Goal: Transaction & Acquisition: Purchase product/service

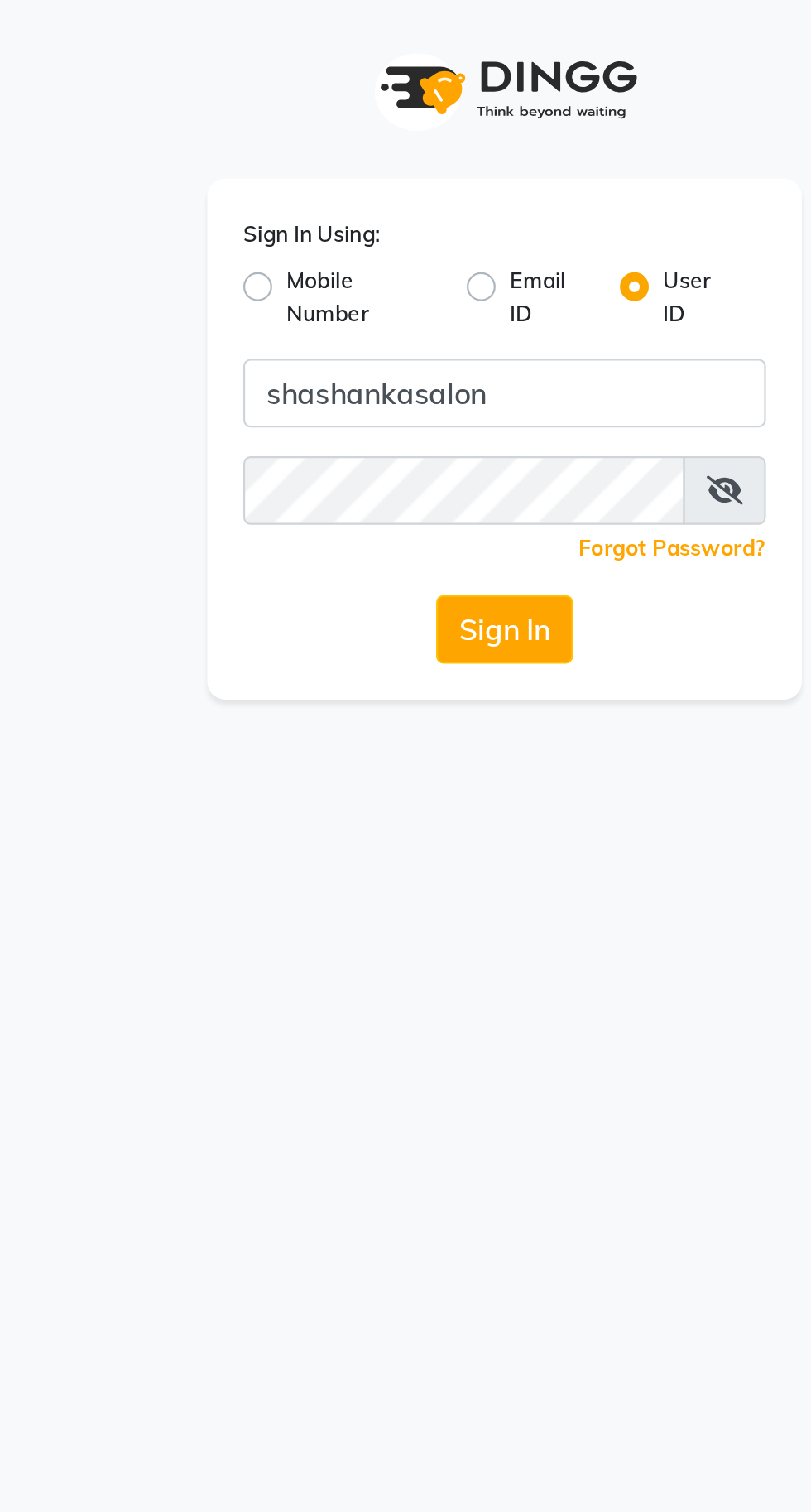
type input "shashankasalon"
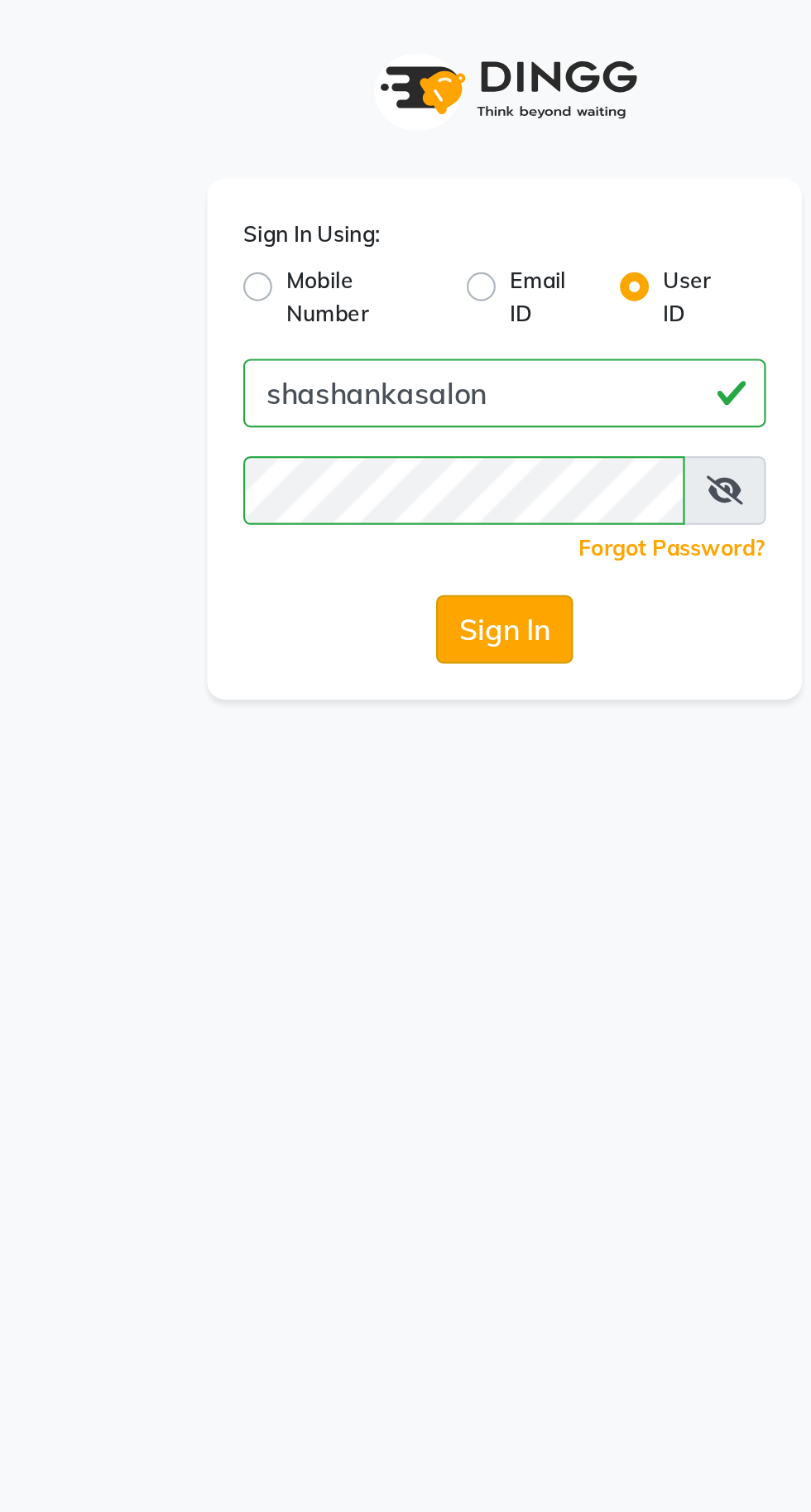
click at [410, 273] on button "Sign In" at bounding box center [405, 288] width 62 height 31
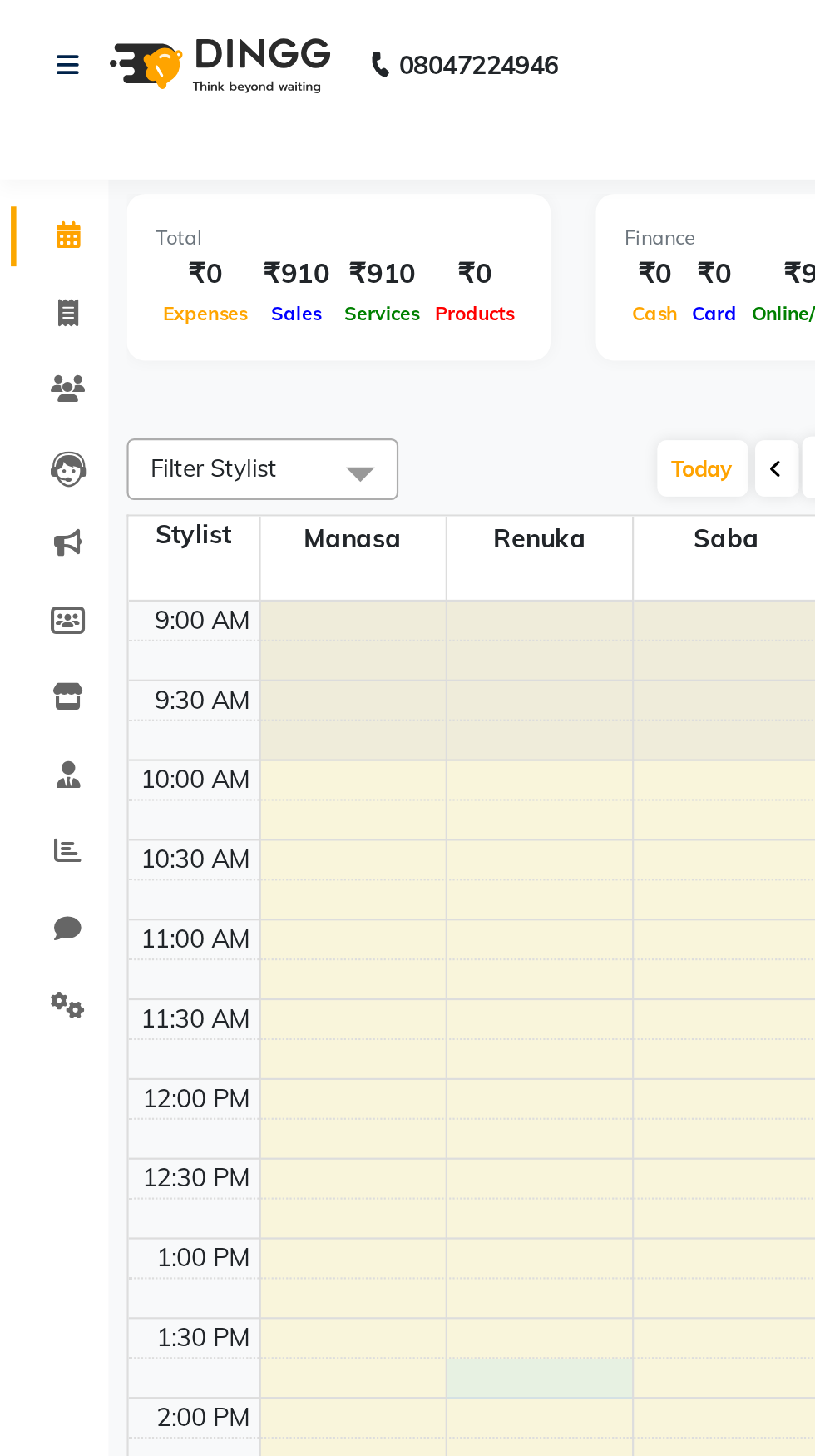
select select "15618"
select select "tentative"
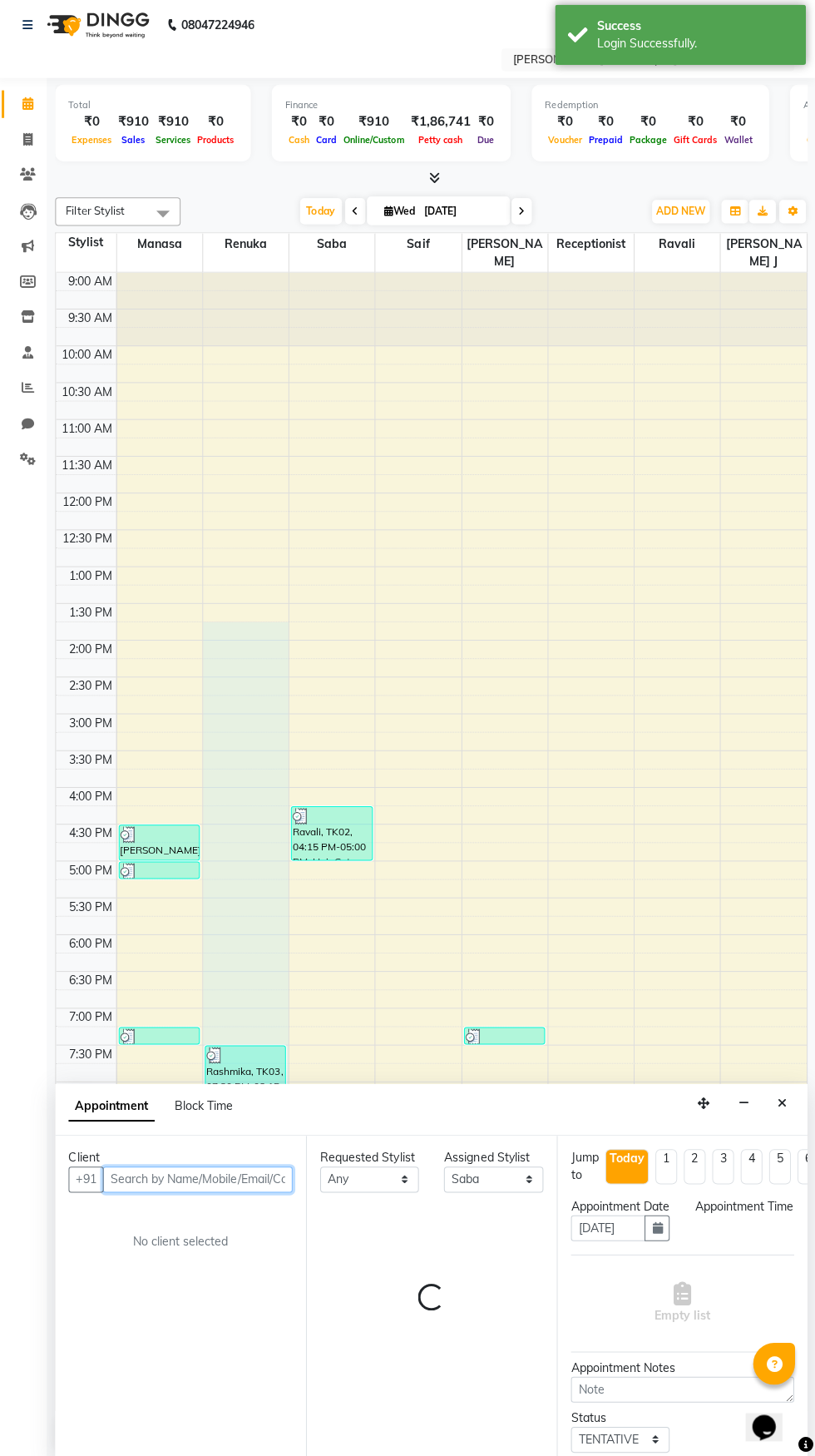
select select "795"
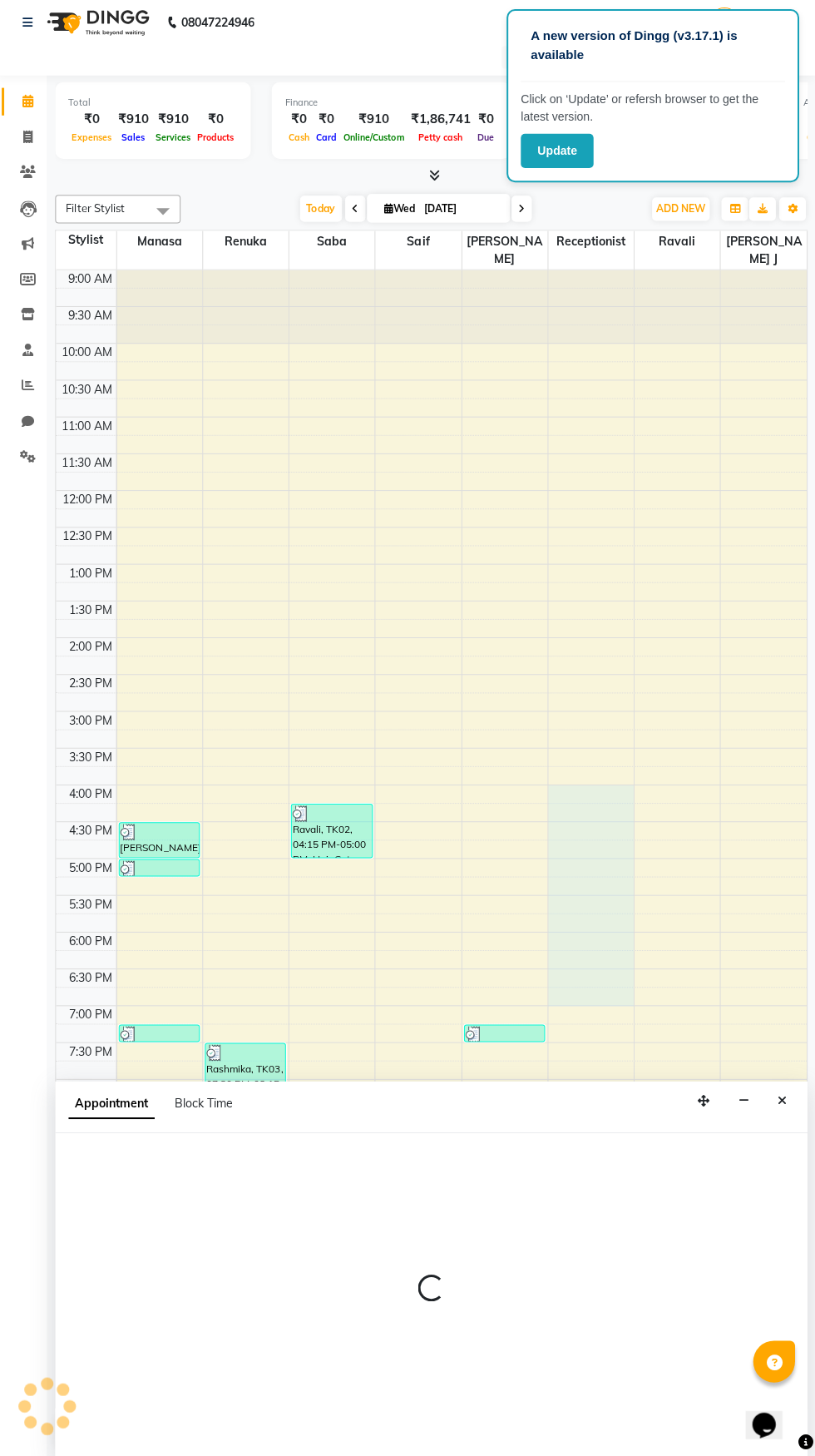
select select "2497"
select select "tentative"
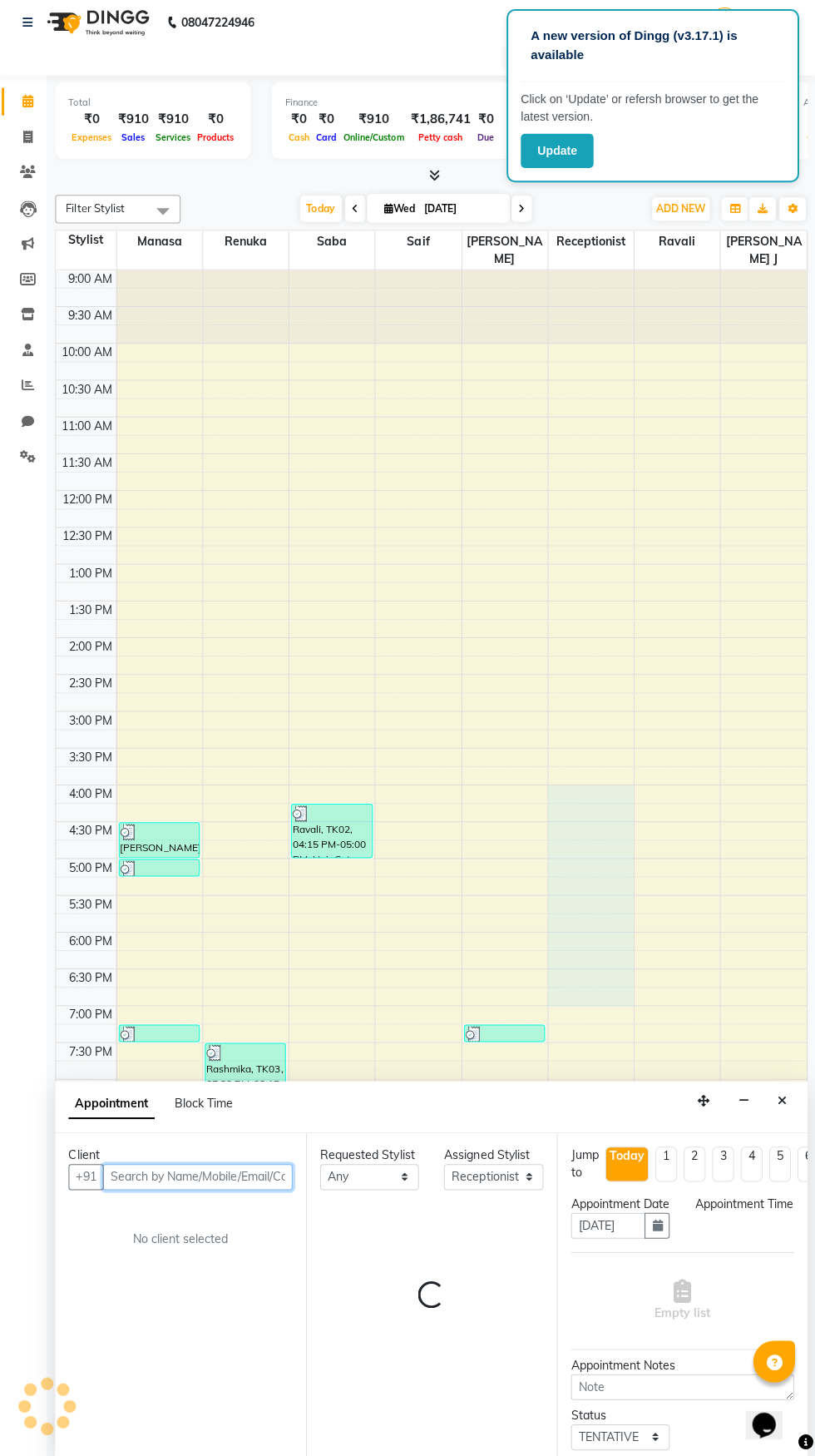
select select "960"
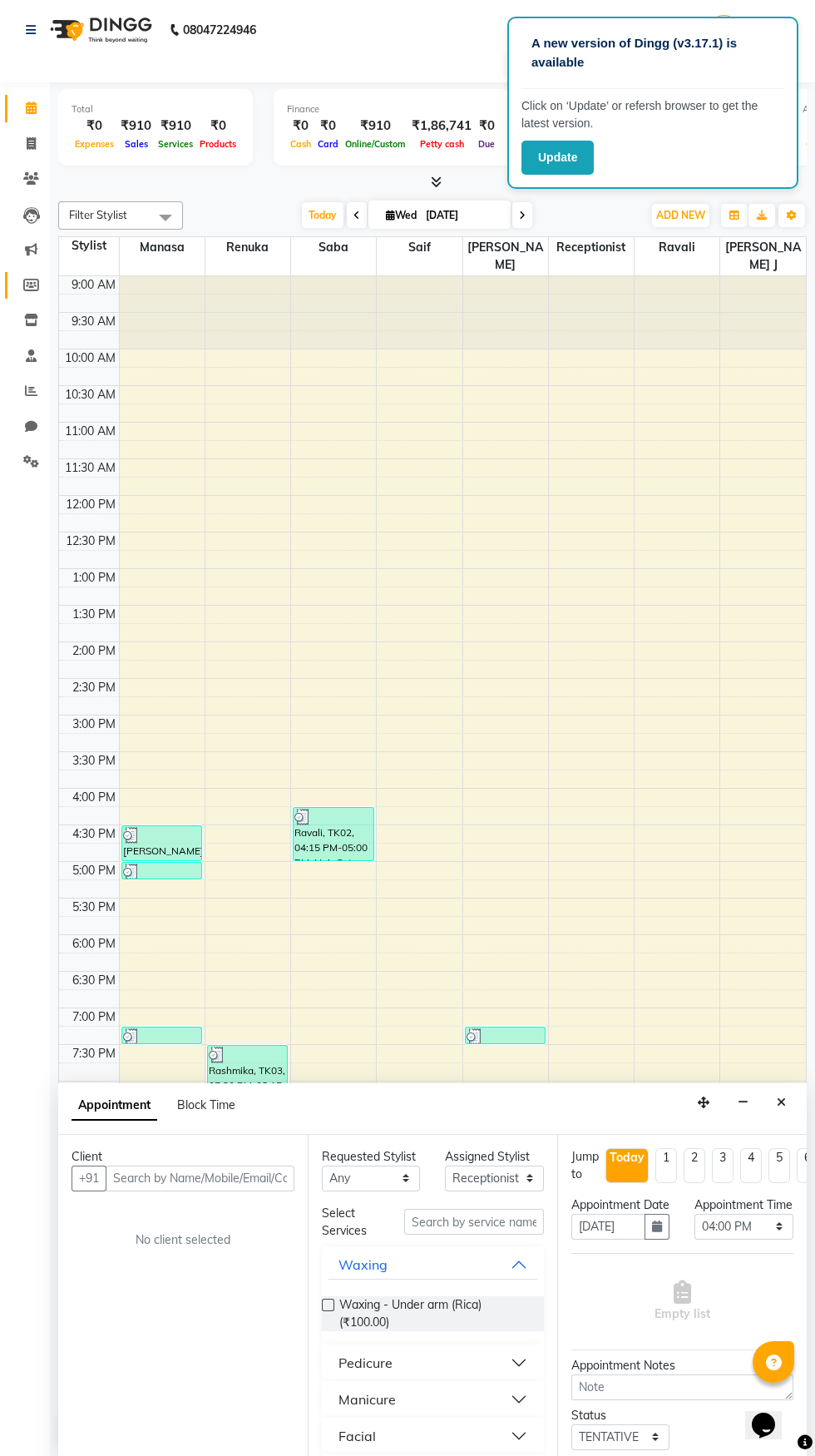
click at [30, 284] on icon at bounding box center [31, 285] width 16 height 13
select select
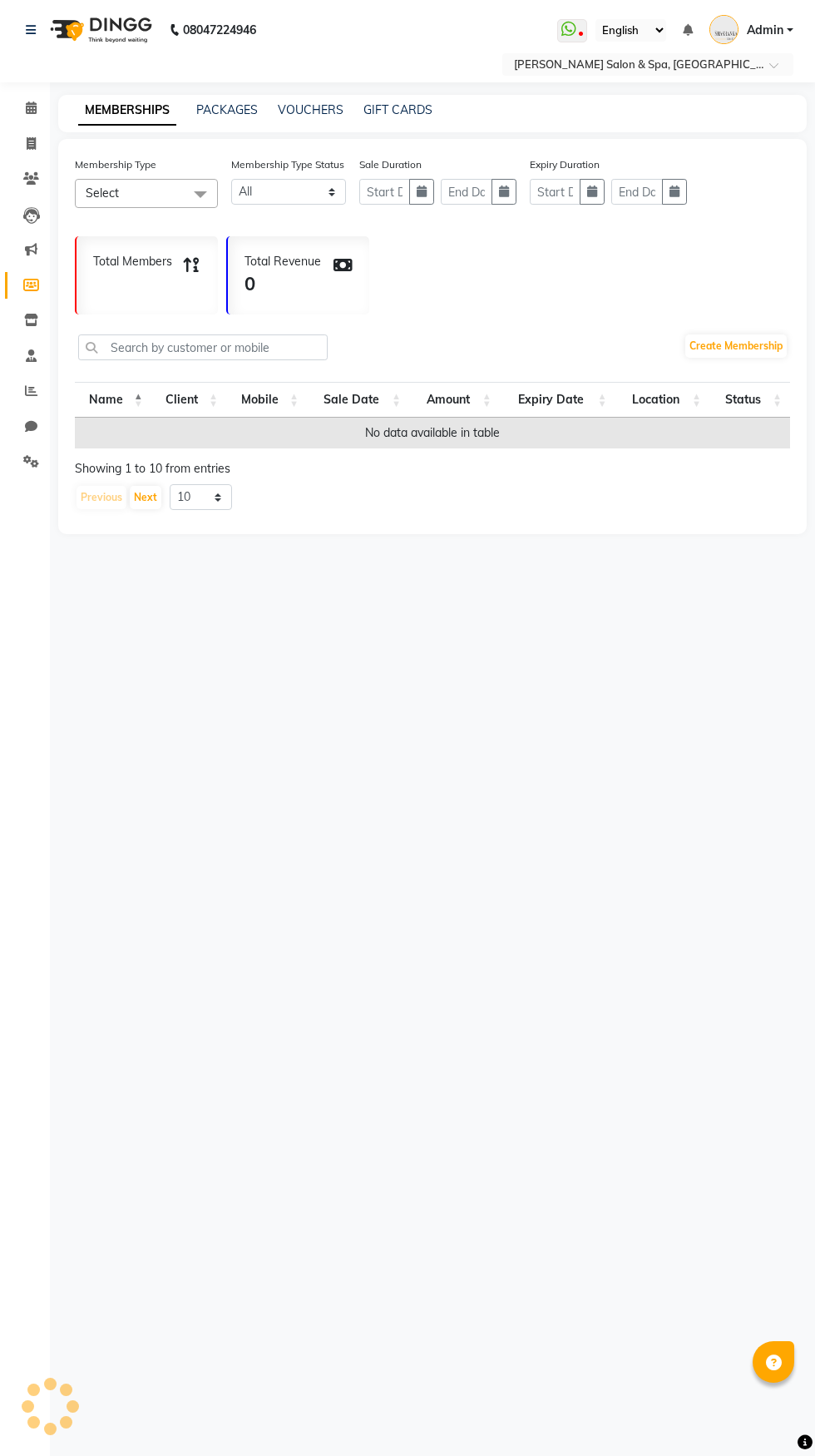
select select
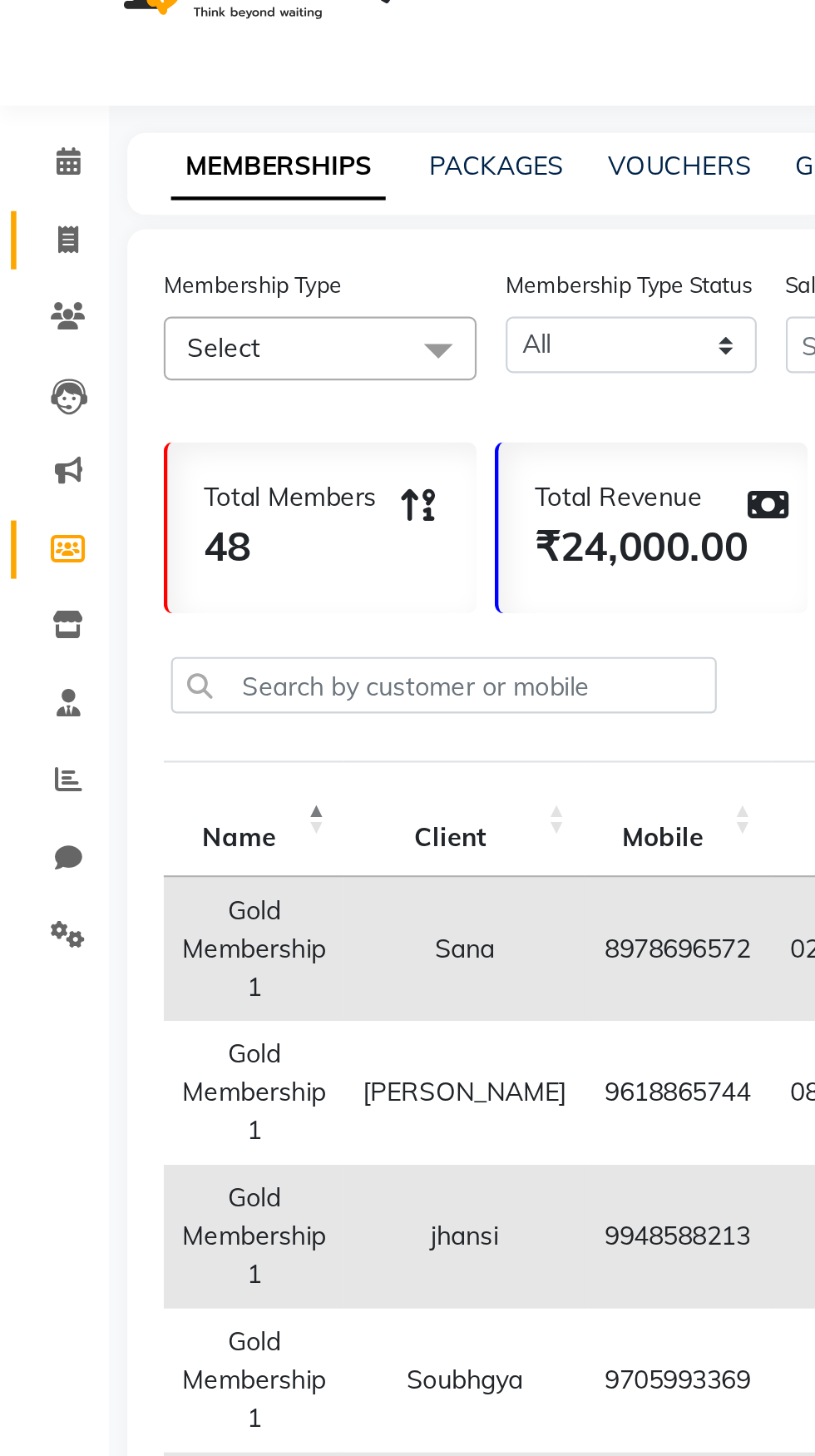
click at [30, 148] on icon at bounding box center [31, 144] width 9 height 13
select select "67"
select select "service"
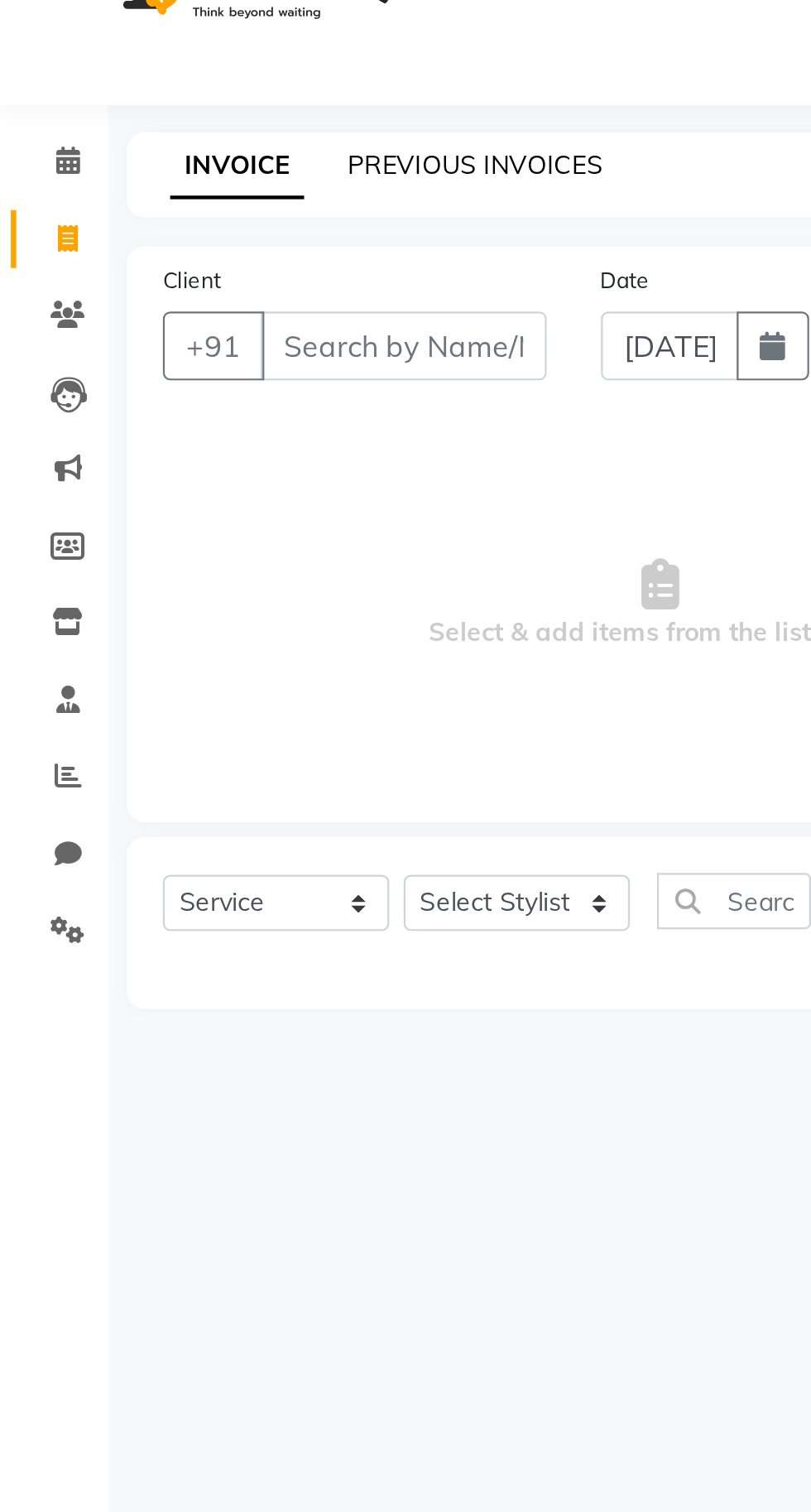
click at [193, 116] on link "PREVIOUS INVOICES" at bounding box center [217, 109] width 117 height 15
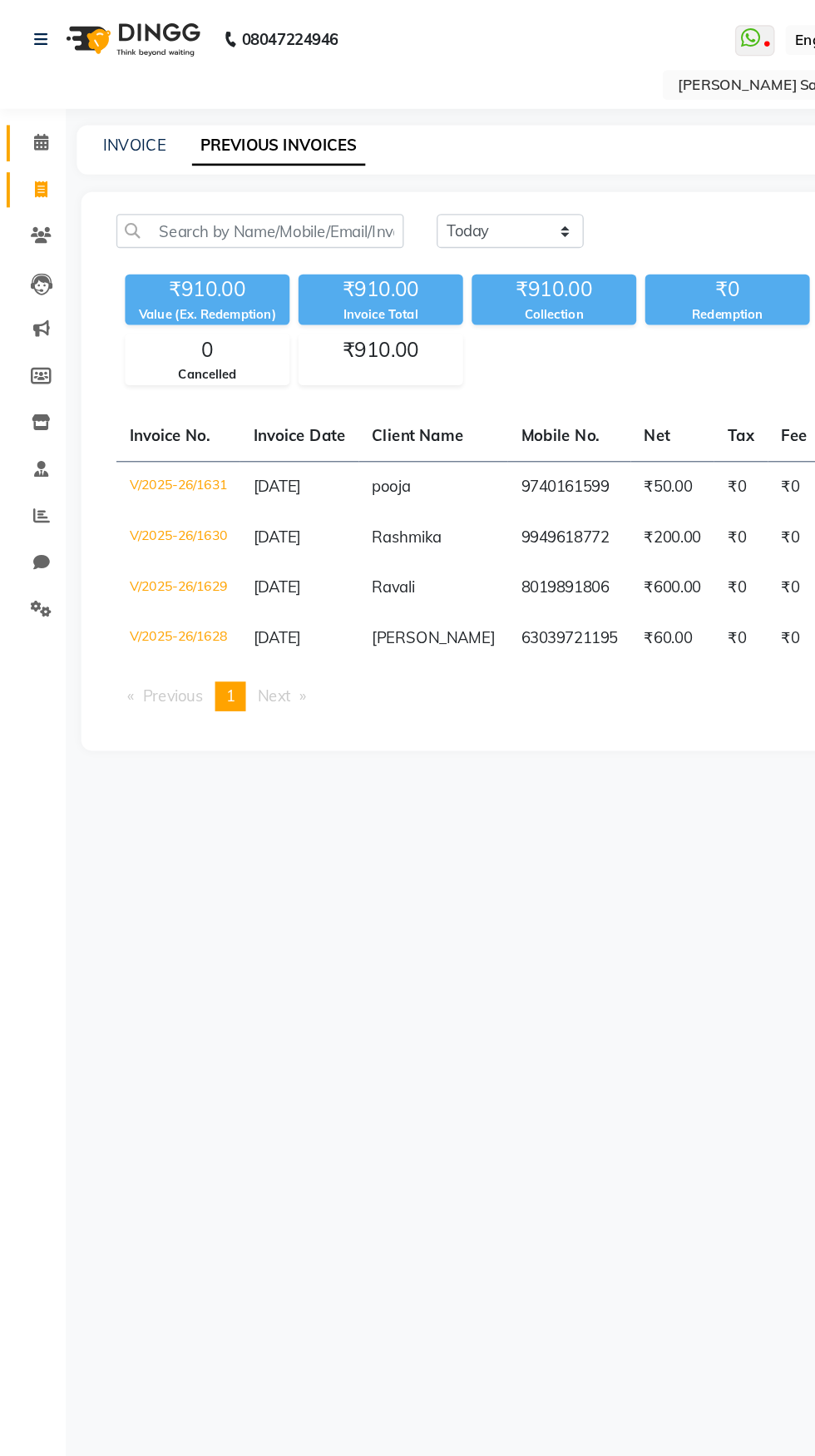
click at [30, 107] on icon at bounding box center [31, 108] width 11 height 13
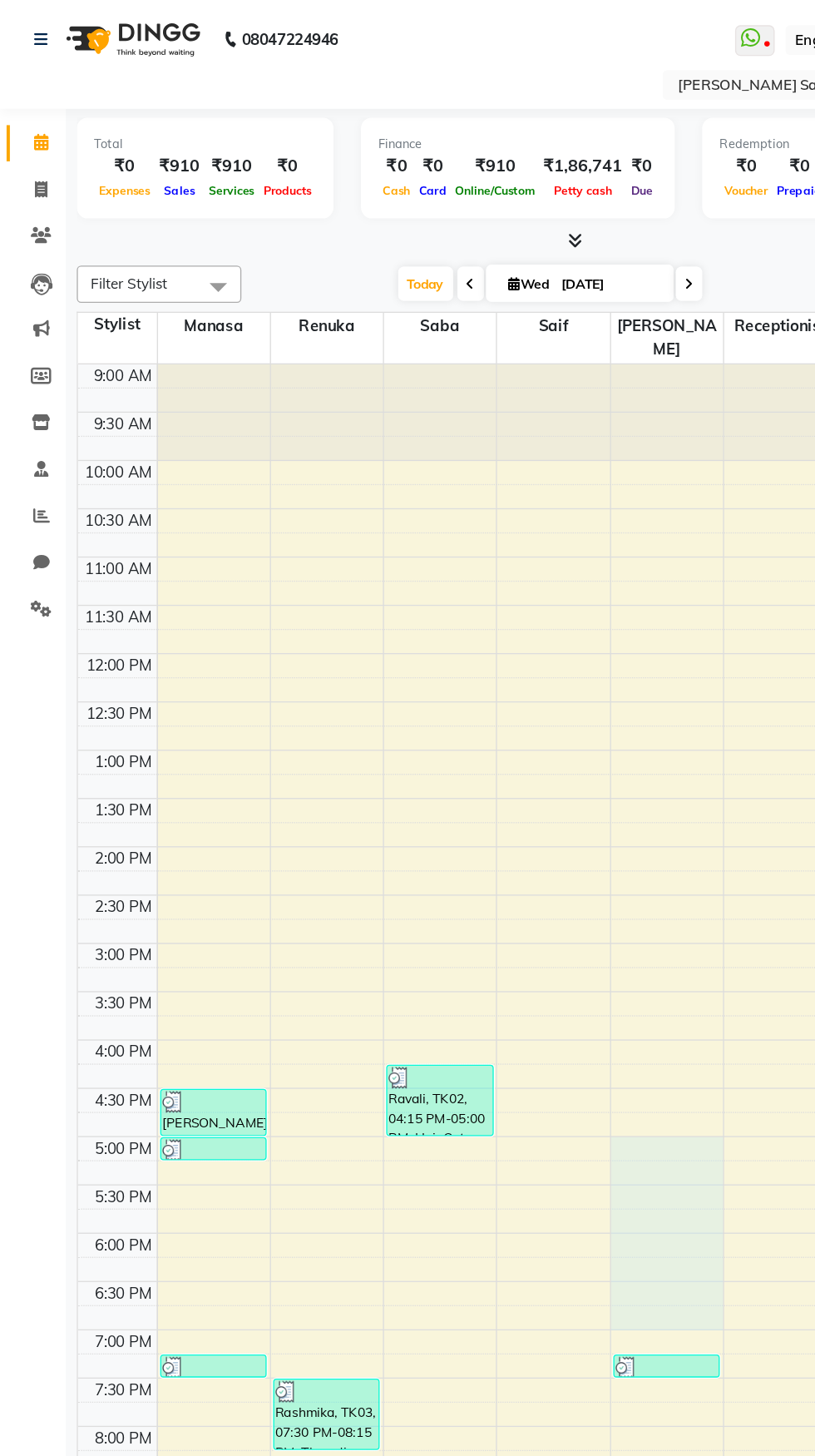
select select "2479"
select select "tentative"
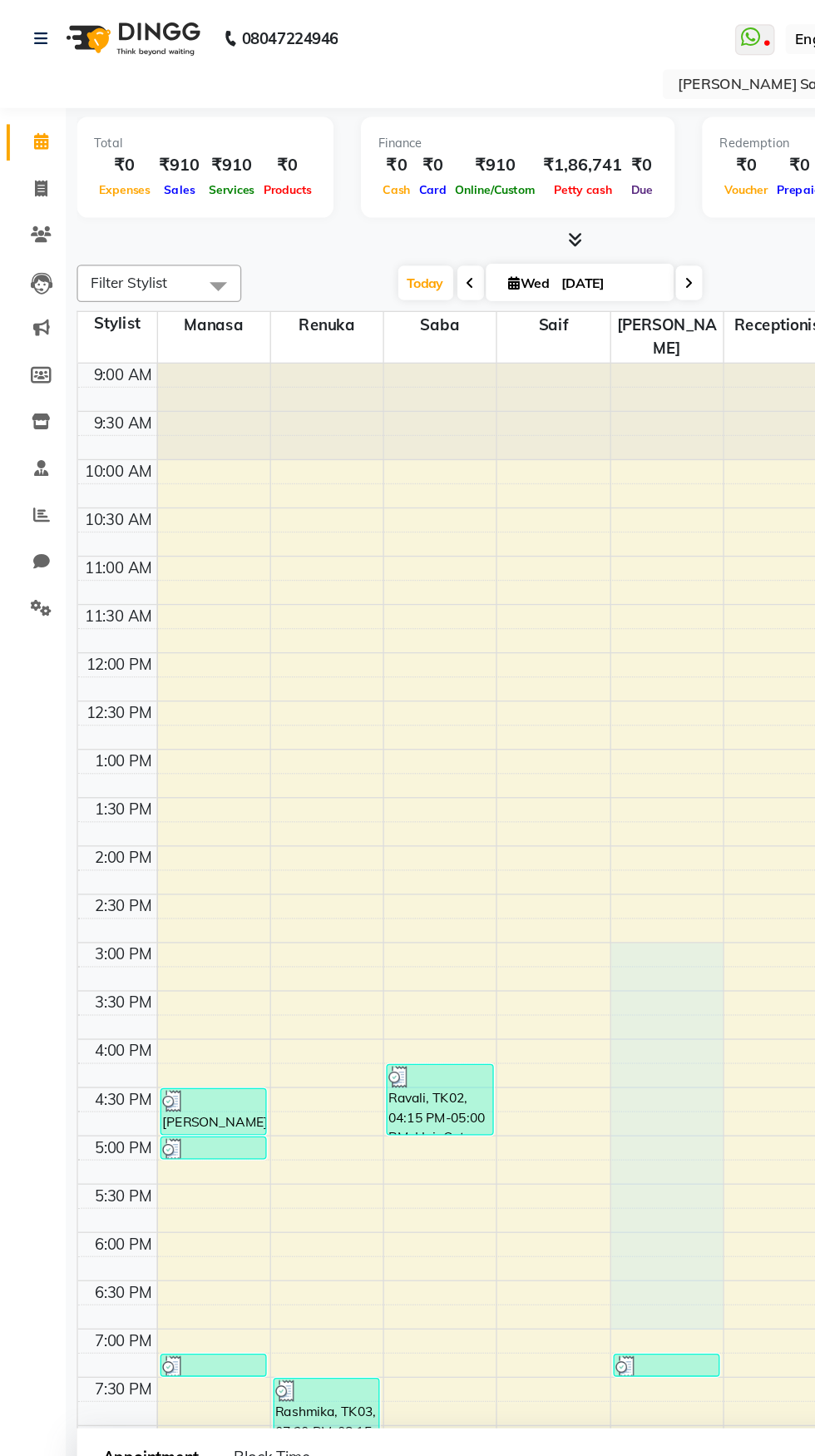
select select "900"
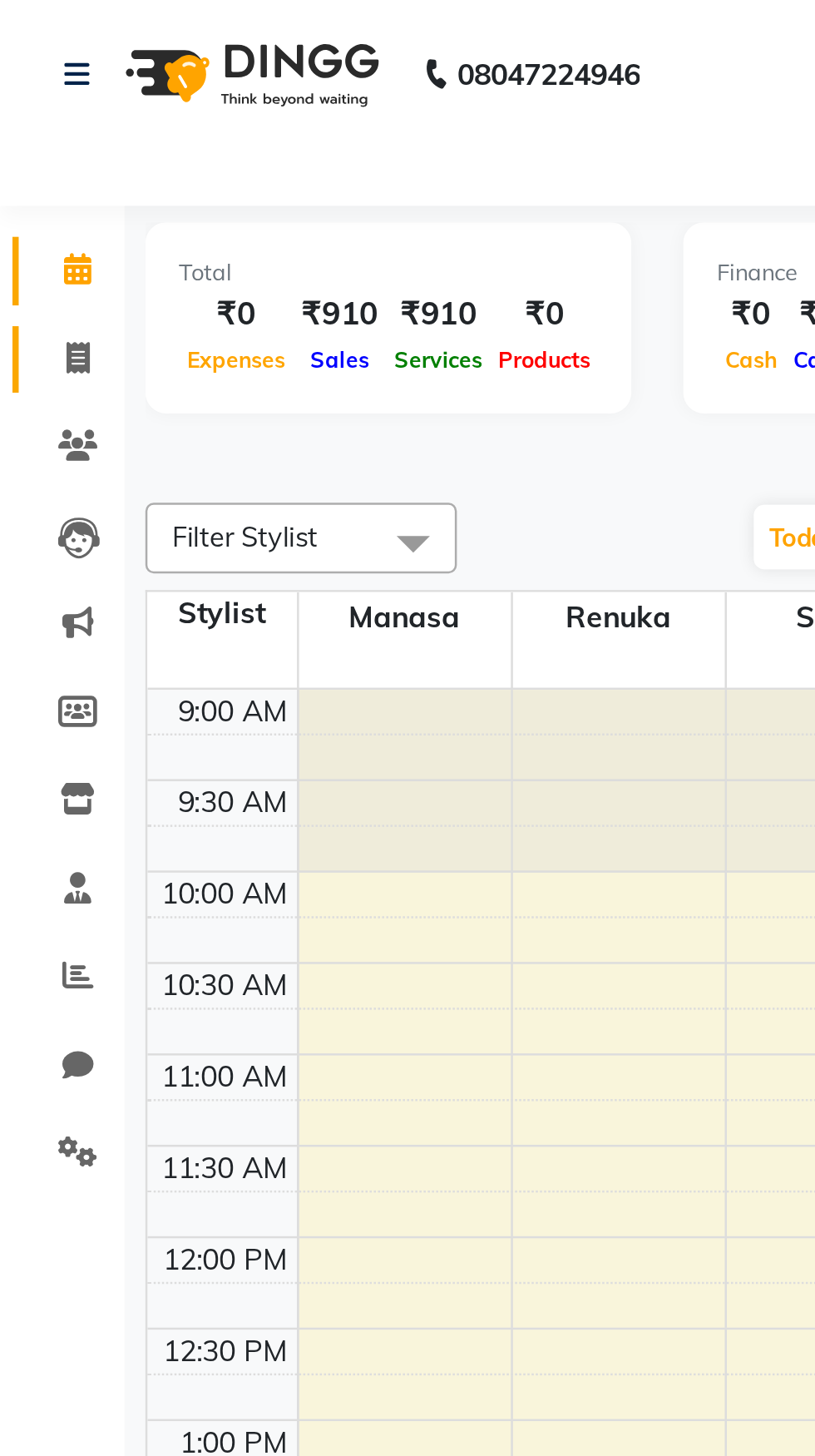
click at [26, 151] on span at bounding box center [31, 144] width 29 height 19
select select "67"
select select "service"
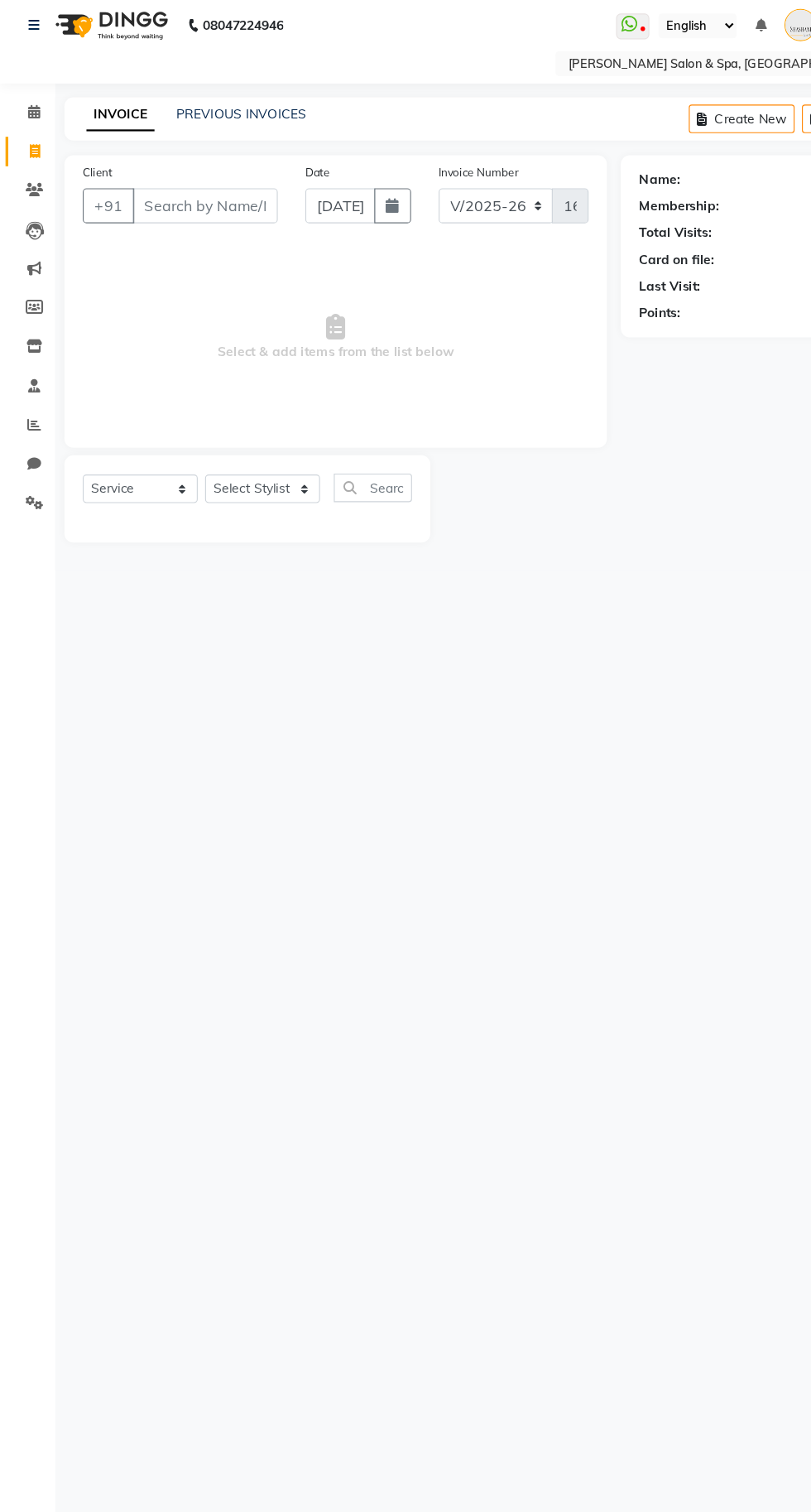
click at [171, 192] on input "Client" at bounding box center [185, 192] width 131 height 31
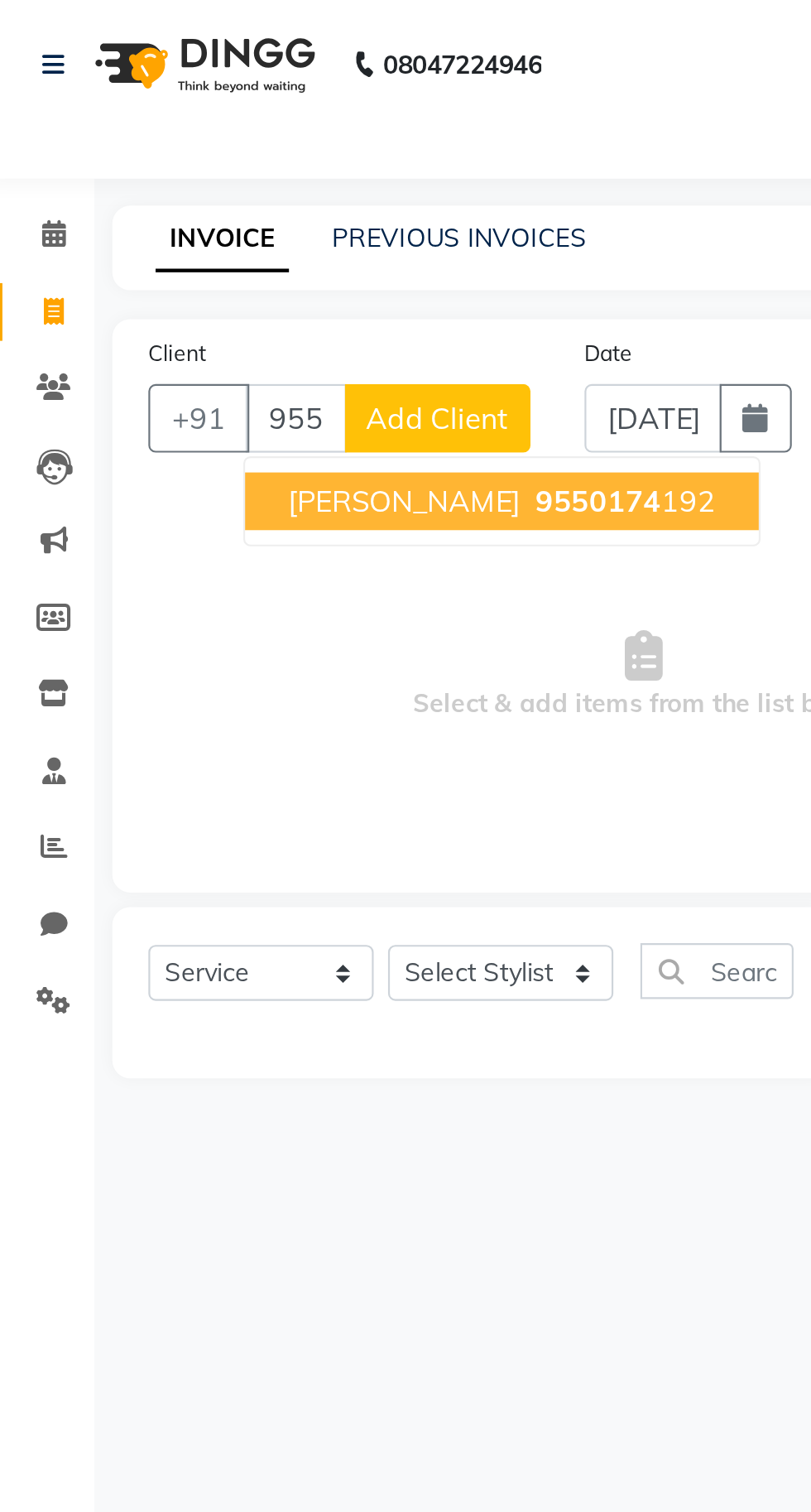
click at [254, 234] on ngb-highlight "9550174 192" at bounding box center [292, 230] width 86 height 17
type input "9550174192"
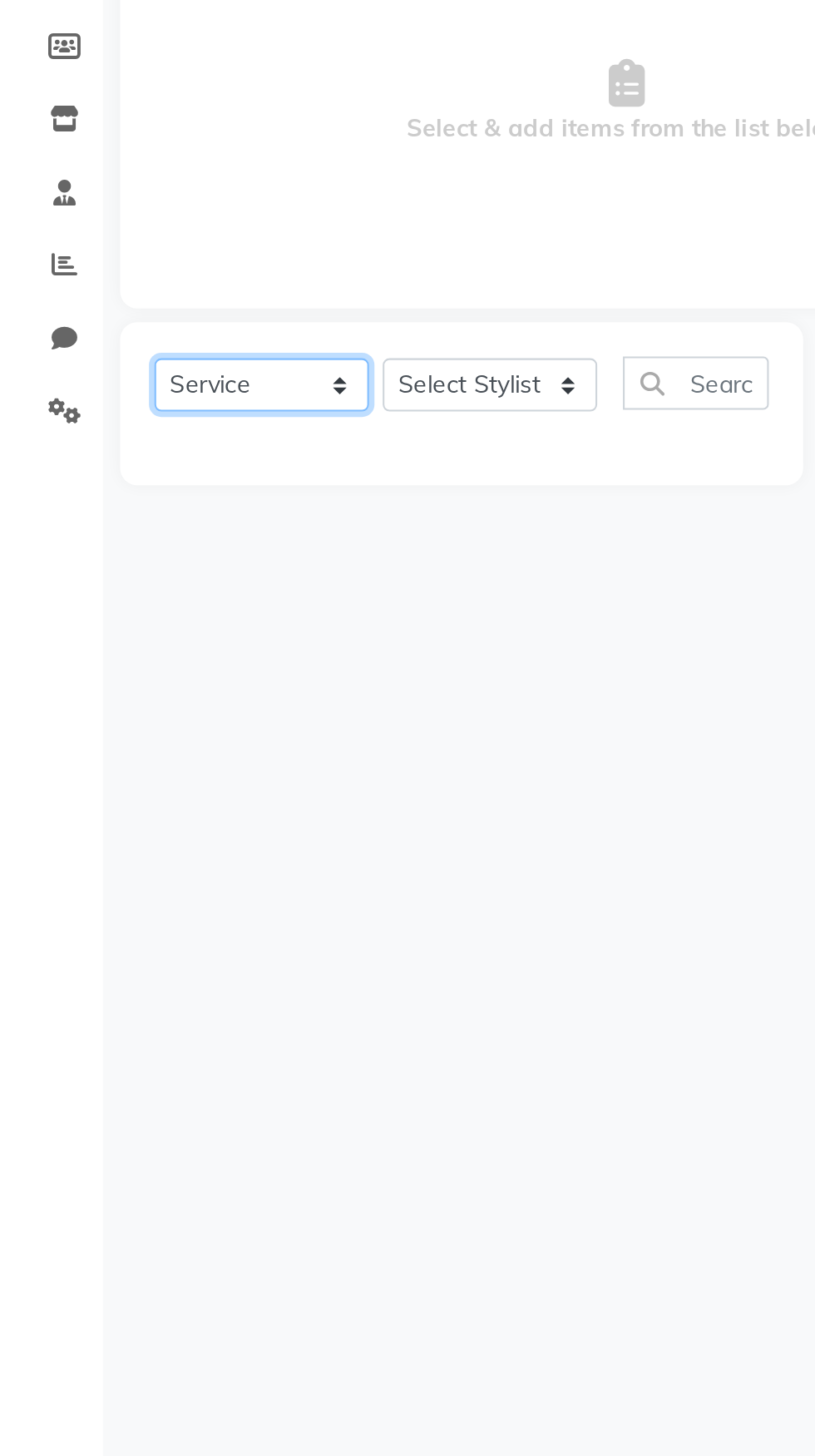
click at [101, 458] on select "Select Service Product Membership Package Voucher Prepaid Gift Card" at bounding box center [126, 449] width 104 height 26
click at [74, 436] on select "Select Service Product Membership Package Voucher Prepaid Gift Card" at bounding box center [126, 449] width 104 height 26
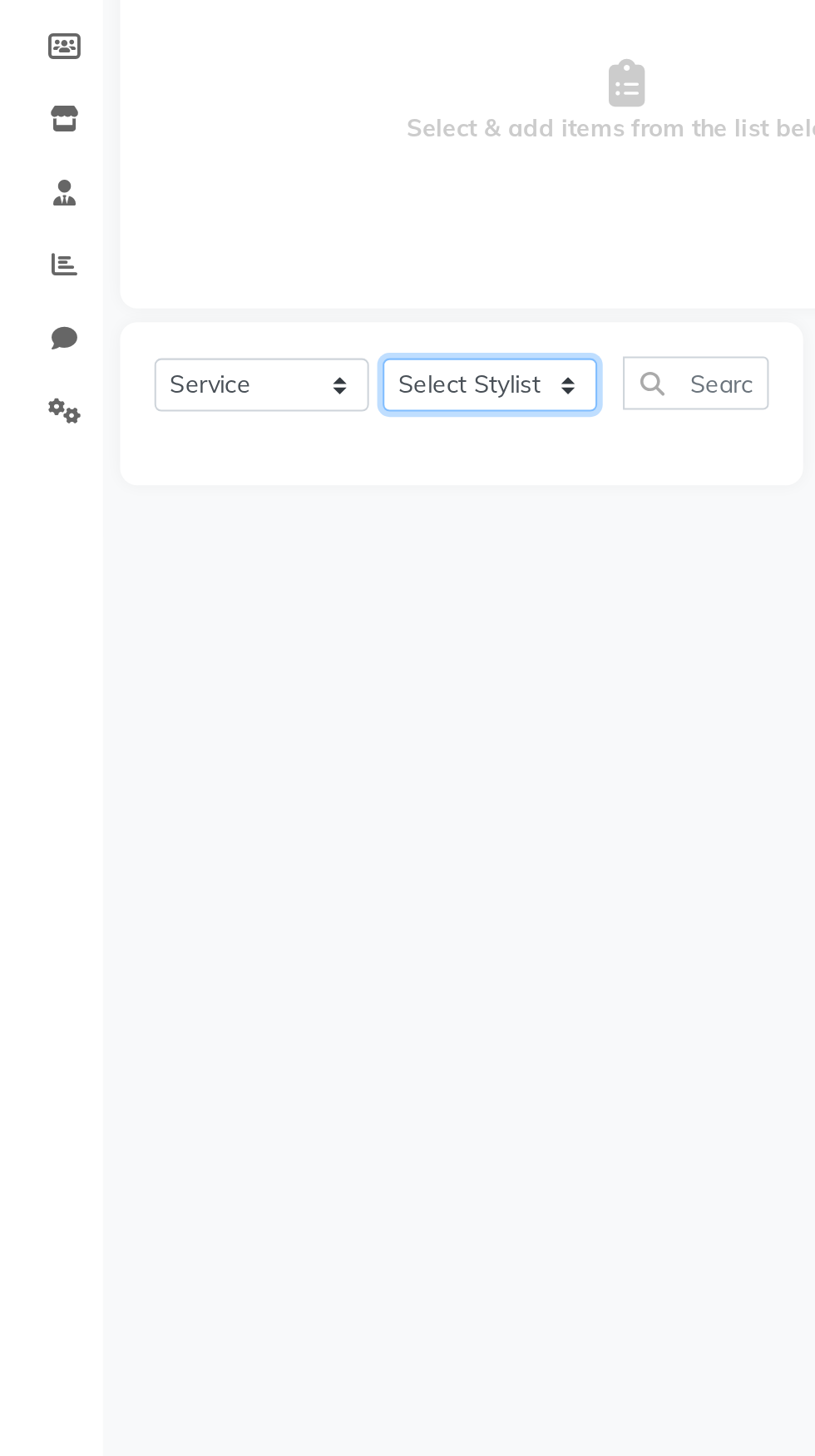
click at [243, 449] on select "Select Stylist Manasa Ravali Receptionist Renuka Saba saif Soumya J Zeenath" at bounding box center [238, 449] width 104 height 26
select select "2479"
click at [186, 436] on select "Select Stylist Manasa Ravali Receptionist Renuka Saba saif Soumya J Zeenath" at bounding box center [238, 449] width 104 height 26
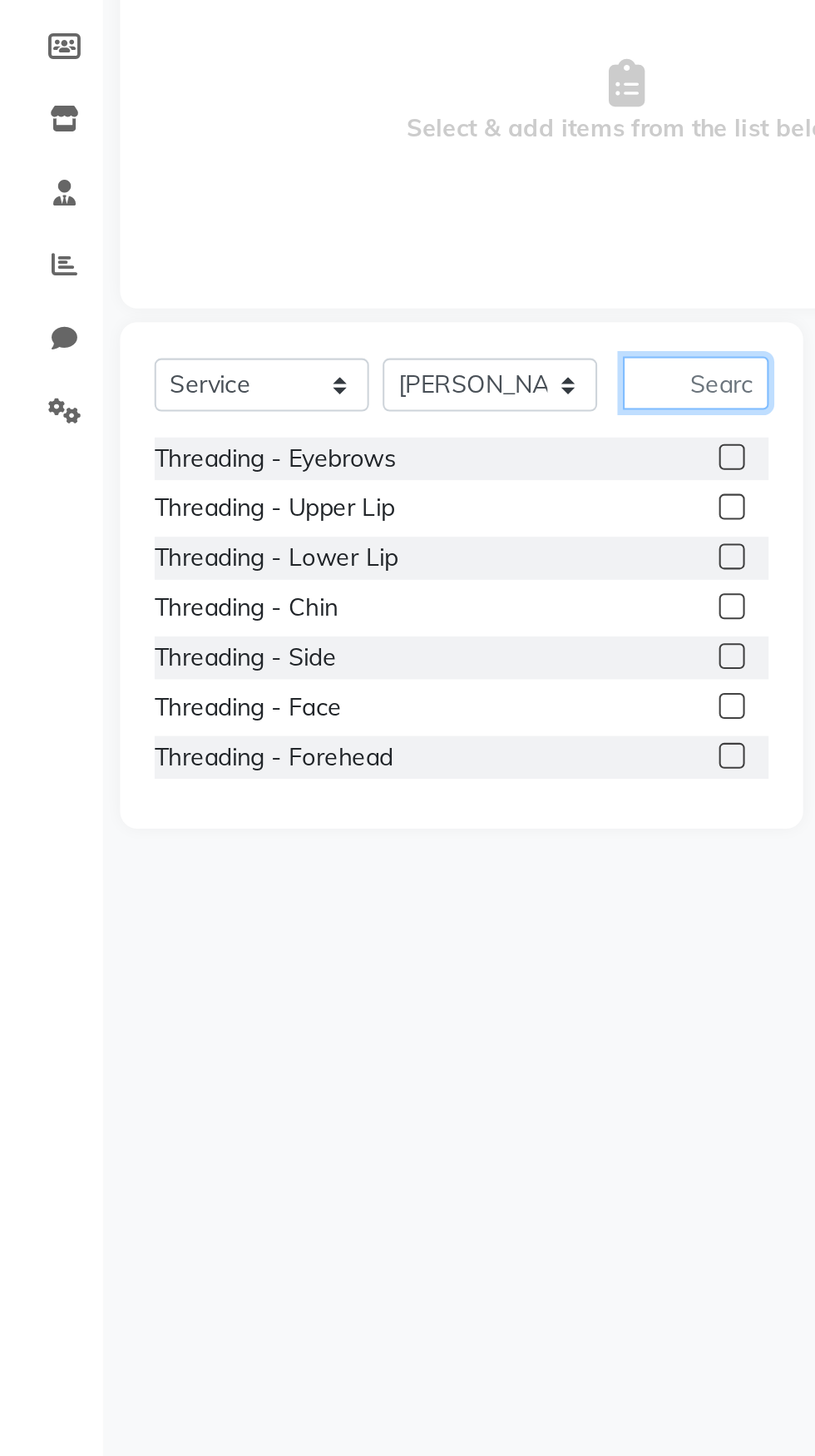
click at [343, 445] on input "text" at bounding box center [337, 448] width 71 height 26
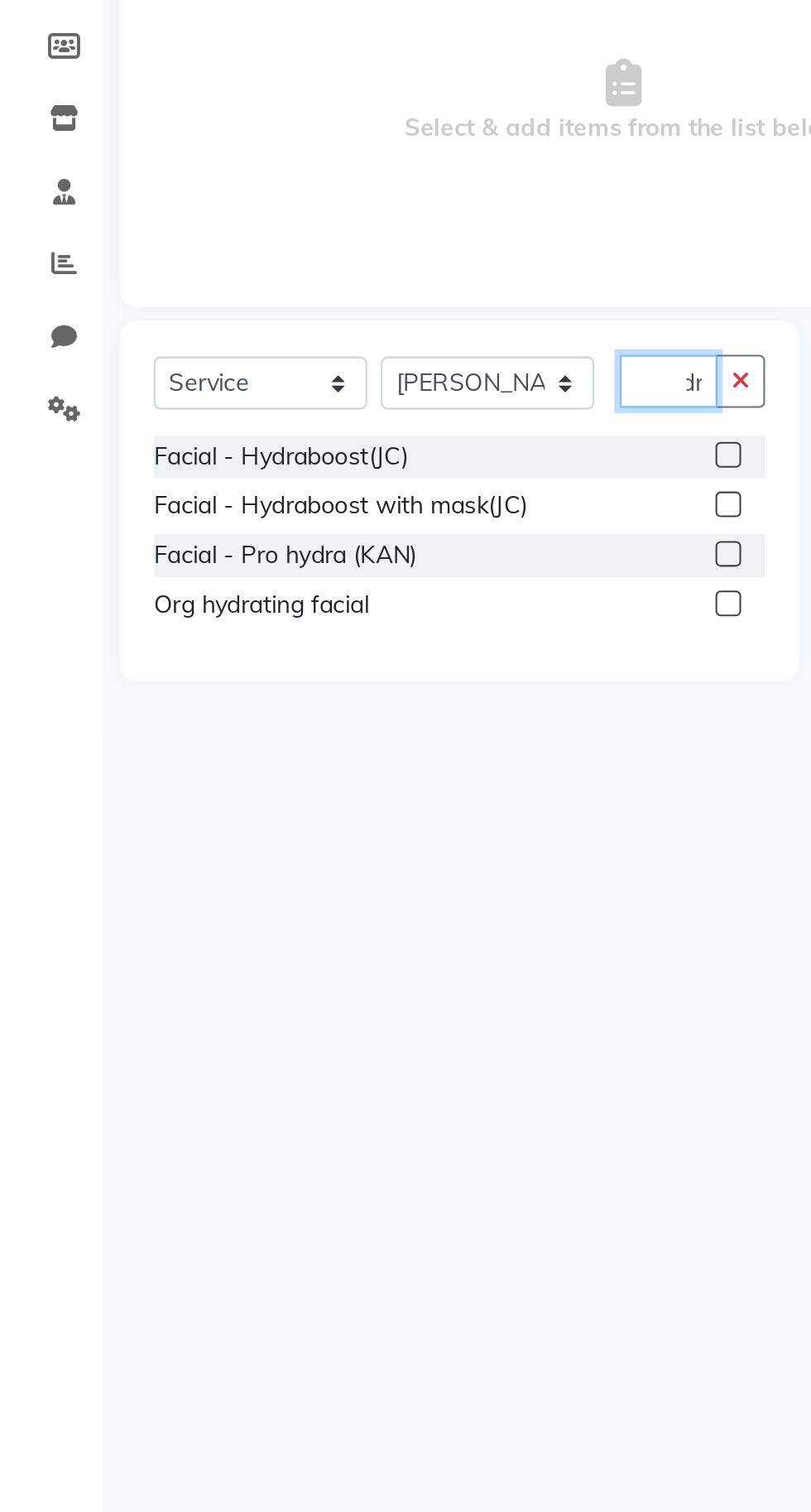
scroll to position [0, 25]
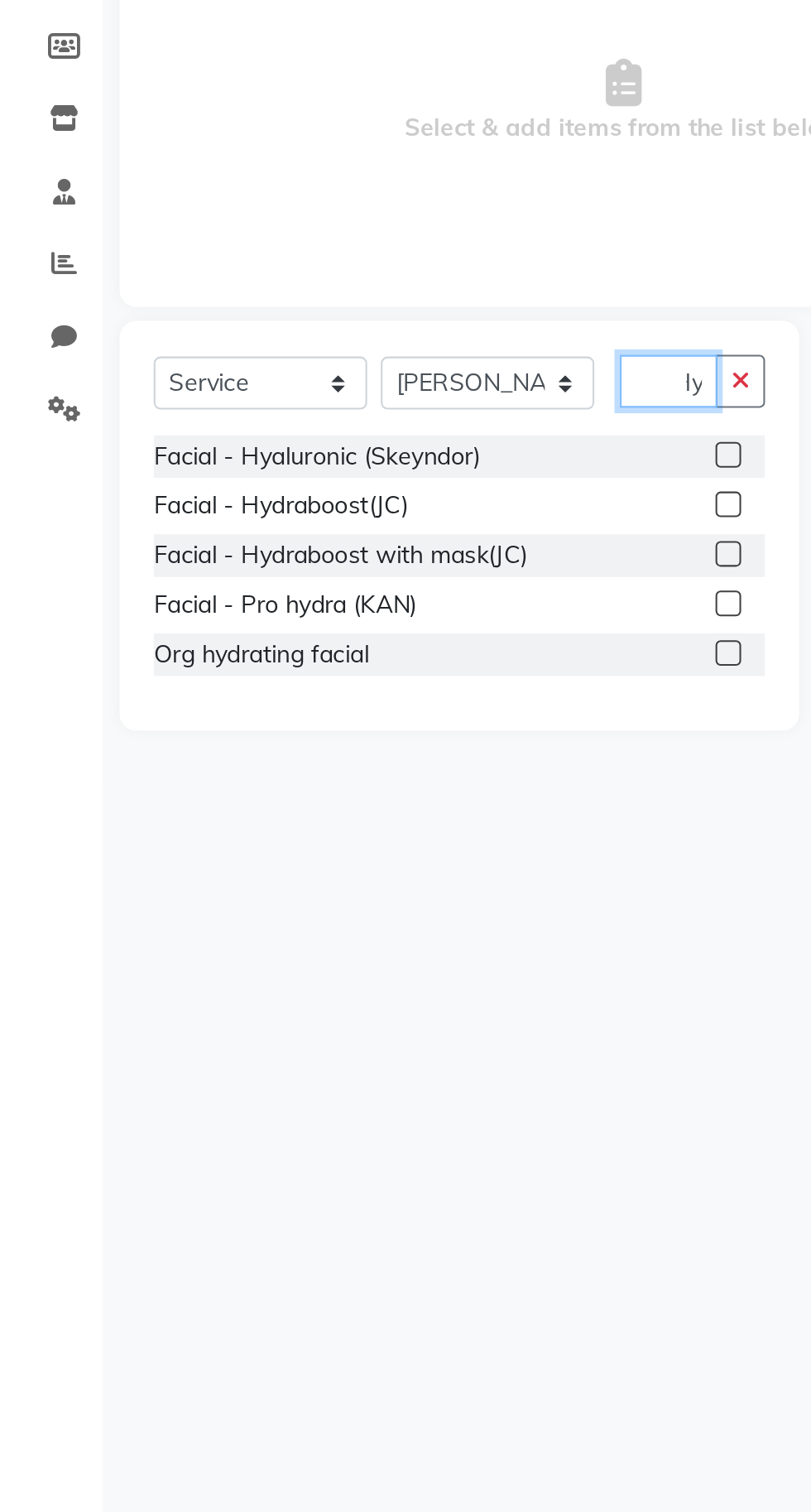
type input "H"
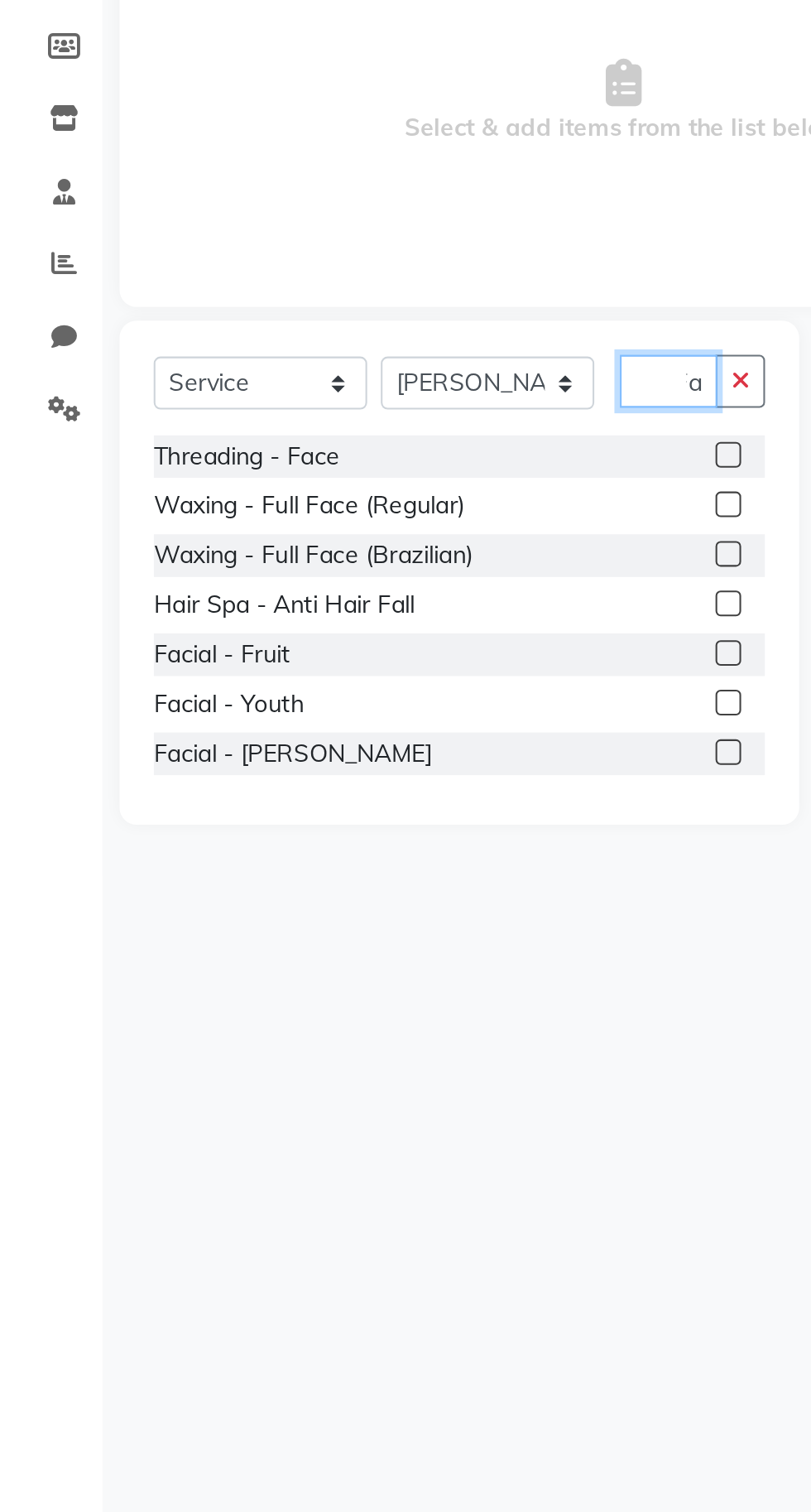
scroll to position [0, 5]
type input "F"
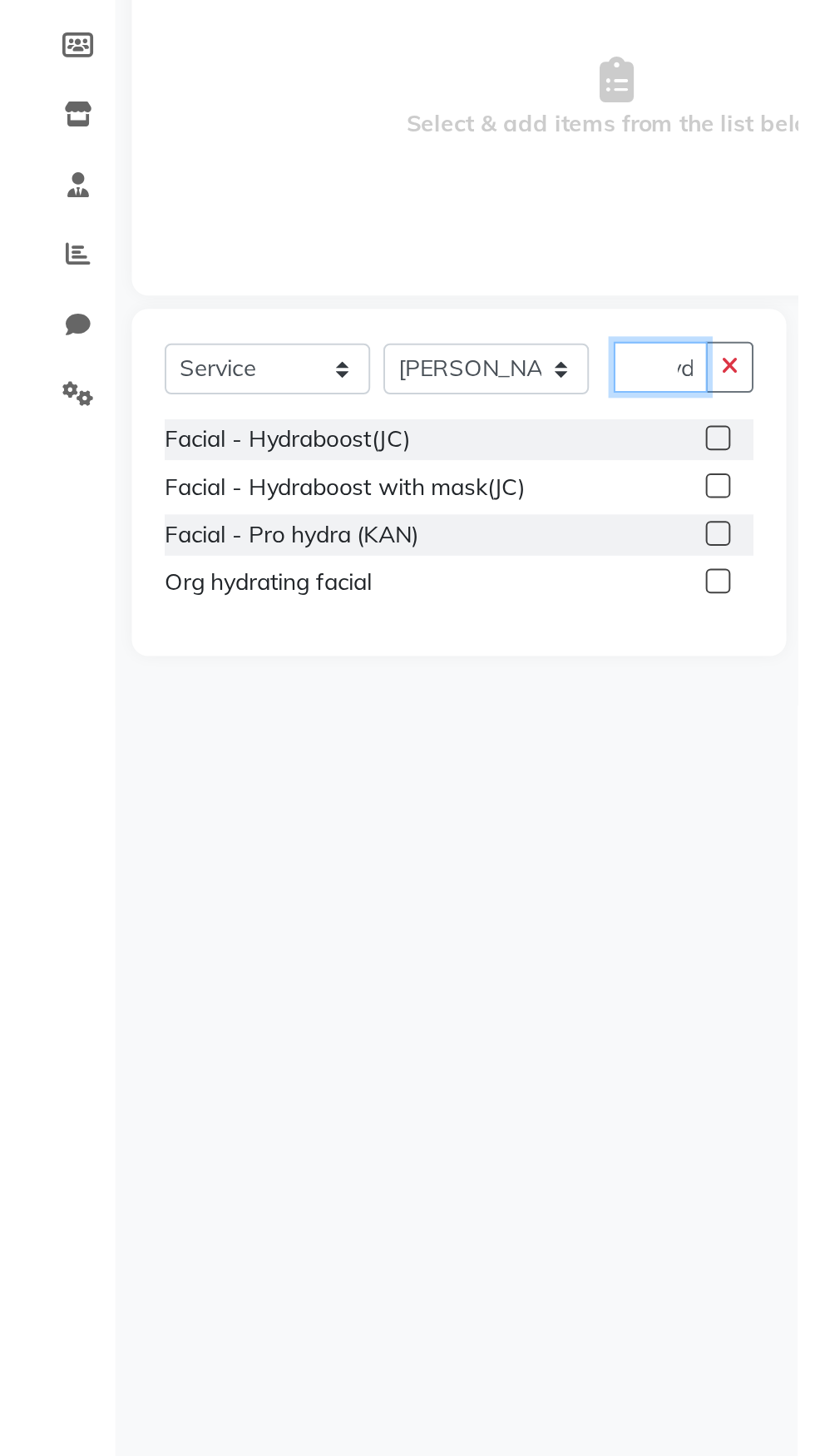
scroll to position [0, 17]
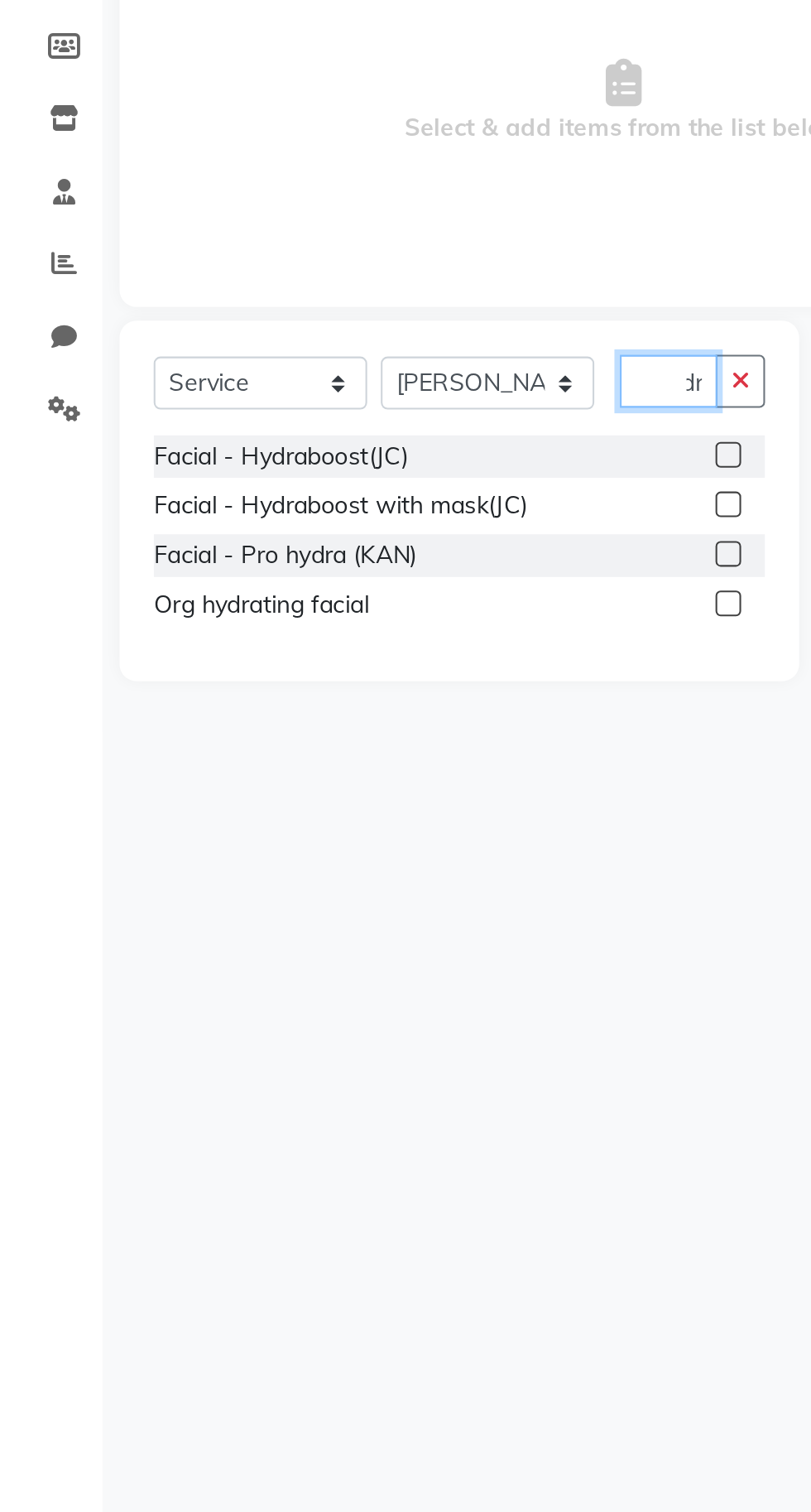
type input "Hydr"
click at [352, 554] on label at bounding box center [353, 553] width 12 height 12
click at [352, 554] on input "checkbox" at bounding box center [352, 554] width 11 height 11
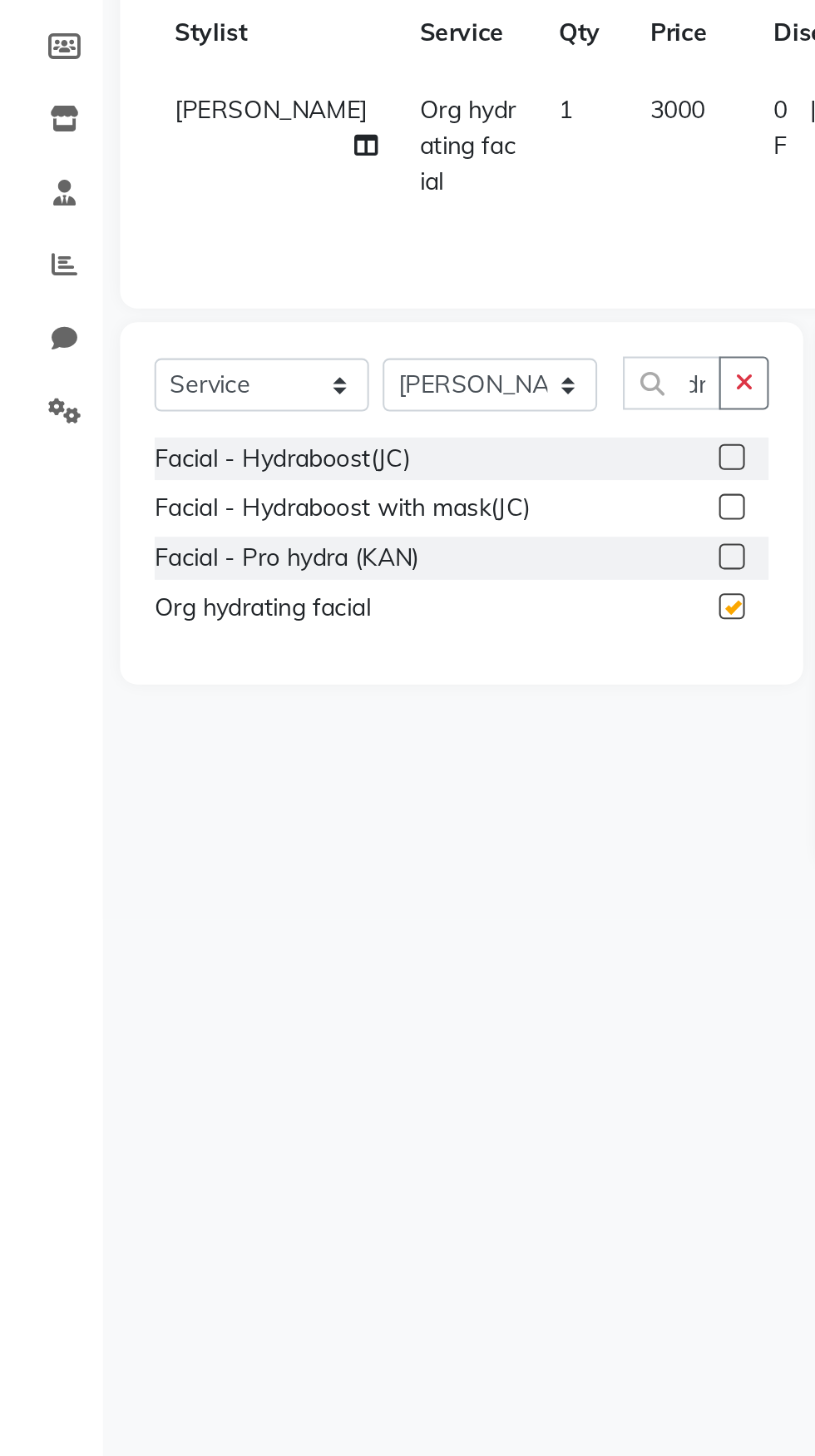
scroll to position [0, 0]
checkbox input "false"
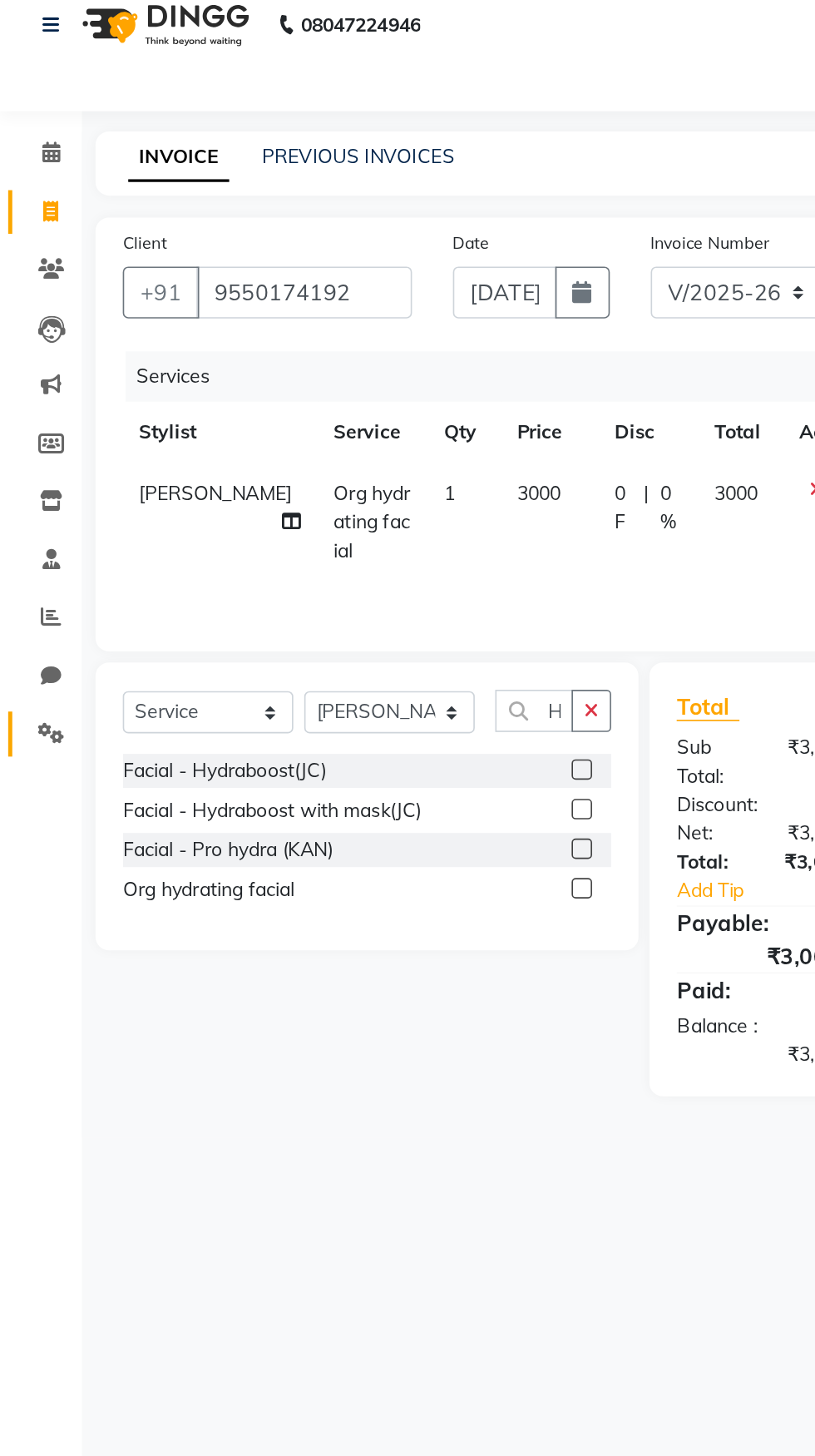
click at [36, 456] on icon at bounding box center [31, 461] width 16 height 13
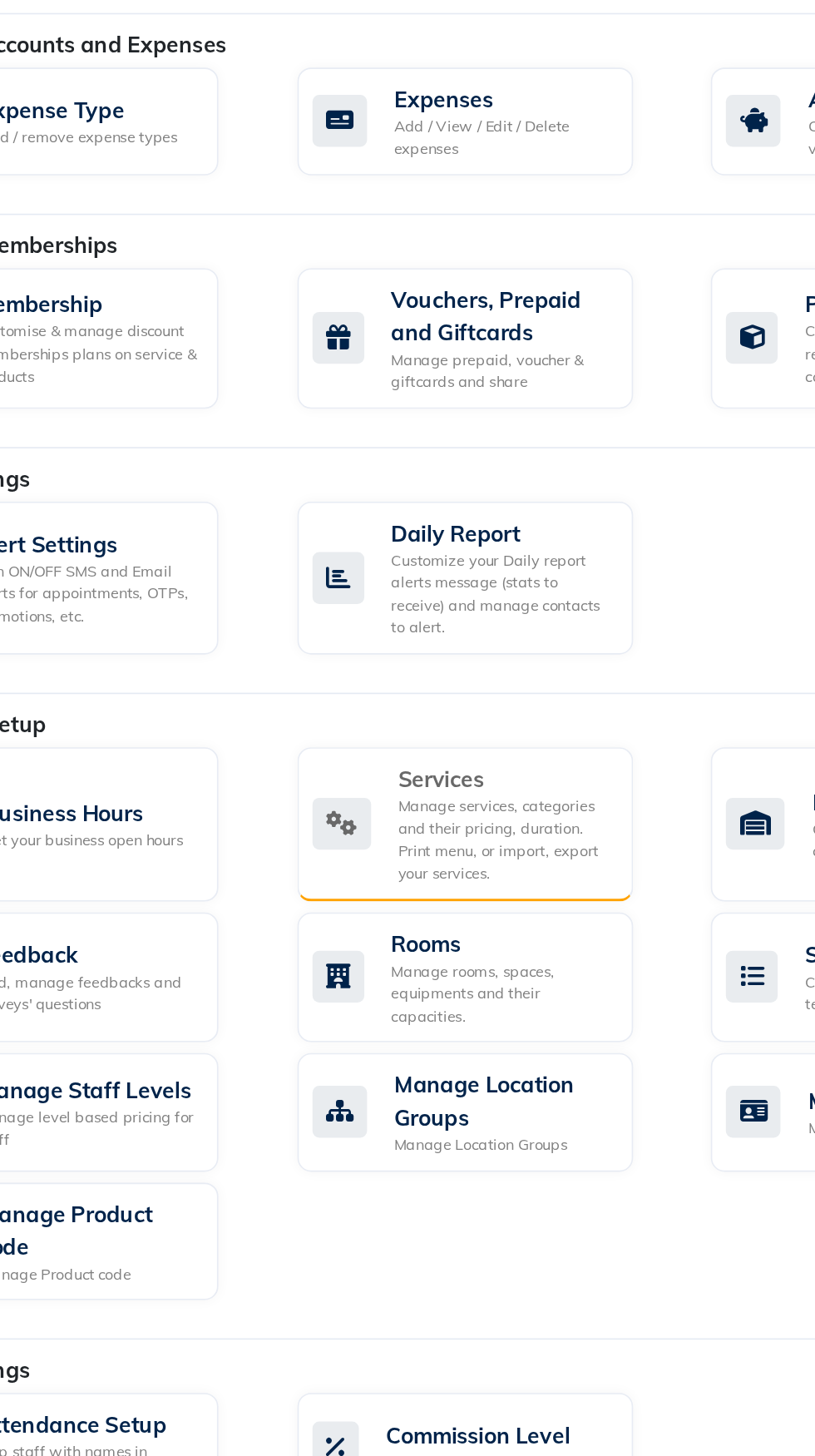
click at [478, 786] on div "Manage services, categories and their pricing, duration. Print menu, or import,…" at bounding box center [453, 780] width 130 height 55
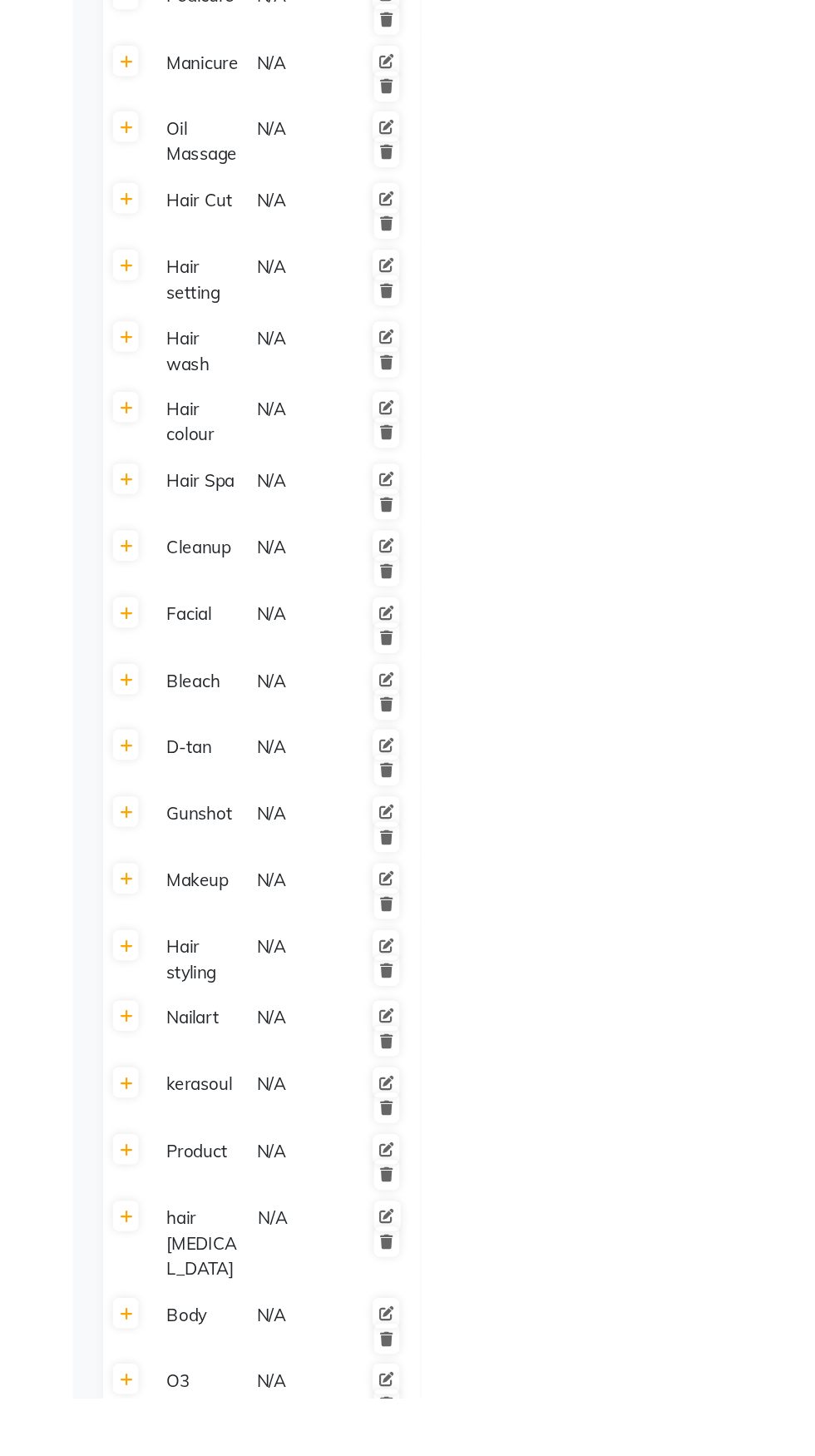
scroll to position [129, 0]
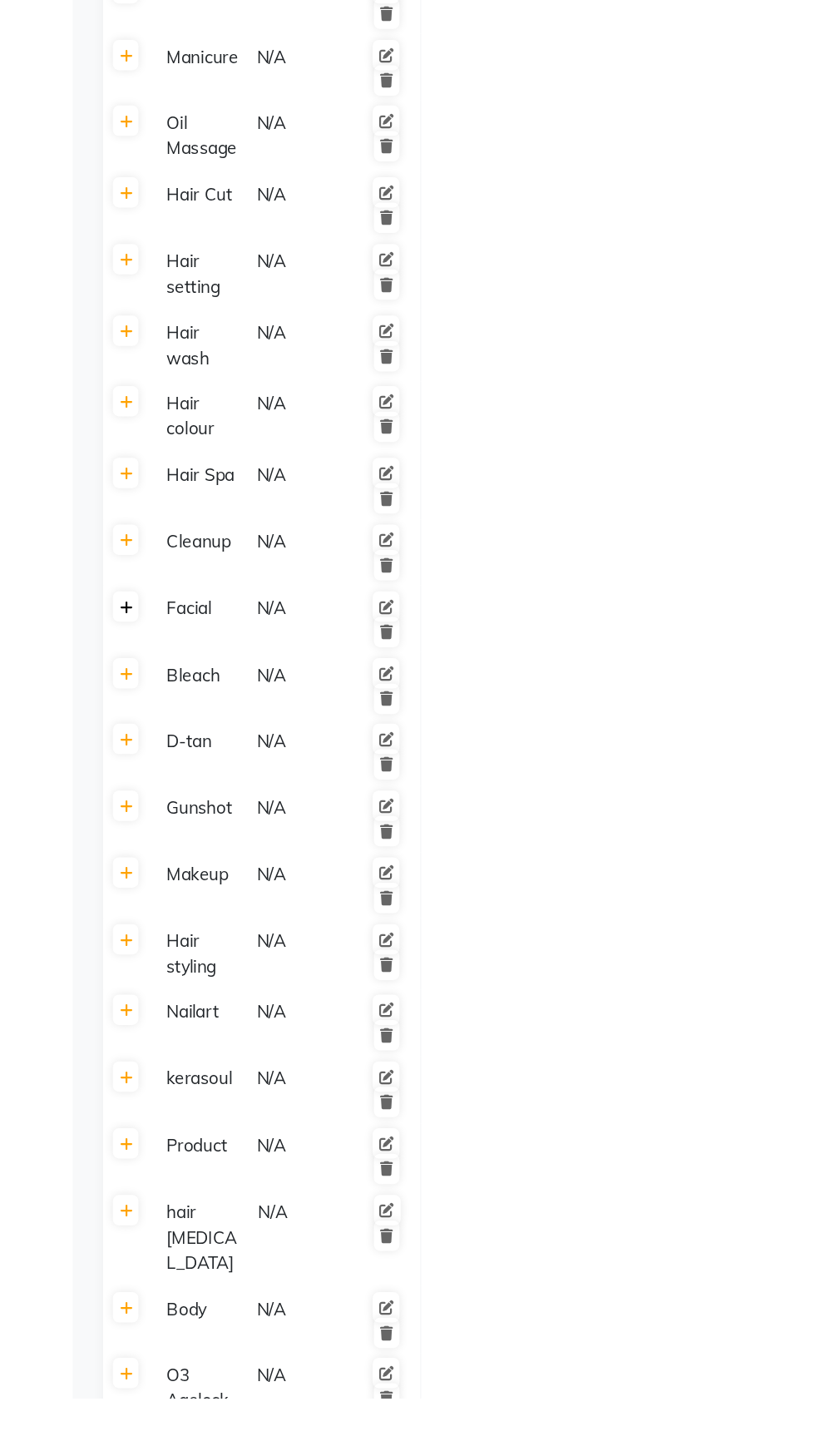
click at [79, 920] on link at bounding box center [85, 913] width 17 height 21
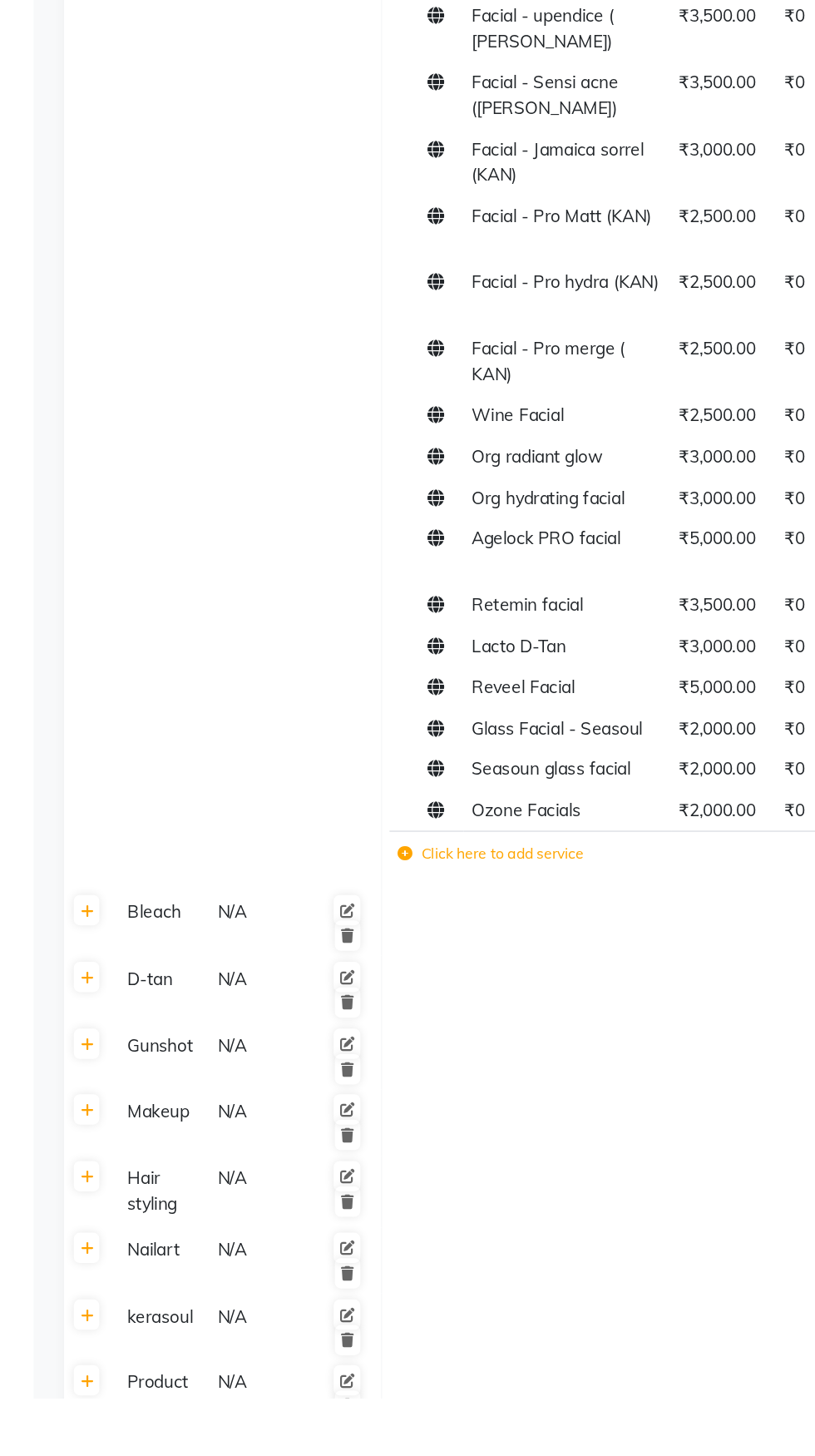
scroll to position [2611, 0]
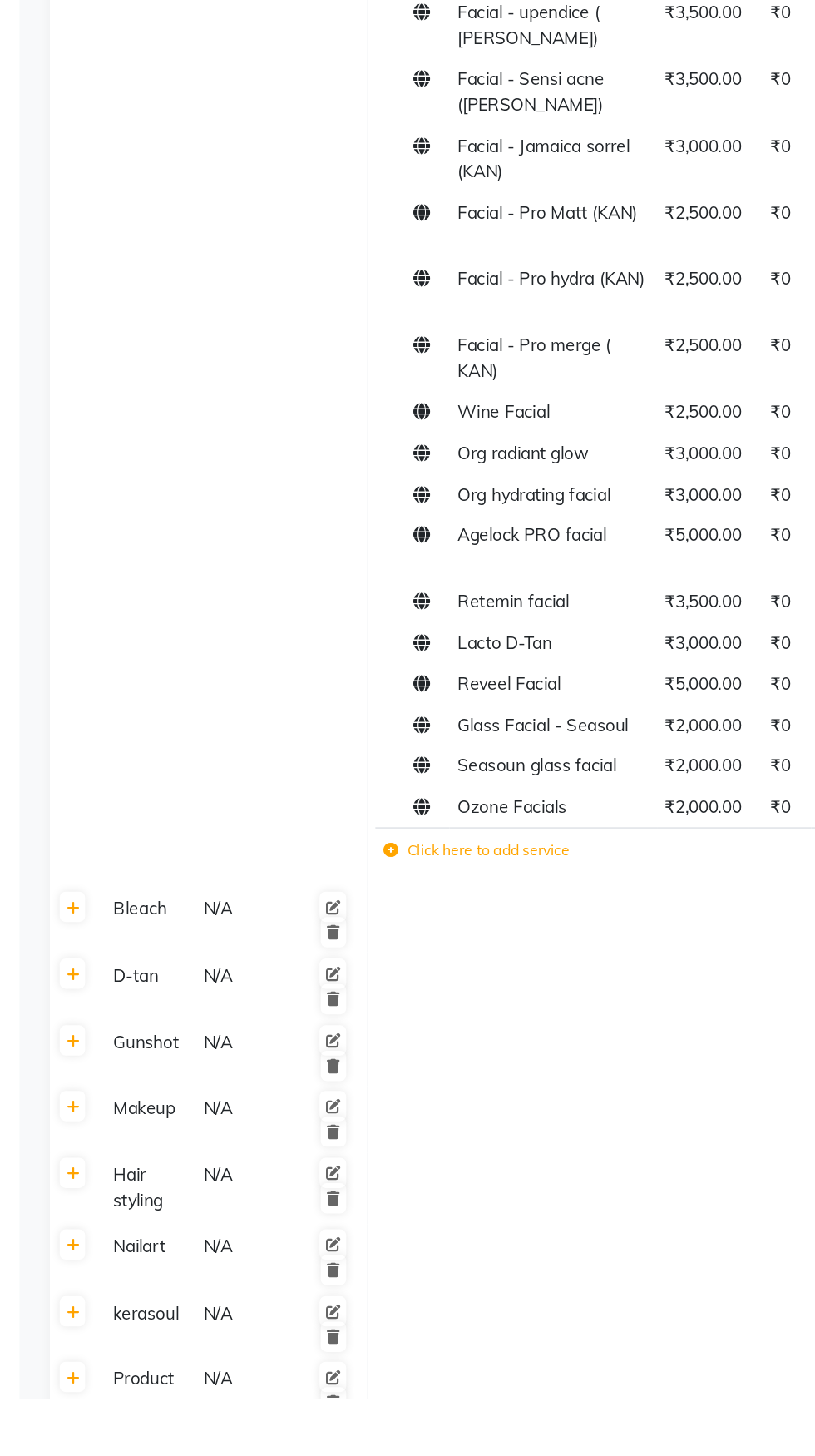
click at [379, 1073] on label "Click here to add service" at bounding box center [362, 1080] width 128 height 15
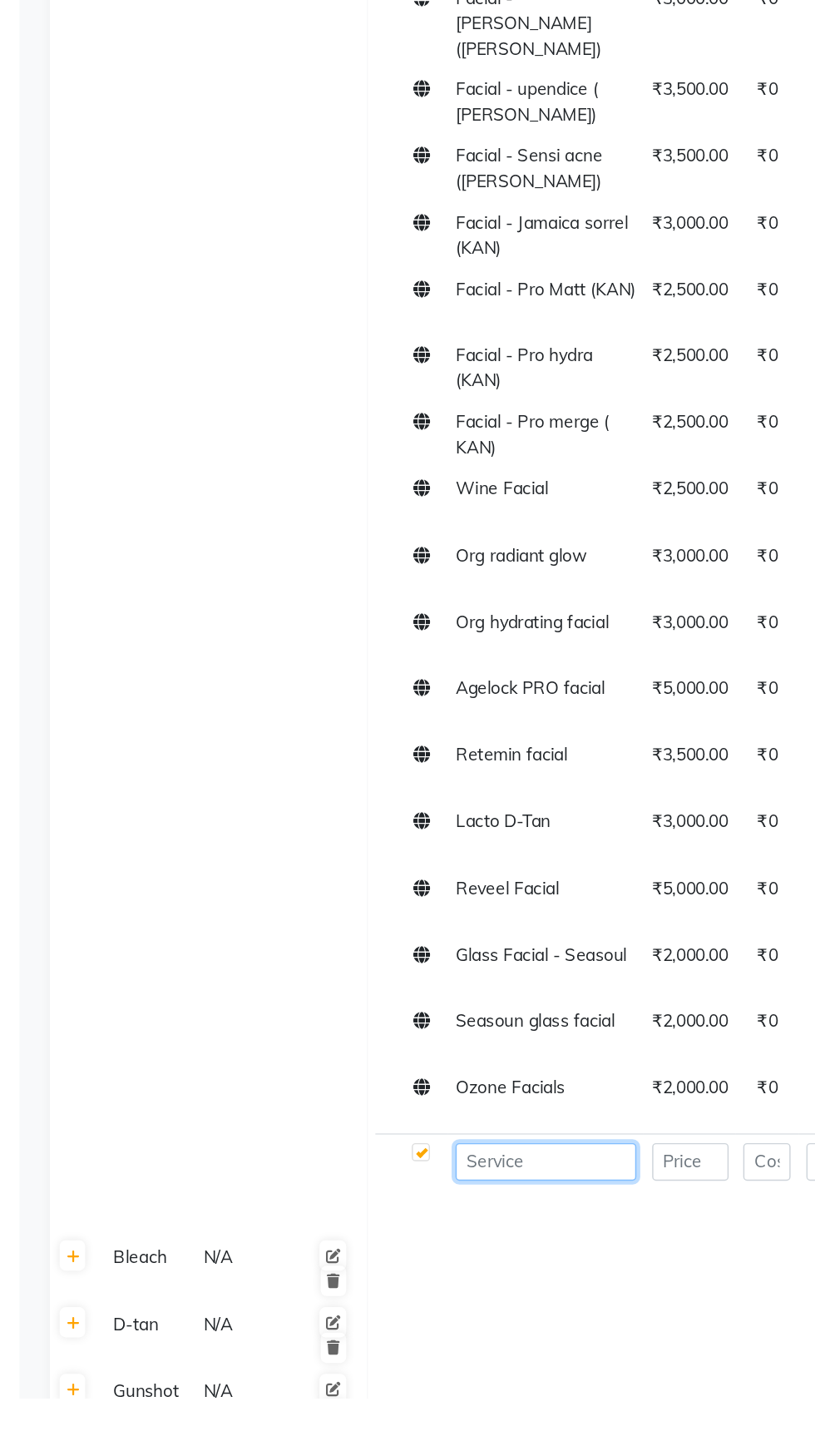
click at [386, 1281] on input at bounding box center [411, 1294] width 124 height 26
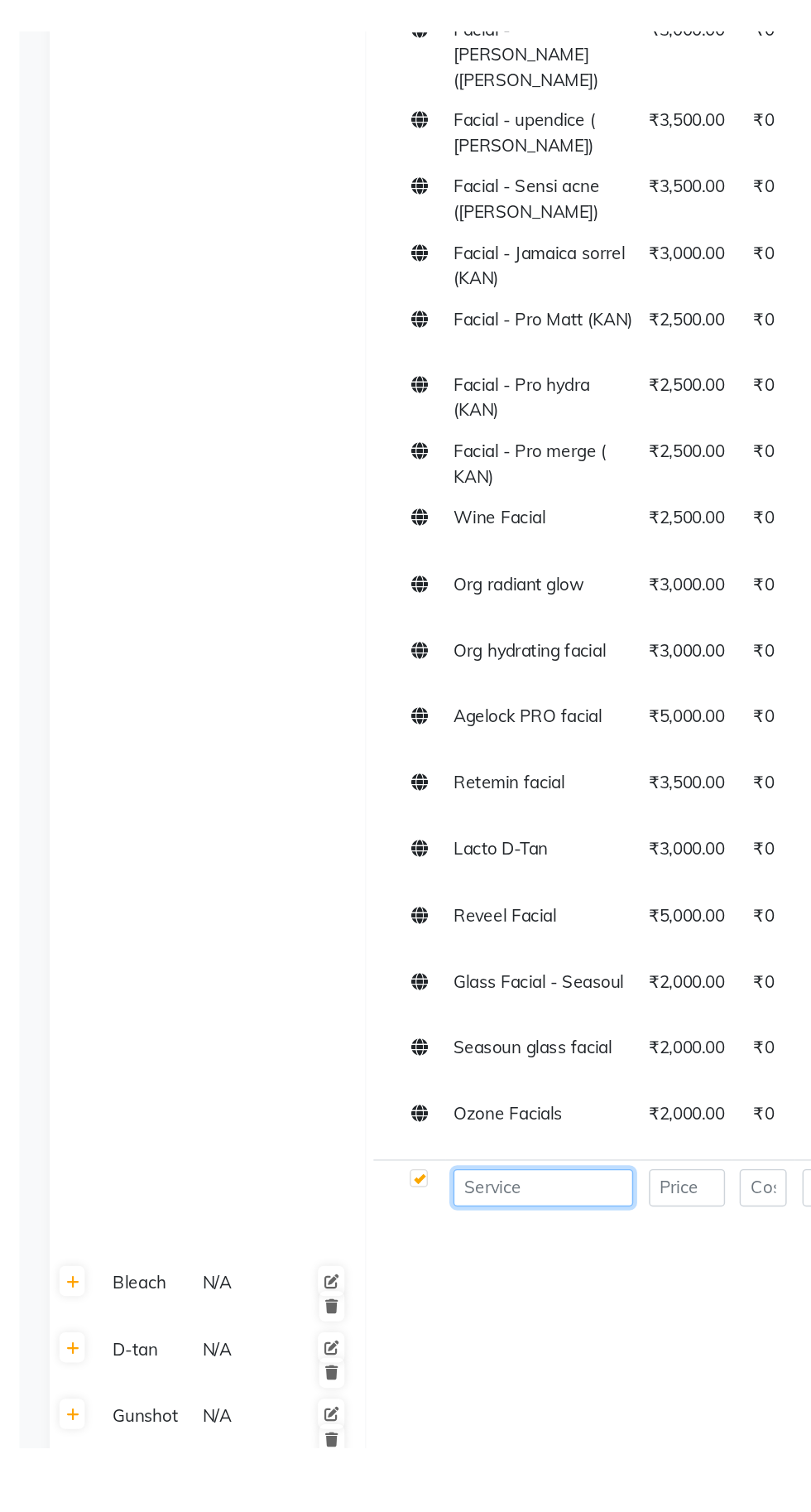
scroll to position [2623, 0]
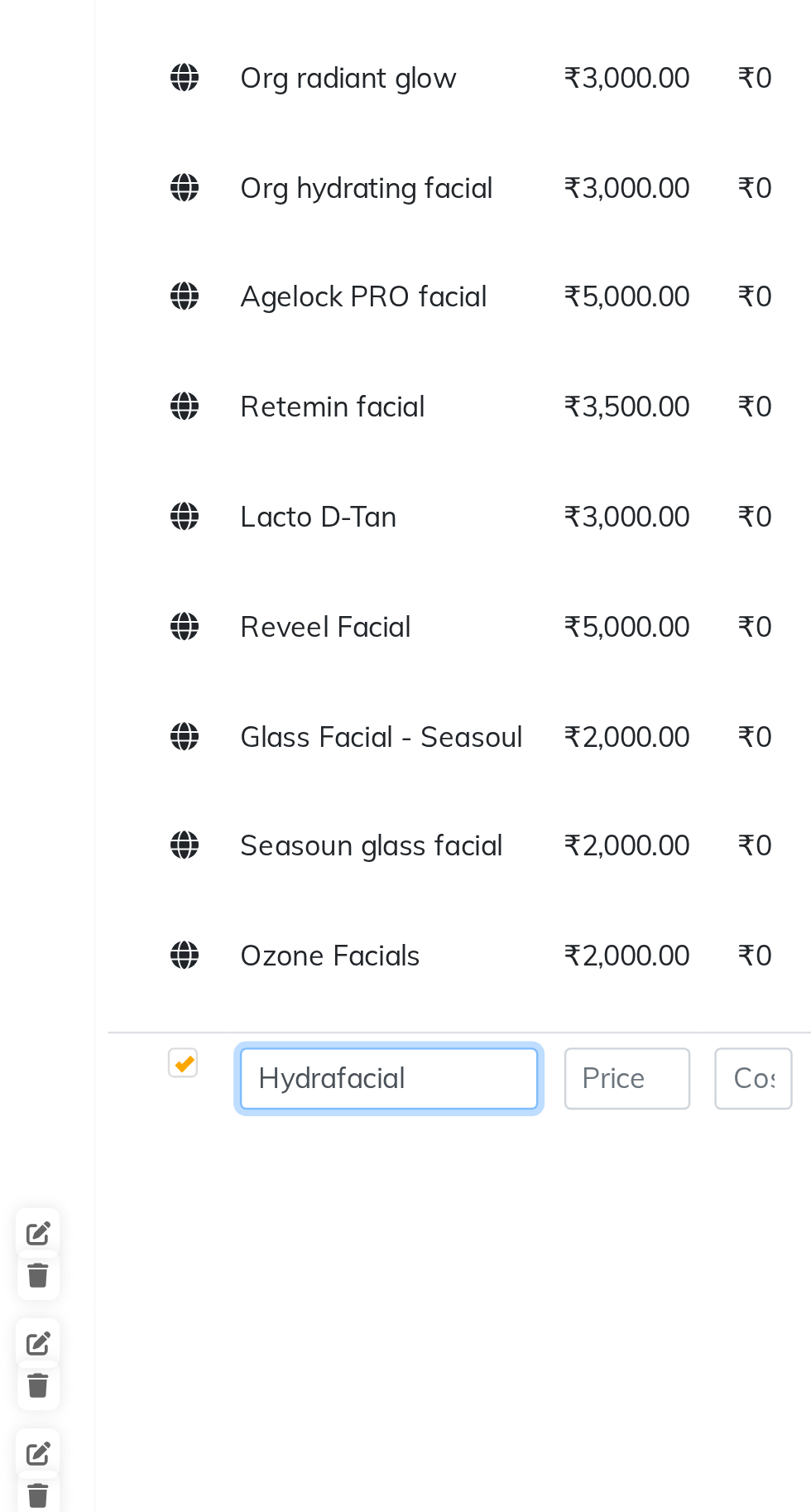
type input "Hydrafacial"
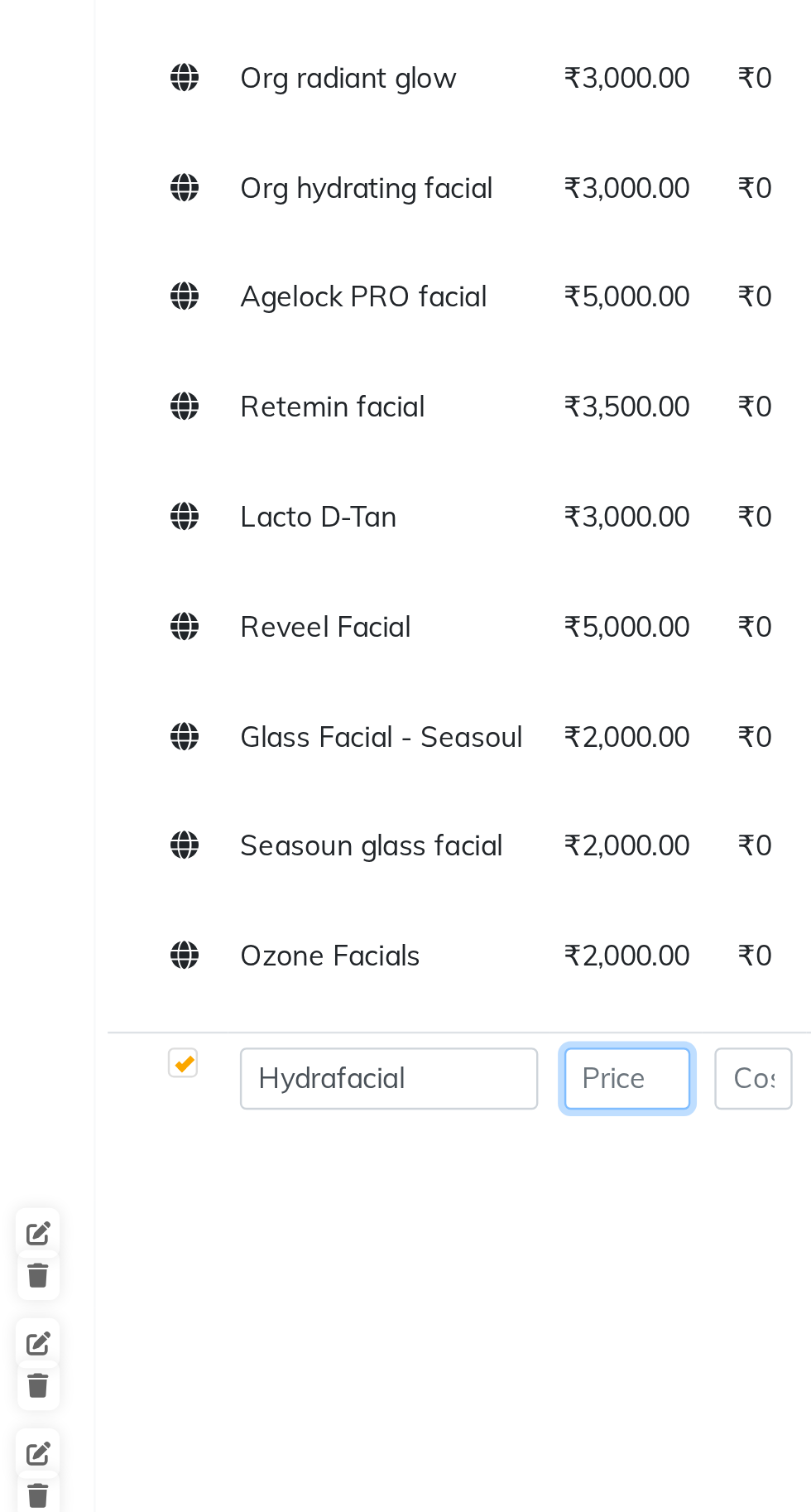
click at [499, 1249] on input "number" at bounding box center [507, 1261] width 52 height 26
type input "5000"
click at [559, 1249] on input "number" at bounding box center [559, 1261] width 32 height 26
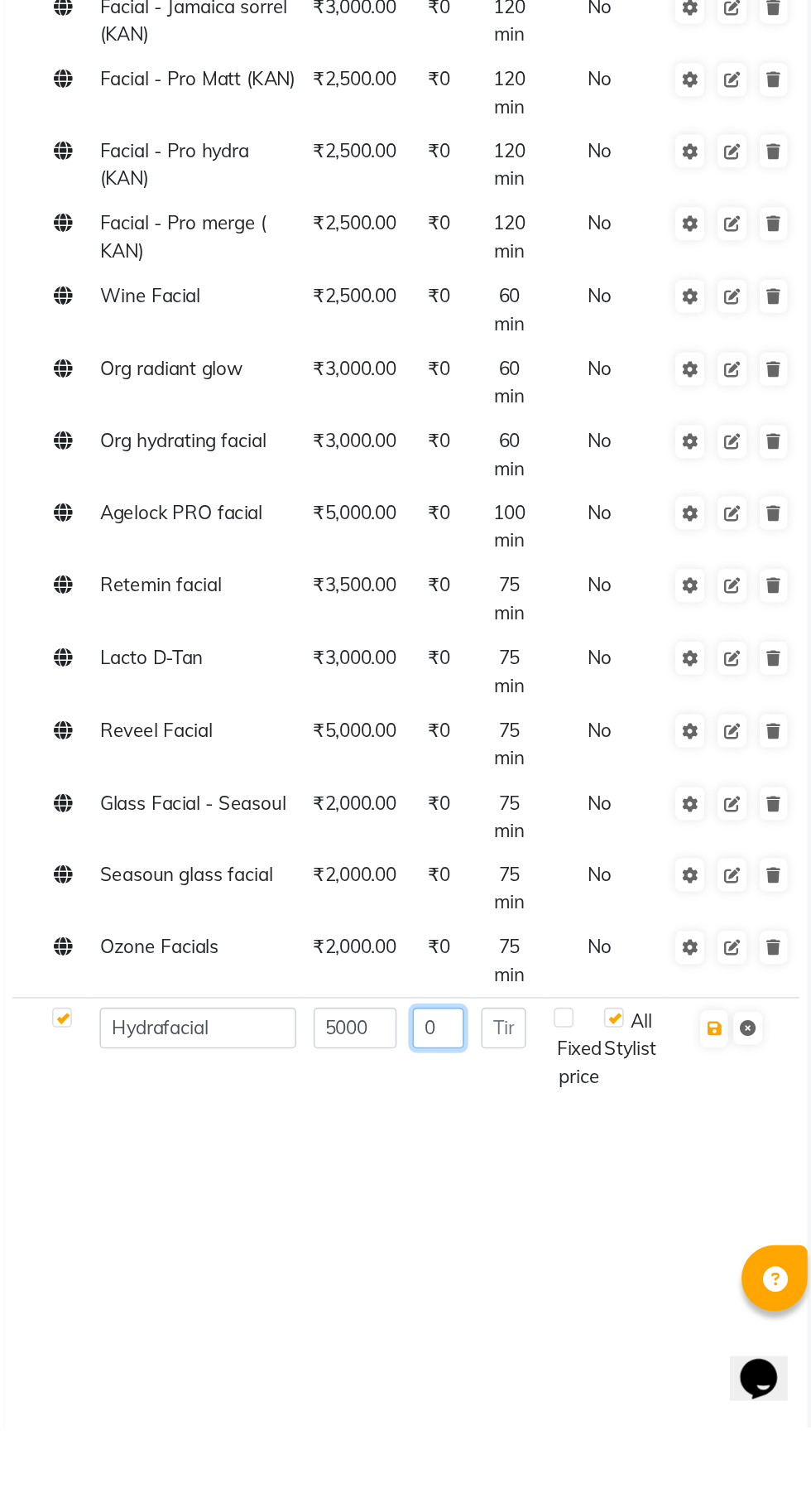
type input "0"
click at [670, 1249] on label at bounding box center [669, 1255] width 12 height 12
click at [670, 1250] on input "checkbox" at bounding box center [671, 1256] width 11 height 11
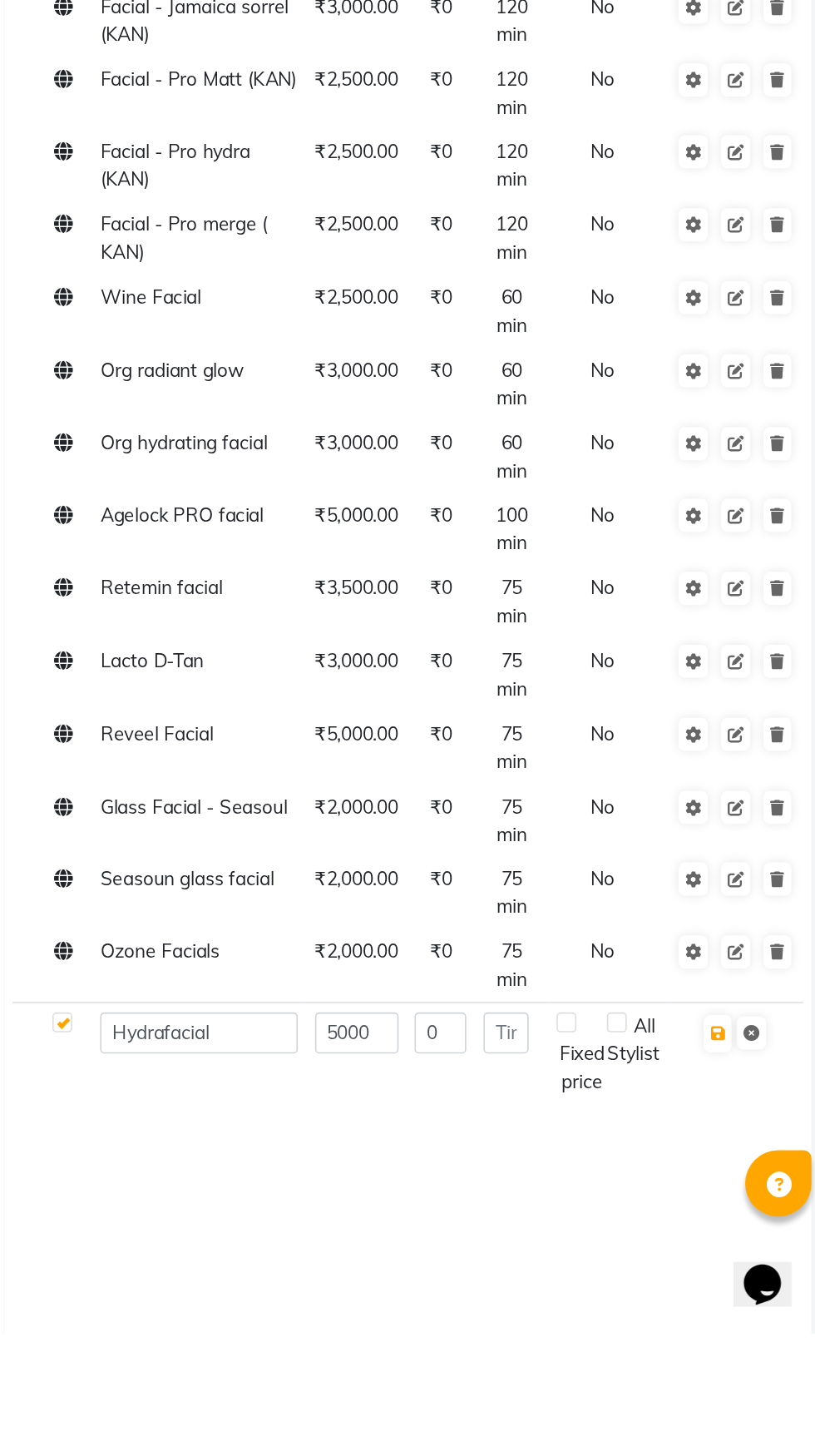
scroll to position [2637, 0]
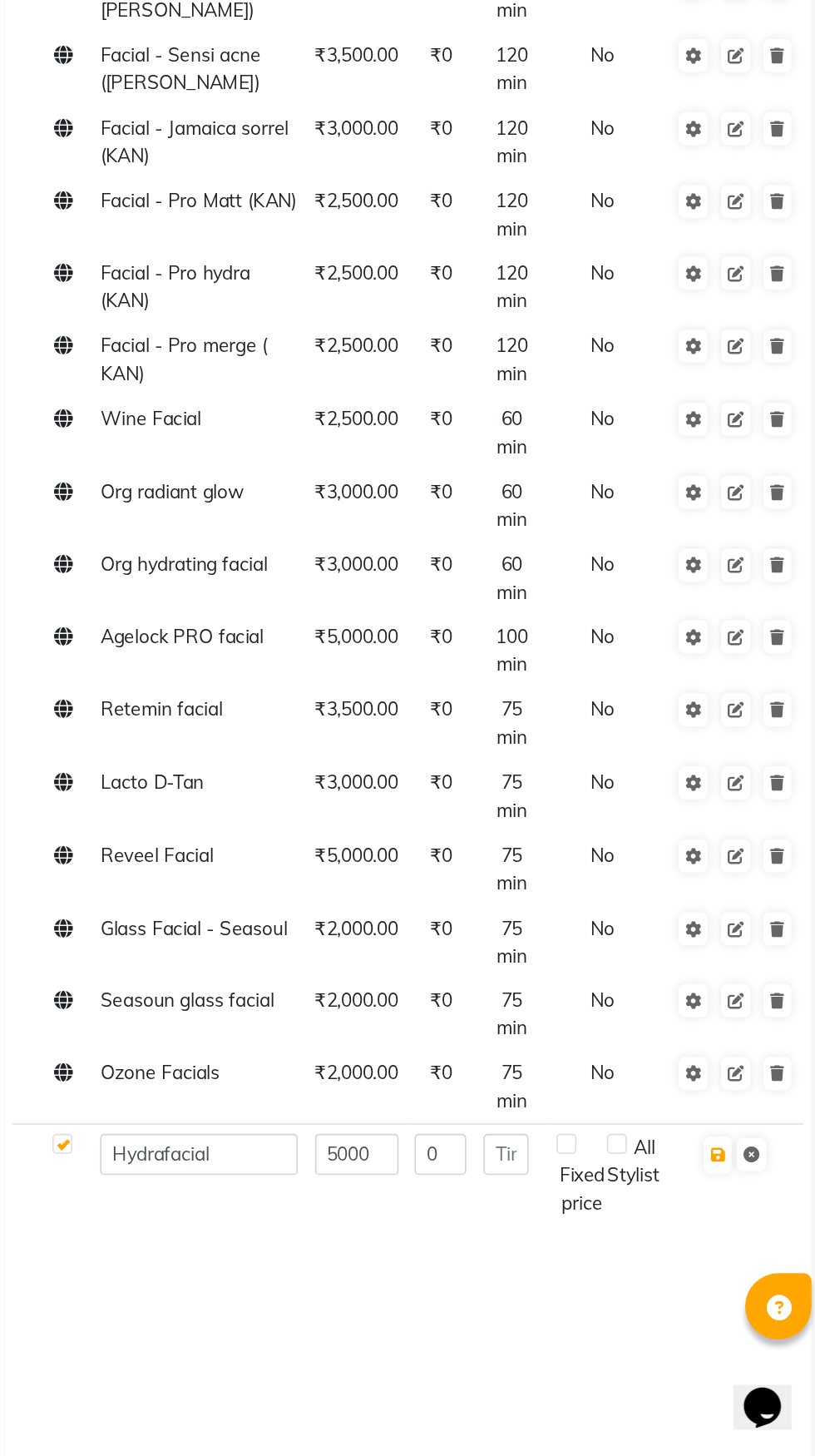
click at [673, 1254] on label at bounding box center [672, 1260] width 13 height 13
click at [673, 1256] on input "checkbox" at bounding box center [674, 1261] width 11 height 11
checkbox input "true"
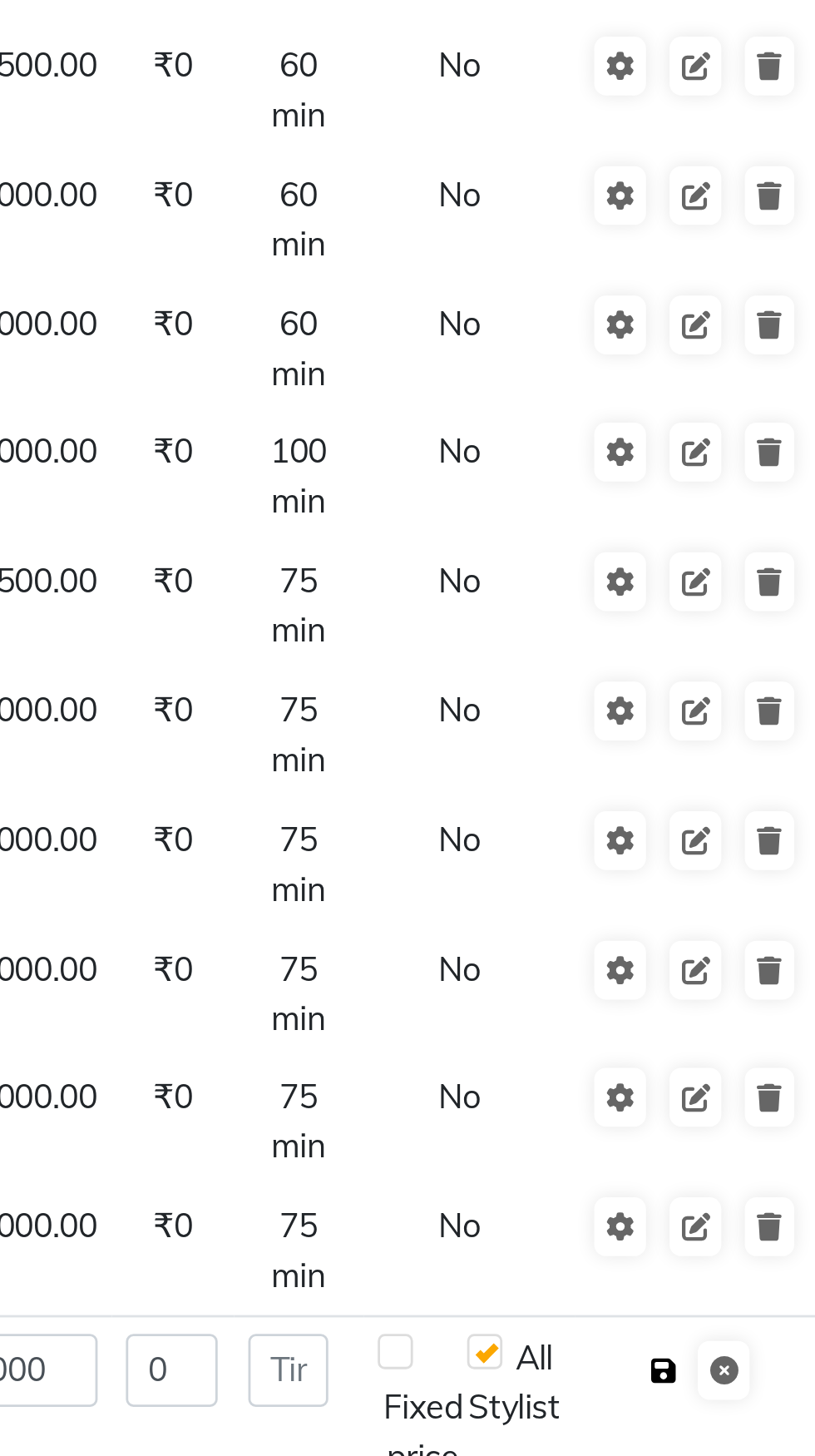
click at [734, 1262] on icon "button" at bounding box center [735, 1267] width 9 height 10
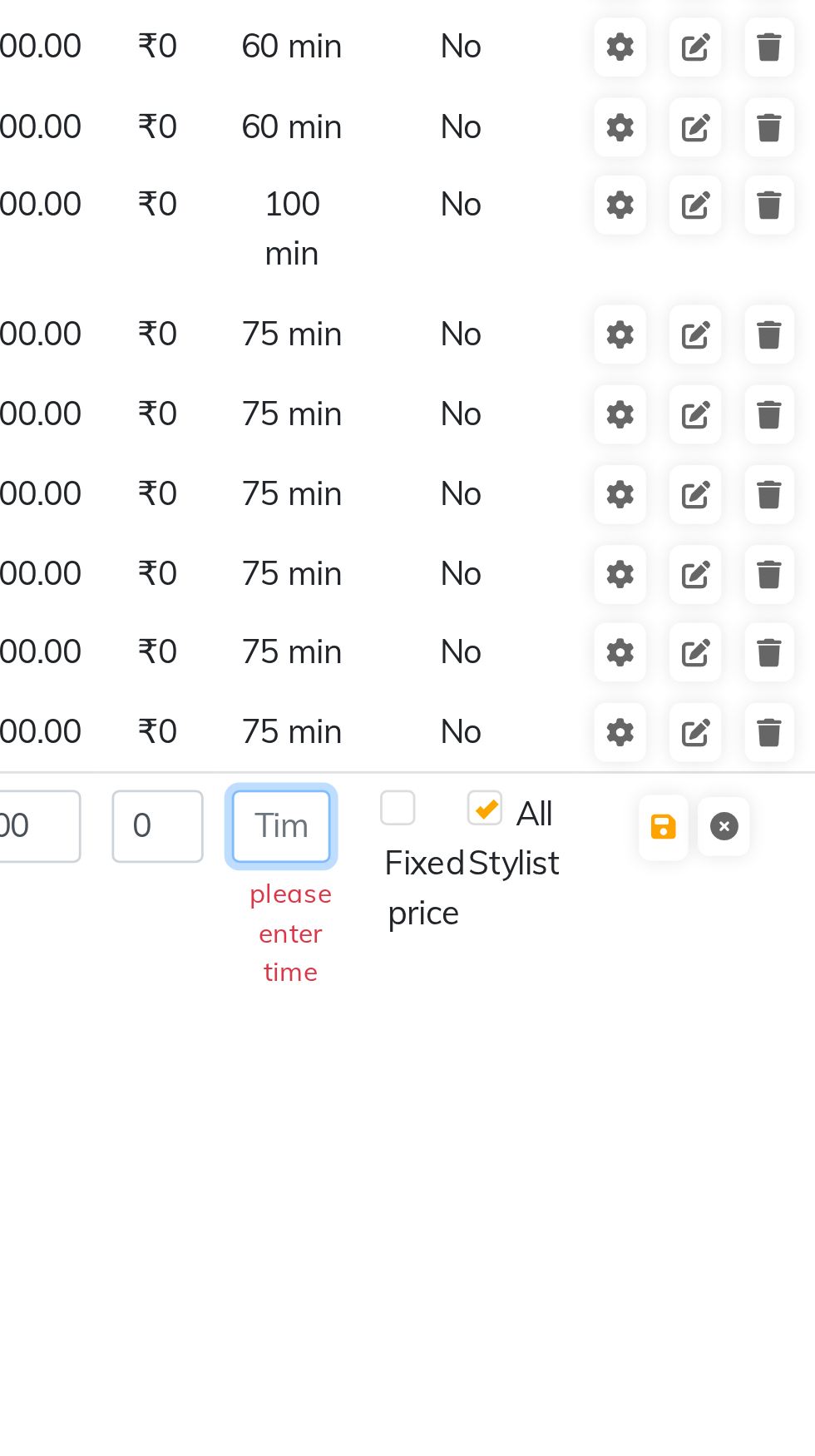
click at [601, 1061] on input "number" at bounding box center [600, 1074] width 35 height 26
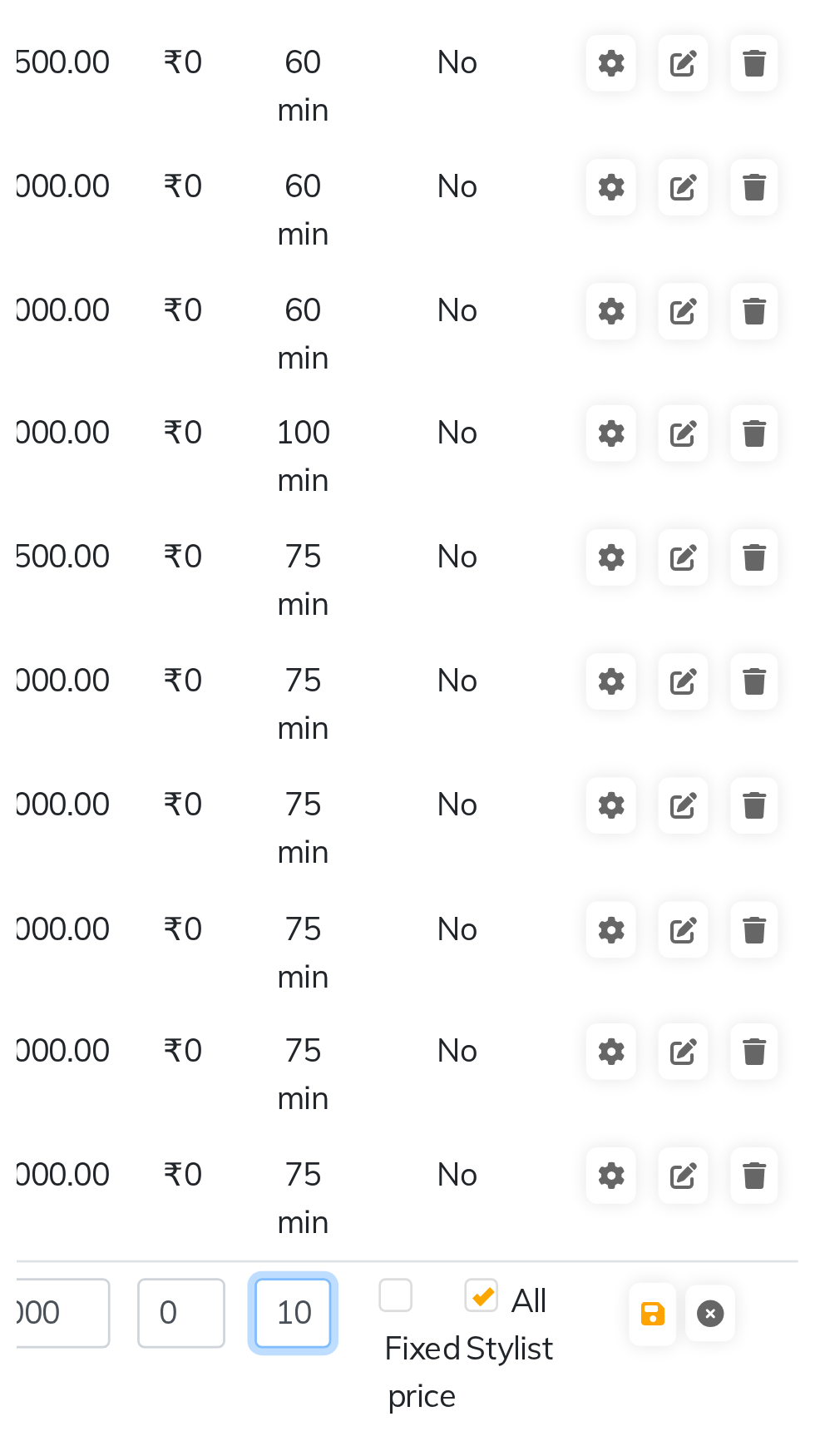
scroll to position [0, 0]
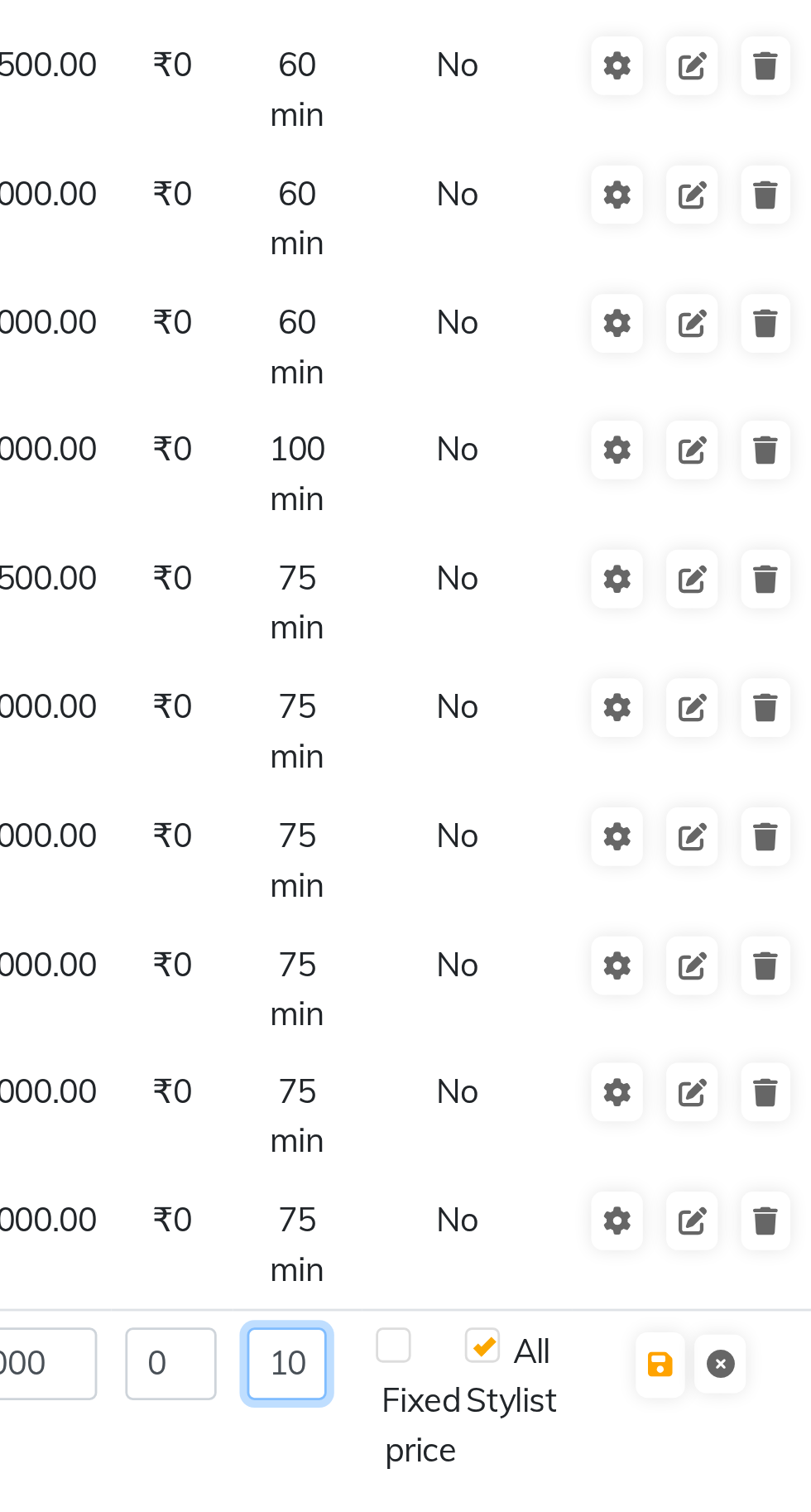
type input "1"
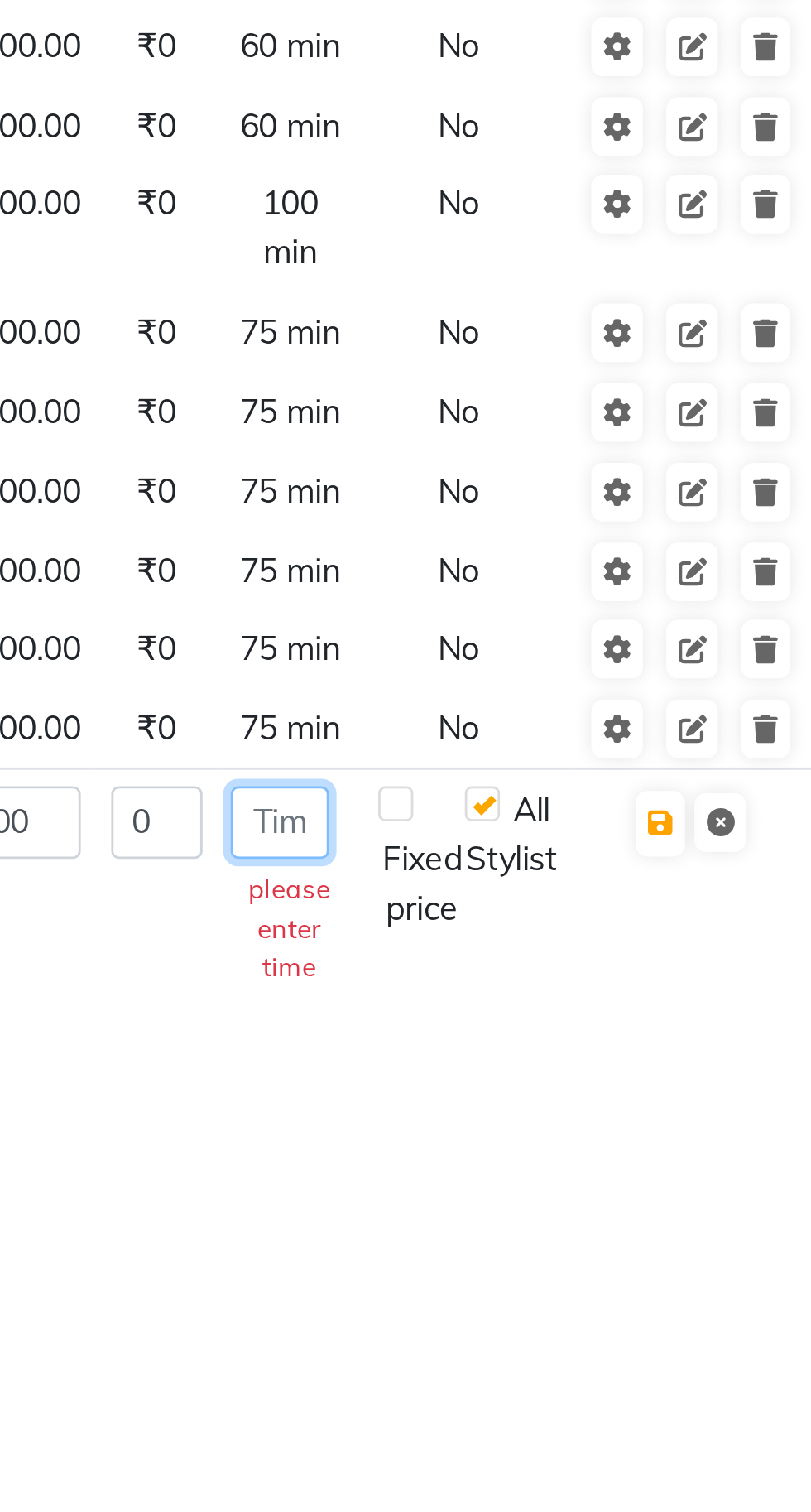
type input "7"
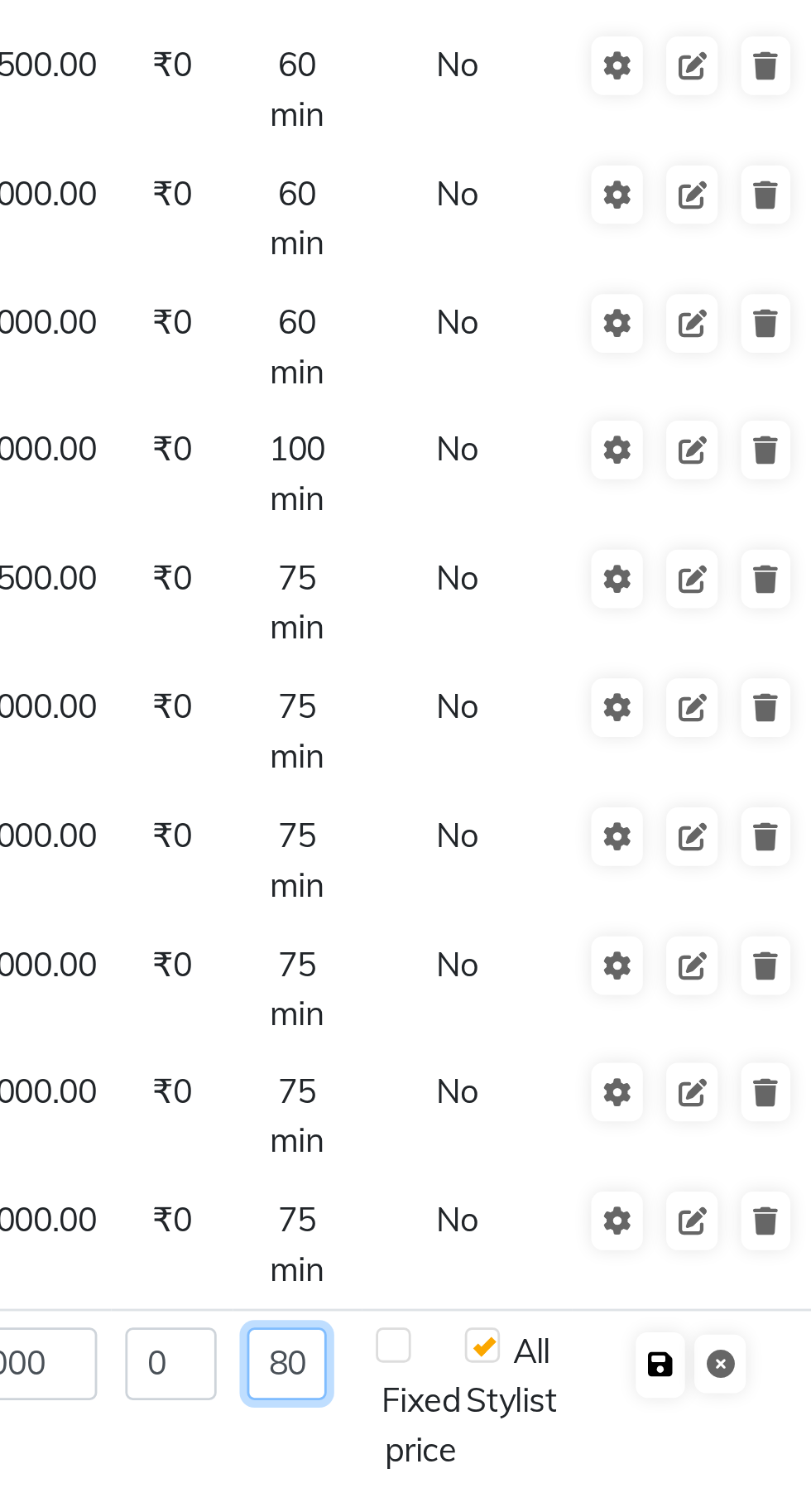
type input "80"
click at [735, 1256] on icon "button" at bounding box center [732, 1260] width 9 height 10
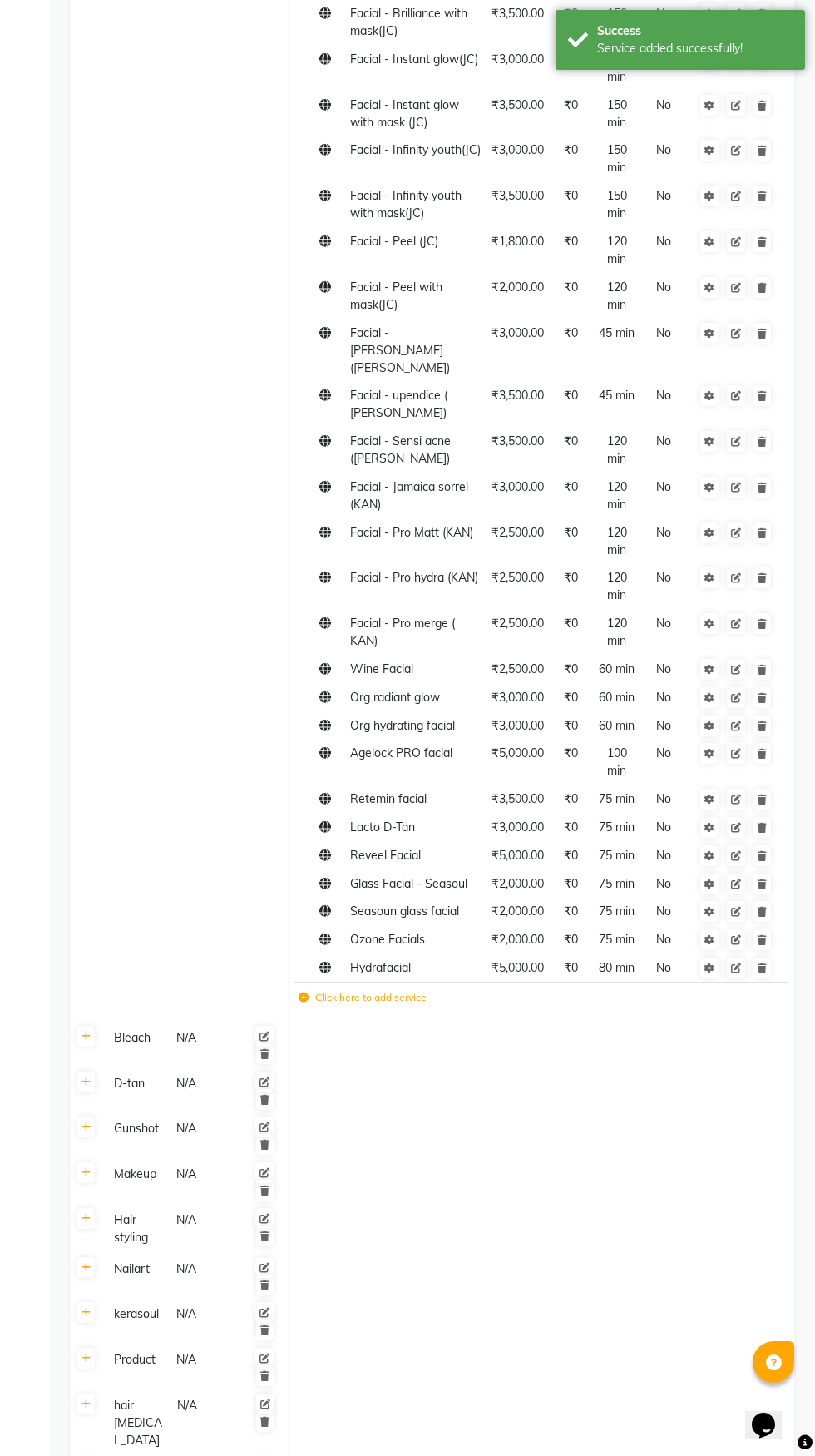
scroll to position [2748, 0]
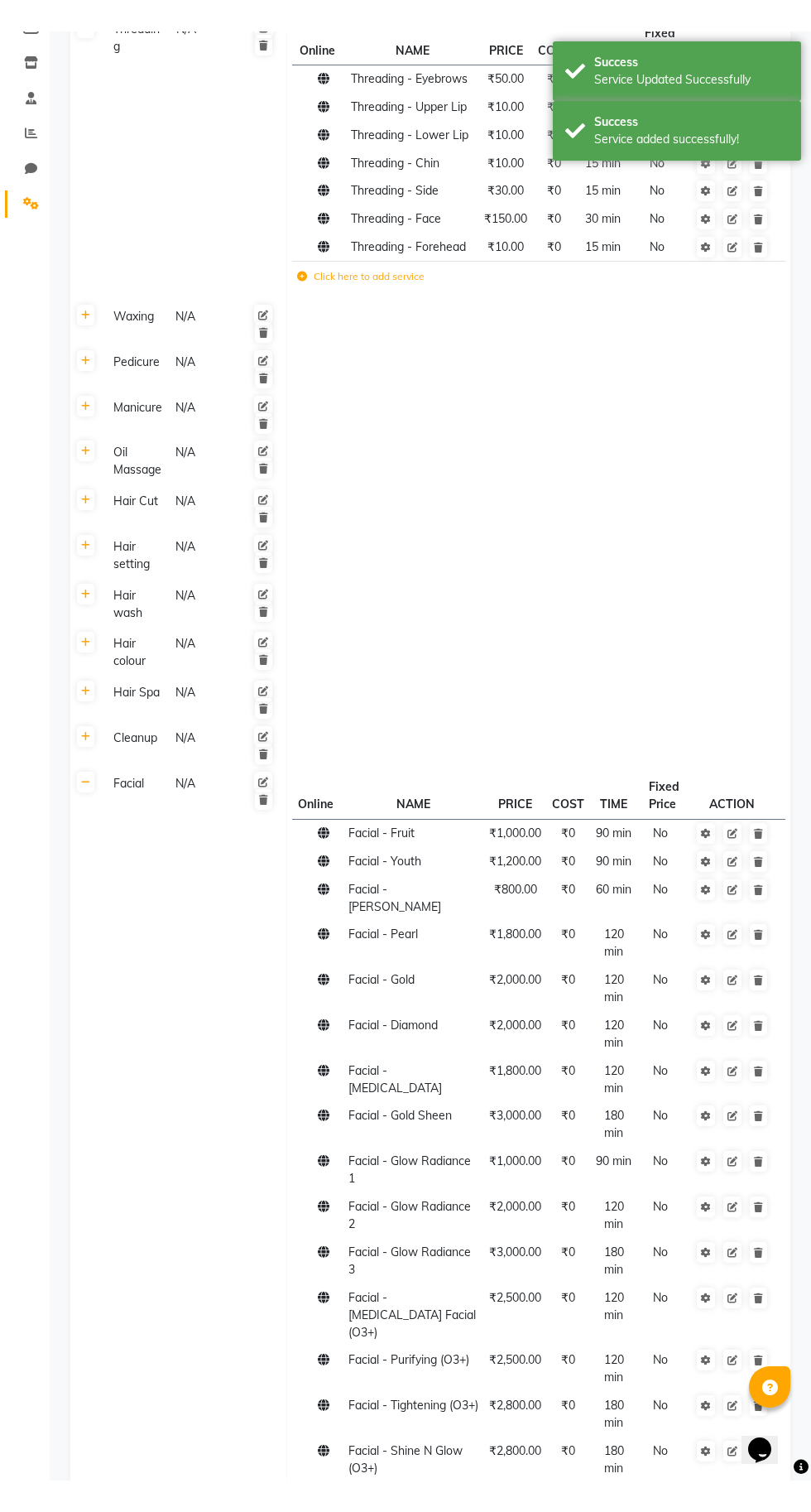
scroll to position [0, 0]
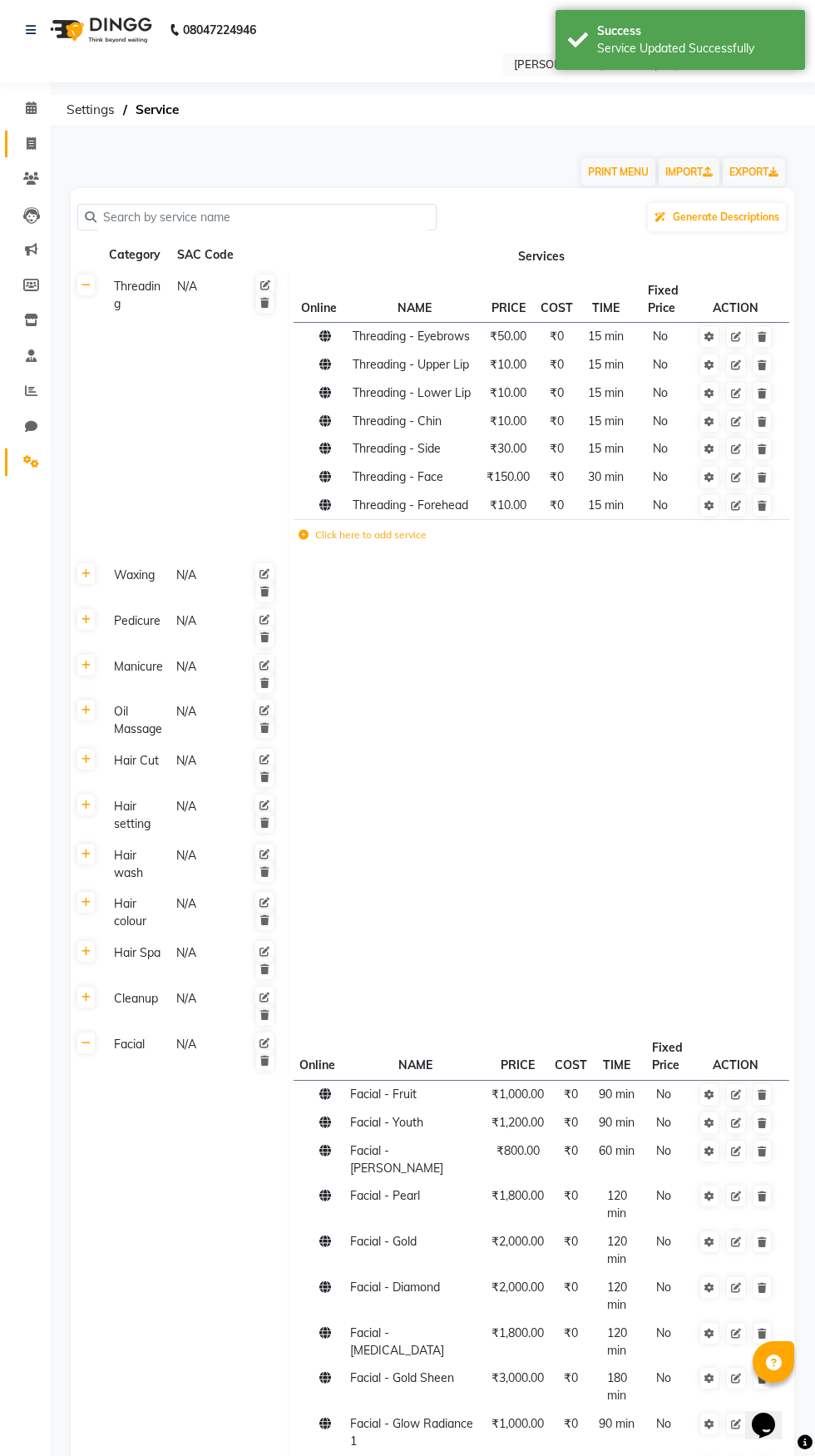
click at [30, 144] on icon at bounding box center [31, 144] width 9 height 13
select select "67"
select select "service"
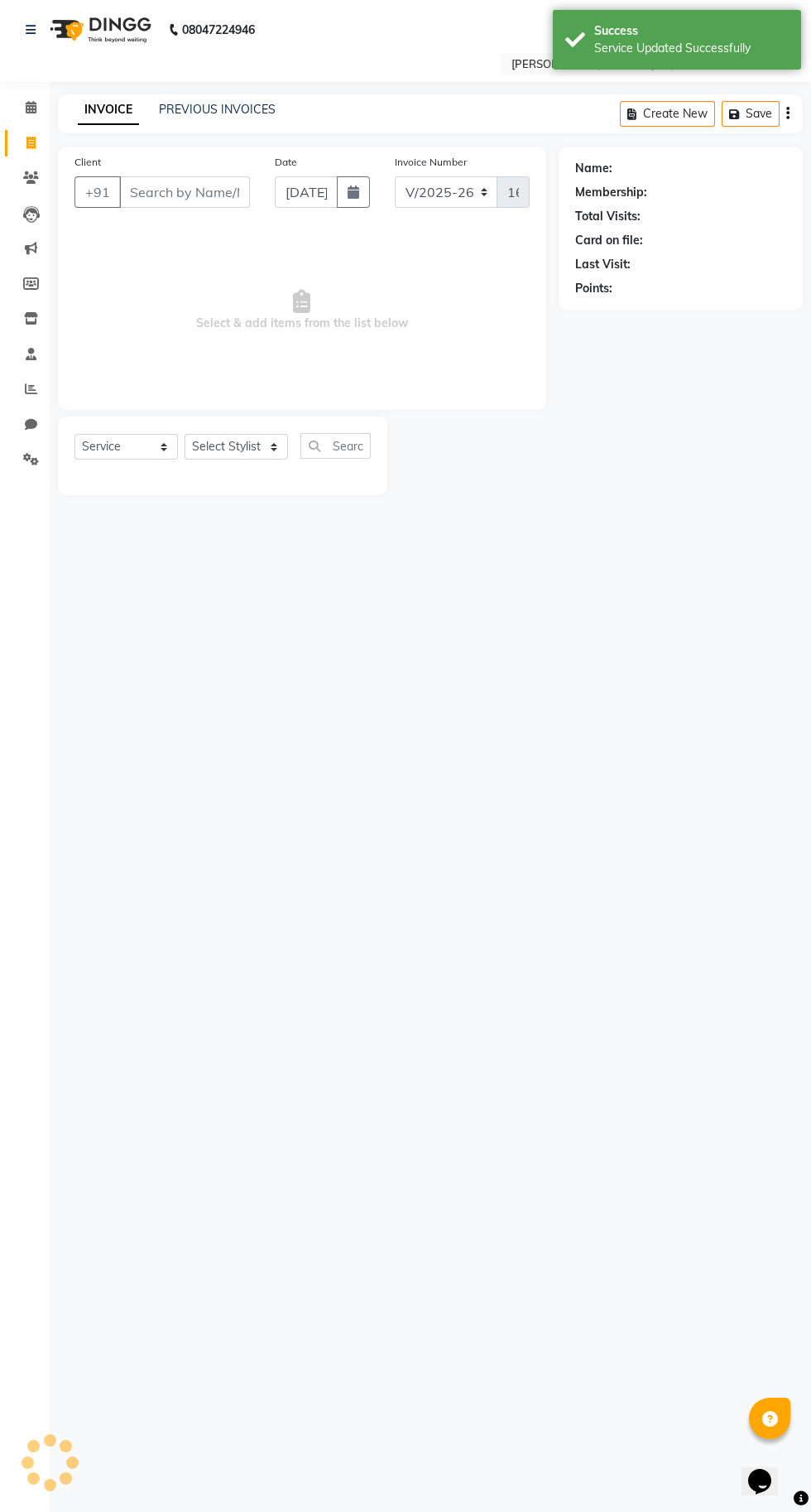
click at [165, 188] on input "Client" at bounding box center [185, 192] width 131 height 31
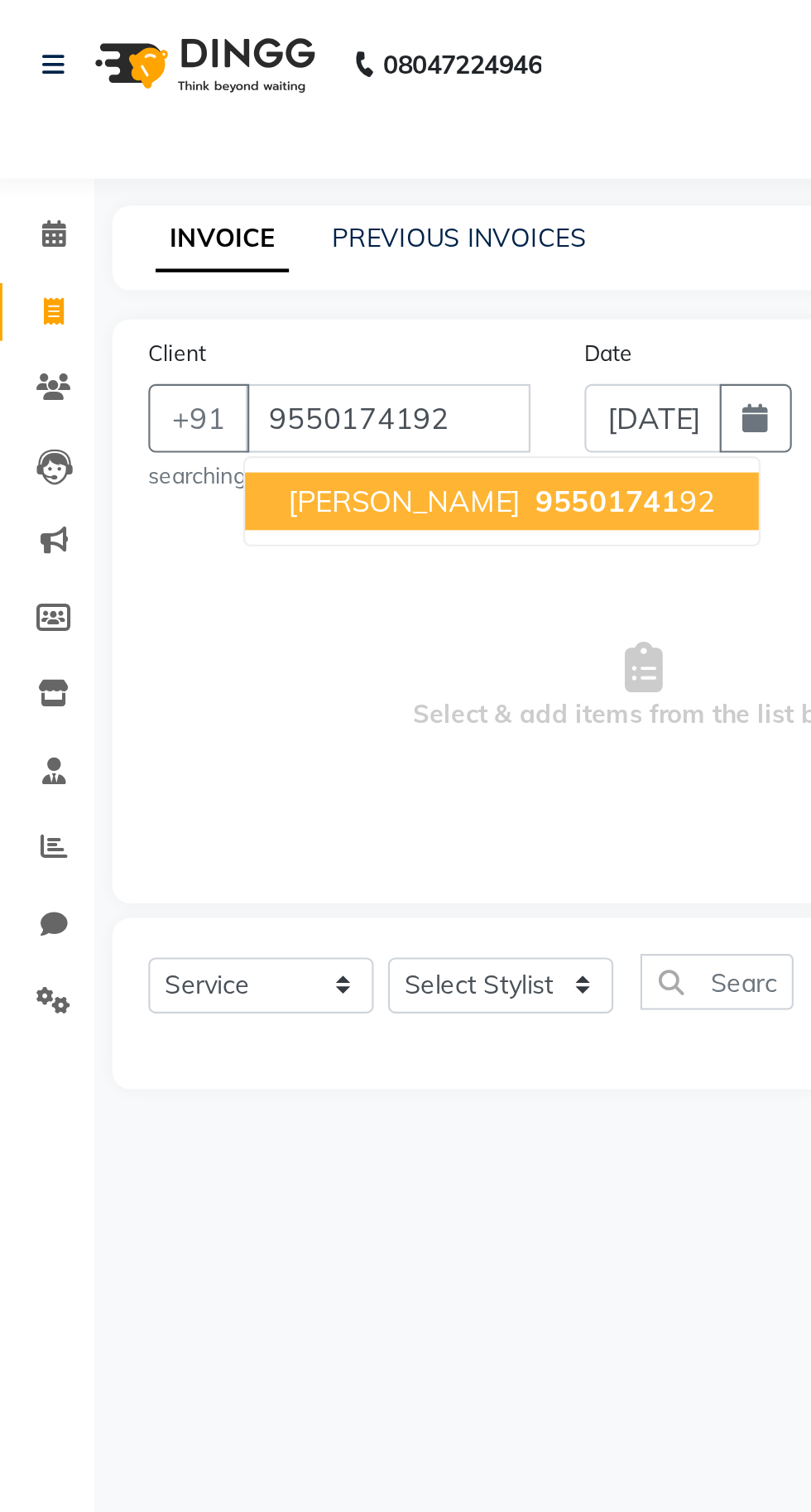
type input "9550174192"
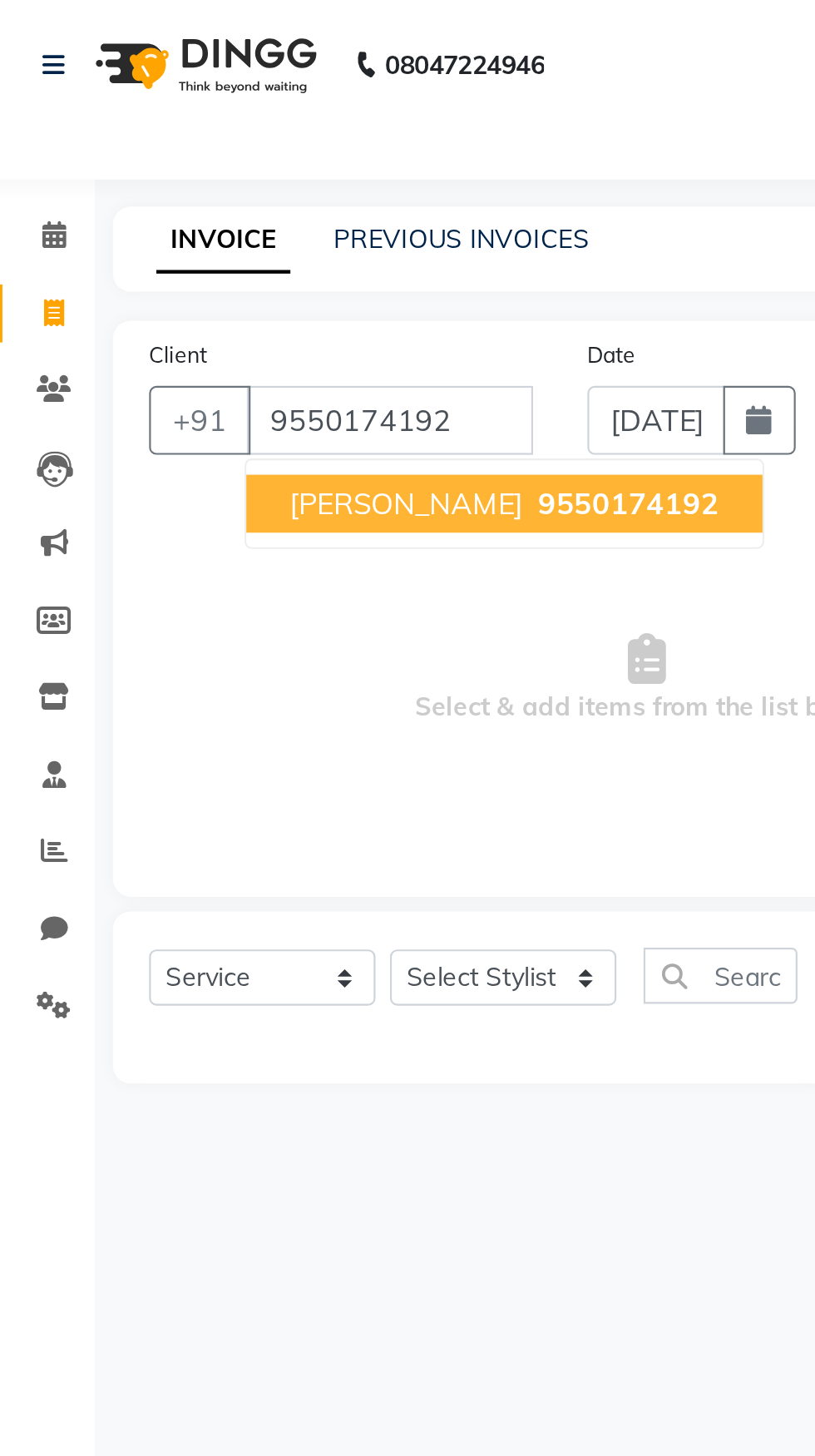
click at [254, 239] on span "9550174192" at bounding box center [295, 231] width 83 height 17
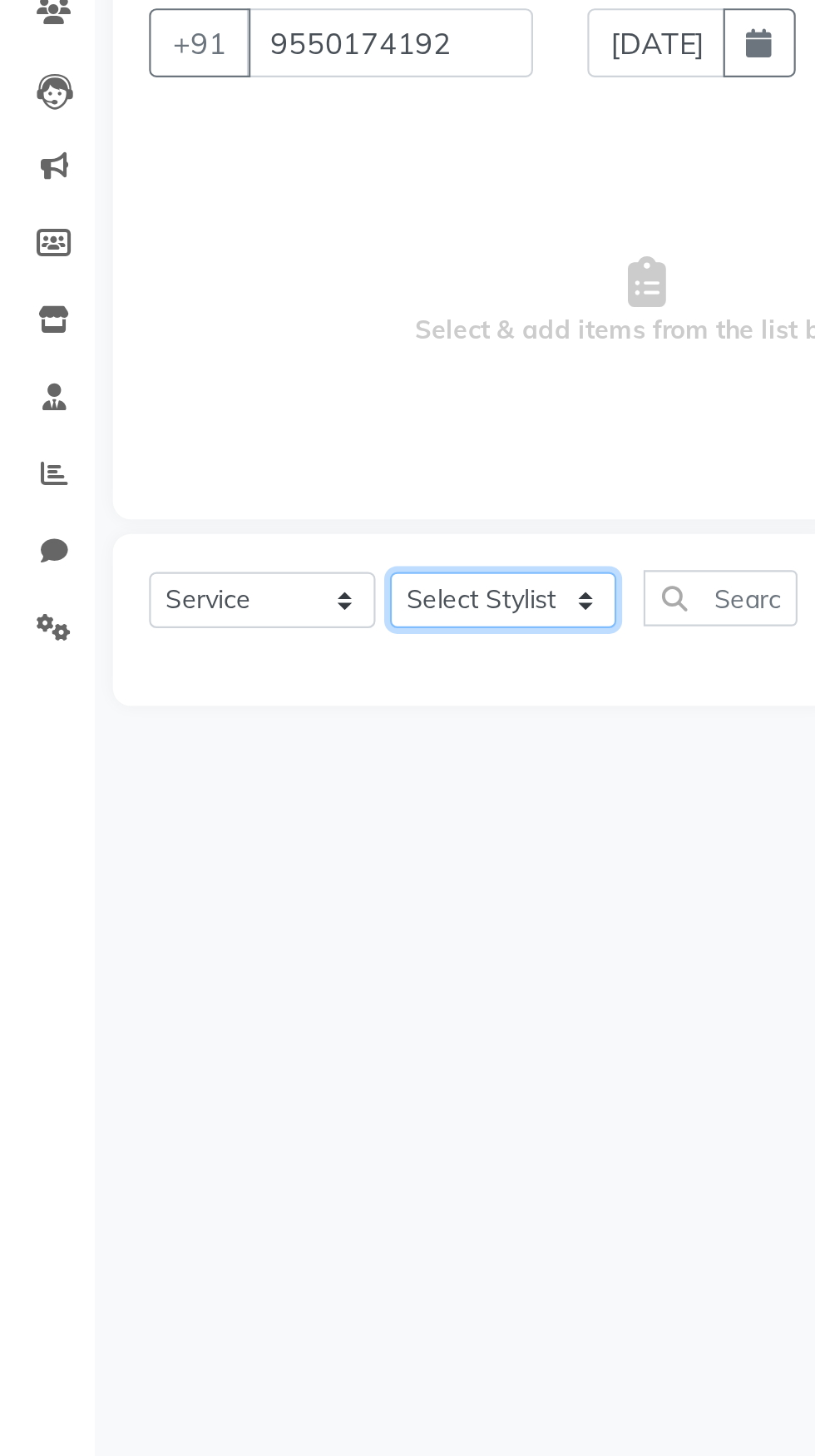
click at [263, 458] on select "Select Stylist Manasa Ravali Receptionist Renuka Saba saif Soumya J Zeenath" at bounding box center [238, 449] width 104 height 26
select select "2479"
click at [186, 436] on select "Select Stylist Manasa Ravali Receptionist Renuka Saba saif Soumya J Zeenath" at bounding box center [238, 449] width 104 height 26
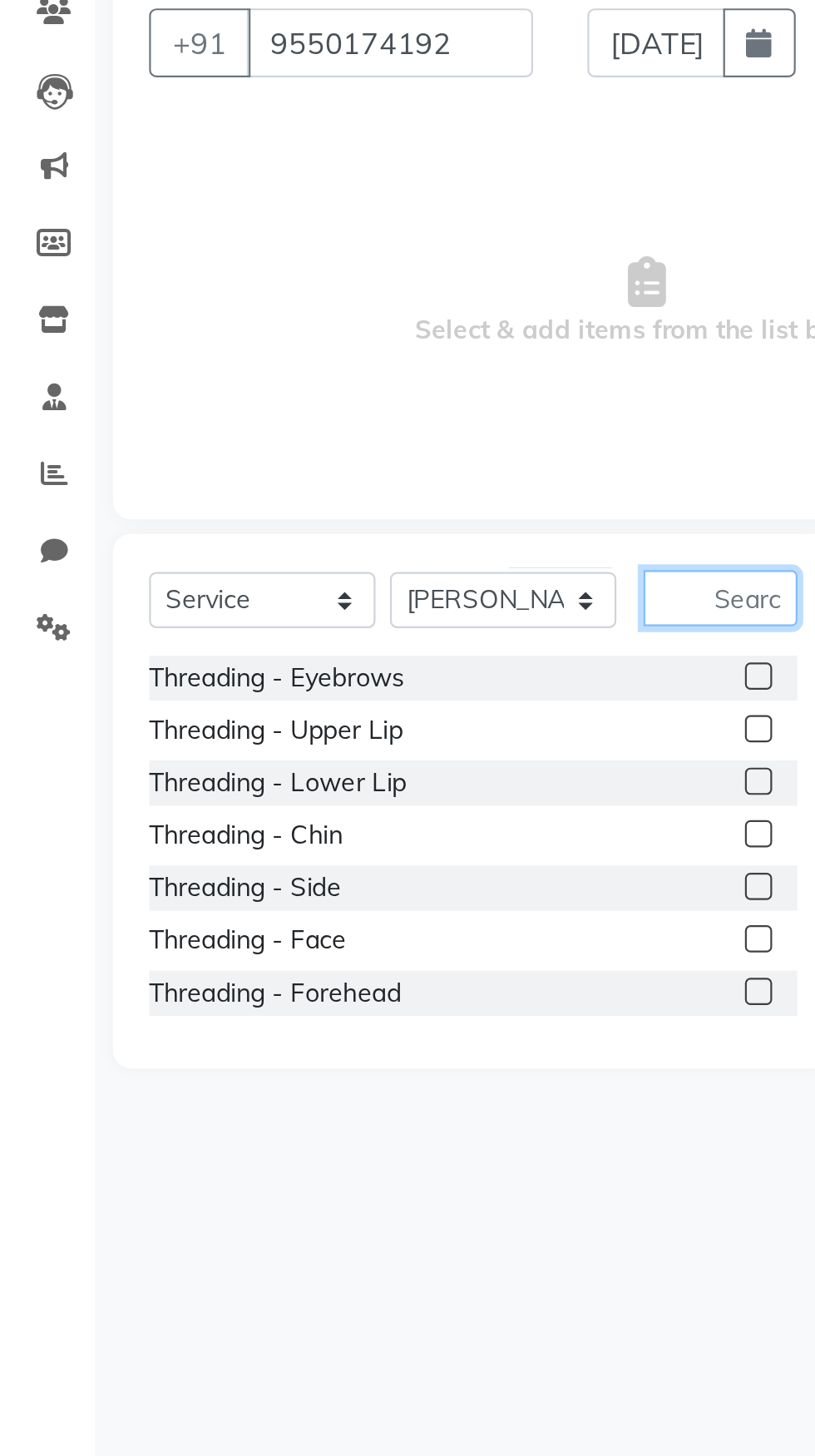
click at [342, 446] on input "text" at bounding box center [337, 448] width 71 height 26
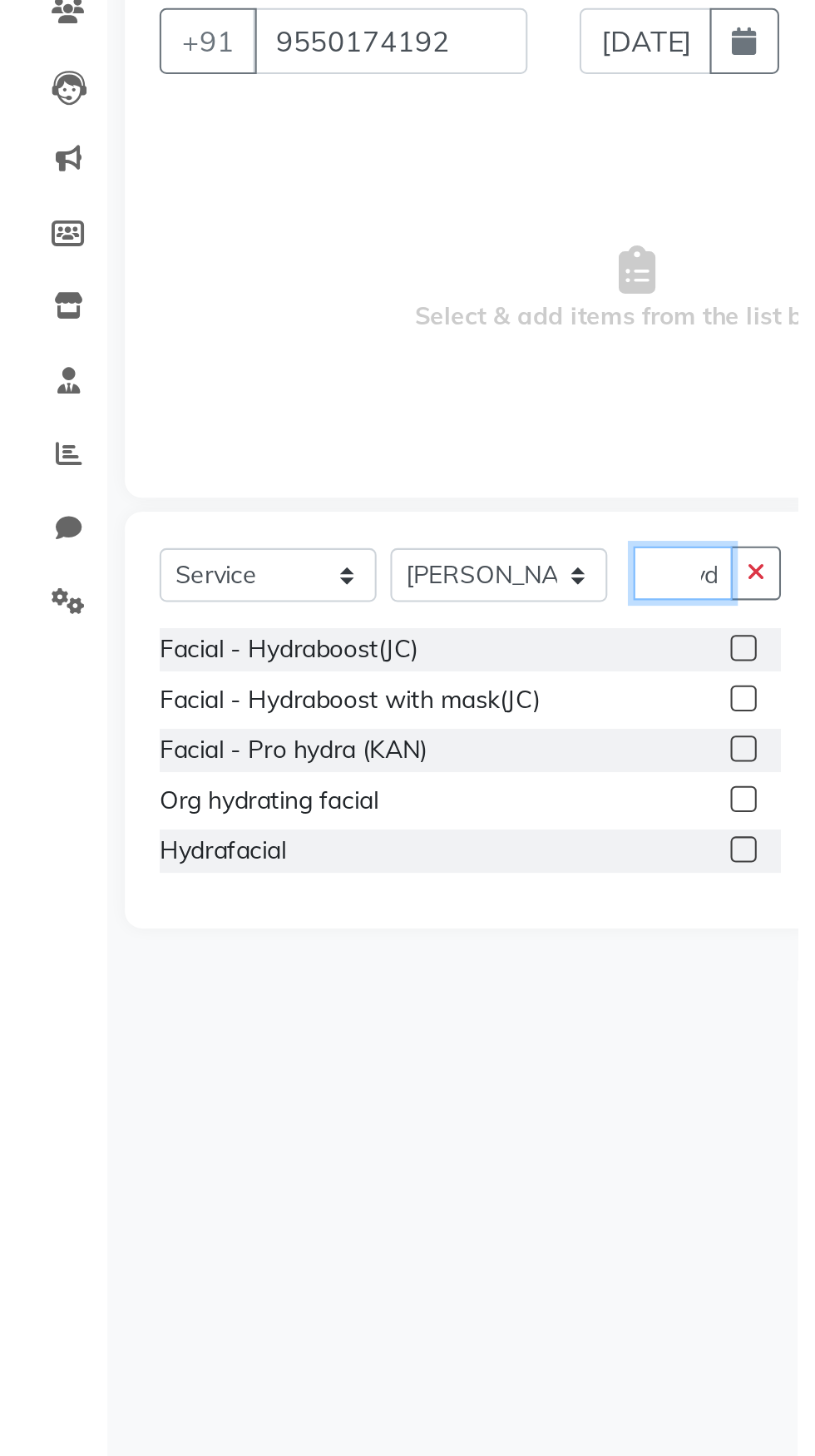
scroll to position [0, 17]
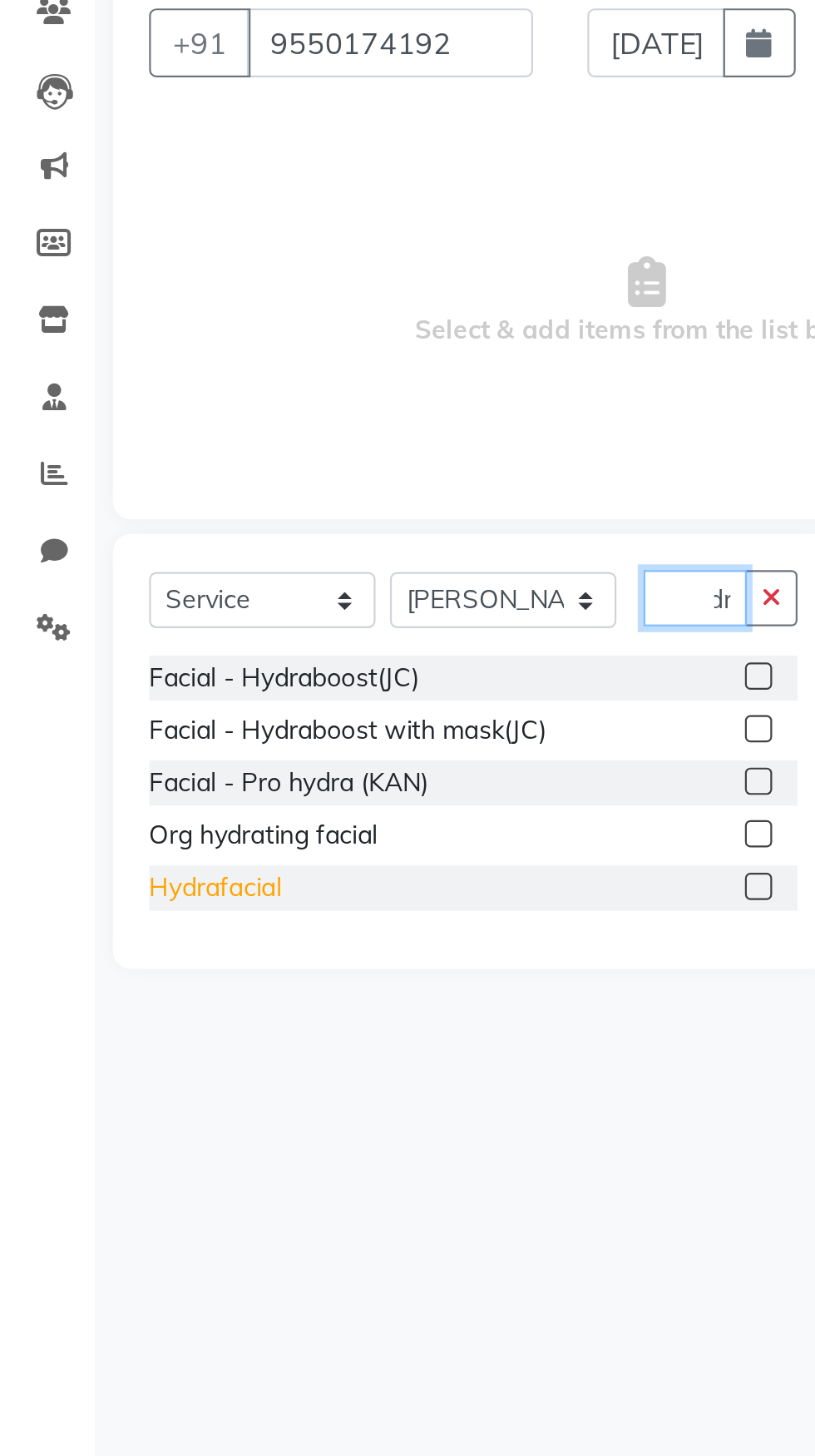
type input "Hydr"
click at [93, 585] on div "Hydrafacial" at bounding box center [105, 580] width 61 height 17
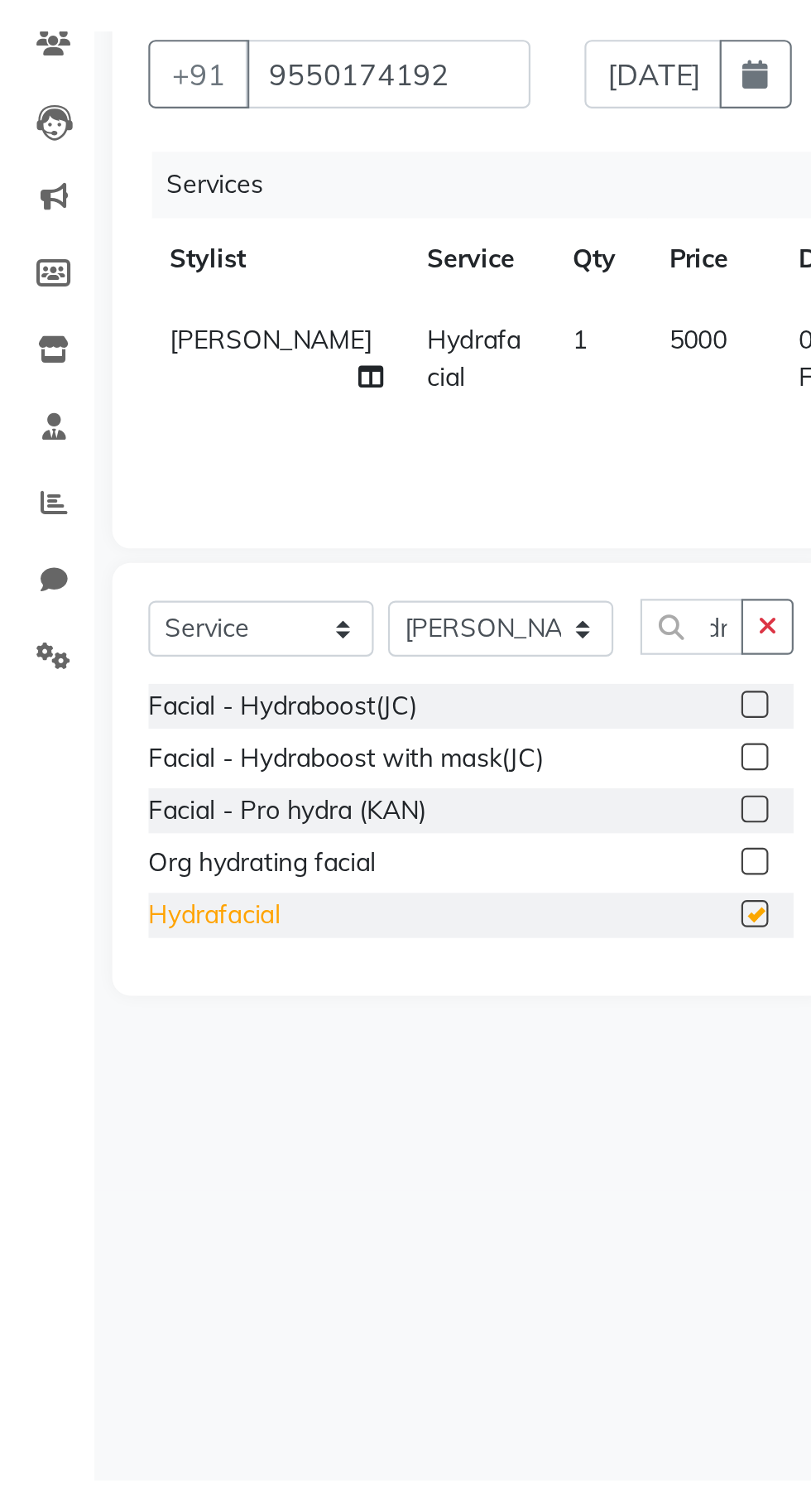
scroll to position [0, 0]
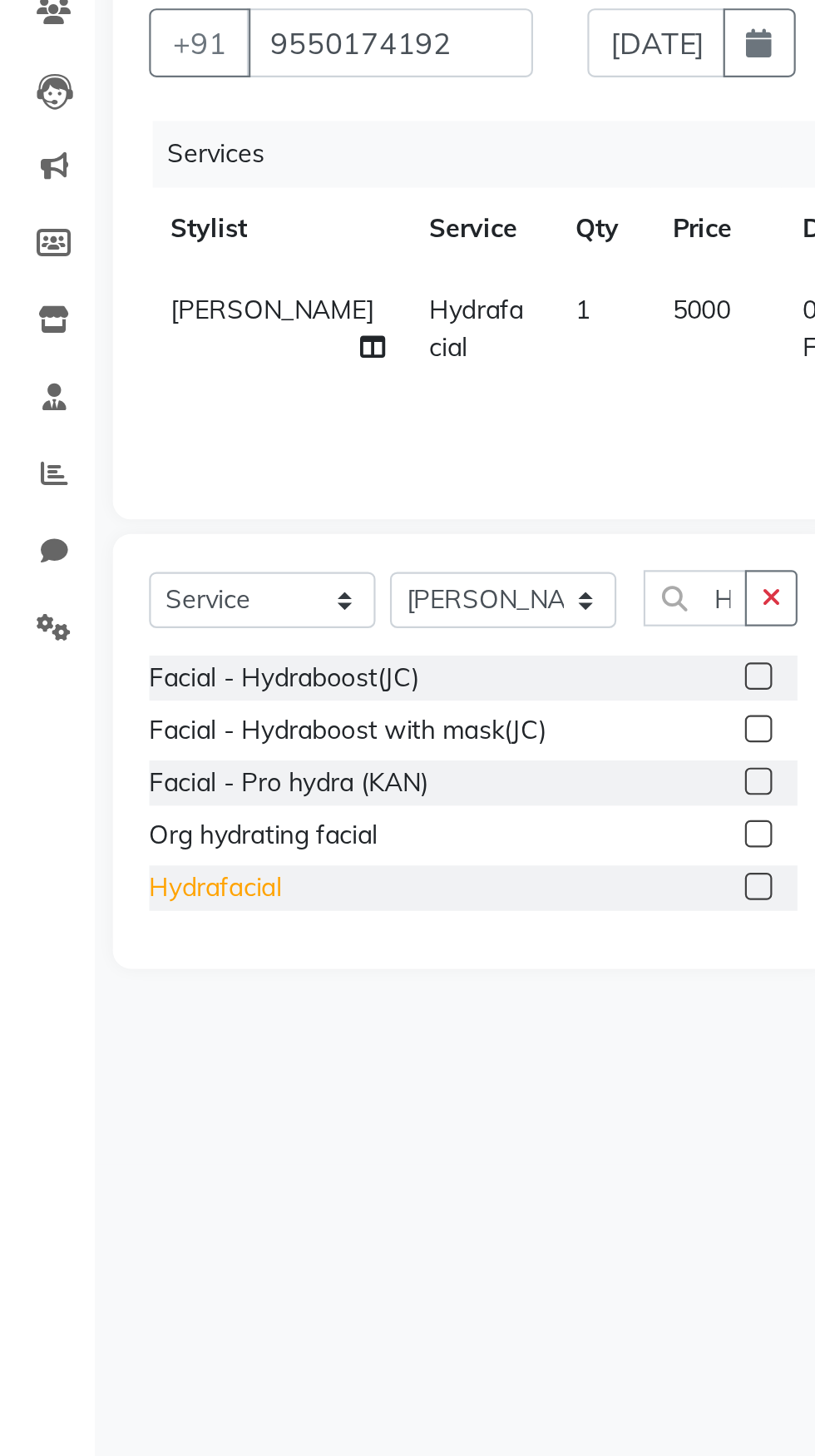
checkbox input "false"
click at [361, 453] on icon "button" at bounding box center [360, 447] width 9 height 12
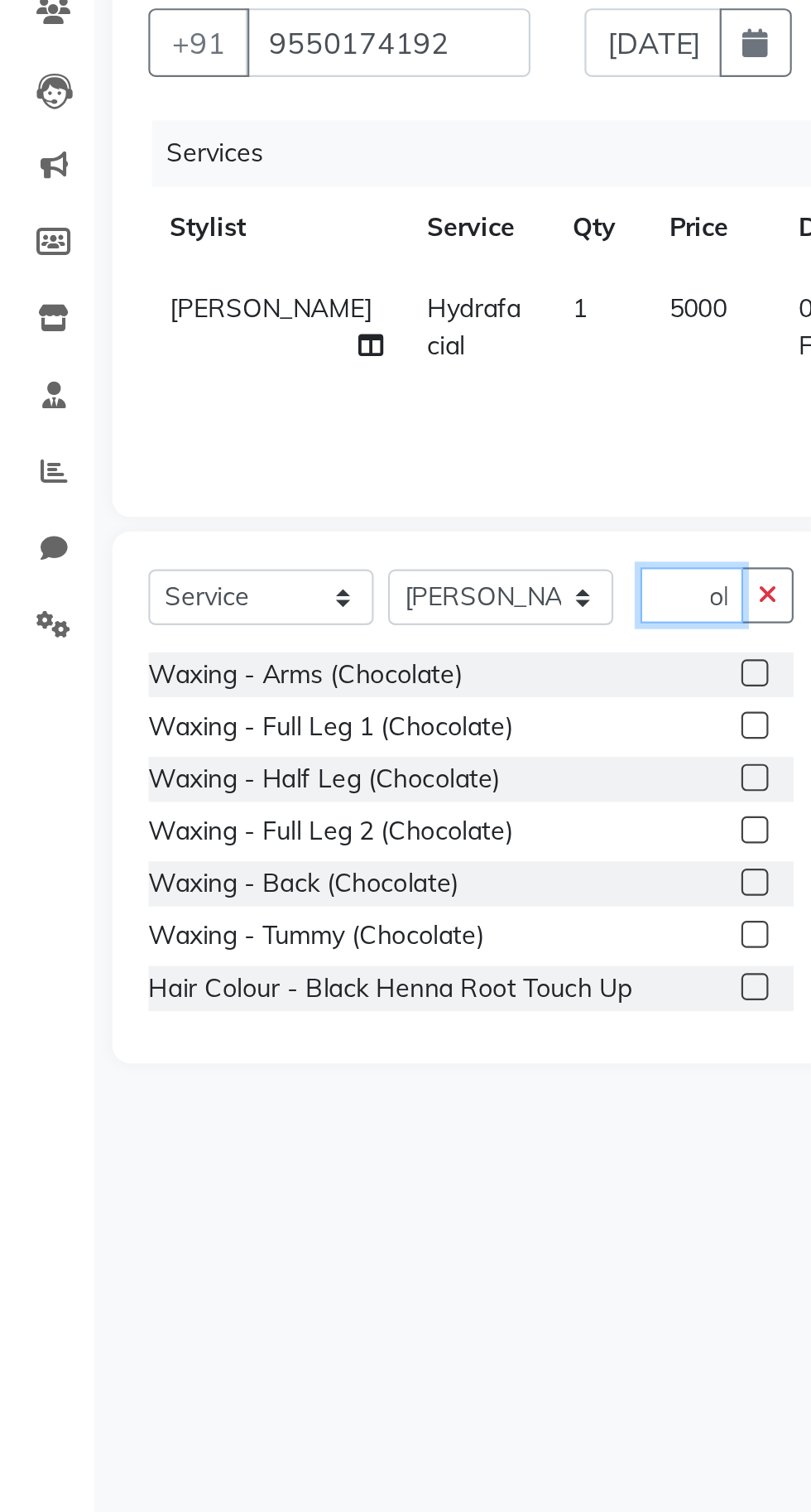
scroll to position [0, 20]
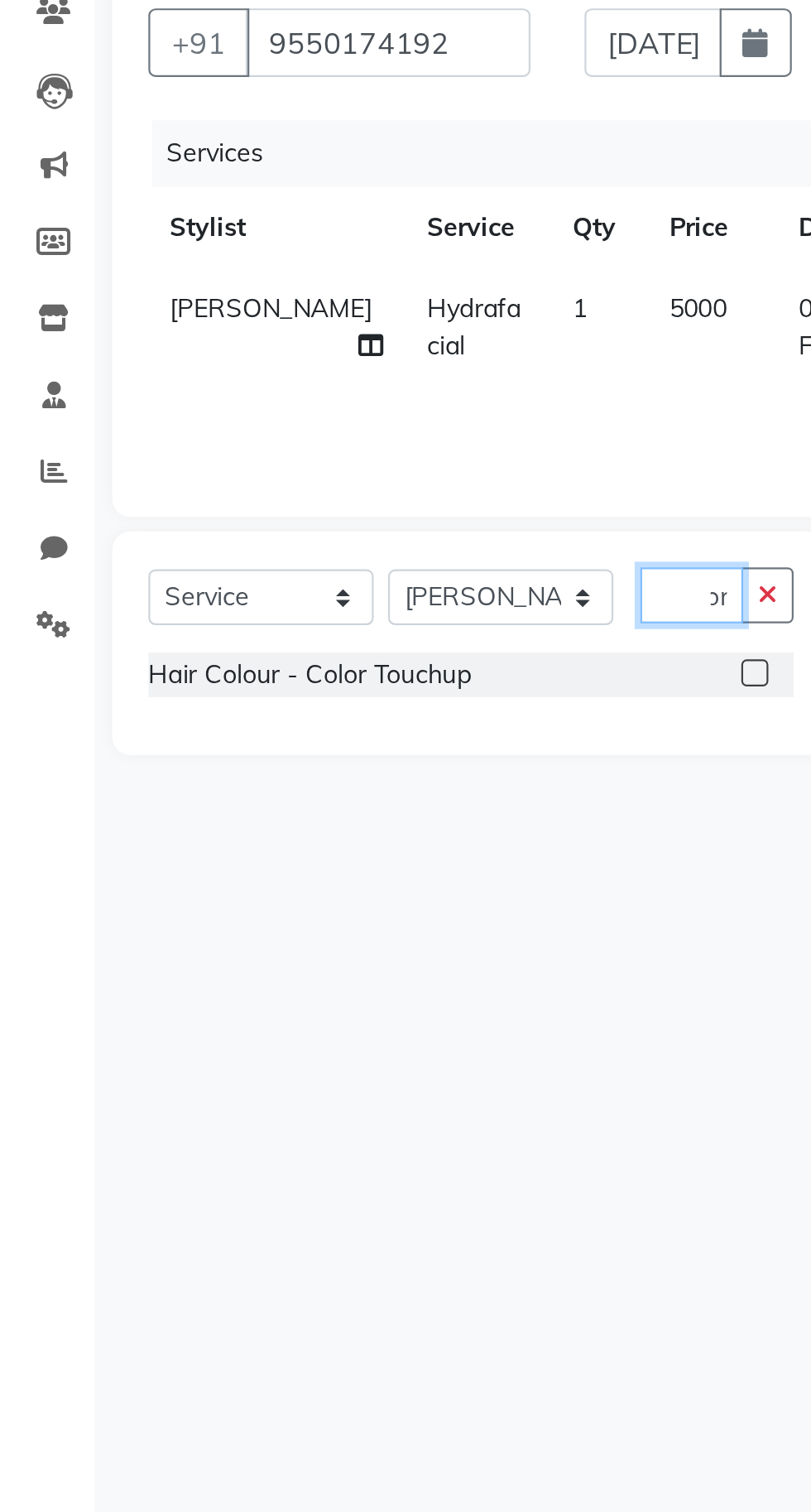
type input "Color"
click at [352, 482] on label at bounding box center [353, 481] width 12 height 12
click at [352, 482] on input "checkbox" at bounding box center [352, 482] width 11 height 11
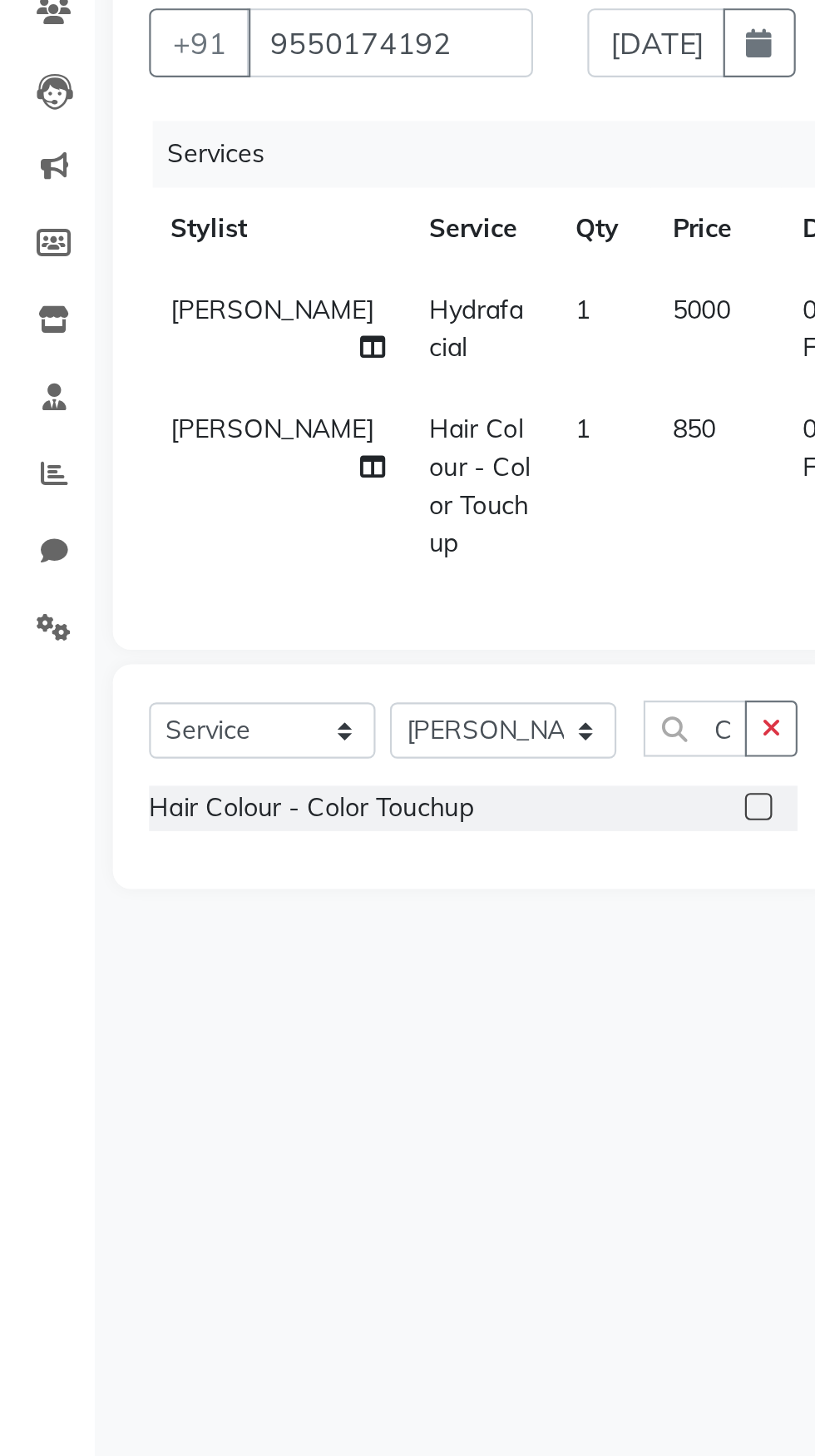
checkbox input "false"
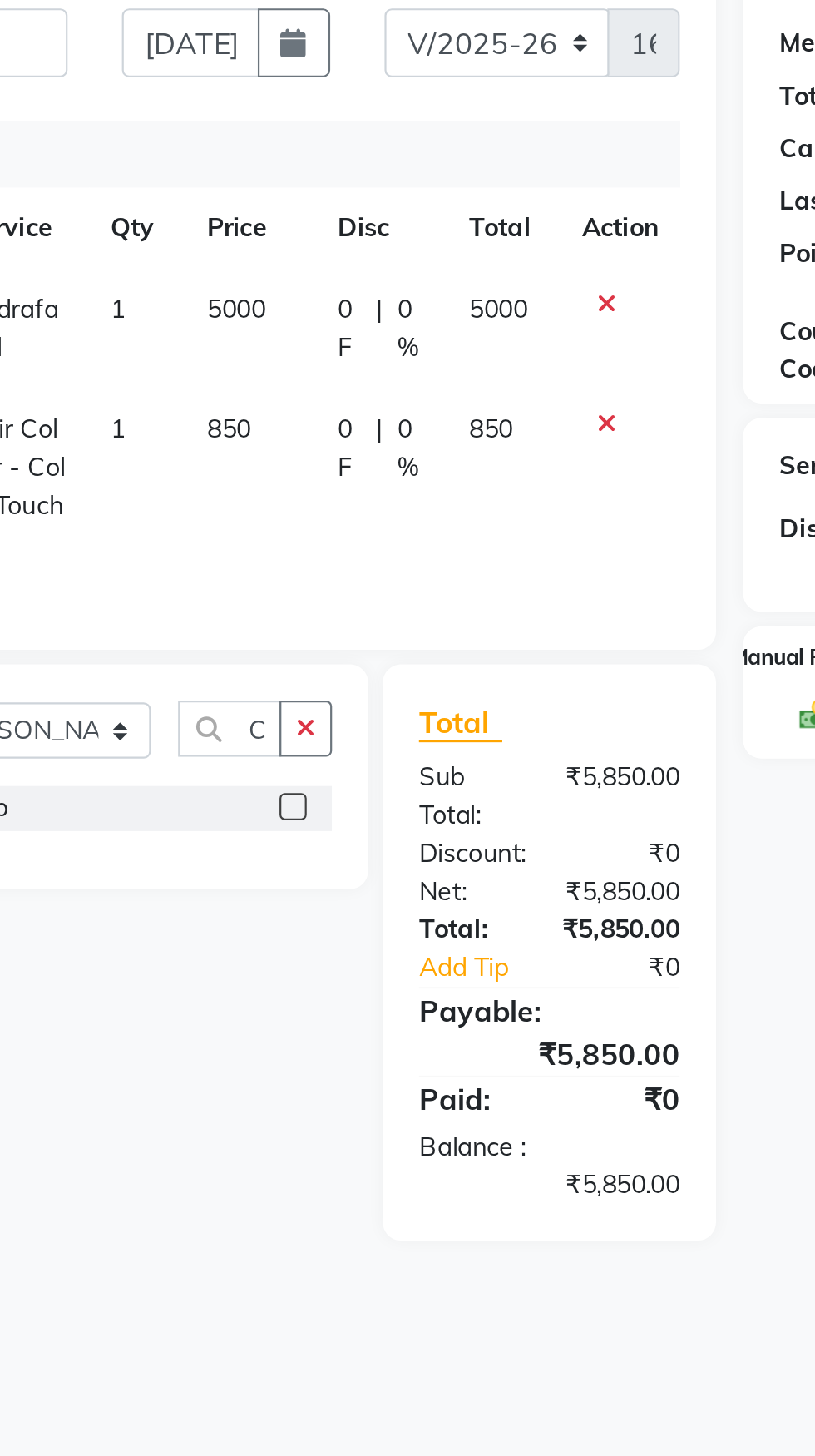
click at [441, 371] on span "850" at bounding box center [446, 370] width 20 height 15
select select "2479"
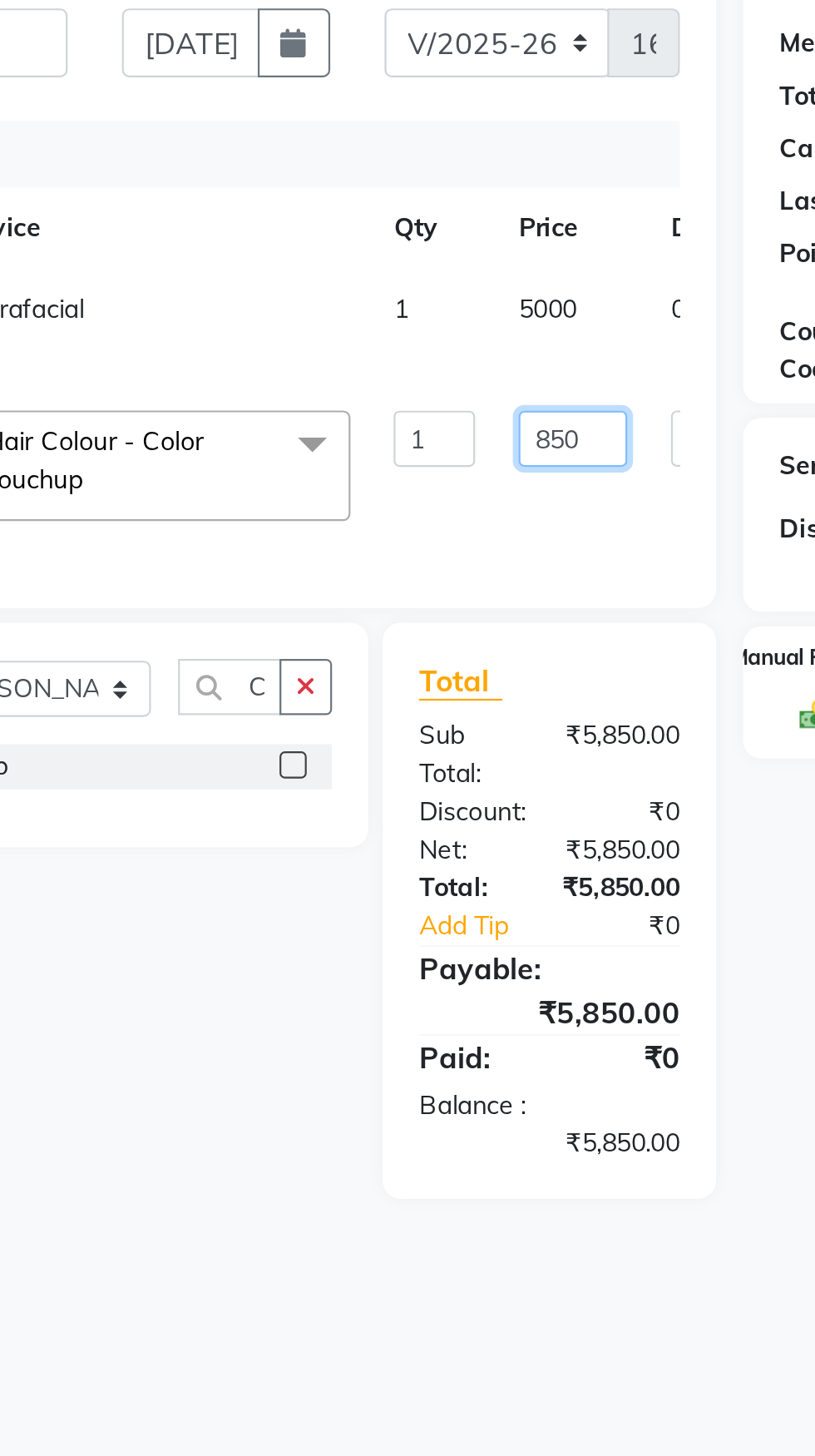
click at [458, 373] on input "850" at bounding box center [483, 374] width 50 height 26
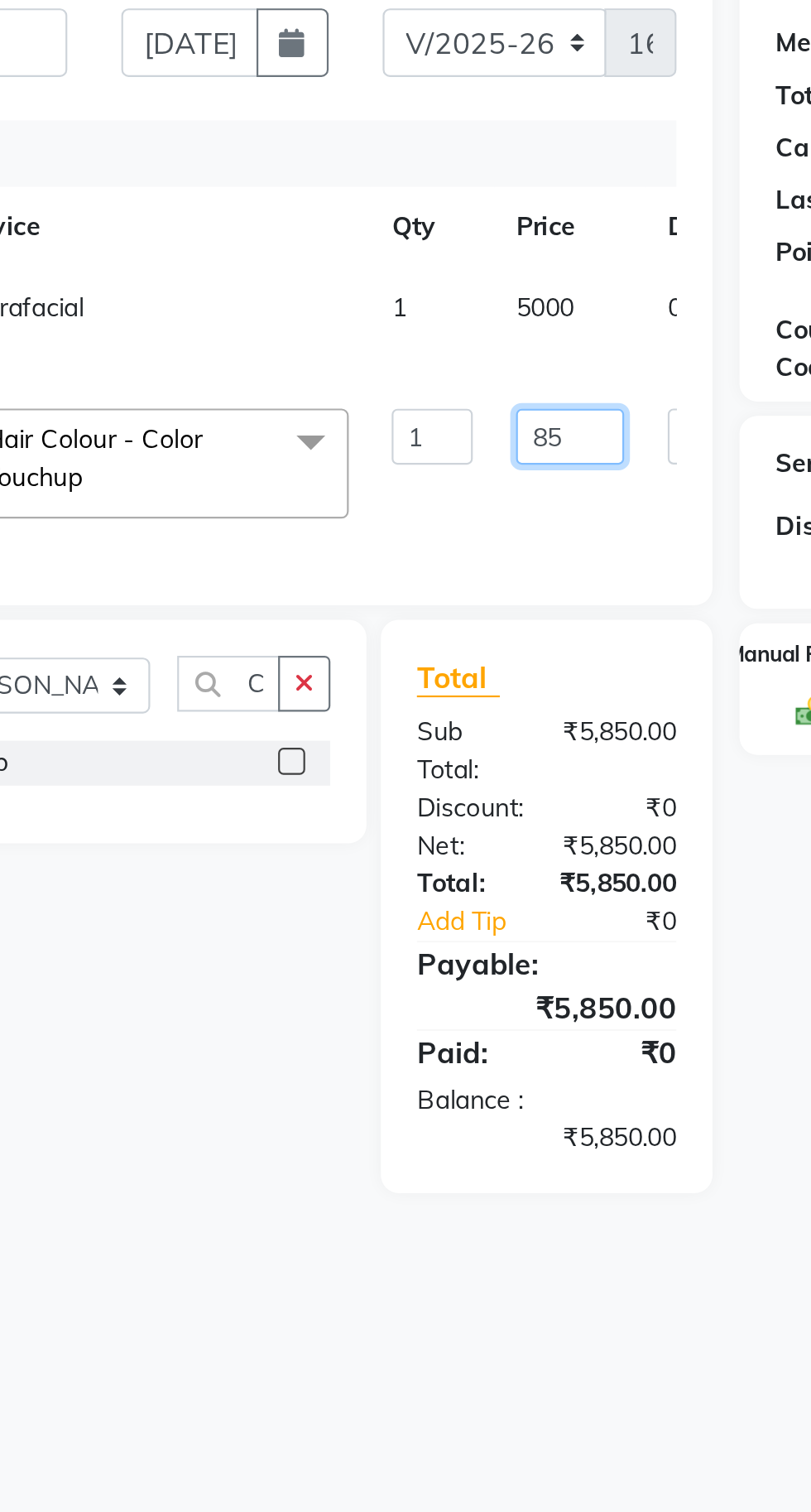
type input "8"
type input "1000"
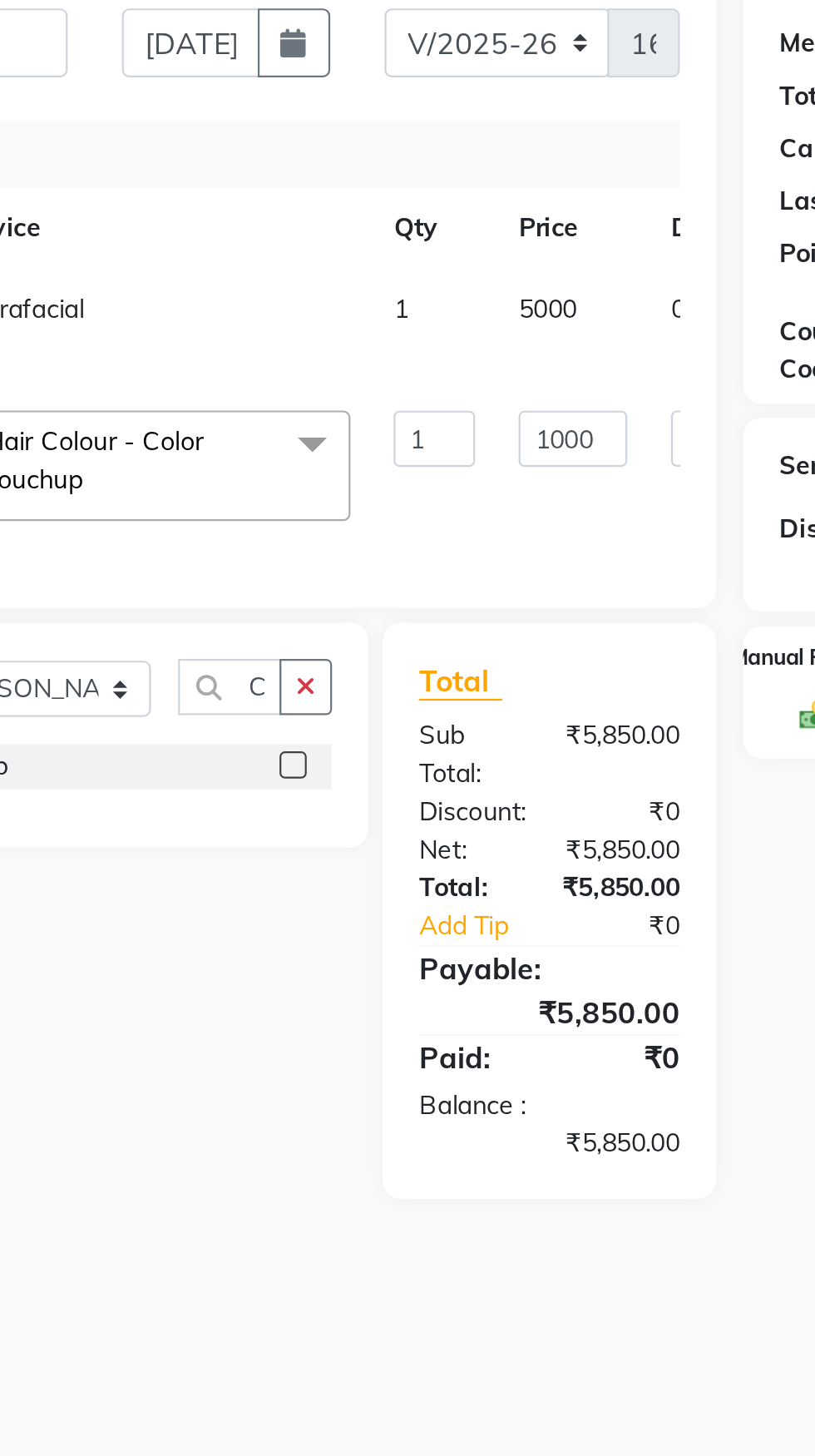
click at [283, 686] on div "Select Service Product Membership Package Voucher Prepaid Gift Card Select Styl…" at bounding box center [217, 591] width 343 height 265
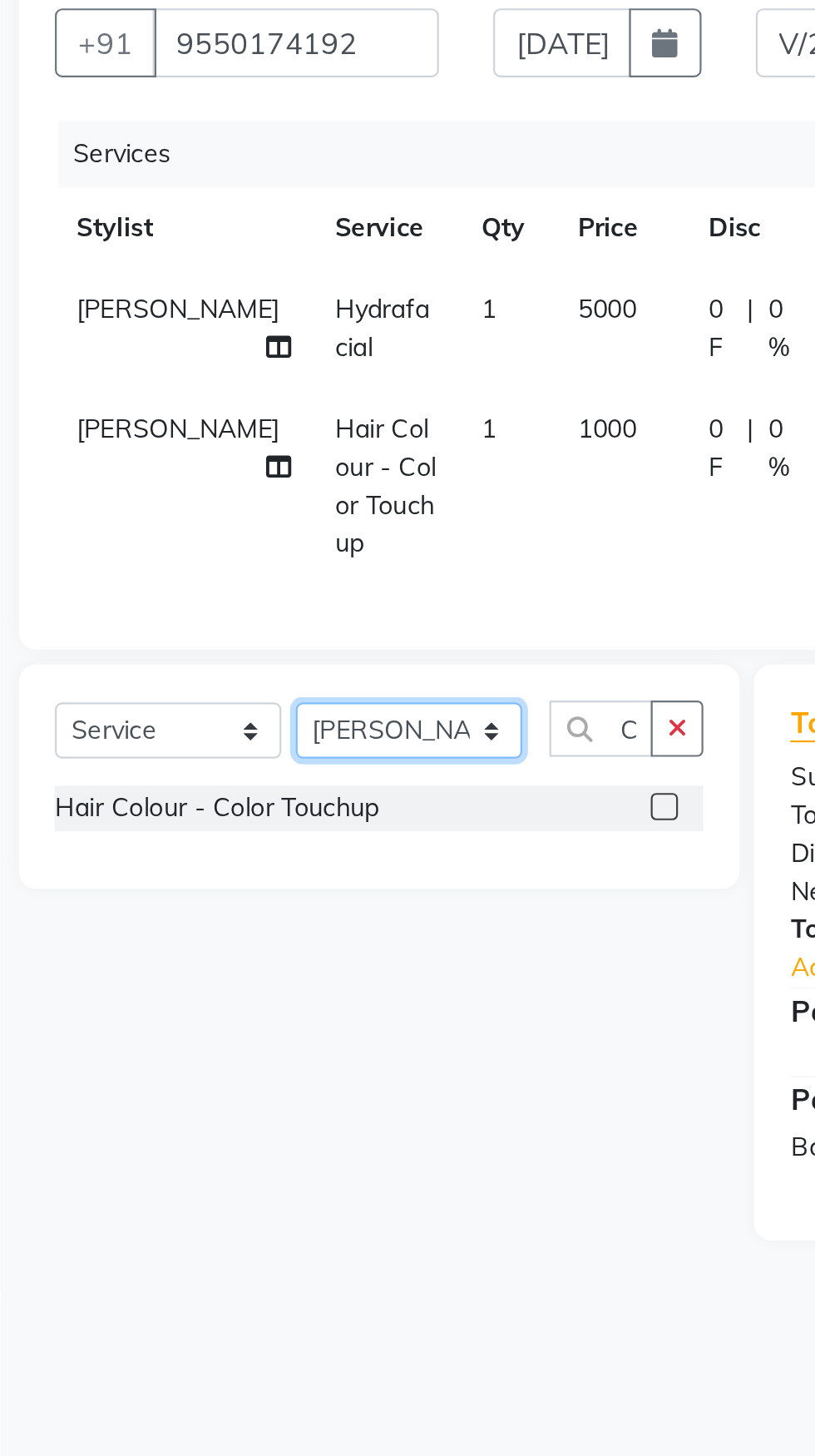
click at [243, 496] on select "Select Stylist Manasa Ravali Receptionist Renuka Saba saif Soumya J Zeenath" at bounding box center [238, 509] width 104 height 26
select select "2482"
click at [186, 496] on select "Select Stylist Manasa Ravali Receptionist Renuka Saba saif Soumya J Zeenath" at bounding box center [238, 509] width 104 height 26
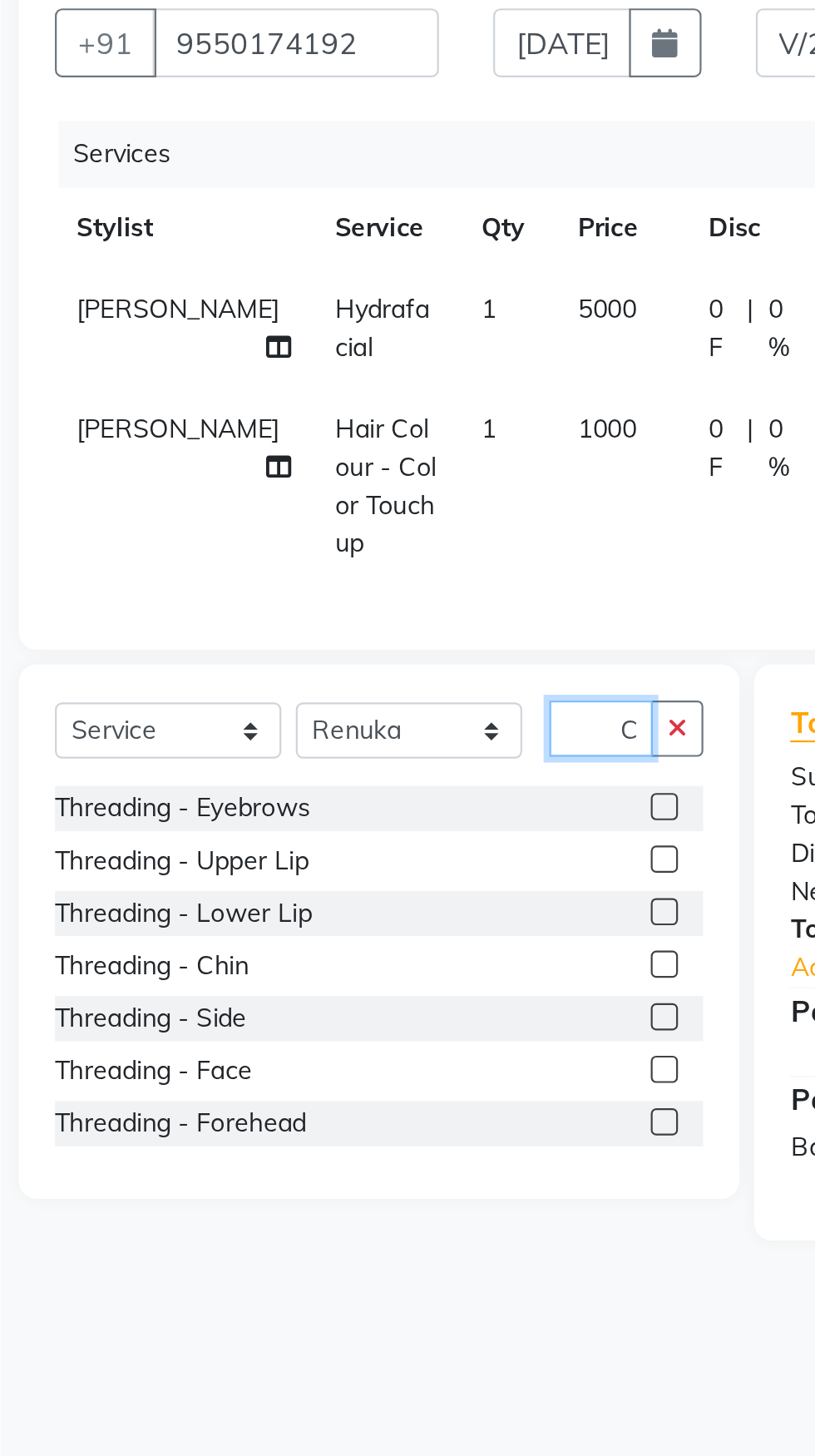
click at [336, 495] on input "Color" at bounding box center [325, 508] width 48 height 26
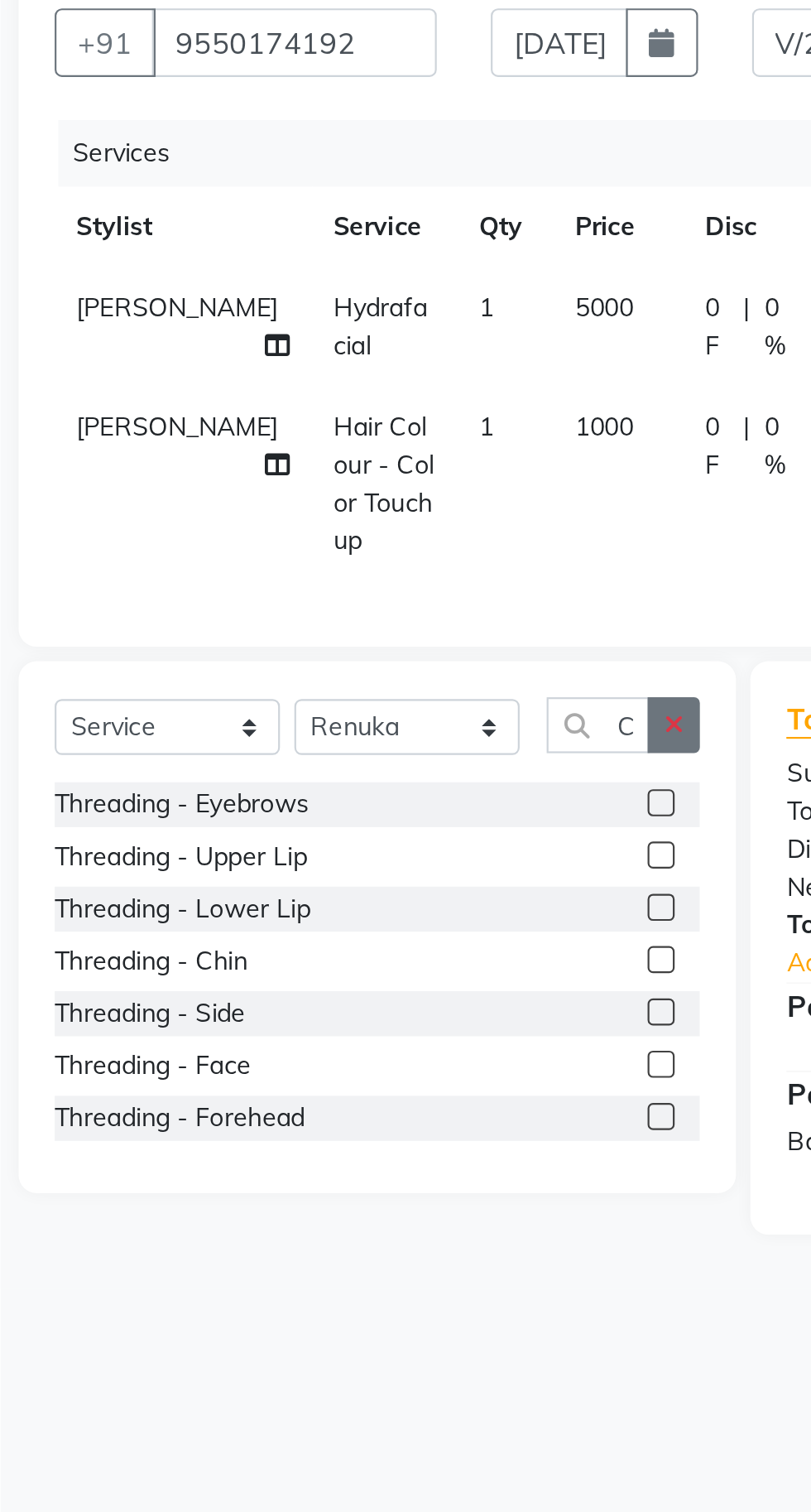
click at [360, 499] on icon "button" at bounding box center [359, 504] width 9 height 12
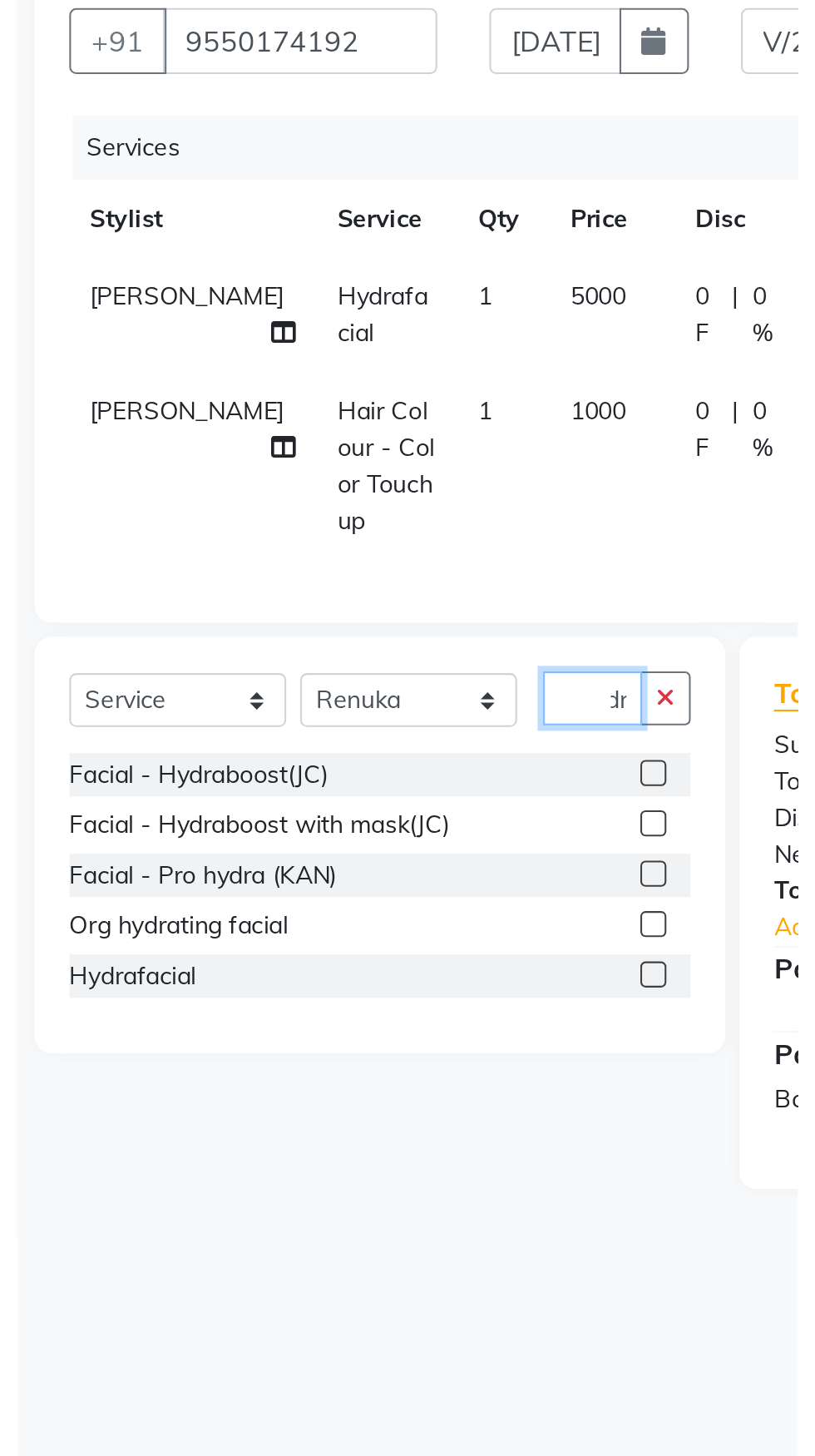
scroll to position [0, 25]
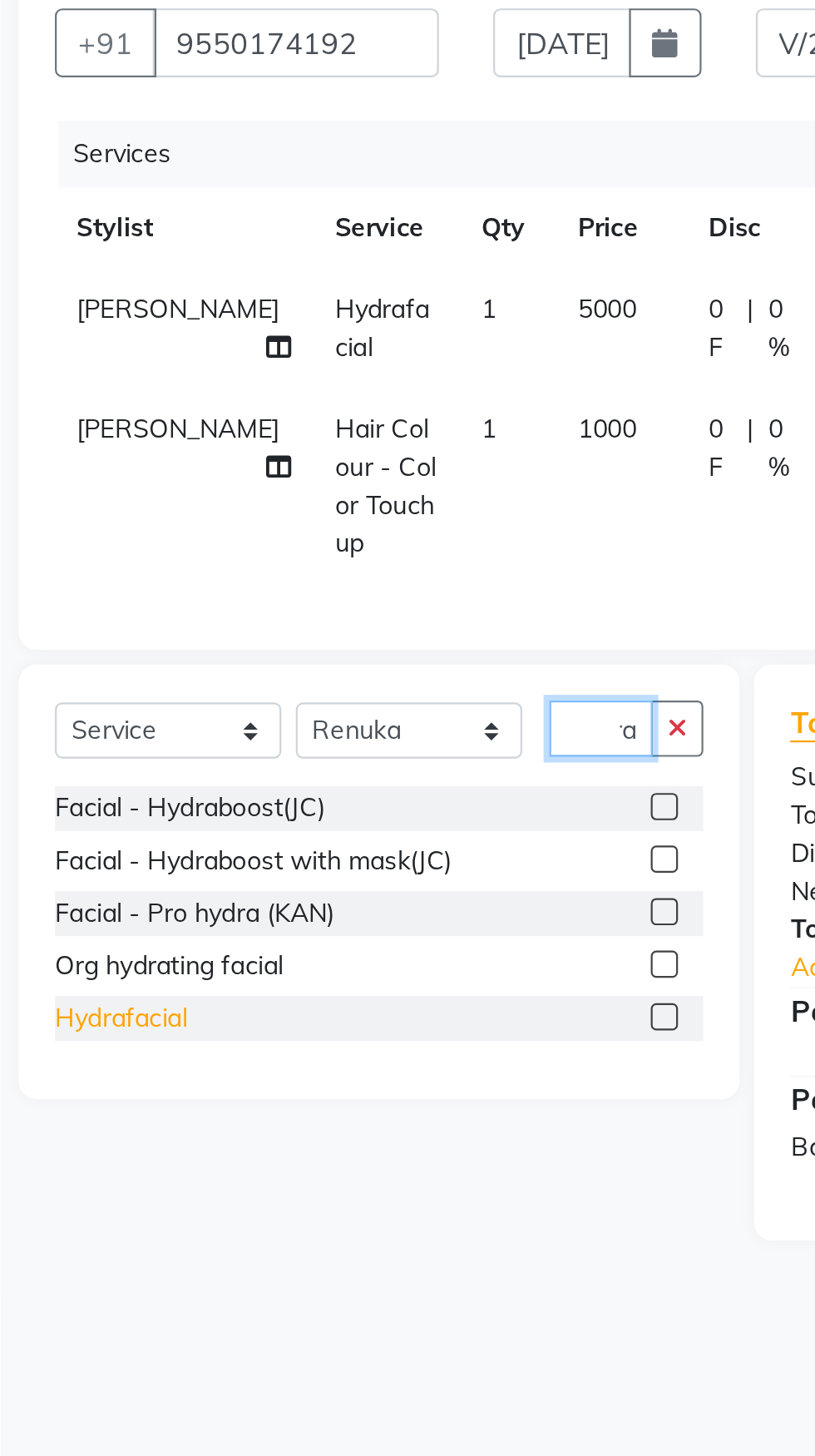
type input "Hydra"
click at [95, 632] on div "Hydrafacial" at bounding box center [105, 641] width 61 height 17
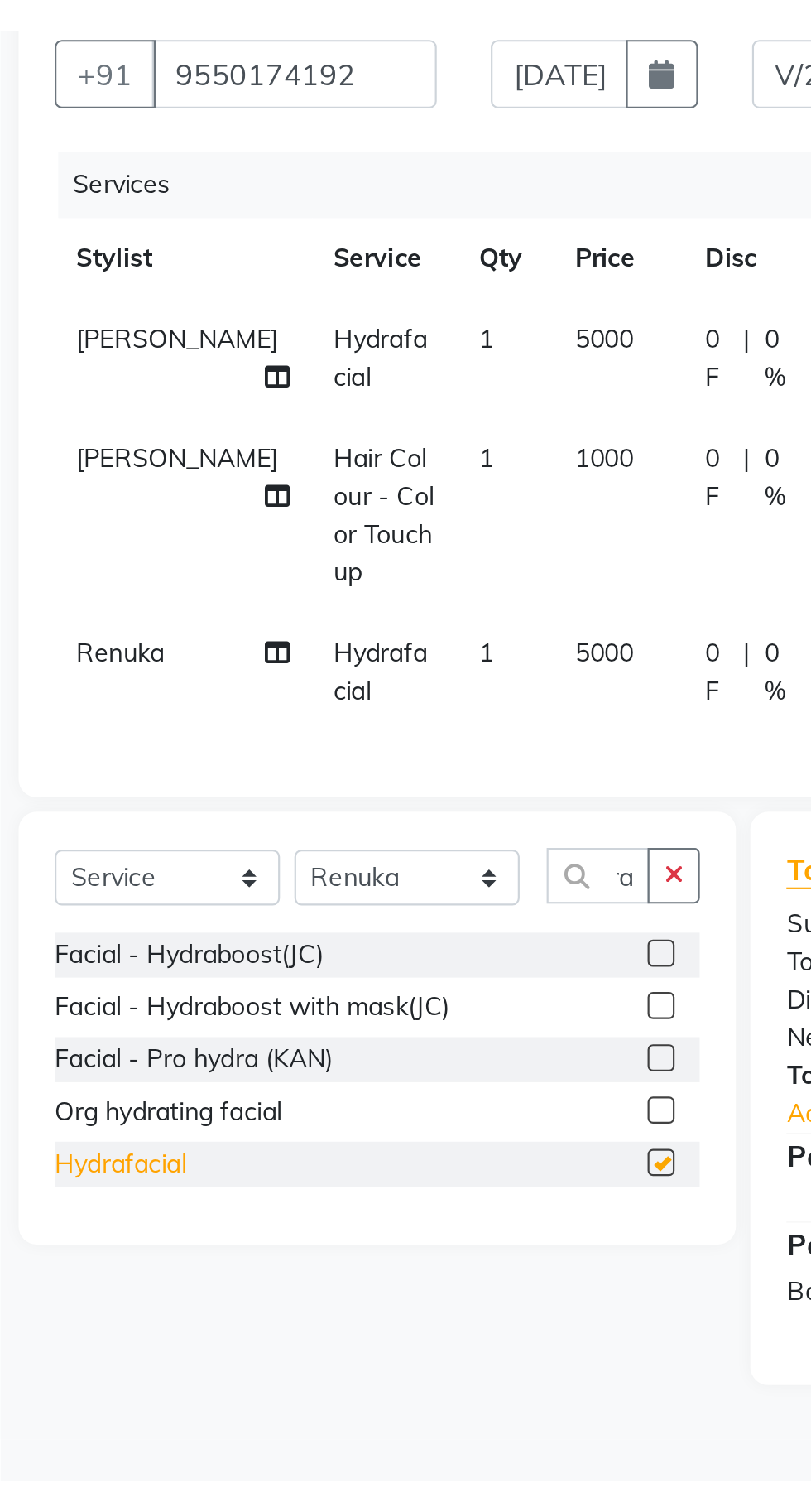
scroll to position [0, 0]
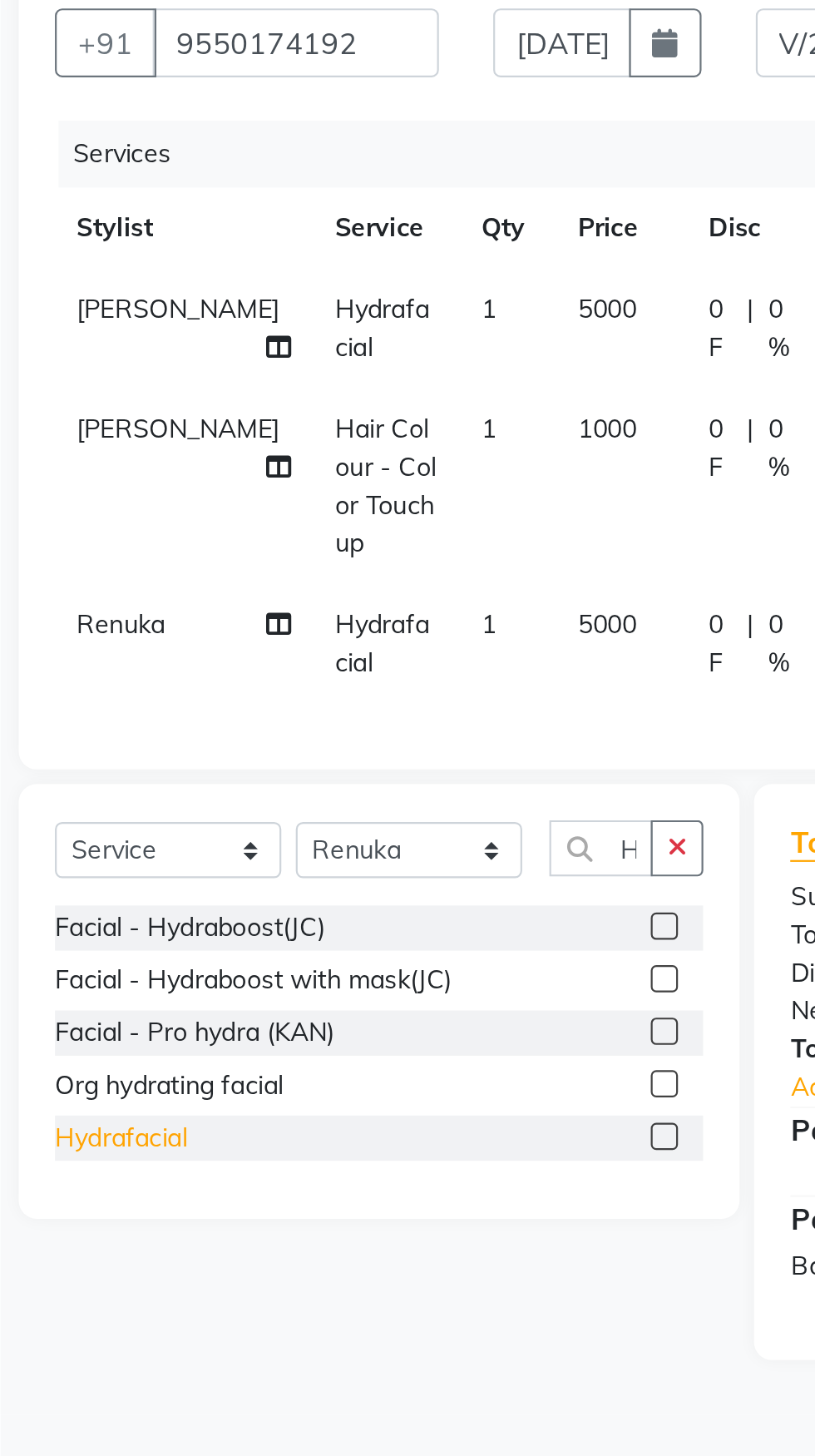
checkbox input "false"
click at [361, 556] on icon "button" at bounding box center [360, 562] width 9 height 12
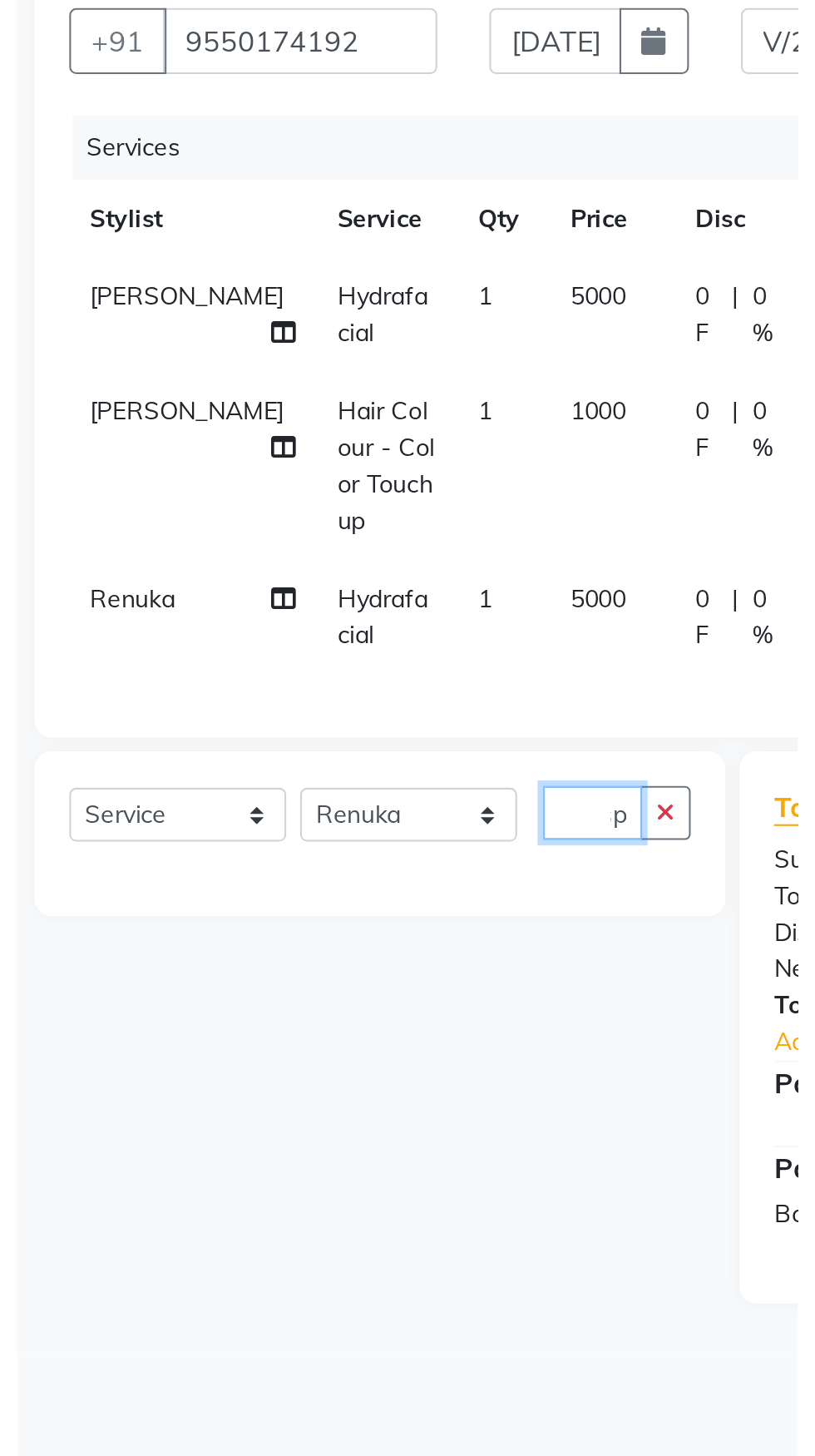
scroll to position [0, 34]
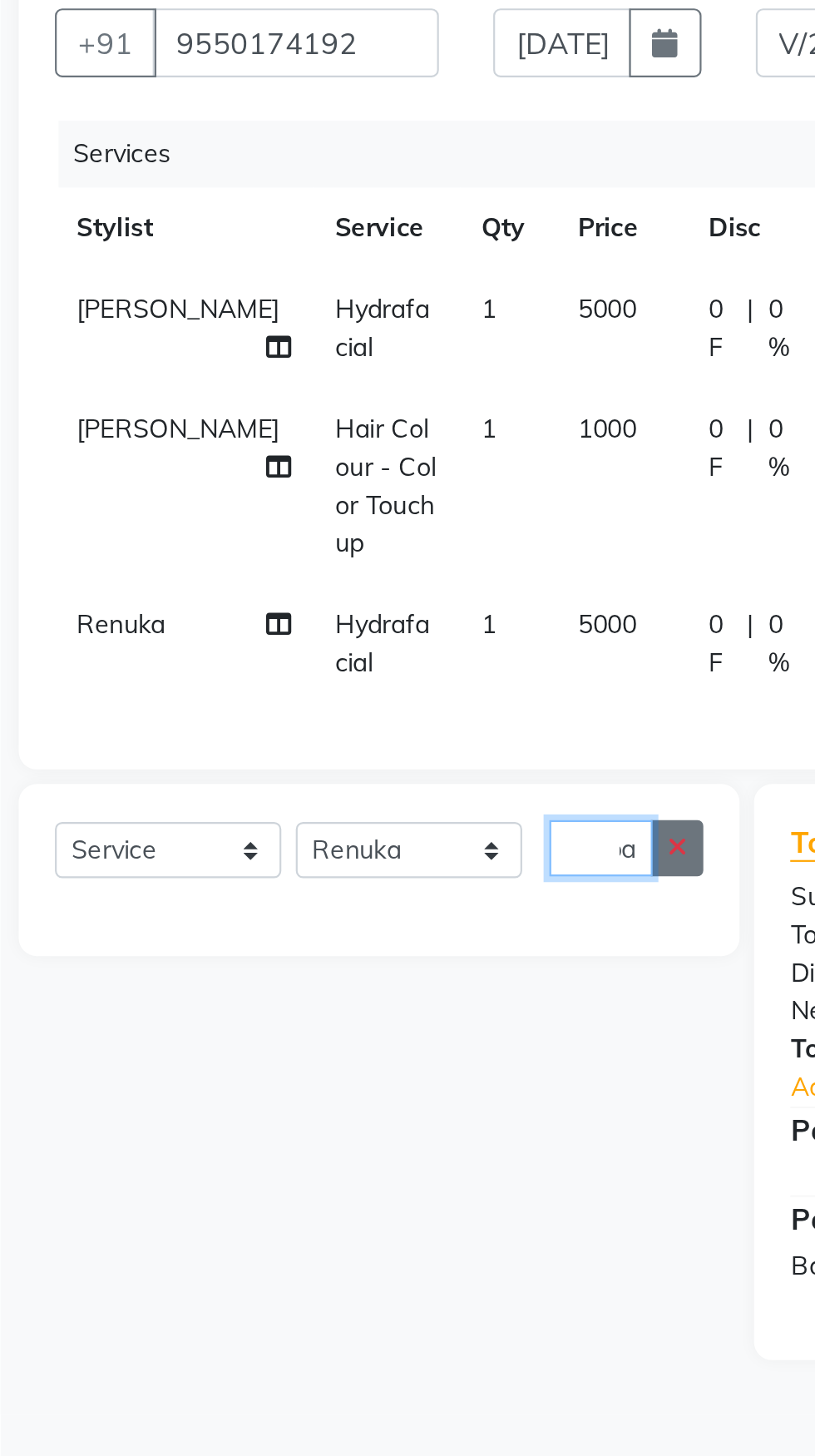
type input "Hairspa"
click at [361, 556] on icon "button" at bounding box center [360, 562] width 9 height 12
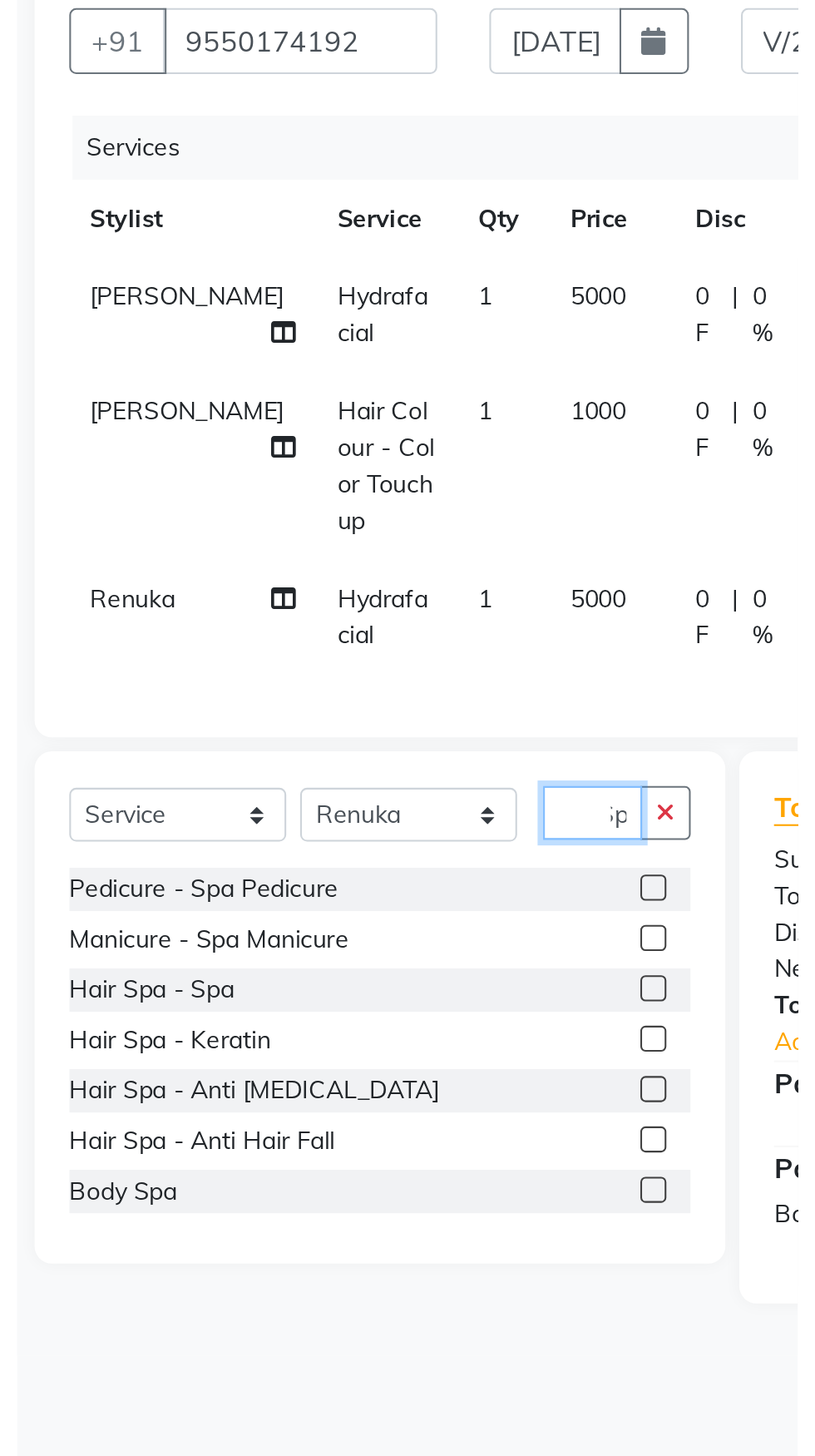
scroll to position [0, 13]
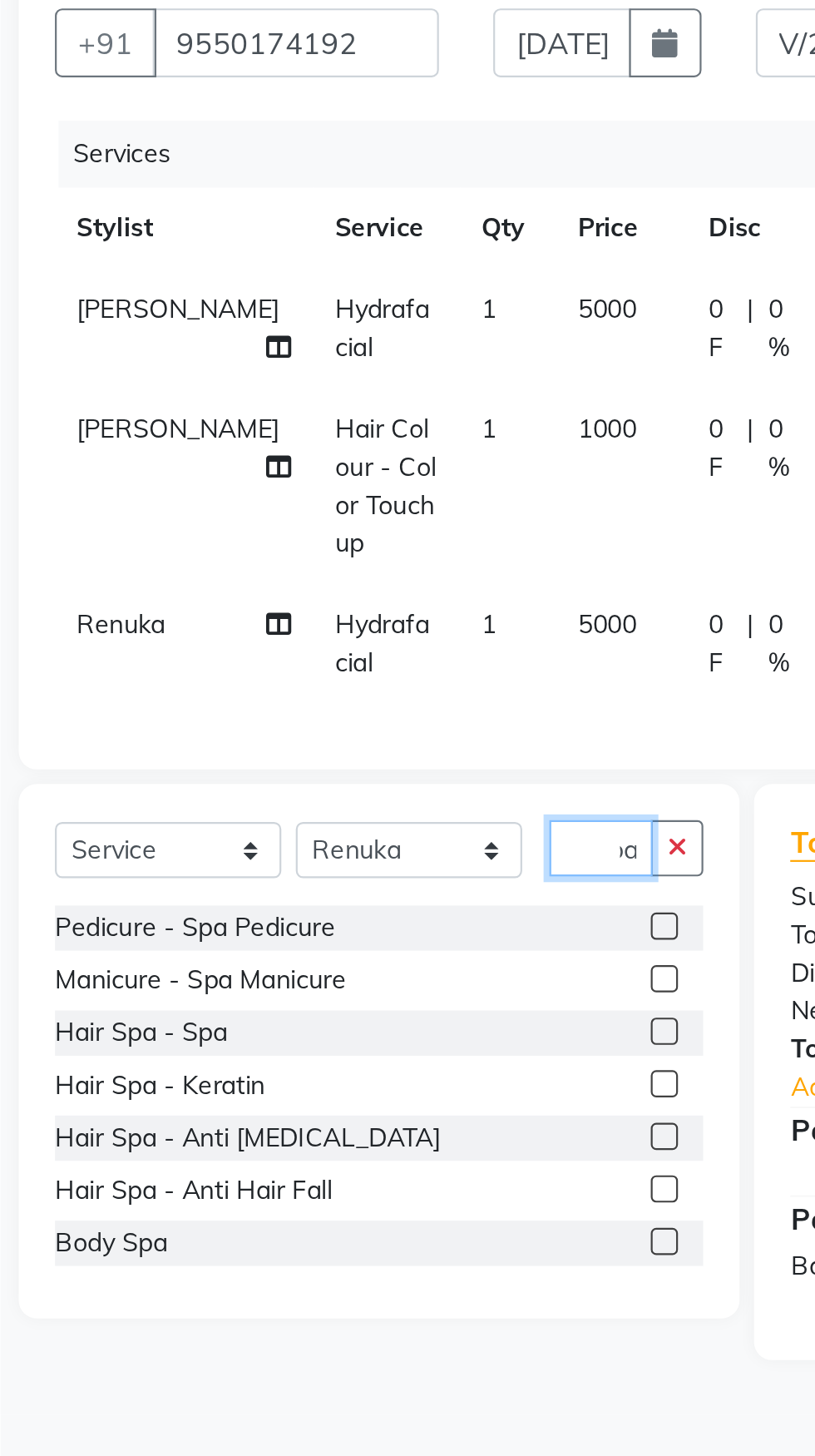
type input "Spa"
click at [308, 637] on div "Hair Spa - Spa" at bounding box center [223, 647] width 298 height 21
click at [351, 641] on label at bounding box center [355, 647] width 13 height 13
click at [351, 642] on input "checkbox" at bounding box center [354, 648] width 11 height 11
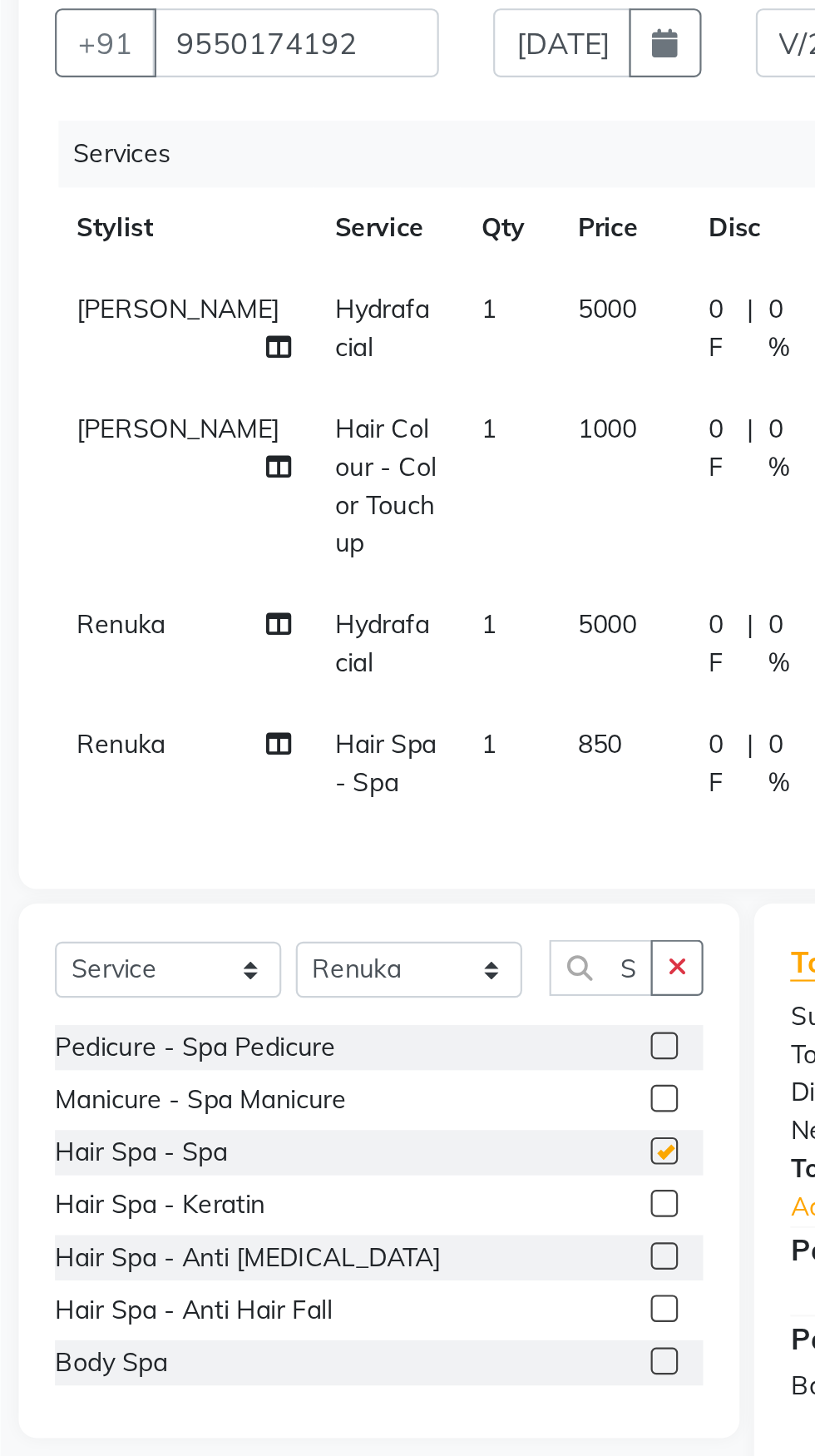
checkbox input "false"
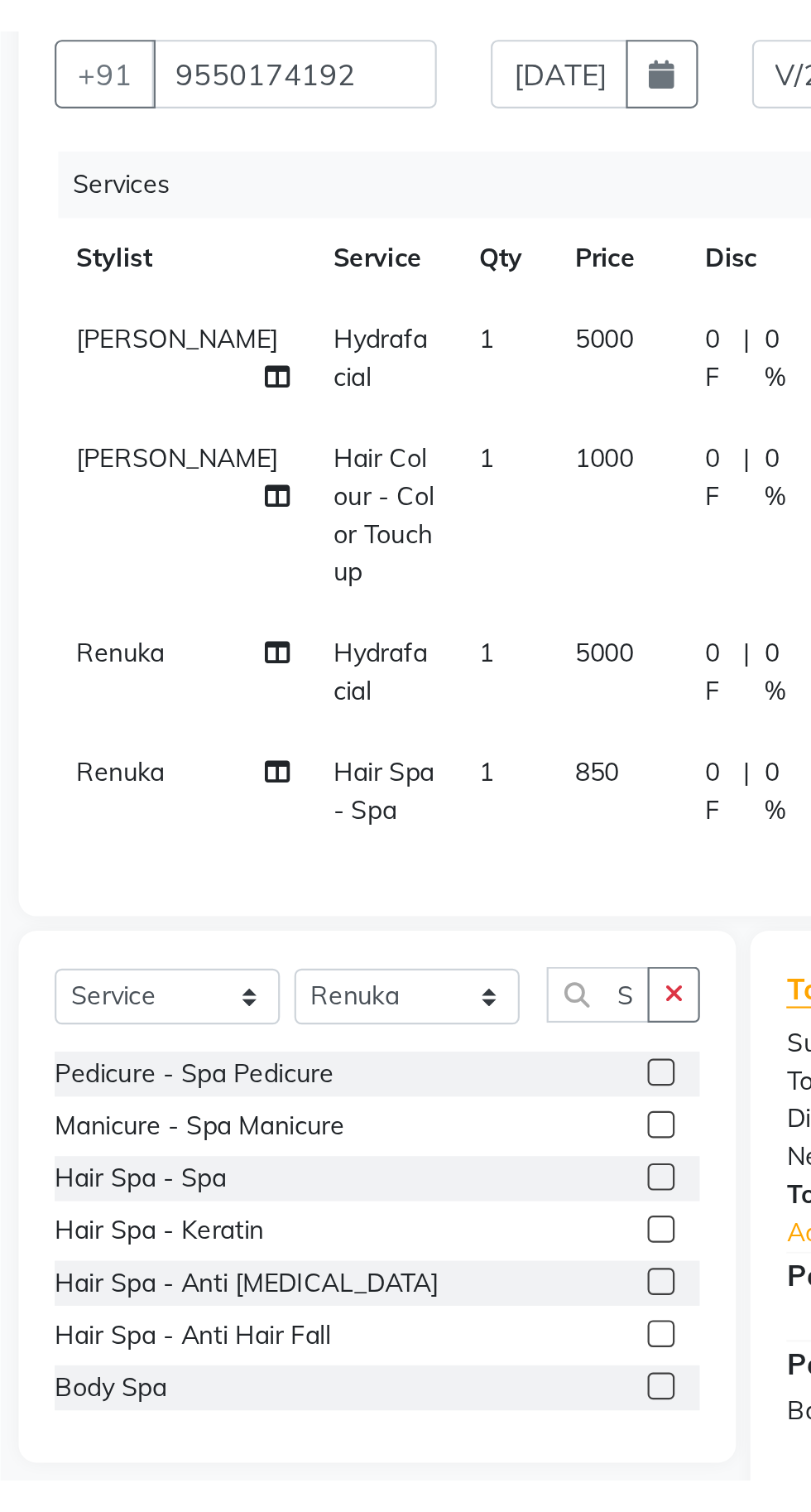
scroll to position [0, 12]
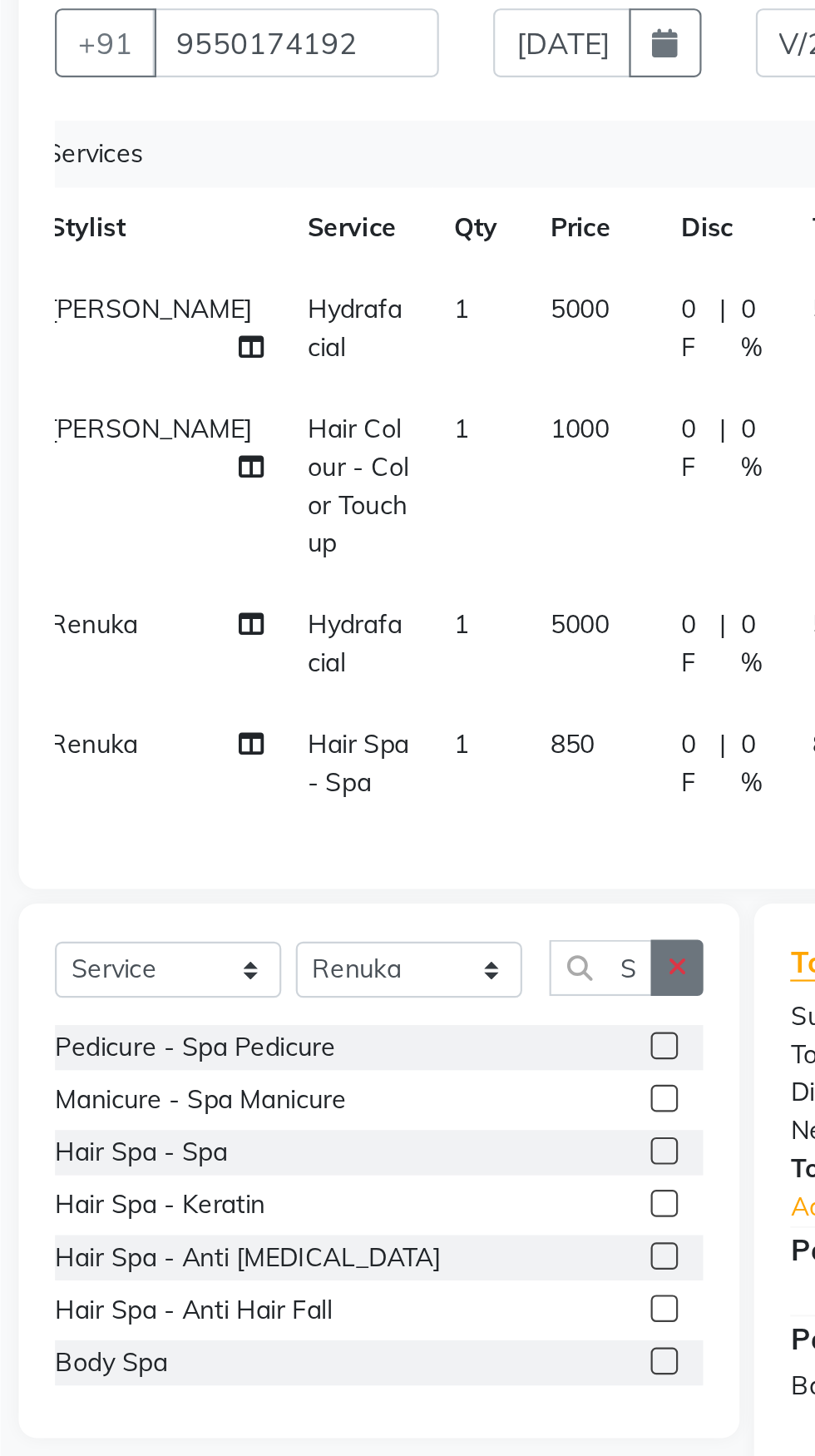
click at [361, 612] on icon "button" at bounding box center [360, 617] width 9 height 12
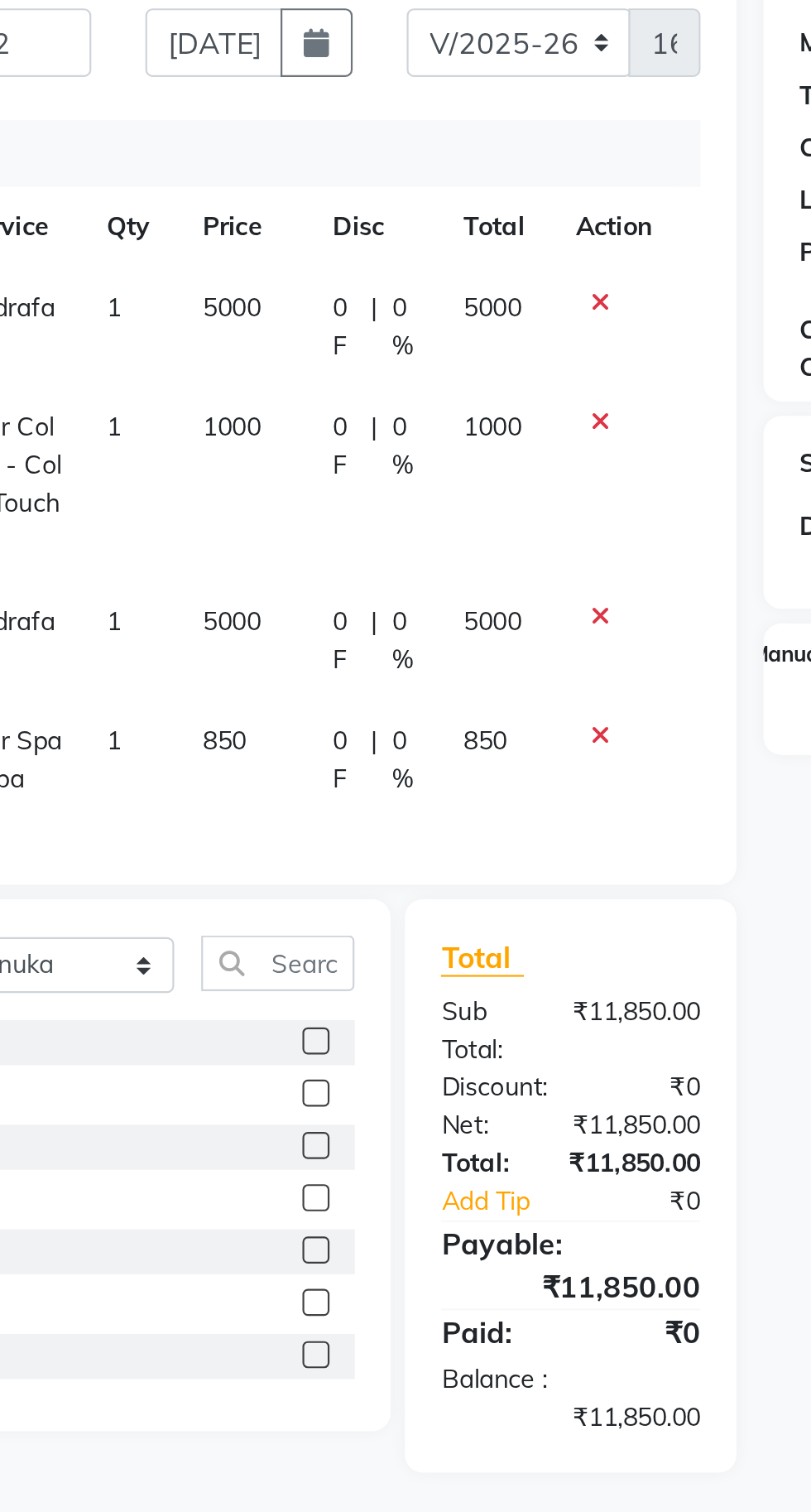
click at [427, 505] on span "850" at bounding box center [431, 512] width 20 height 15
select select "2482"
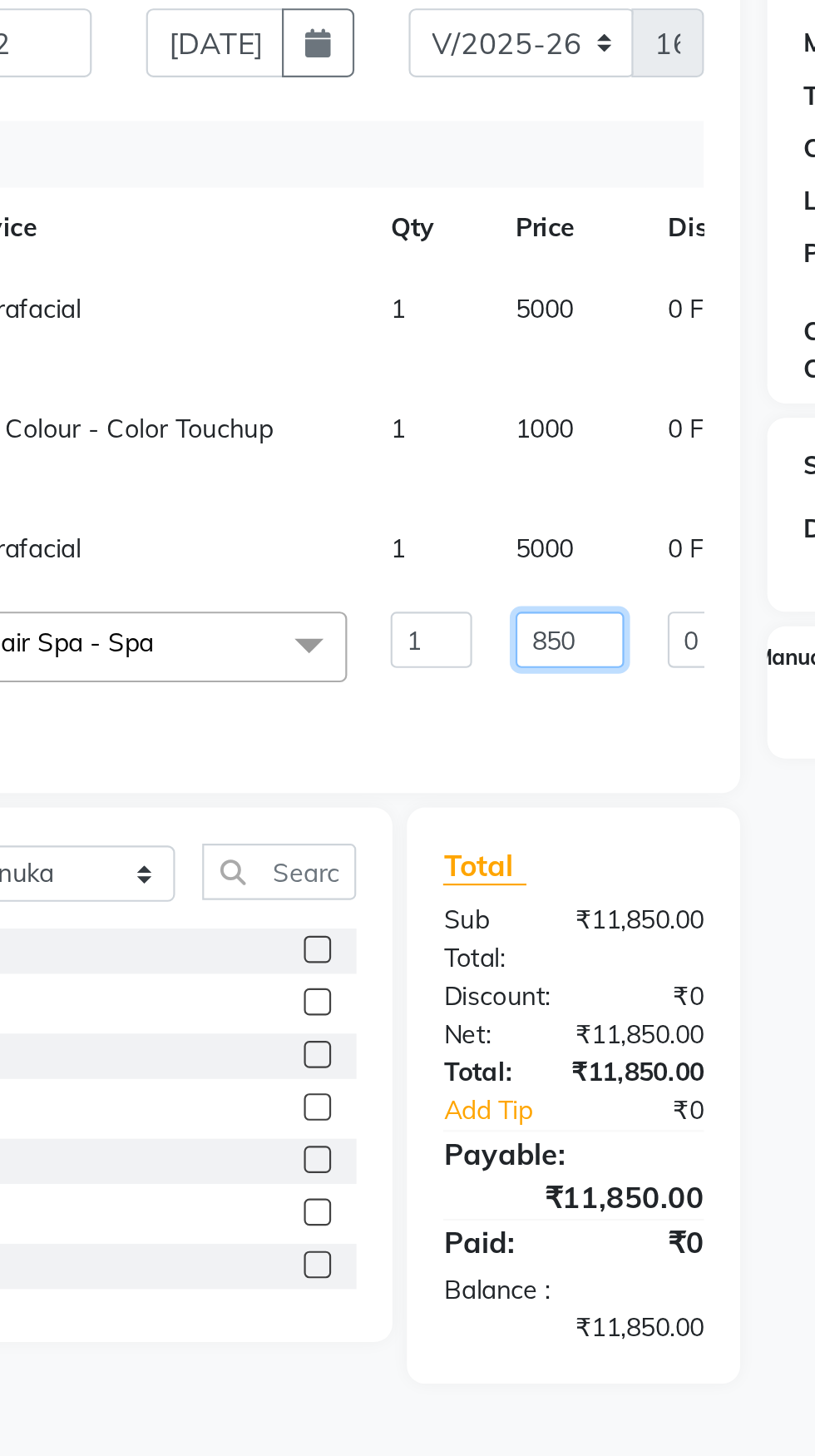
click at [446, 480] on input "850" at bounding box center [471, 466] width 50 height 26
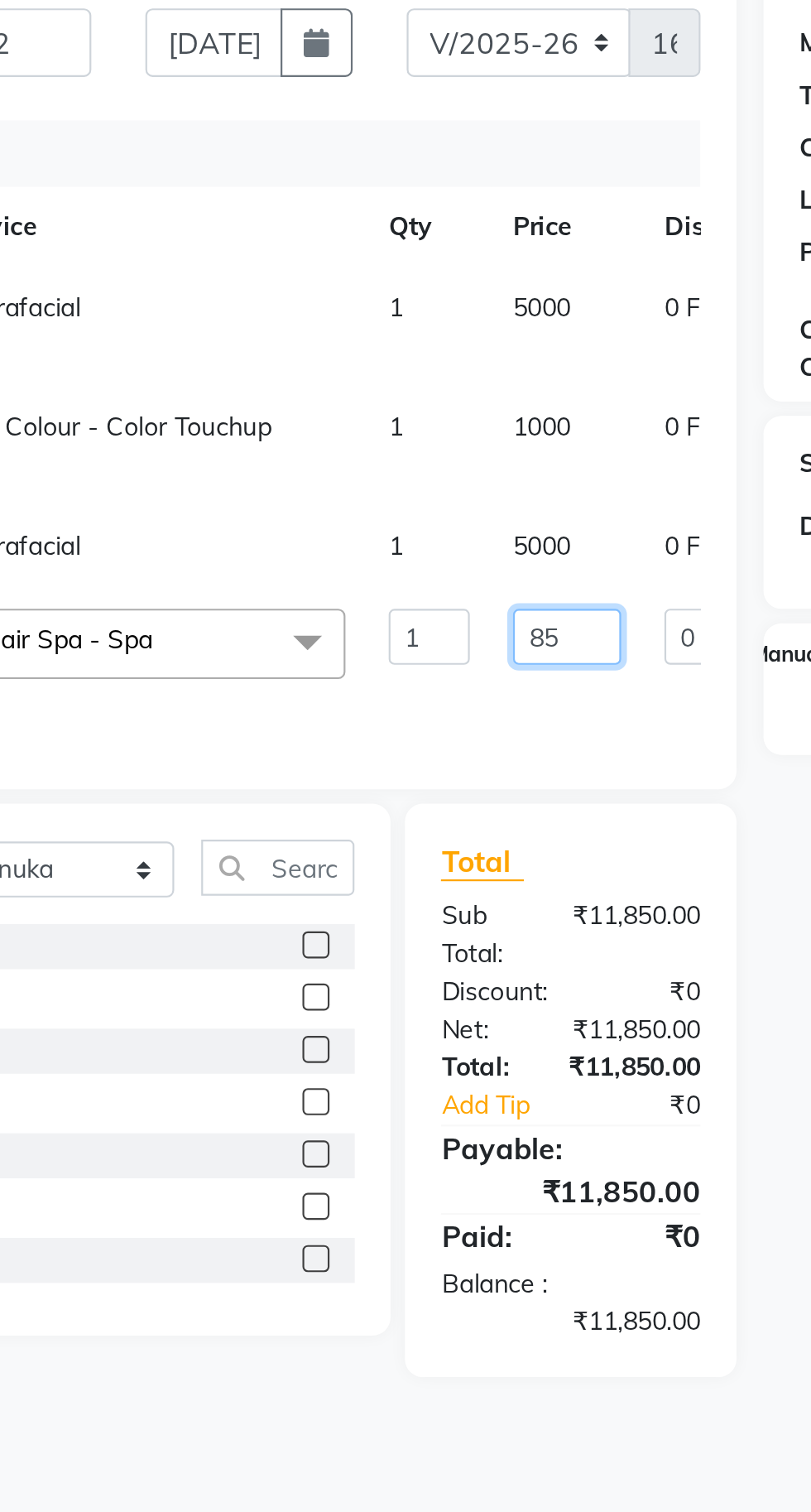
type input "8"
type input "1500"
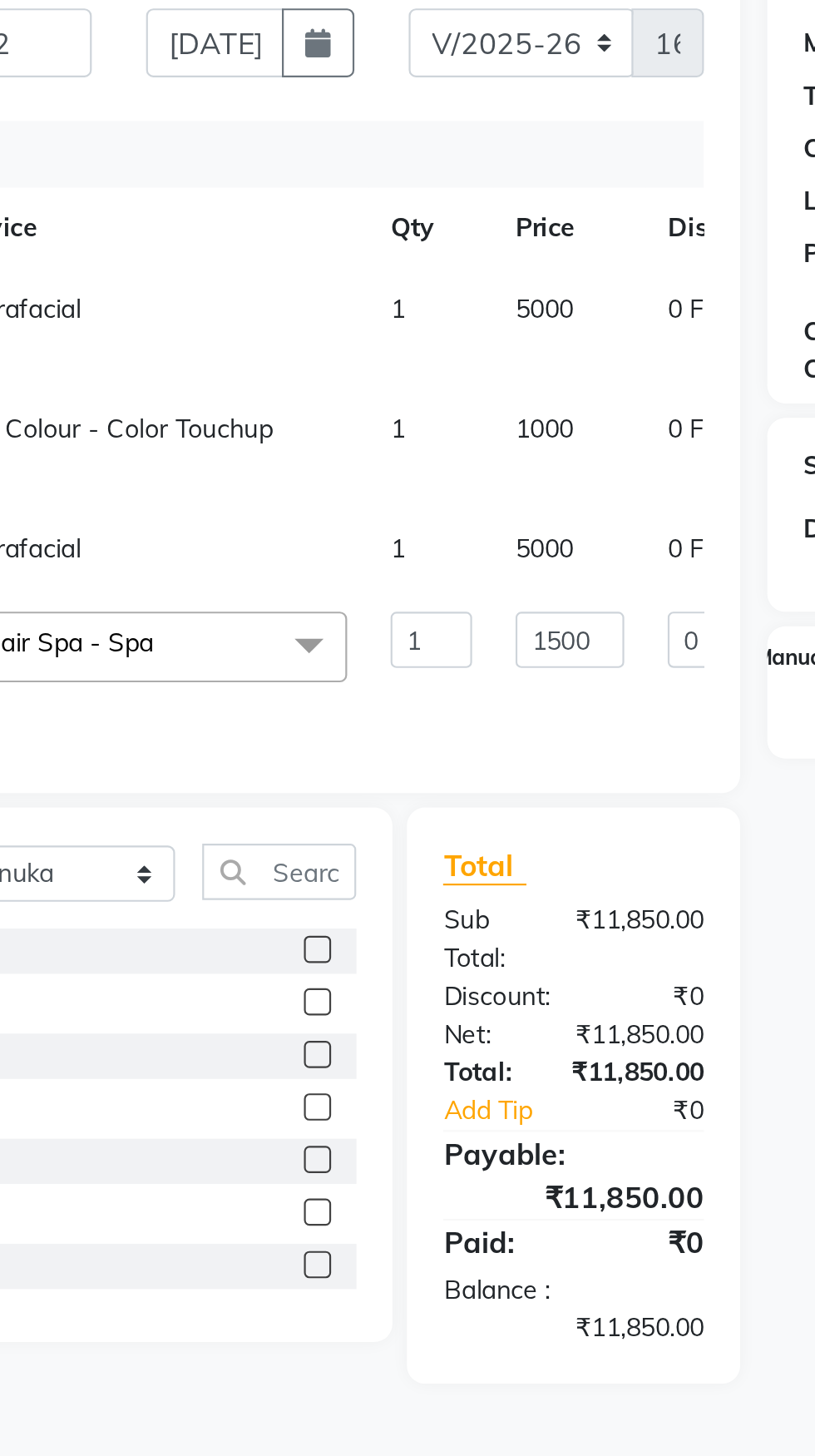
click at [354, 809] on div "Select Service Product Membership Package Voucher Prepaid Gift Card Select Styl…" at bounding box center [217, 676] width 343 height 265
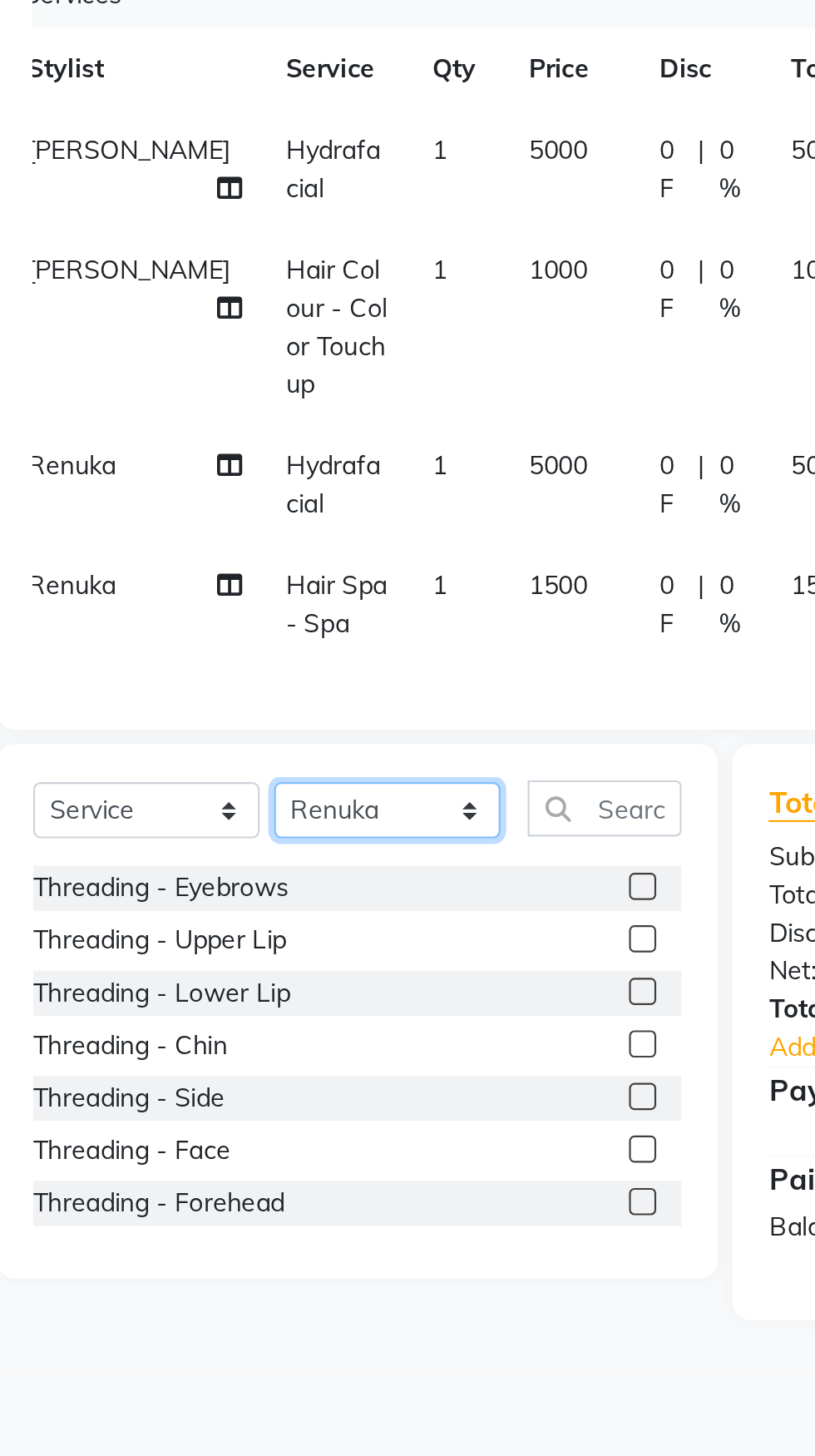
click at [258, 606] on select "Select Stylist Manasa Ravali Receptionist Renuka Saba saif Soumya J Zeenath" at bounding box center [238, 618] width 104 height 26
select select "15618"
click at [186, 606] on select "Select Stylist Manasa Ravali Receptionist Renuka Saba saif Soumya J Zeenath" at bounding box center [238, 618] width 104 height 26
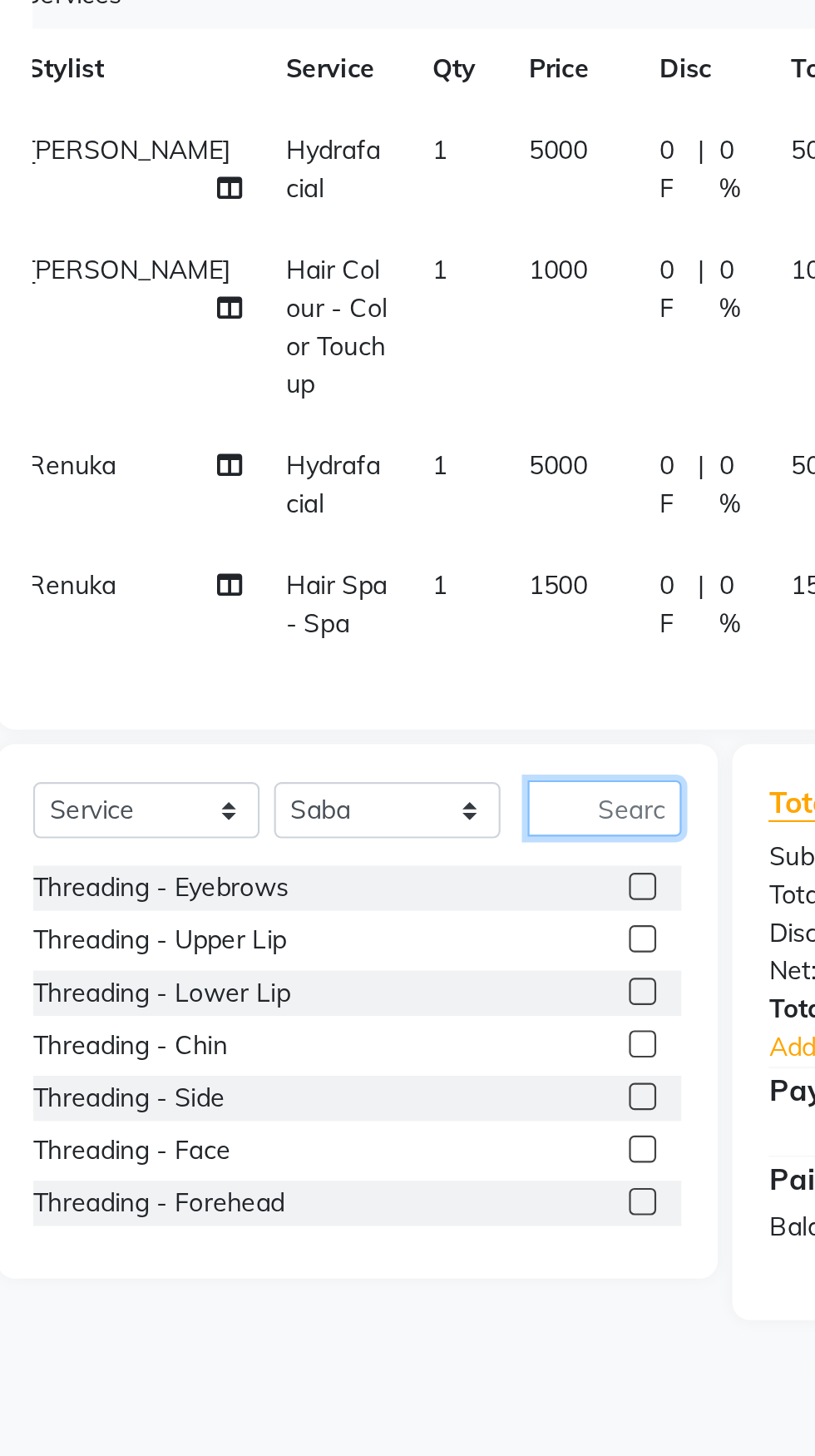
click at [336, 606] on input "text" at bounding box center [337, 617] width 71 height 26
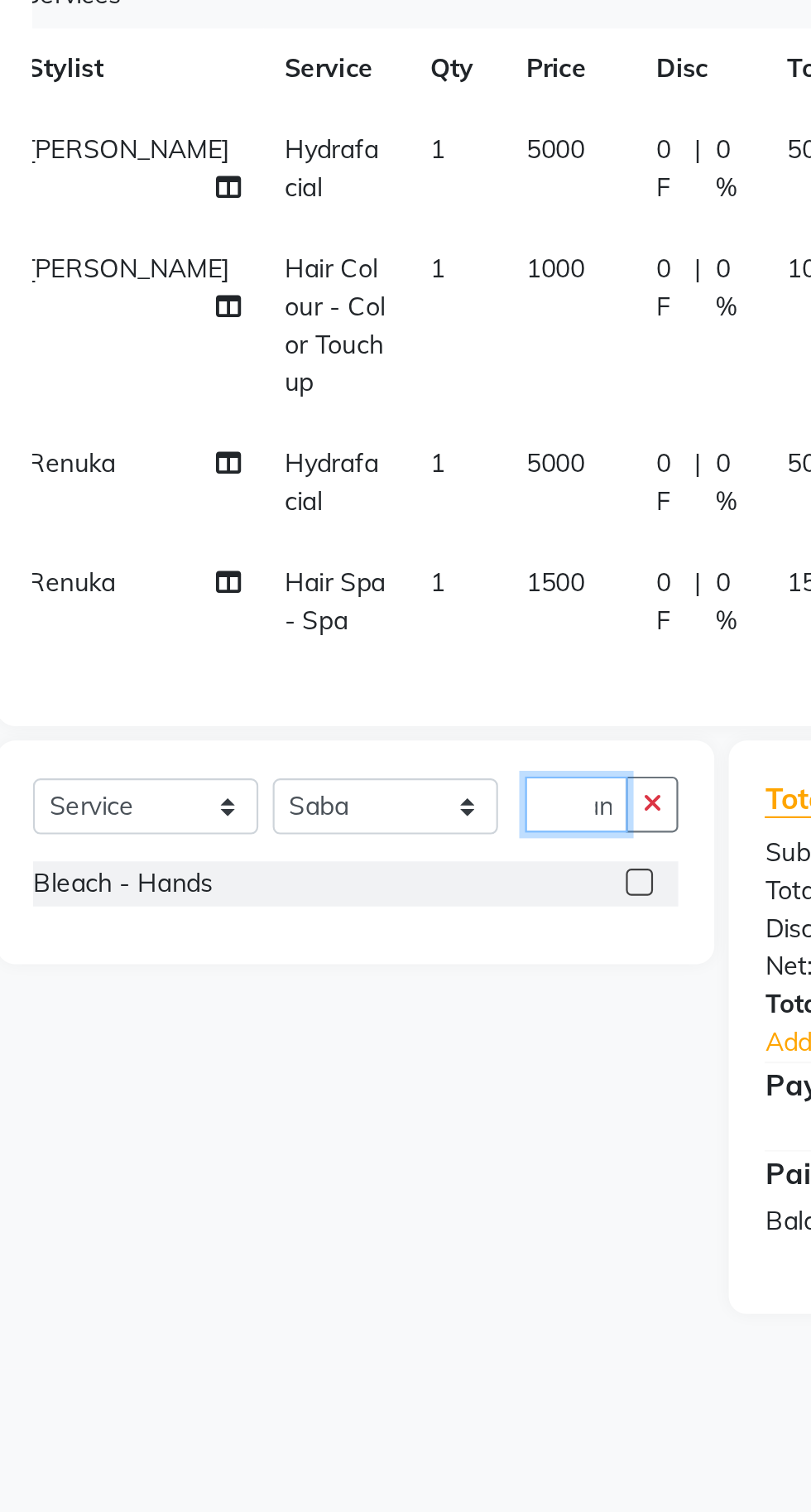
scroll to position [0, 21]
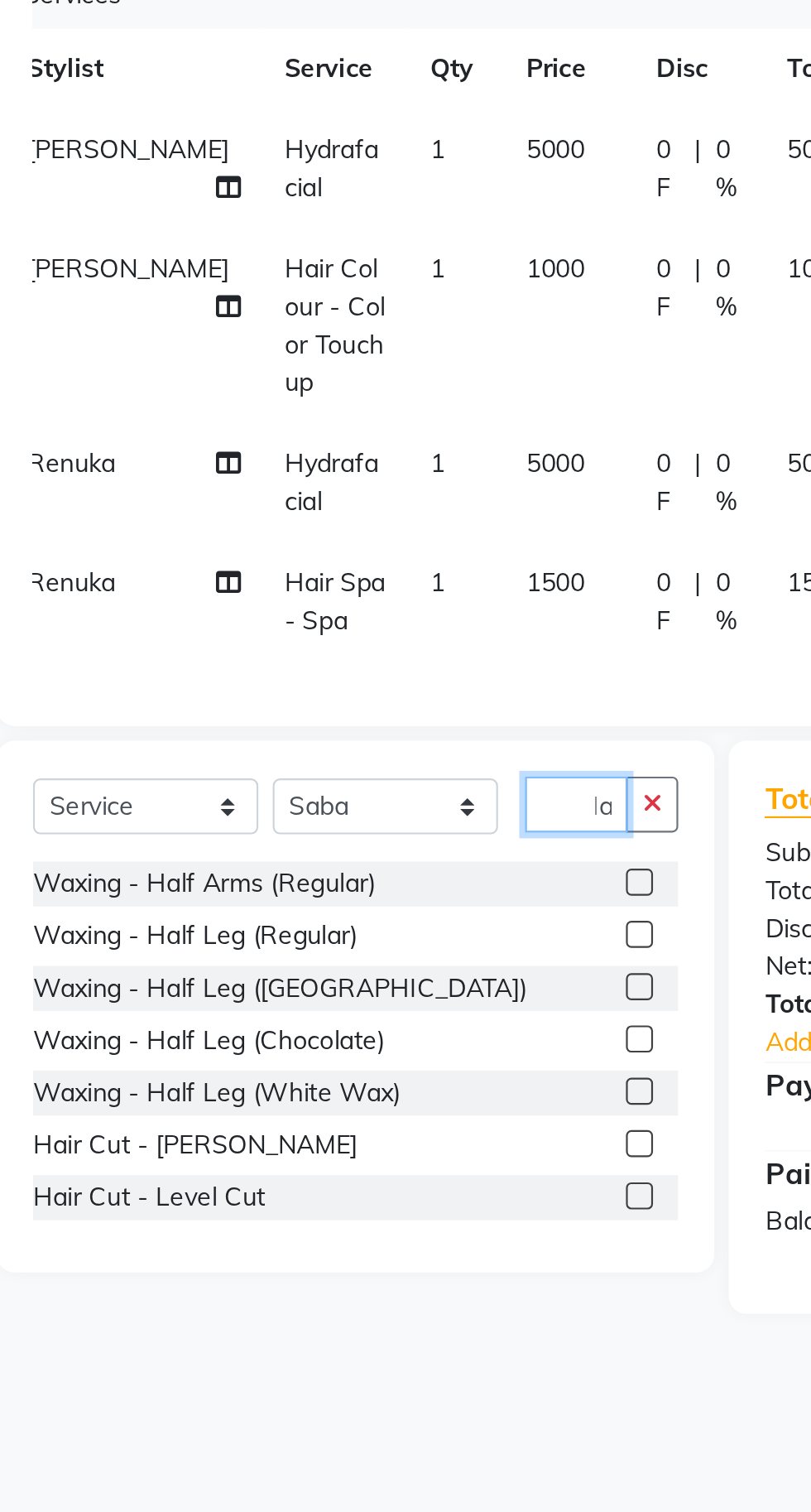
type input "H"
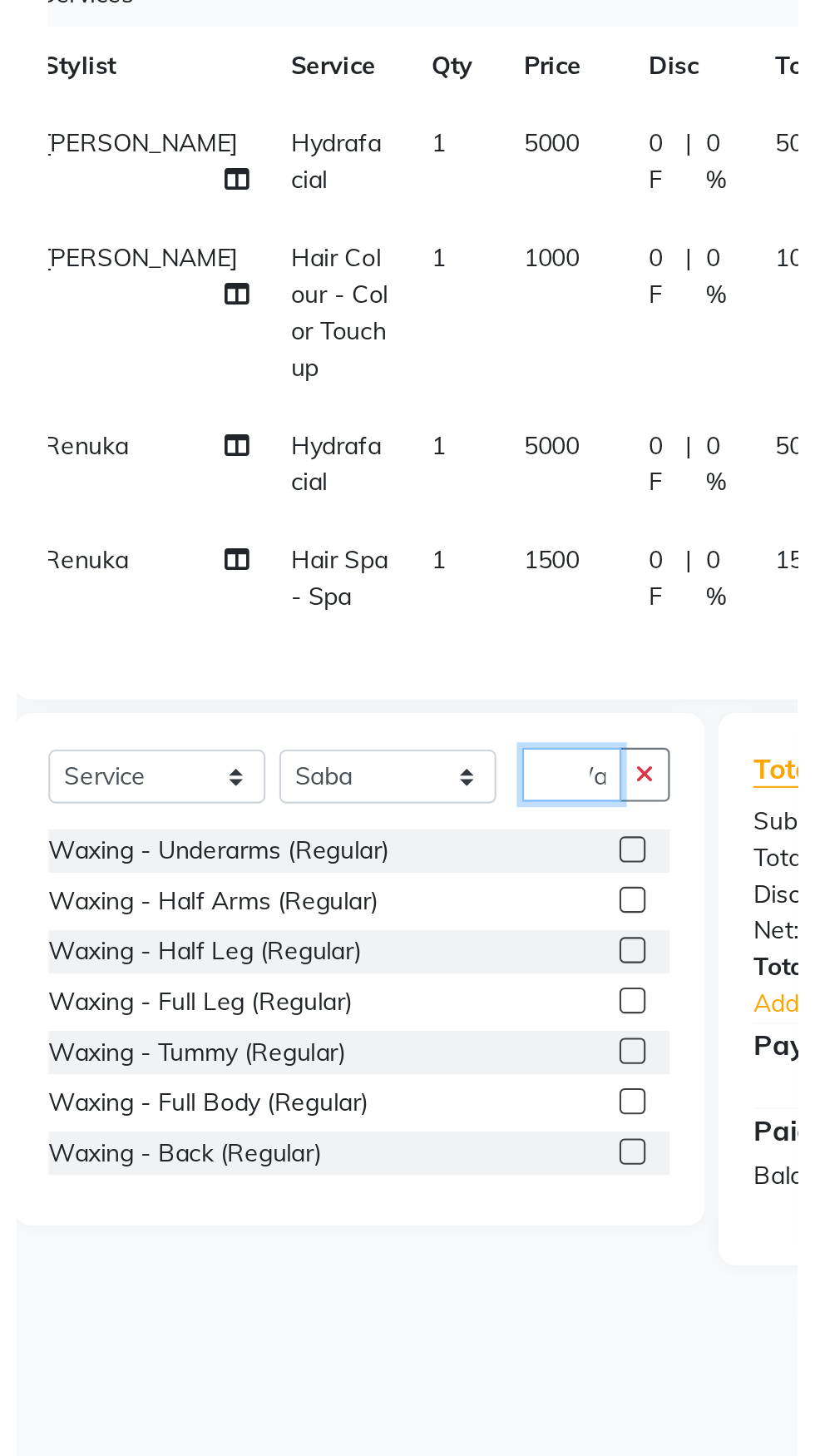
scroll to position [0, 17]
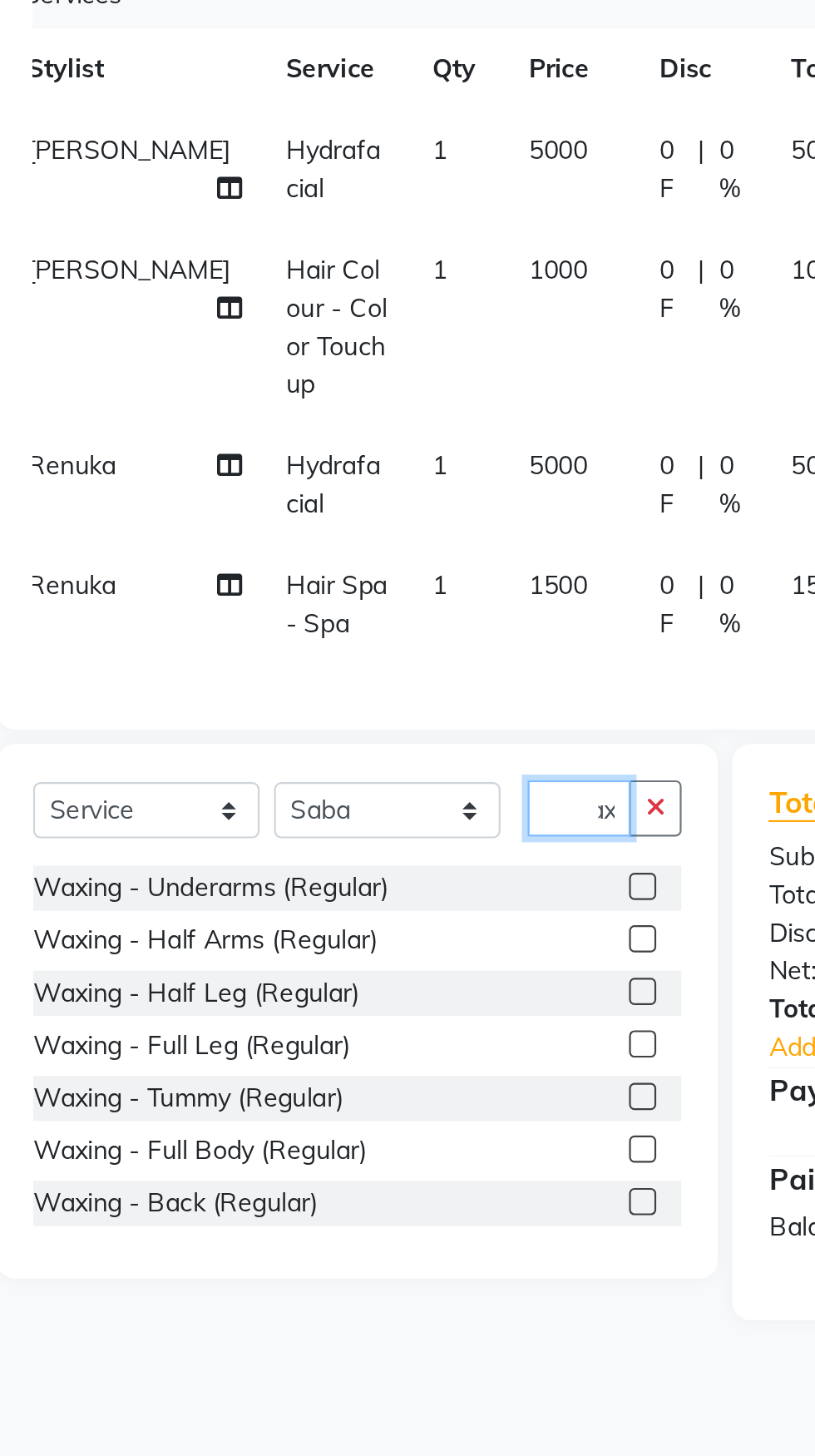
type input "Wax"
click at [351, 671] on label at bounding box center [355, 677] width 13 height 13
click at [351, 673] on input "checkbox" at bounding box center [354, 678] width 11 height 11
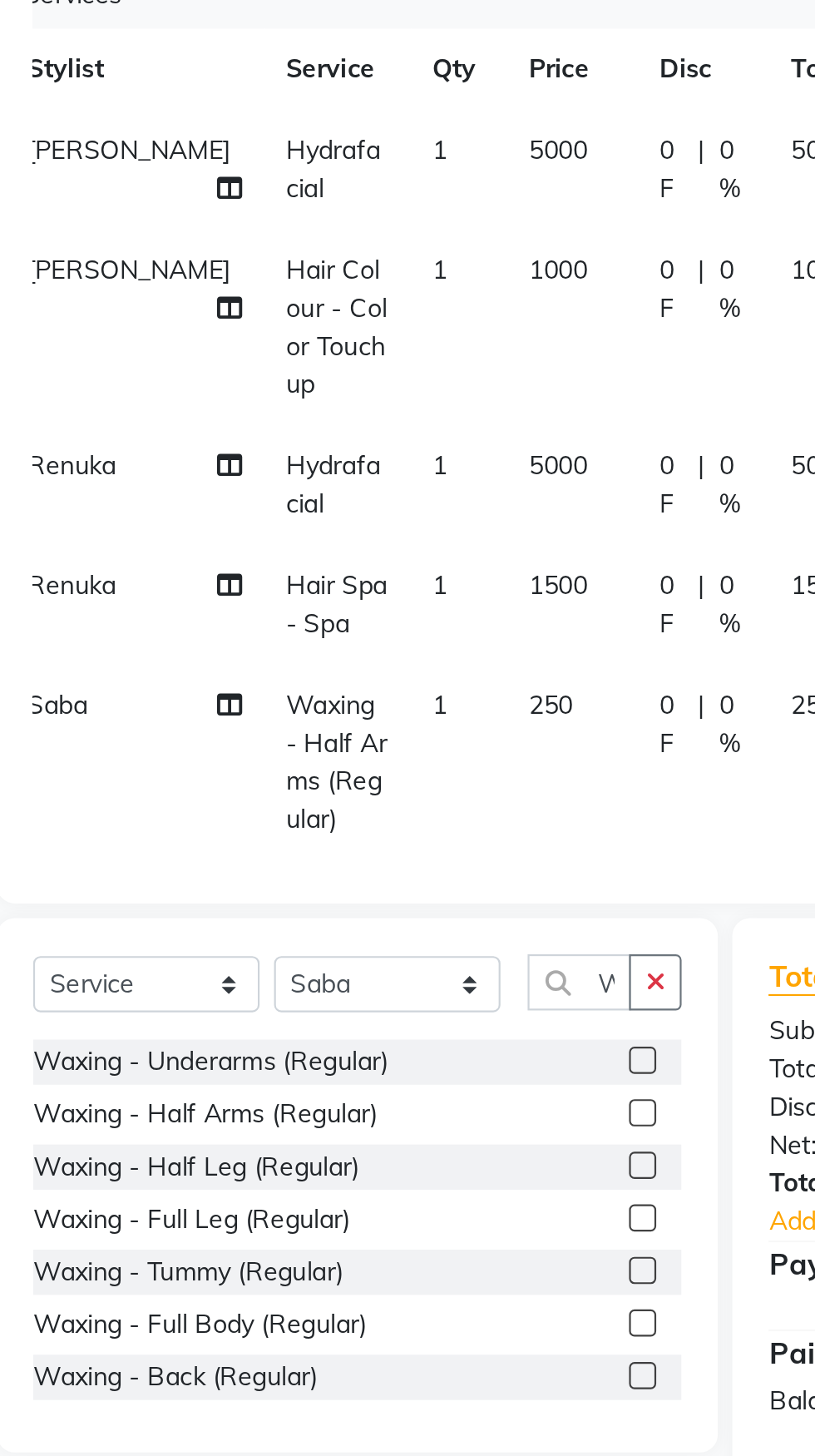
checkbox input "false"
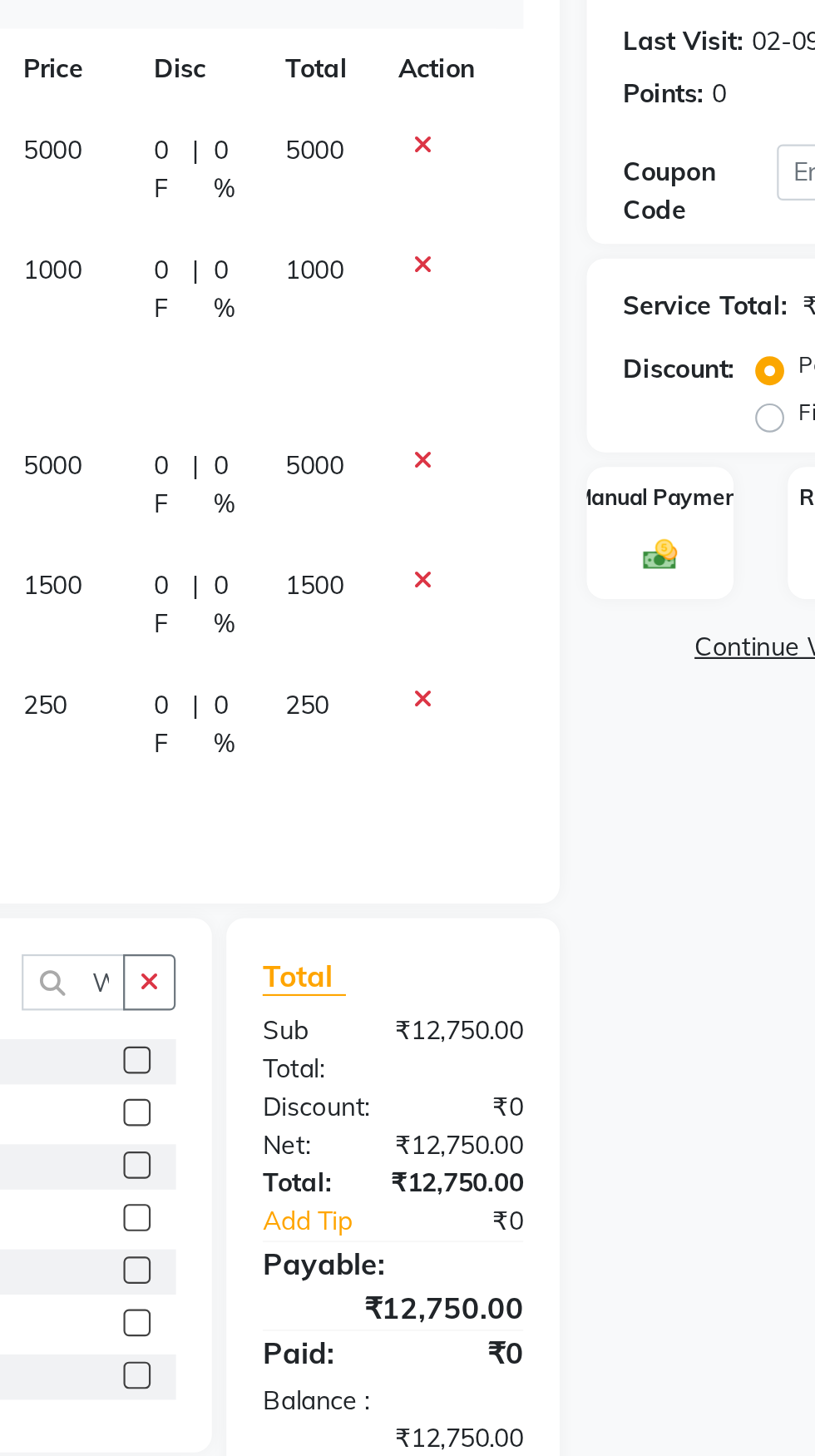
click at [489, 562] on icon at bounding box center [486, 567] width 9 height 12
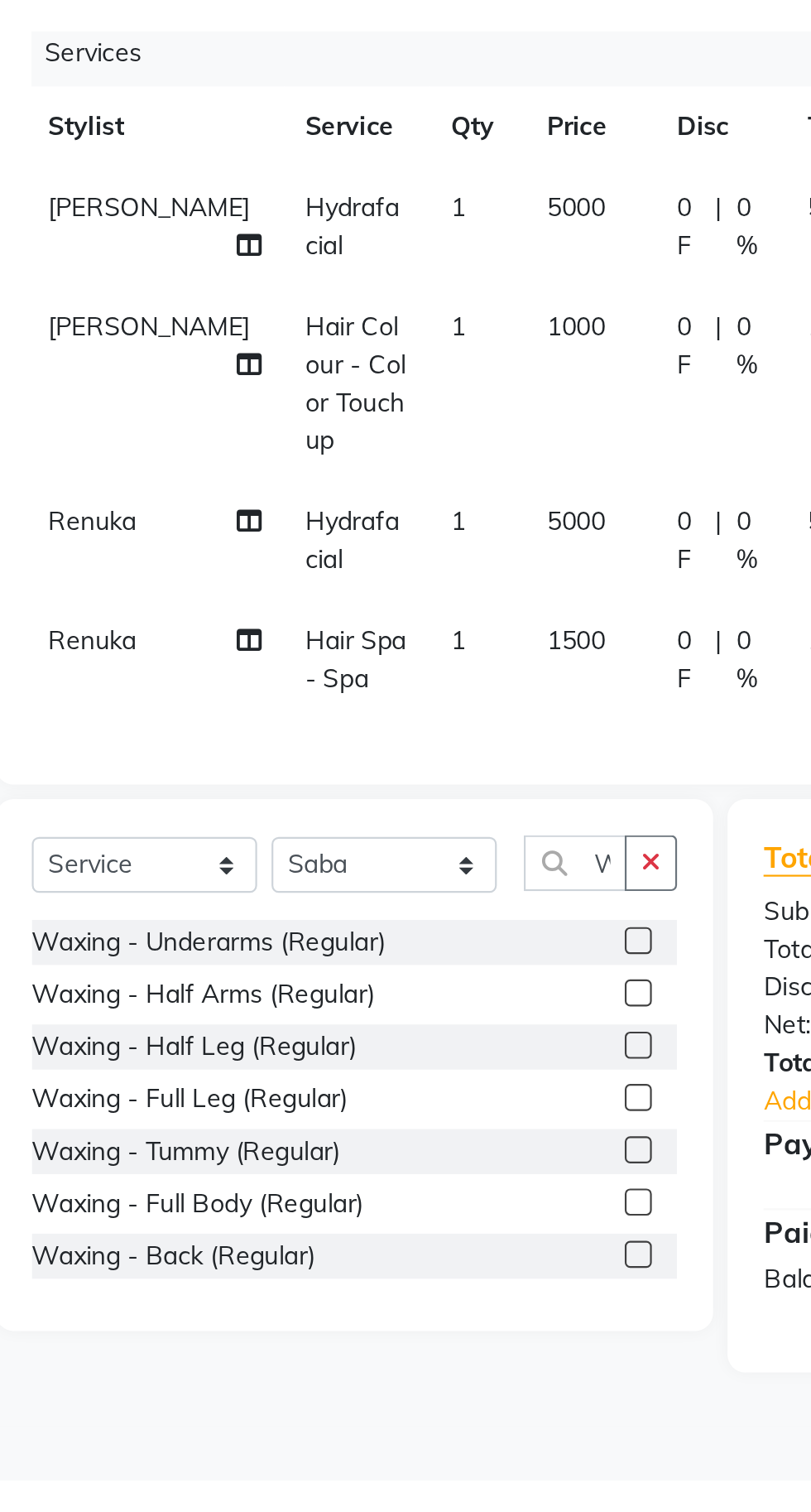
scroll to position [0, 12]
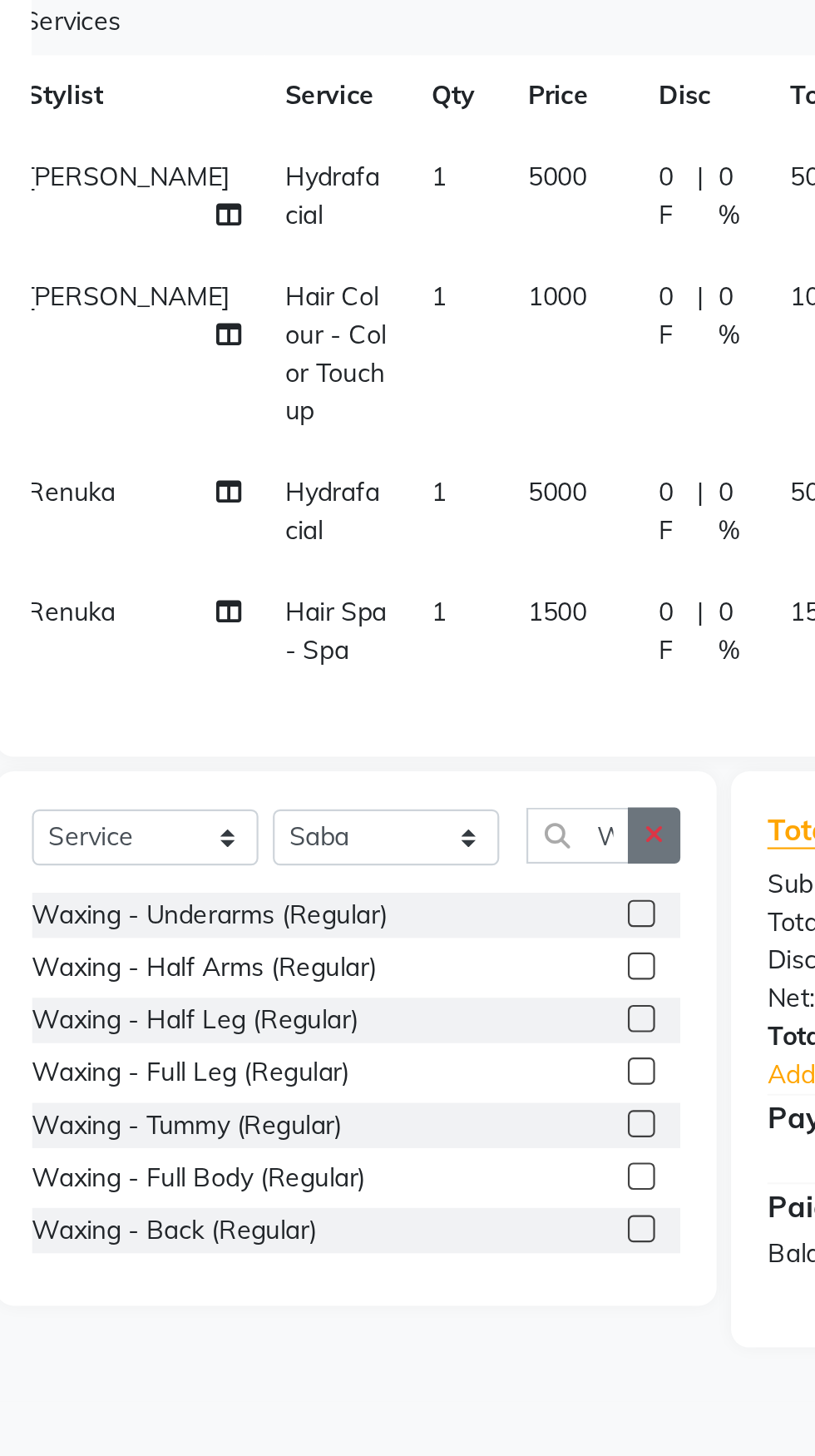
click at [363, 612] on icon "button" at bounding box center [360, 617] width 9 height 12
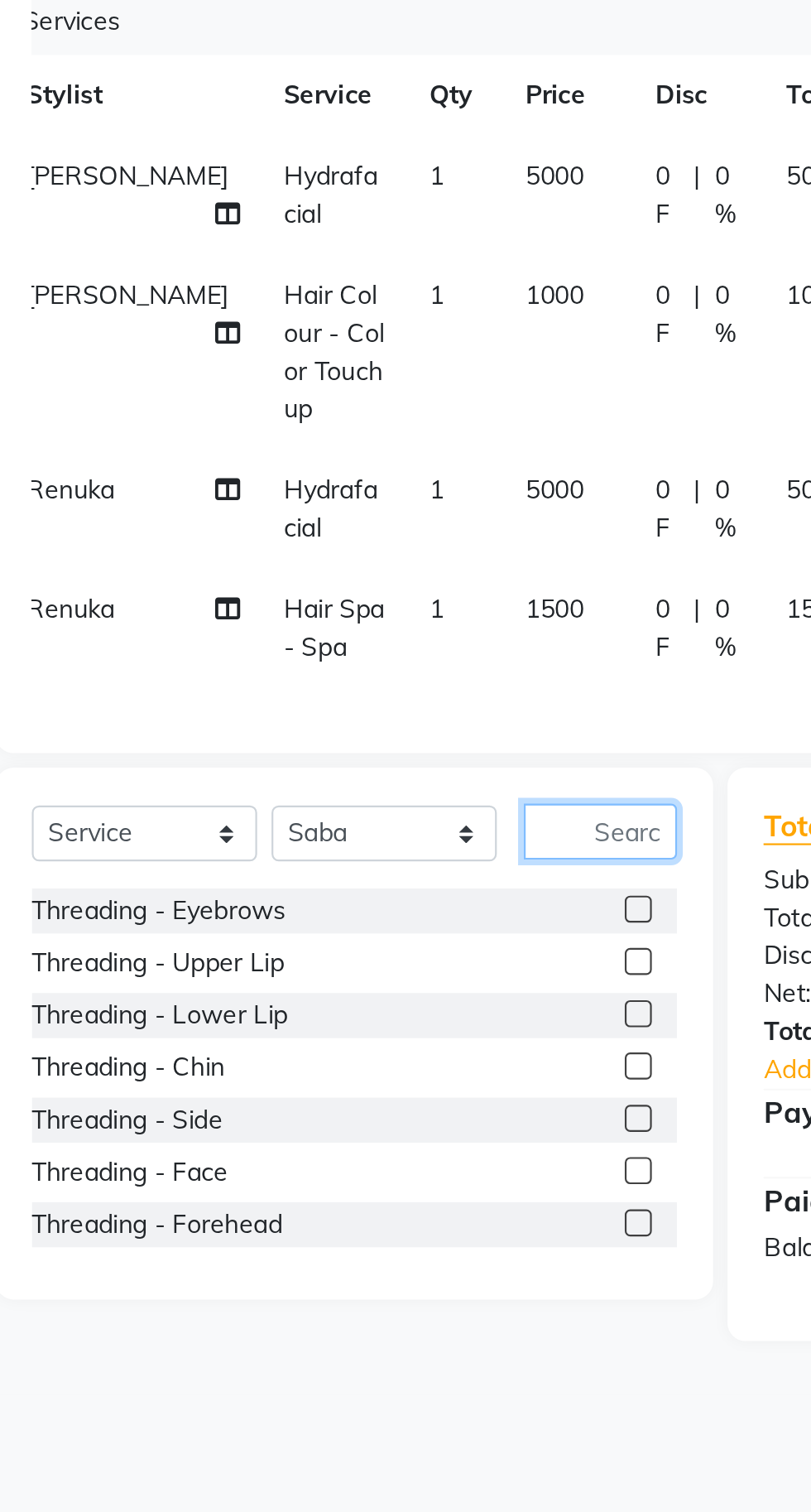
click at [344, 602] on input "text" at bounding box center [335, 614] width 70 height 26
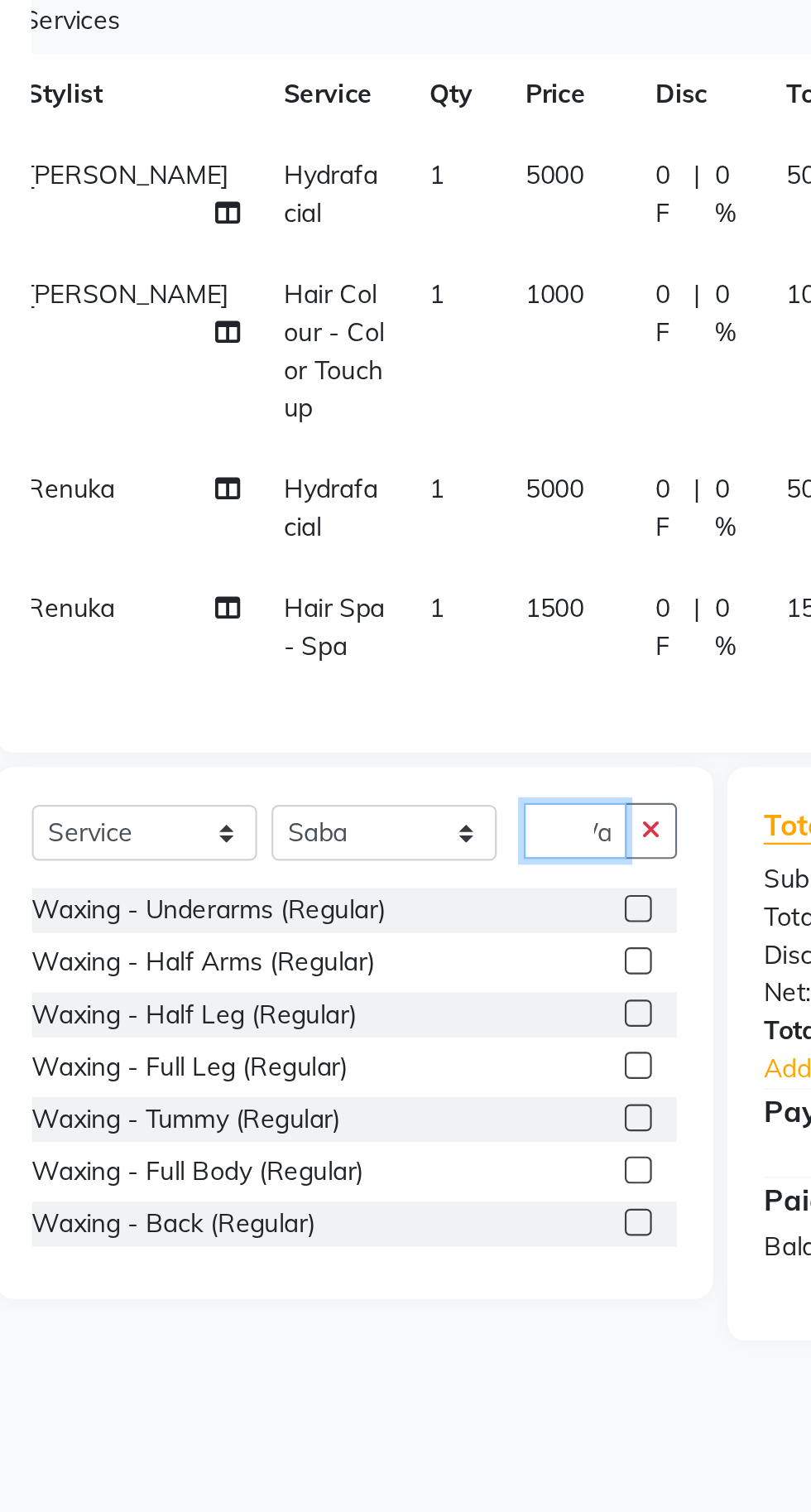
scroll to position [0, 17]
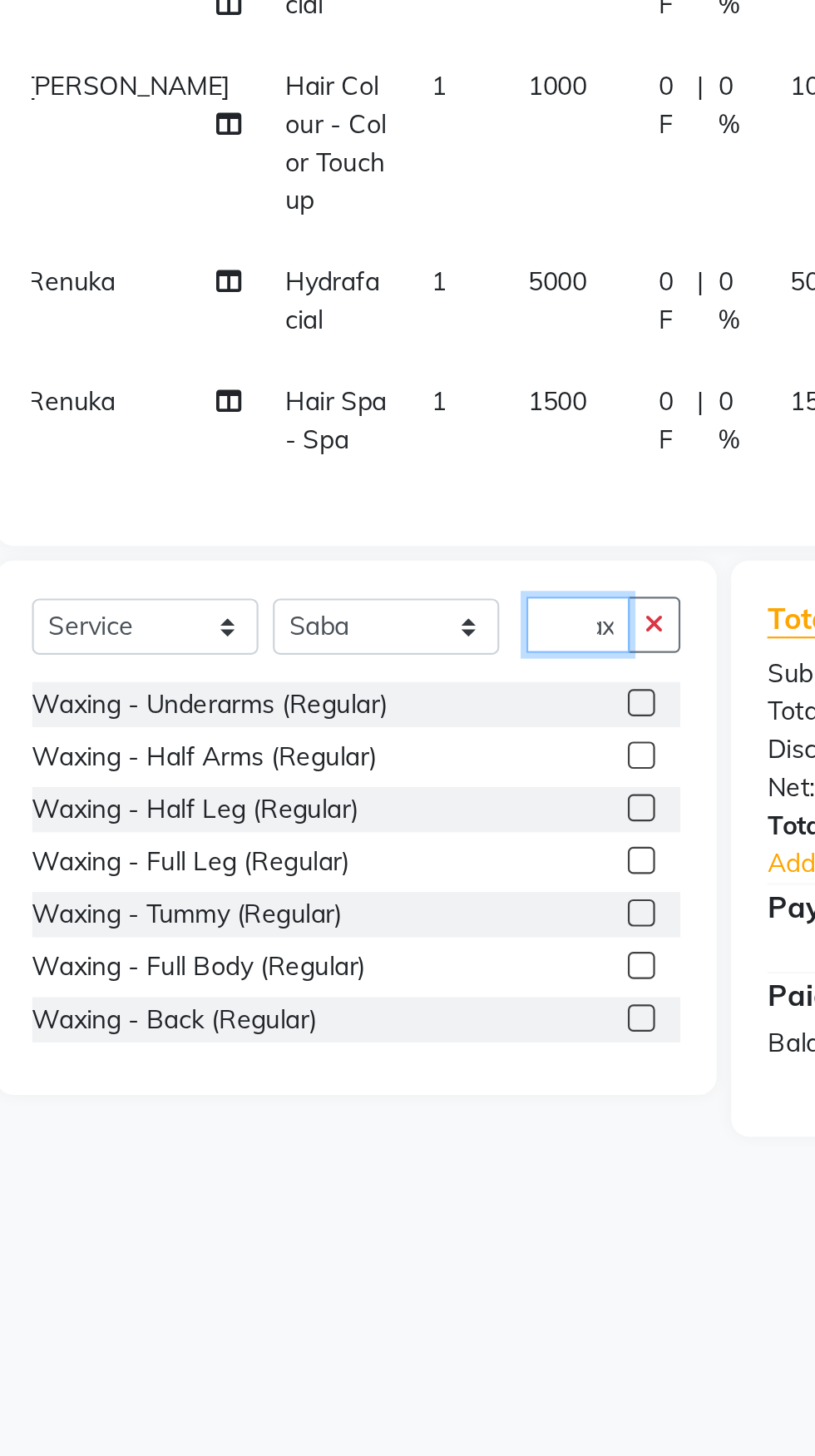
click at [339, 605] on input "Wax" at bounding box center [325, 617] width 48 height 26
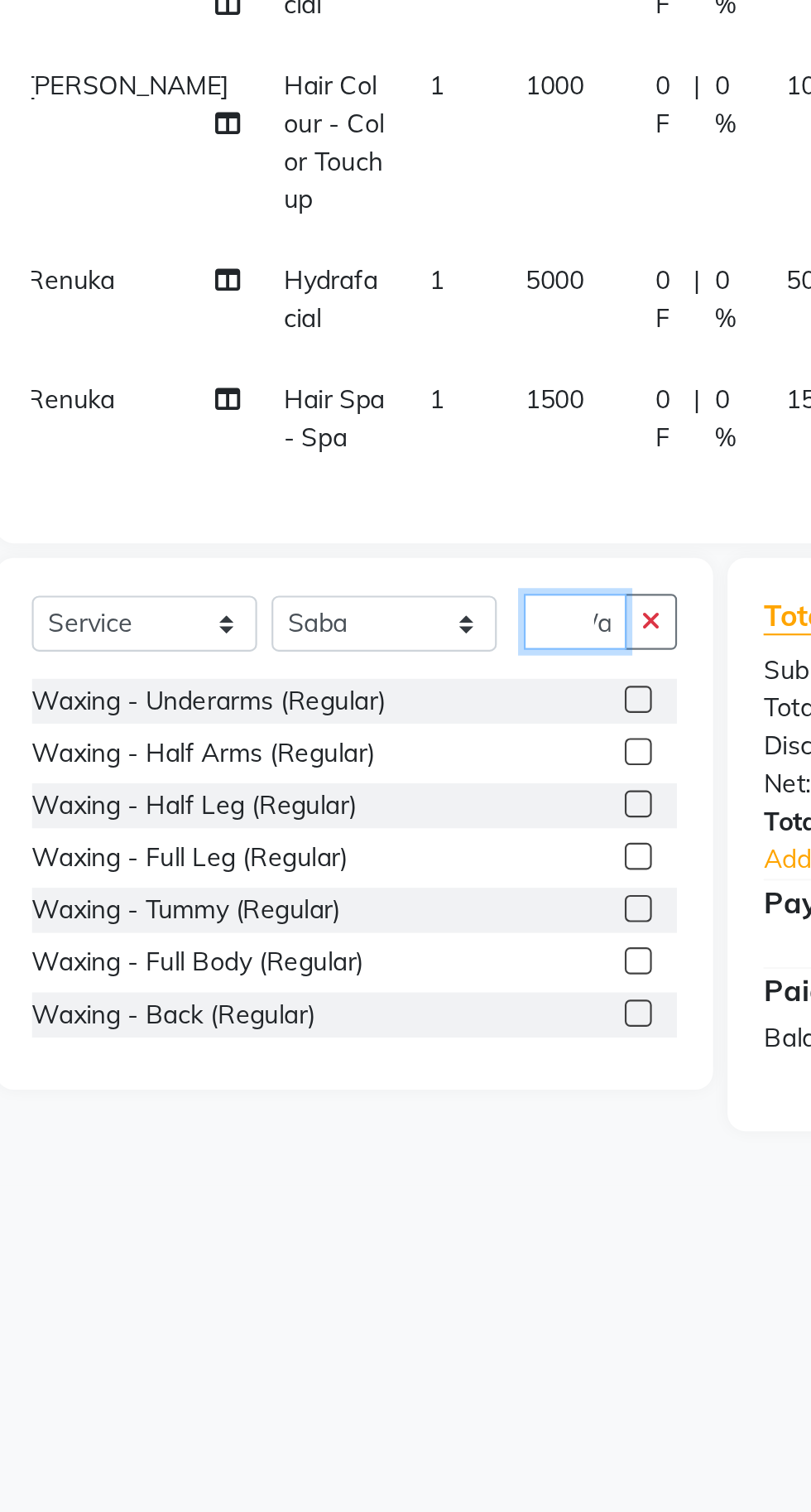
type input "W"
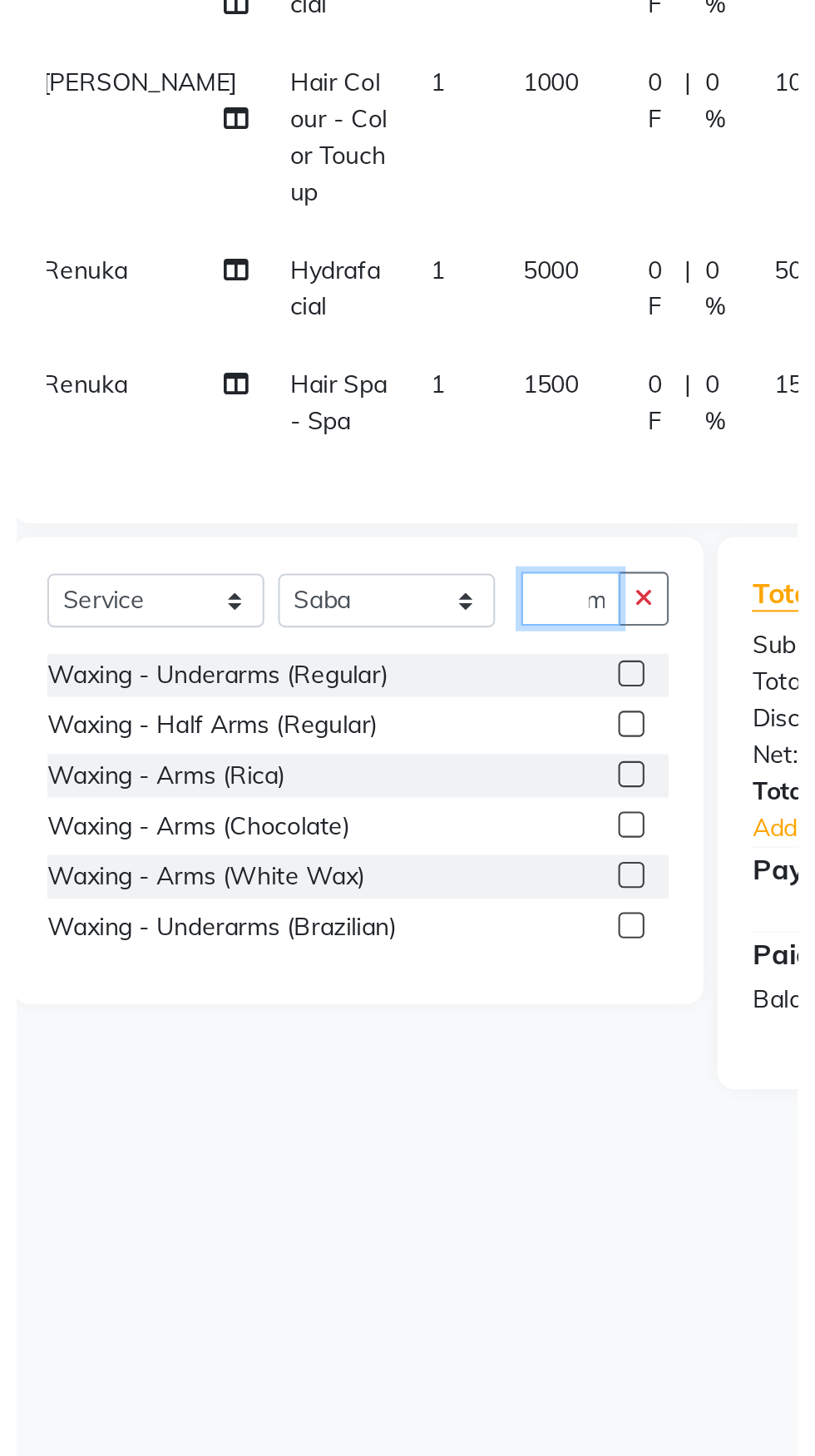
scroll to position [0, 20]
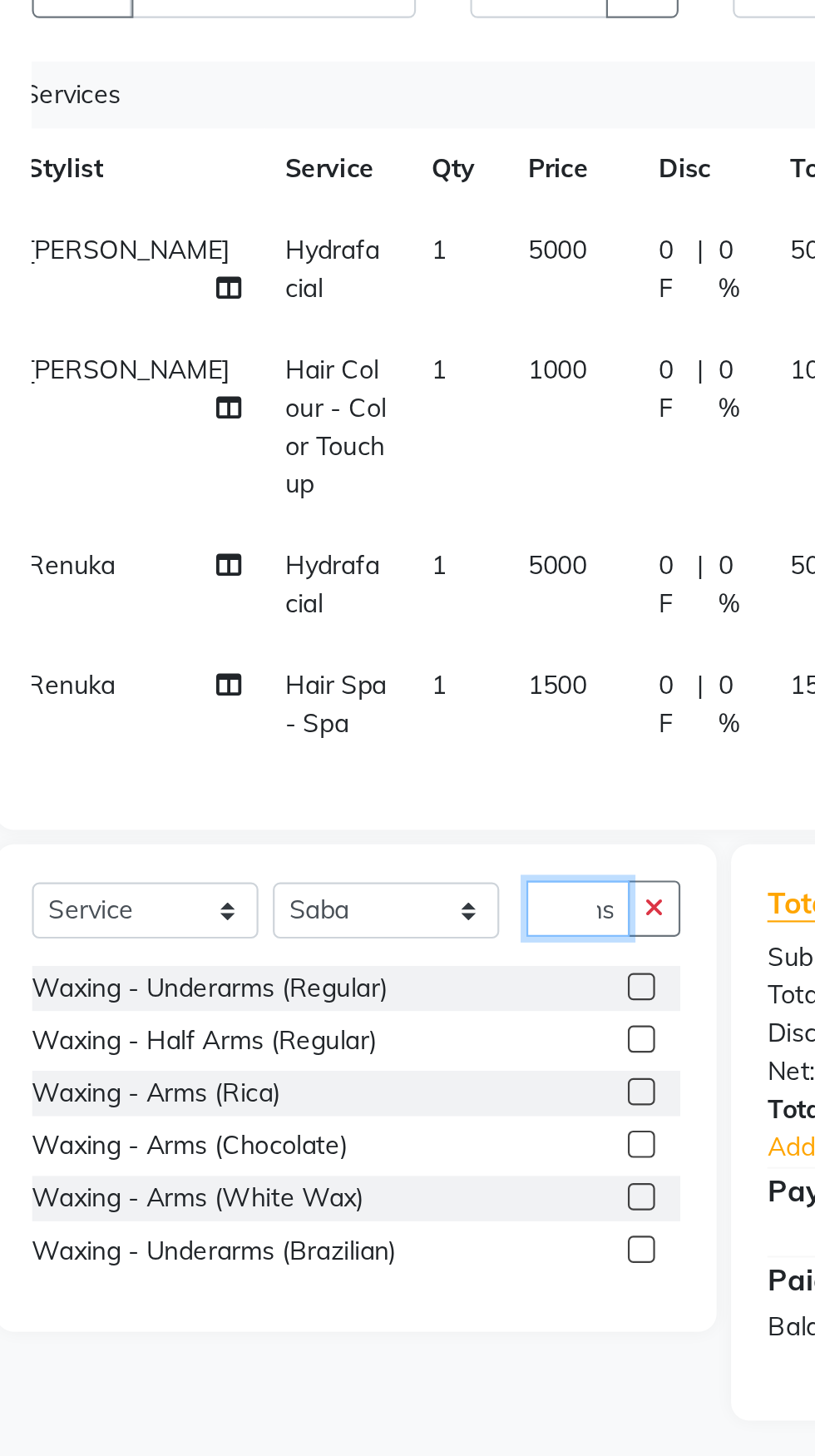
type input "Arms"
click at [355, 695] on label at bounding box center [355, 702] width 13 height 13
click at [355, 697] on input "checkbox" at bounding box center [354, 702] width 11 height 11
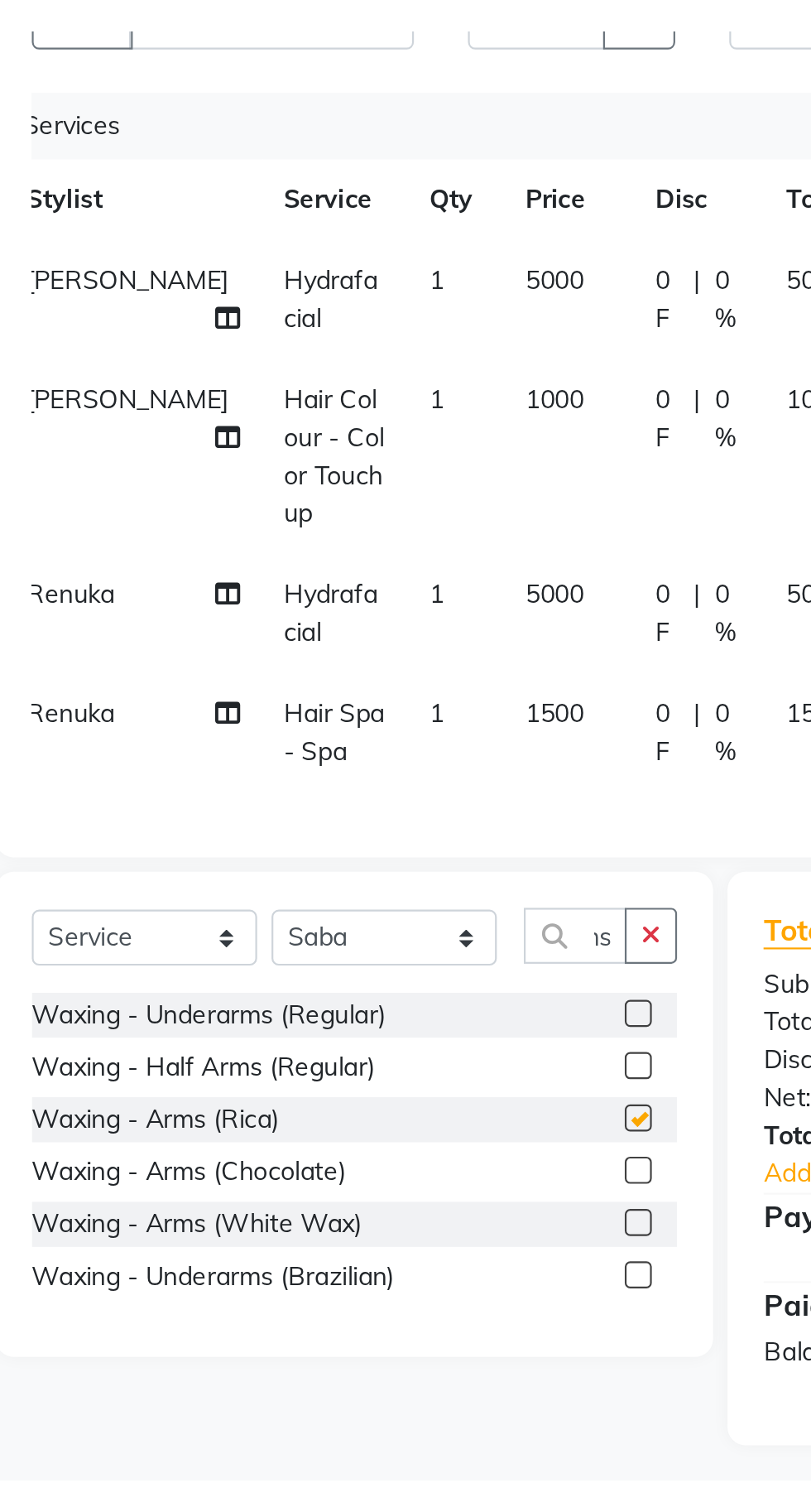
scroll to position [0, 0]
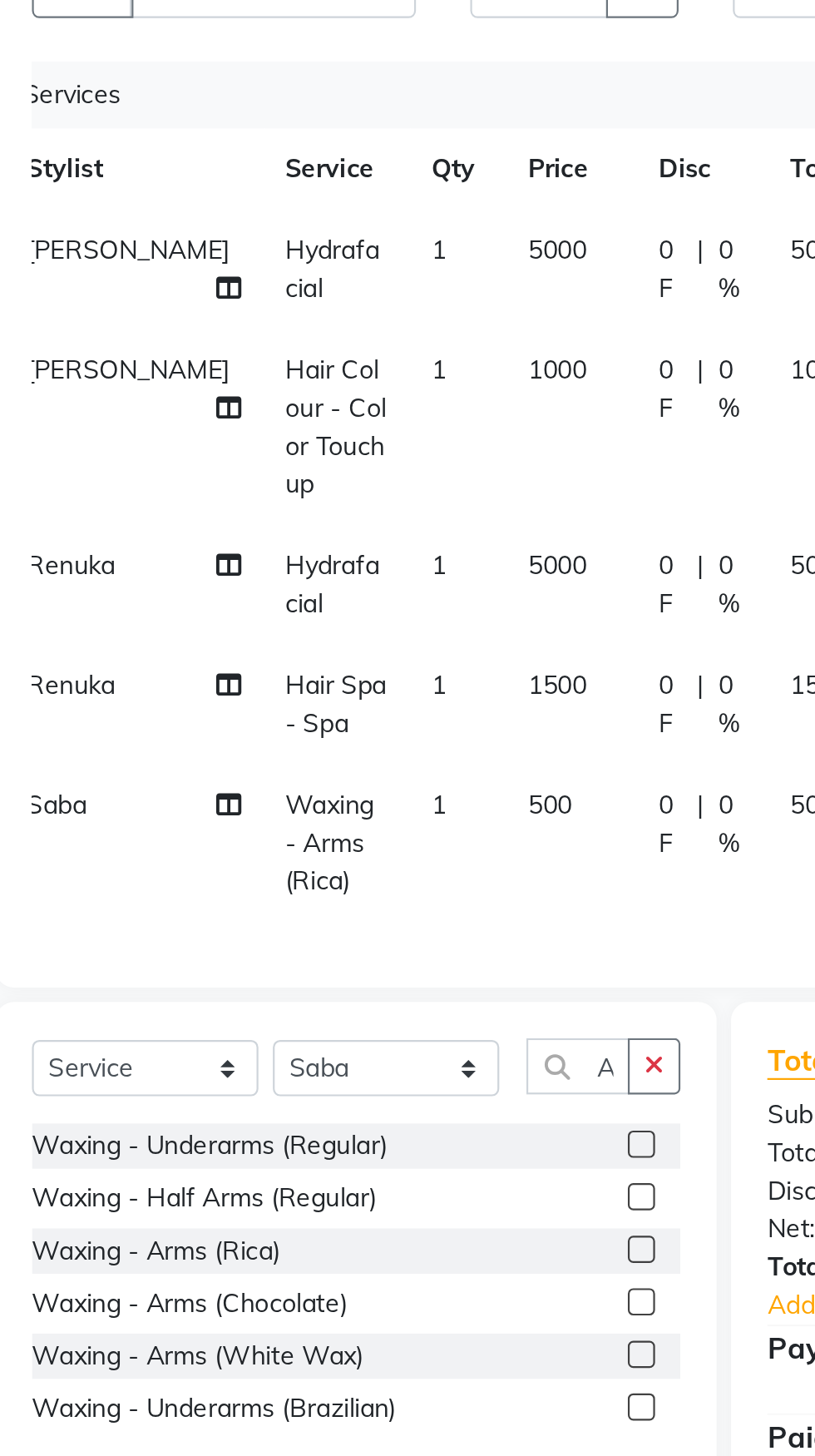
checkbox input "false"
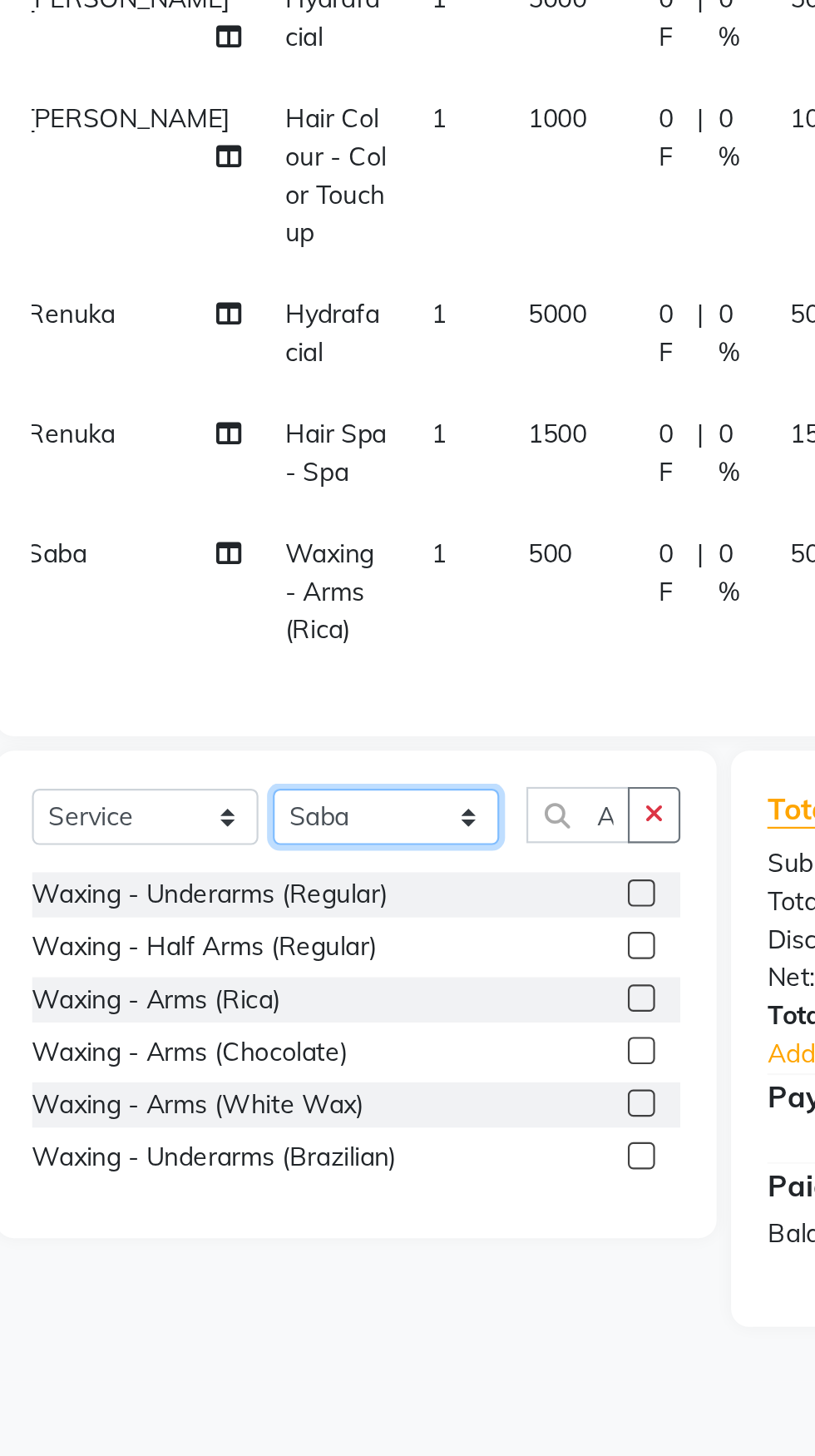
click at [247, 678] on select "Select Stylist Manasa Ravali Receptionist Renuka Saba saif Soumya J Zeenath" at bounding box center [238, 691] width 104 height 26
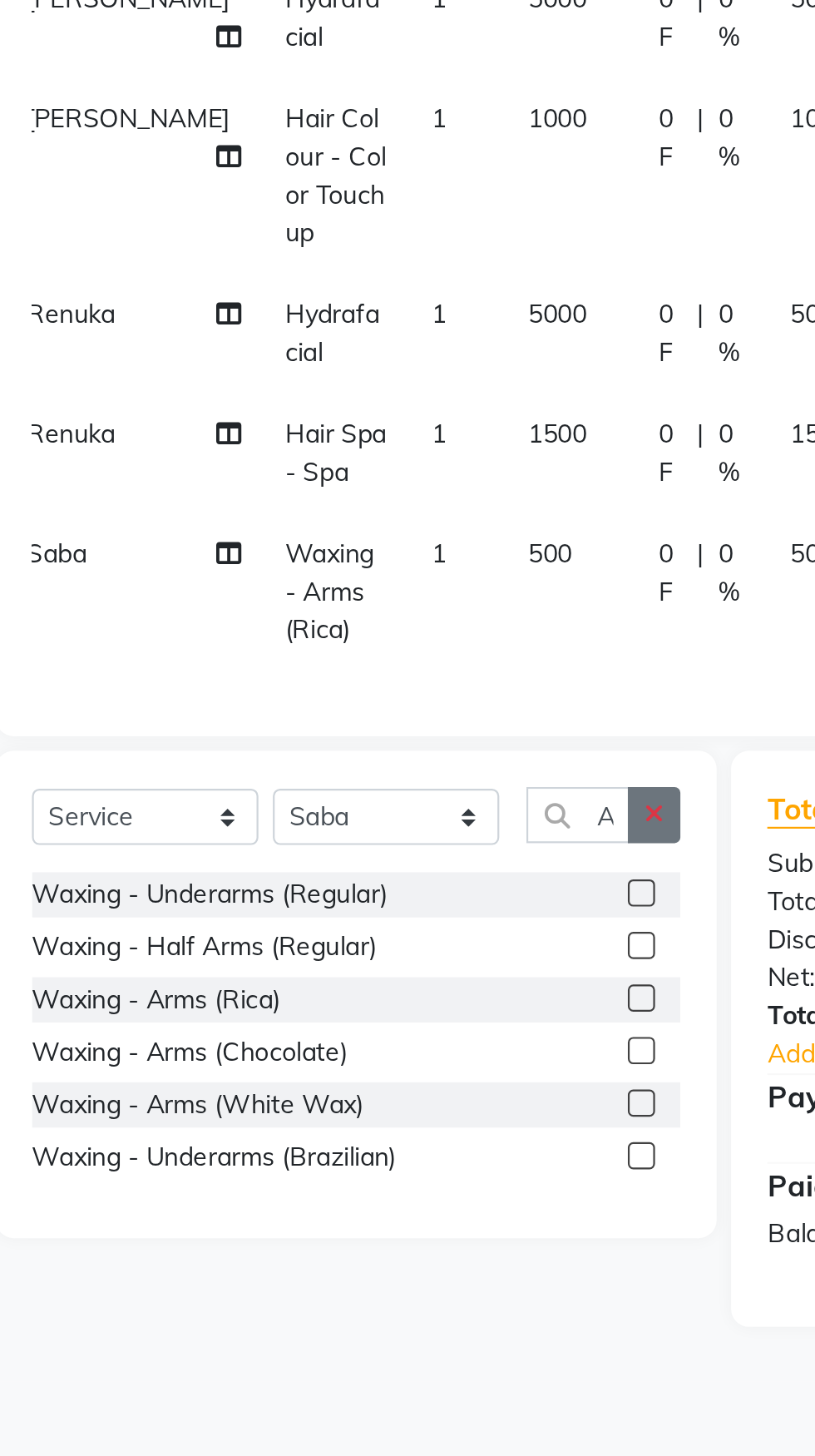
click at [361, 684] on icon "button" at bounding box center [360, 689] width 9 height 12
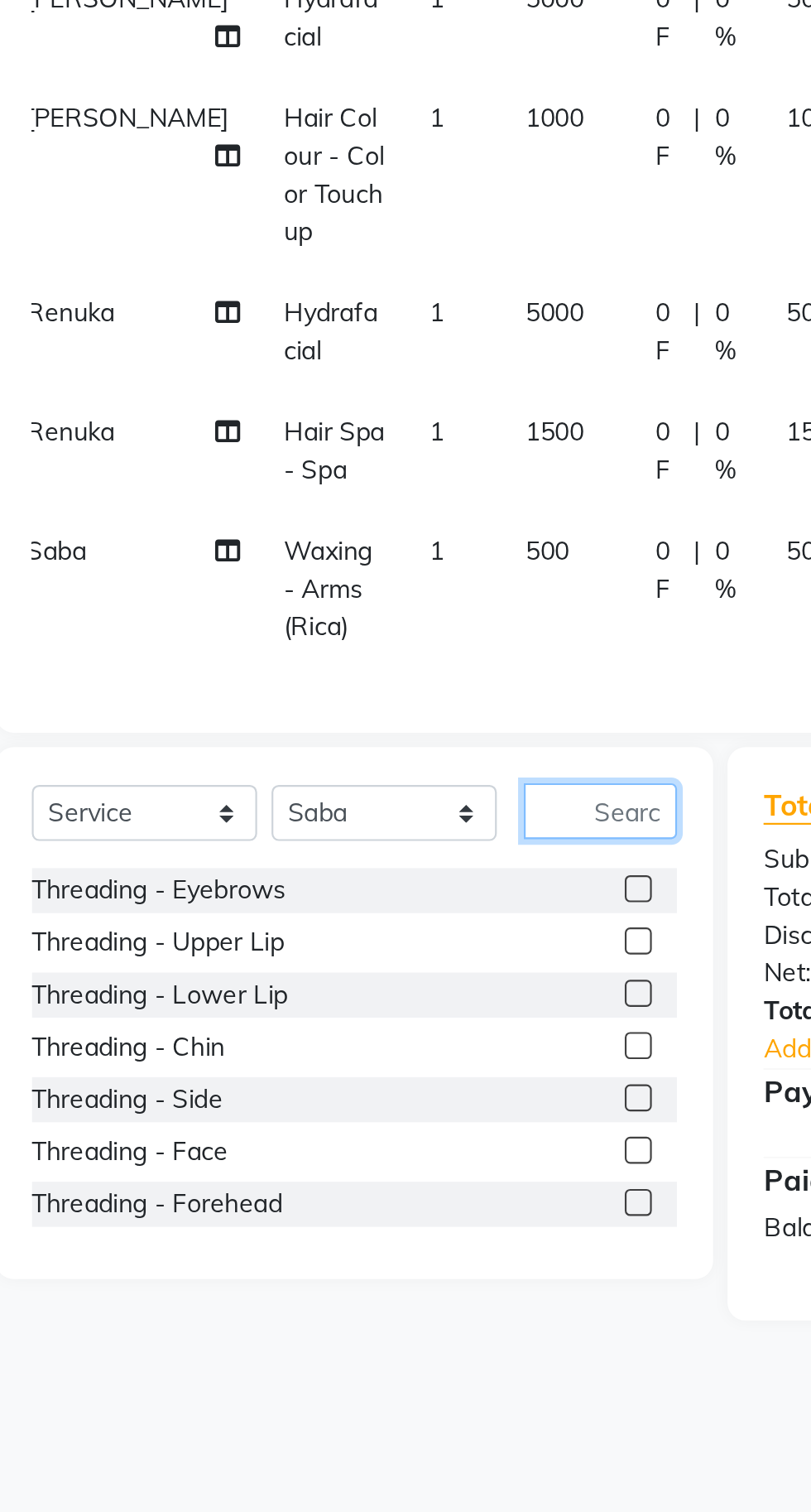
click at [333, 674] on input "text" at bounding box center [335, 686] width 70 height 26
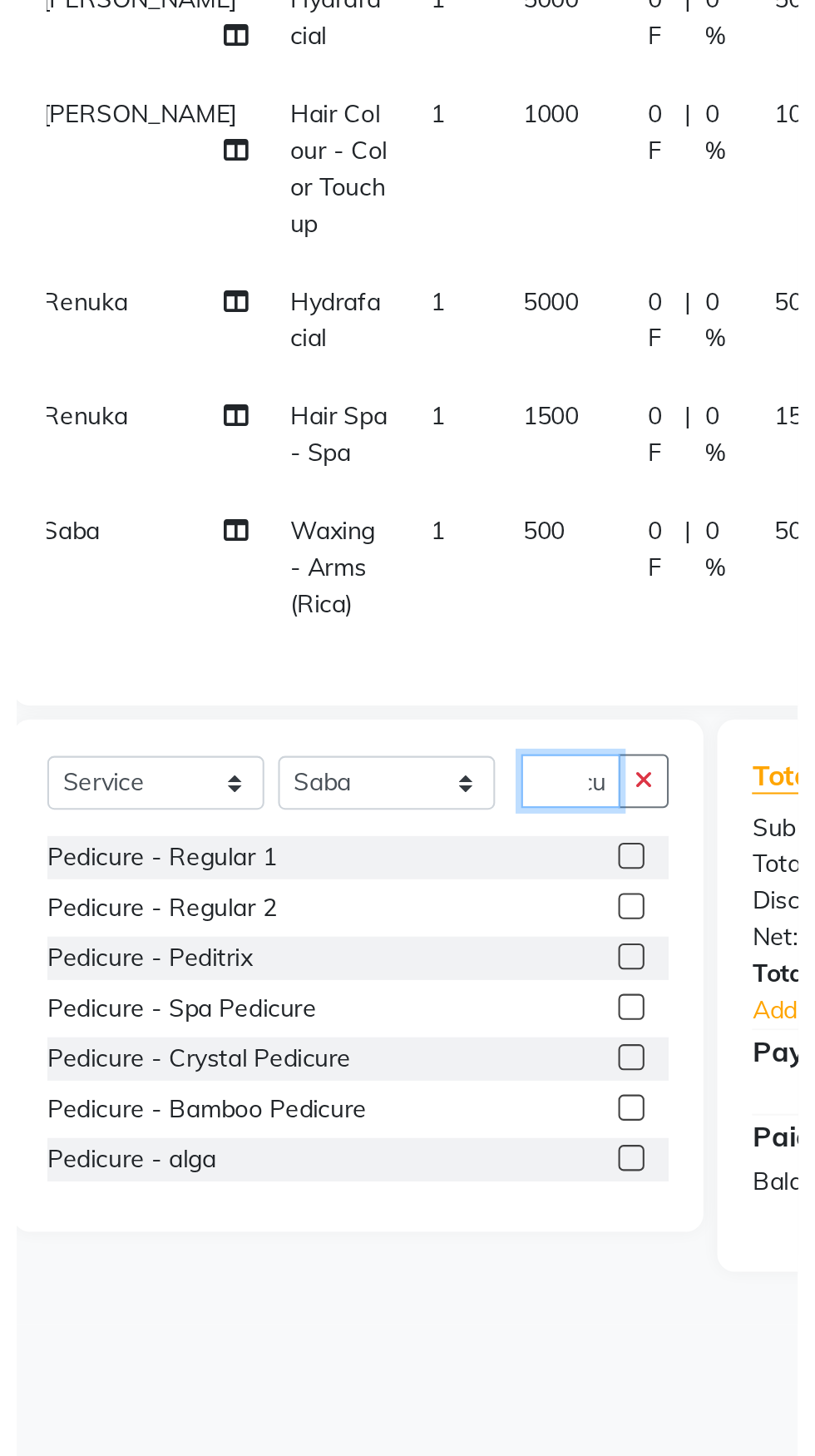
scroll to position [0, 40]
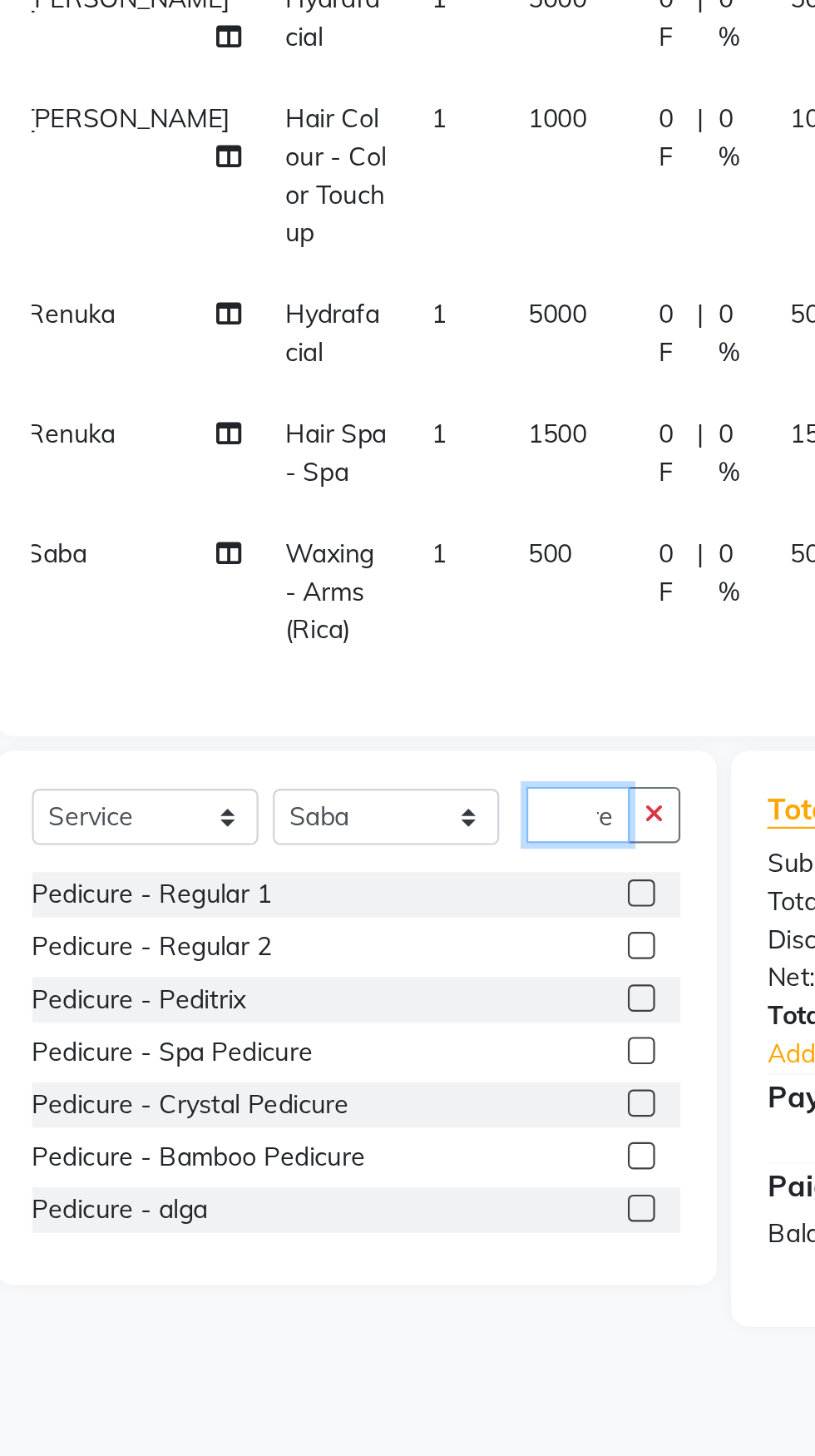
type input "Pedicure"
click at [353, 792] on label at bounding box center [355, 798] width 13 height 13
click at [353, 794] on input "checkbox" at bounding box center [354, 799] width 11 height 11
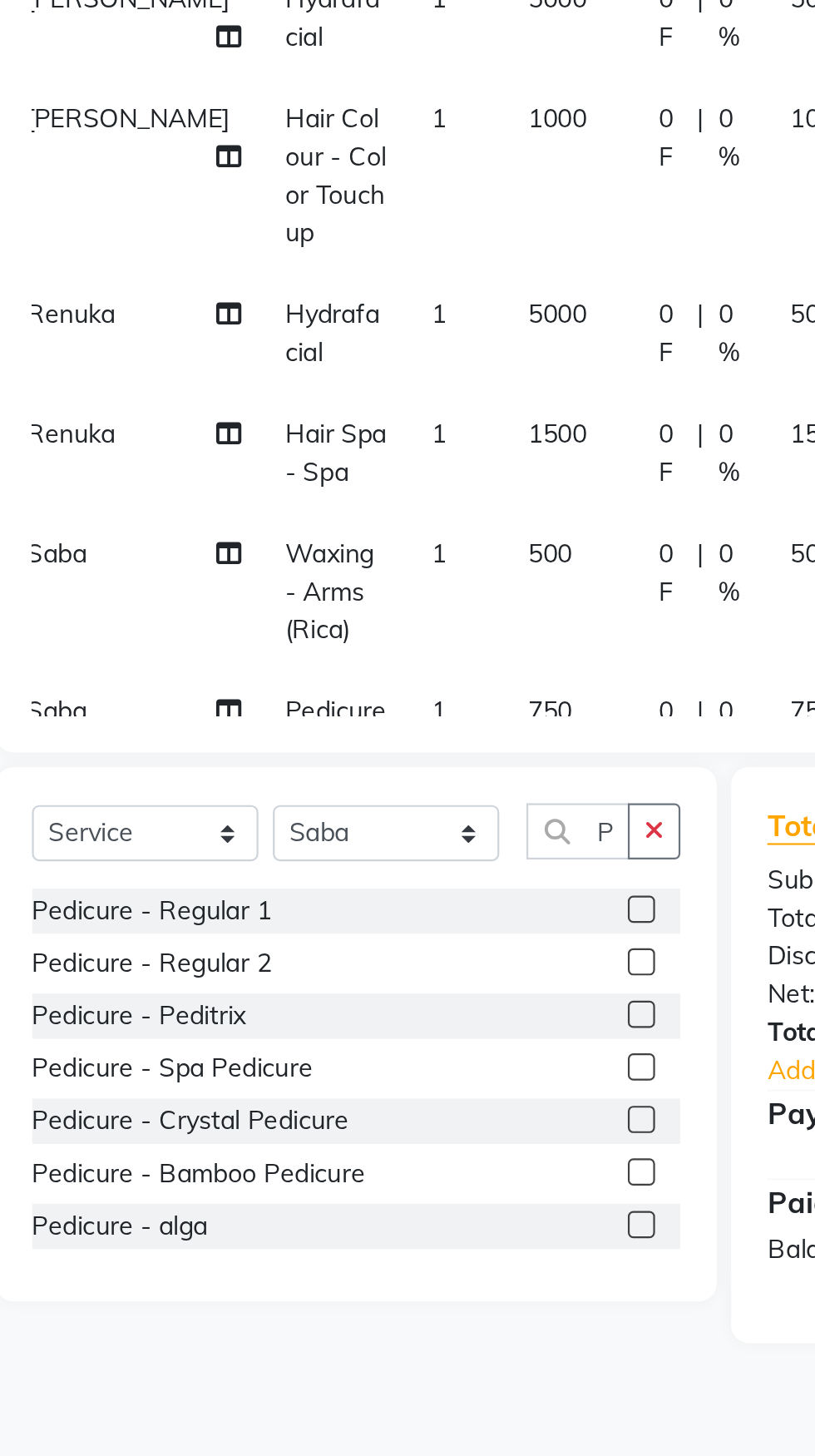
checkbox input "false"
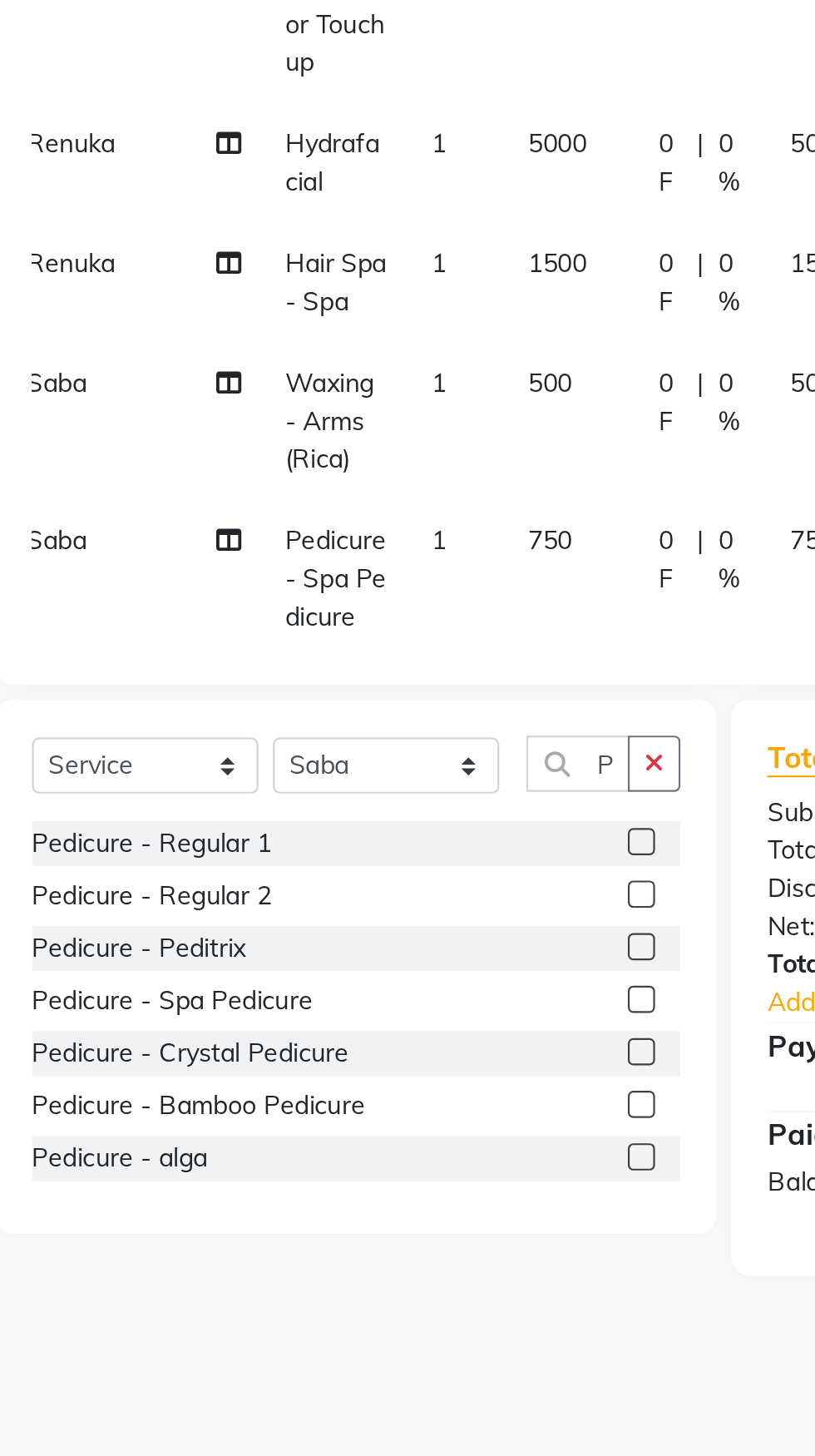
click at [353, 855] on label at bounding box center [355, 854] width 13 height 13
click at [353, 855] on input "checkbox" at bounding box center [354, 855] width 11 height 11
click at [353, 855] on label at bounding box center [355, 854] width 13 height 13
click at [353, 855] on input "checkbox" at bounding box center [354, 855] width 11 height 11
checkbox input "false"
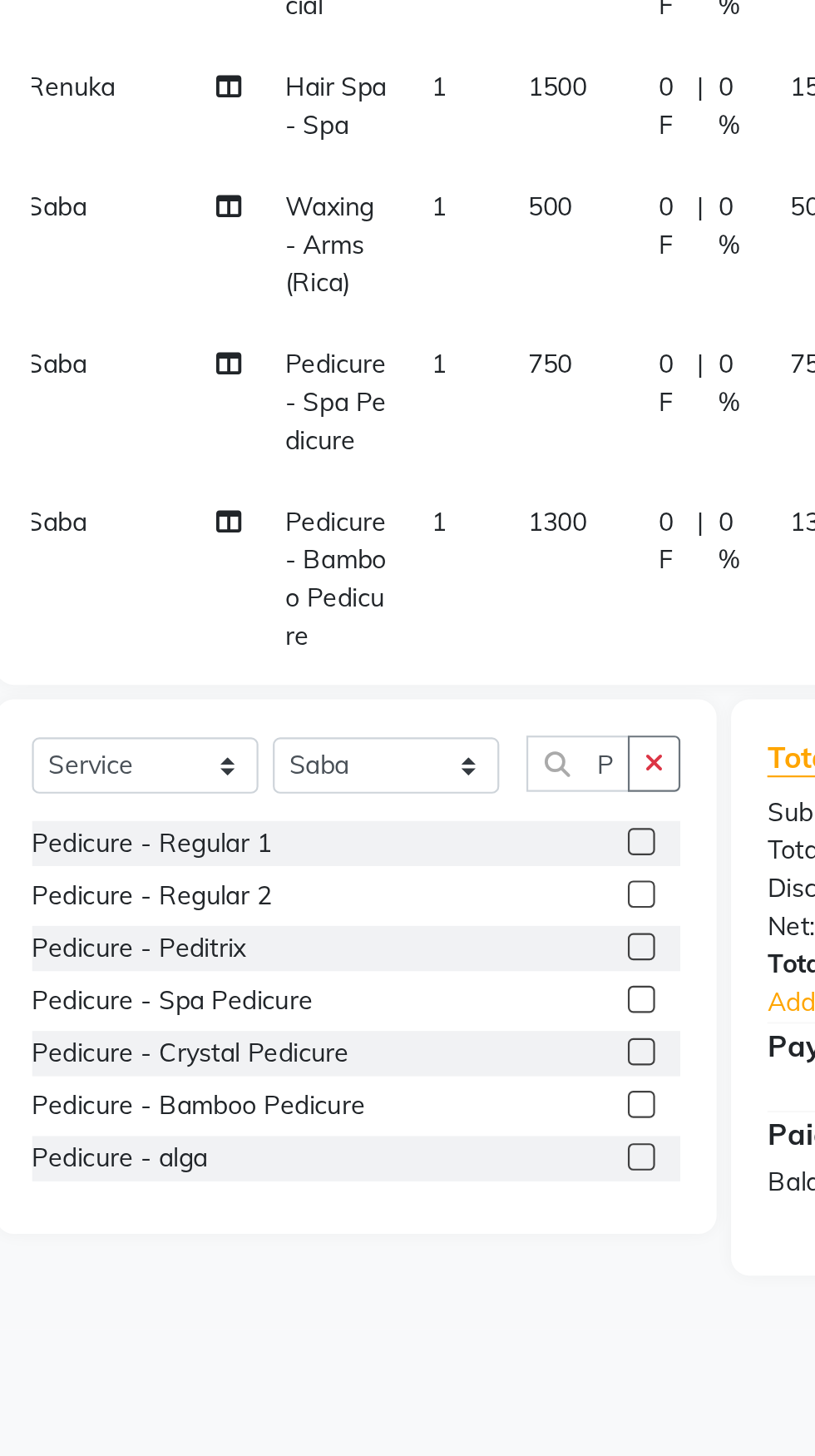
scroll to position [130, 13]
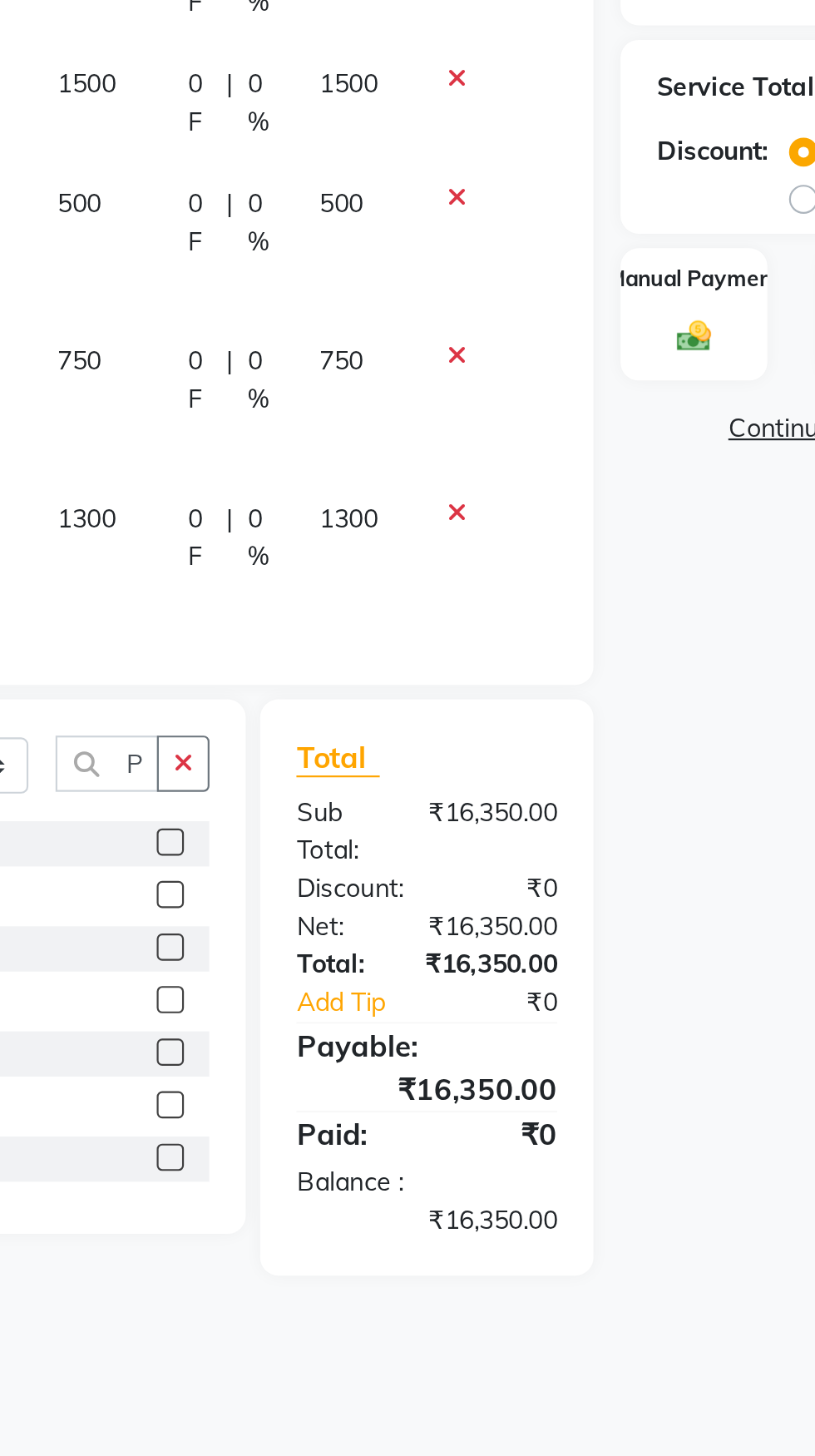
click at [487, 577] on icon at bounding box center [486, 582] width 9 height 12
click at [485, 577] on icon at bounding box center [486, 582] width 9 height 12
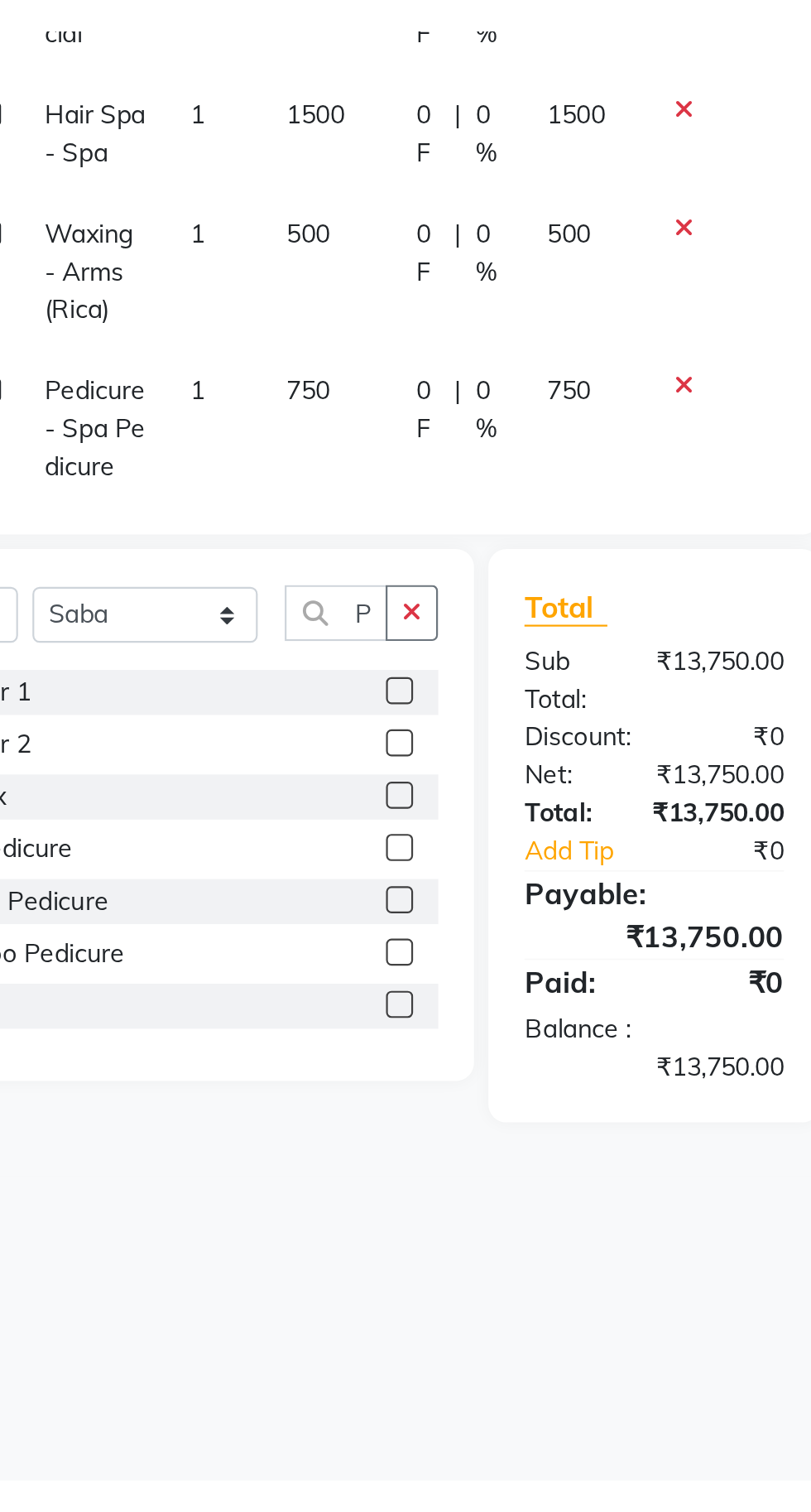
scroll to position [47, 0]
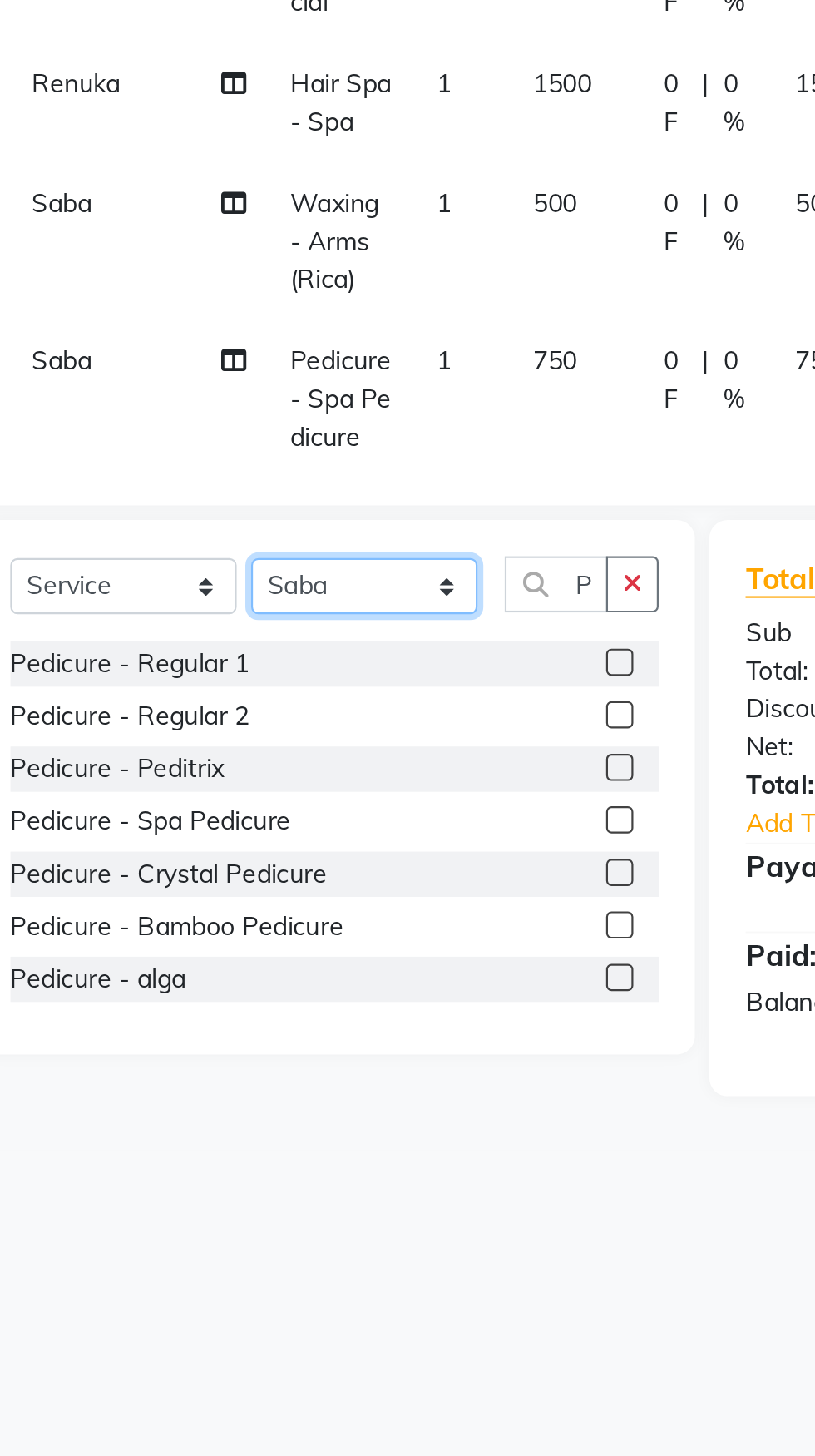
click at [256, 705] on select "Select Stylist Manasa Ravali Receptionist Renuka Saba saif Soumya J Zeenath" at bounding box center [238, 698] width 104 height 26
select select "20459"
click at [186, 685] on select "Select Stylist Manasa Ravali Receptionist Renuka Saba saif Soumya J Zeenath" at bounding box center [238, 698] width 104 height 26
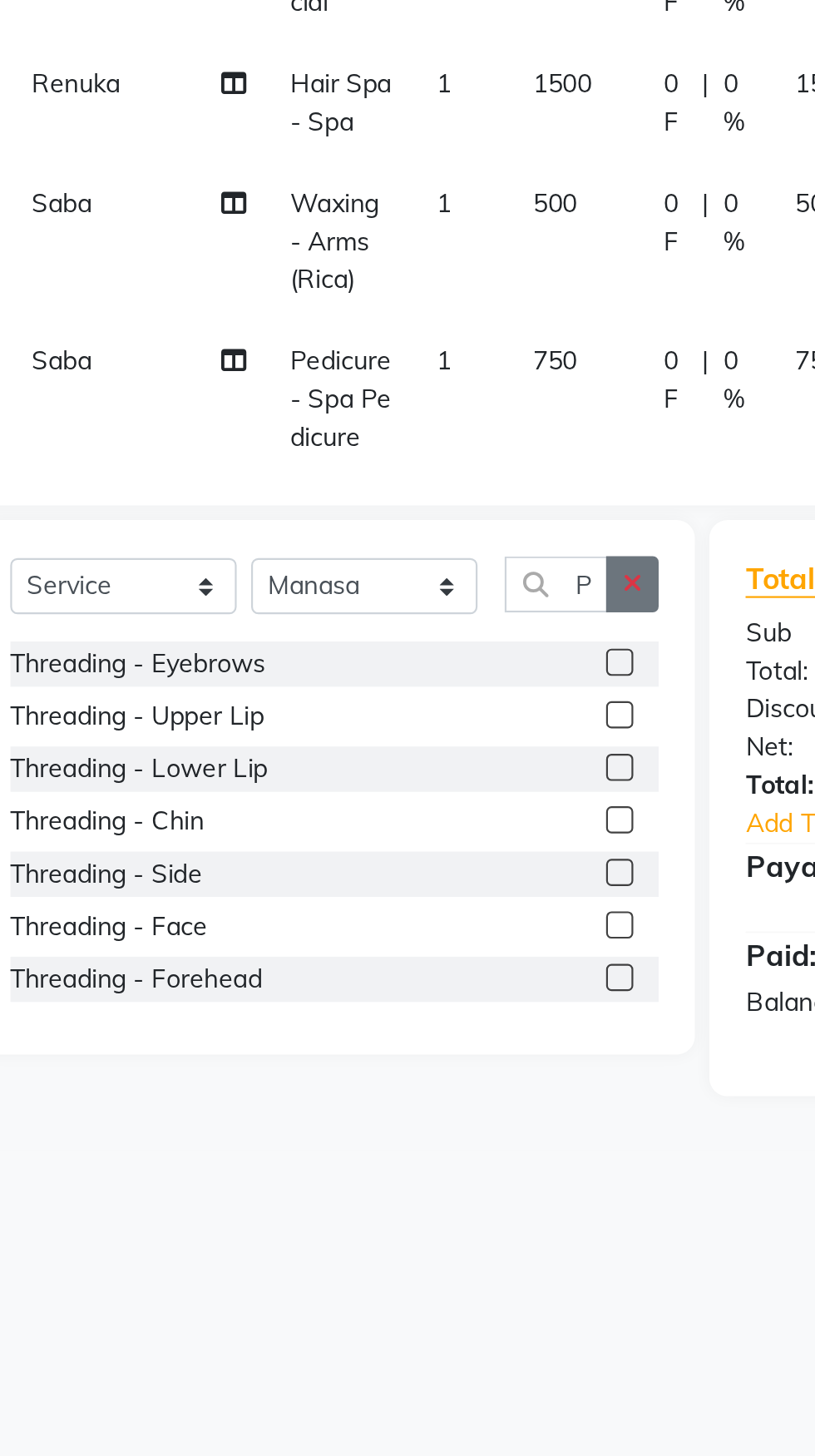
click at [362, 702] on icon "button" at bounding box center [360, 697] width 9 height 12
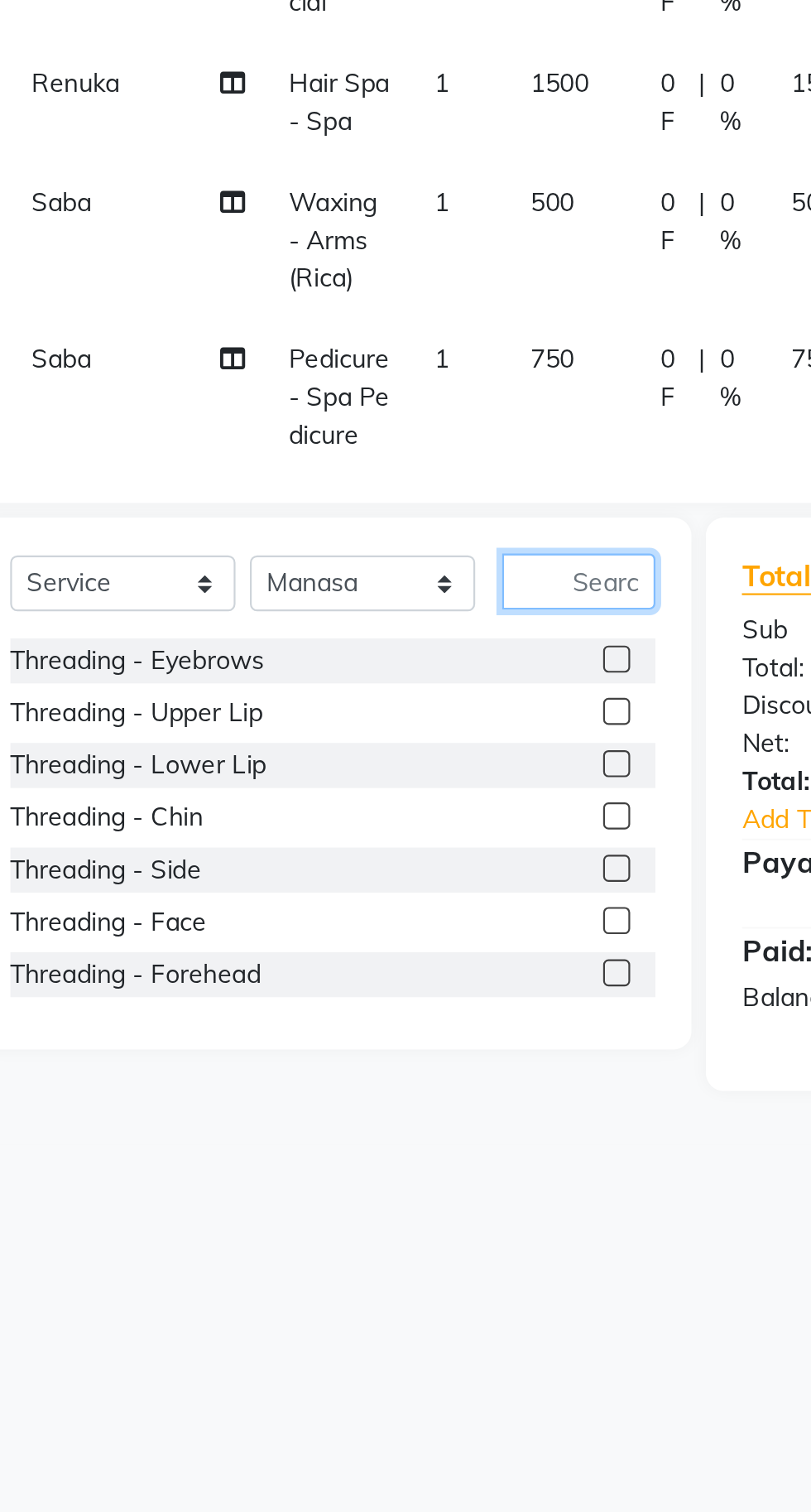
click at [347, 692] on input "text" at bounding box center [335, 694] width 70 height 26
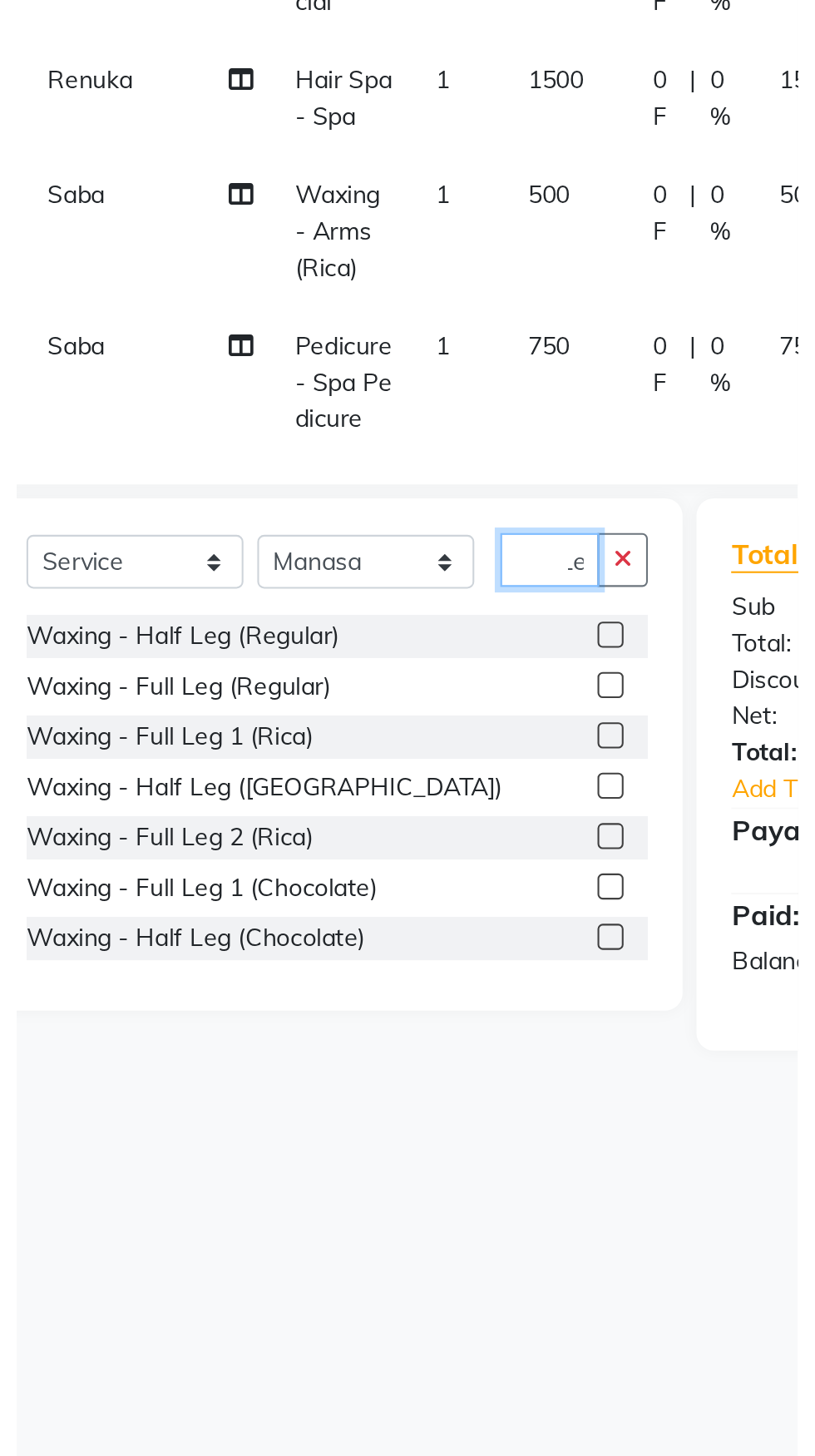
scroll to position [0, 17]
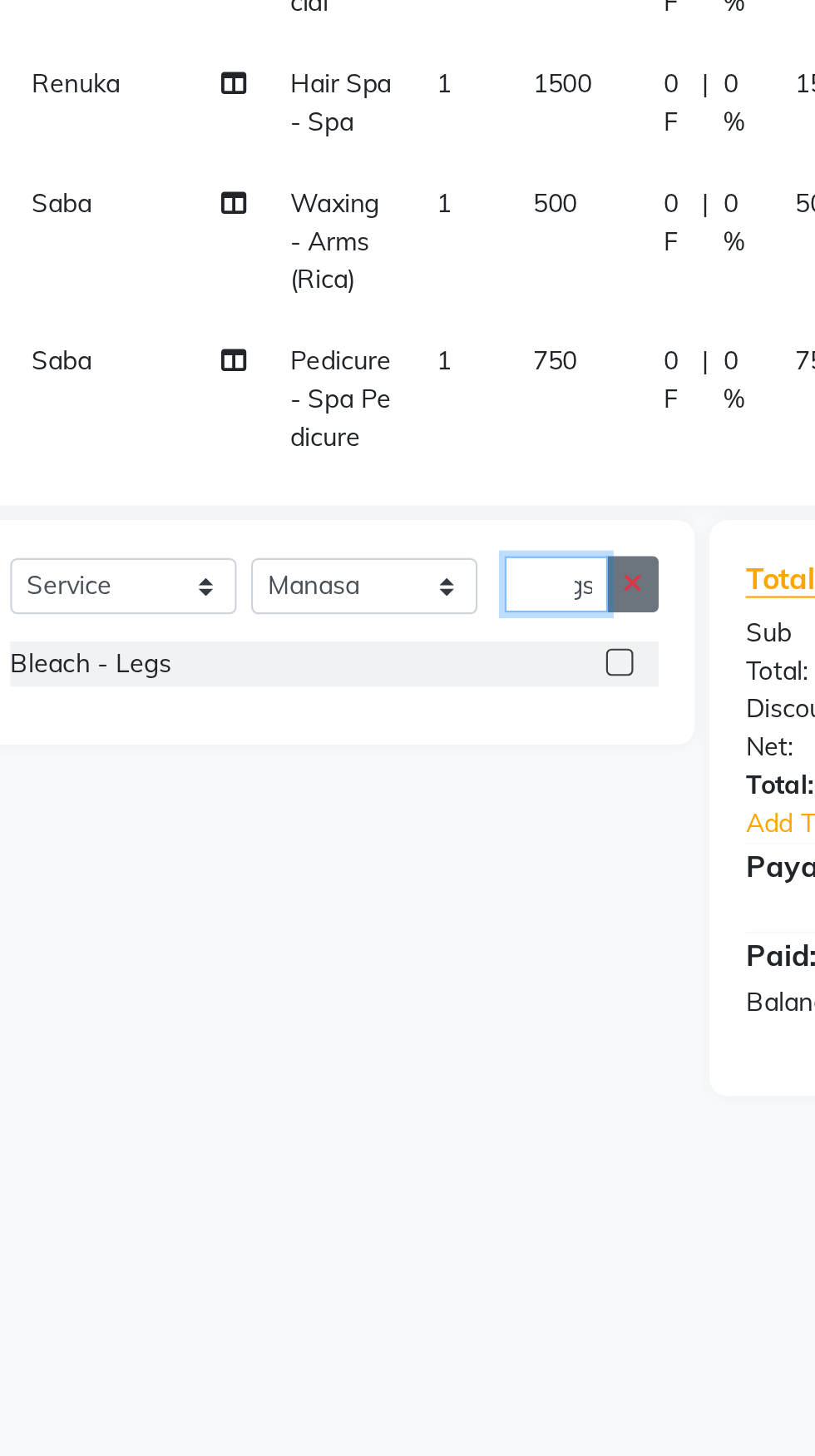
type input "Legs"
click at [372, 702] on button "button" at bounding box center [360, 697] width 24 height 26
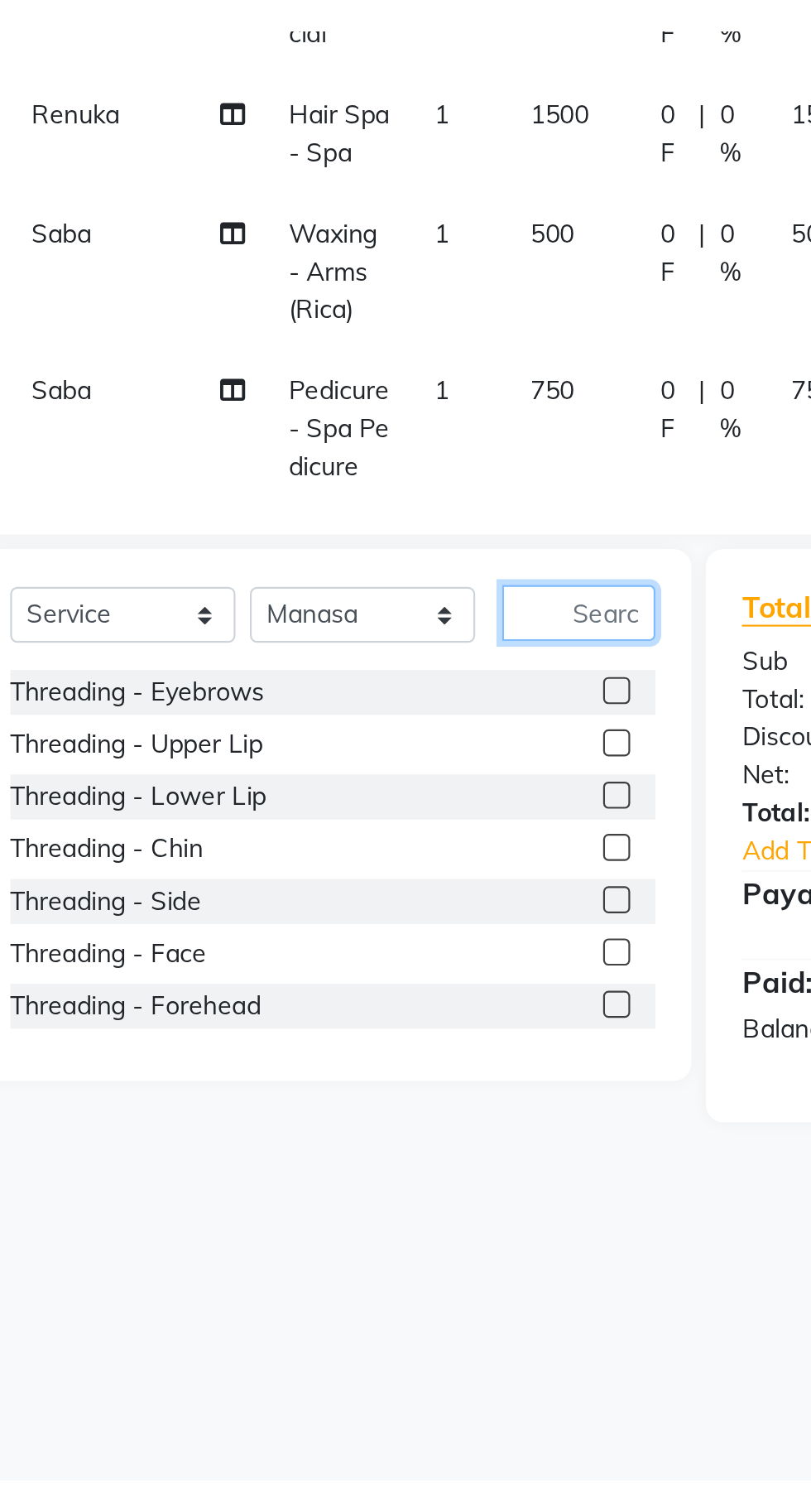
scroll to position [0, 0]
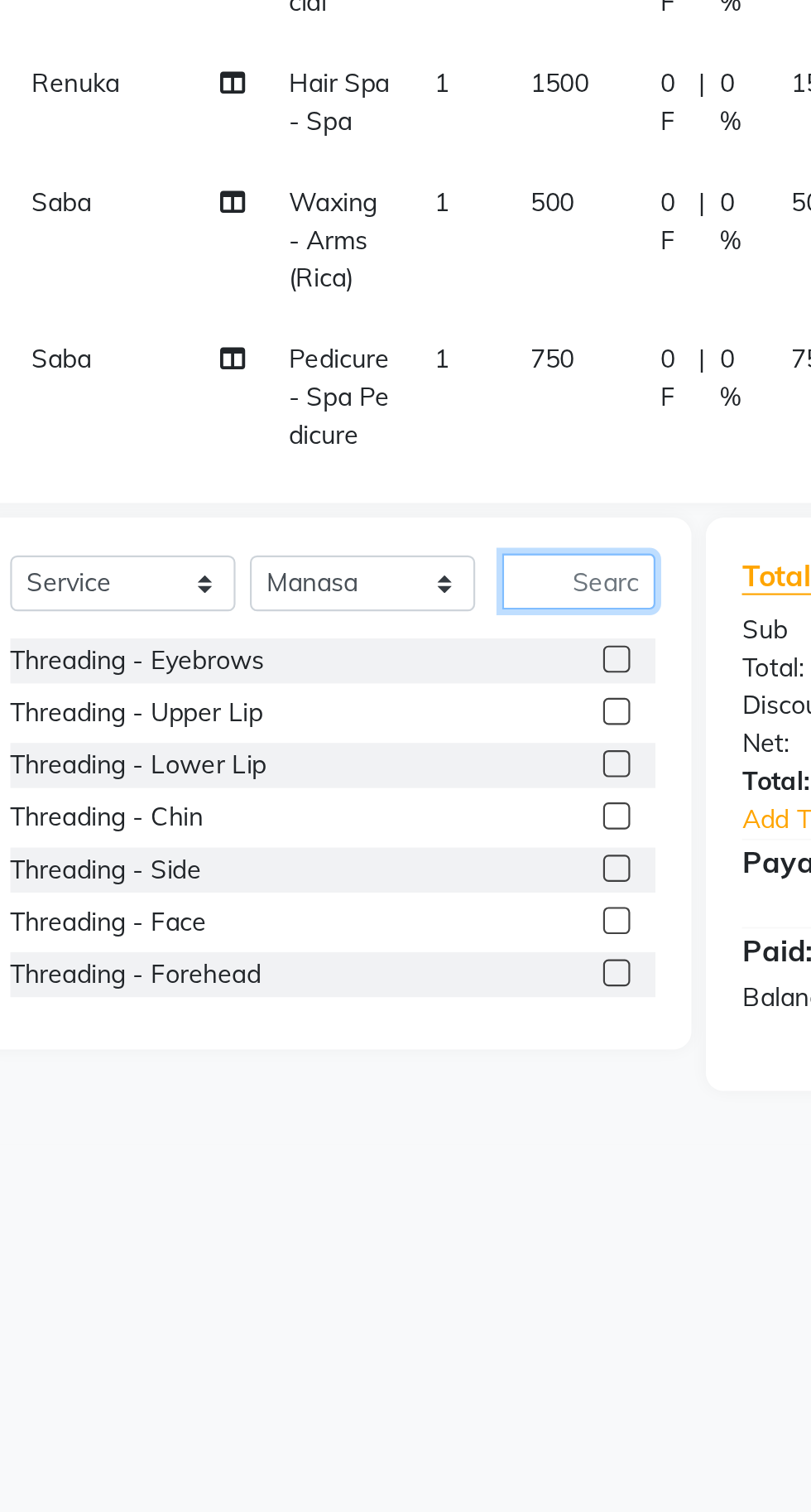
click at [338, 696] on input "text" at bounding box center [335, 694] width 70 height 26
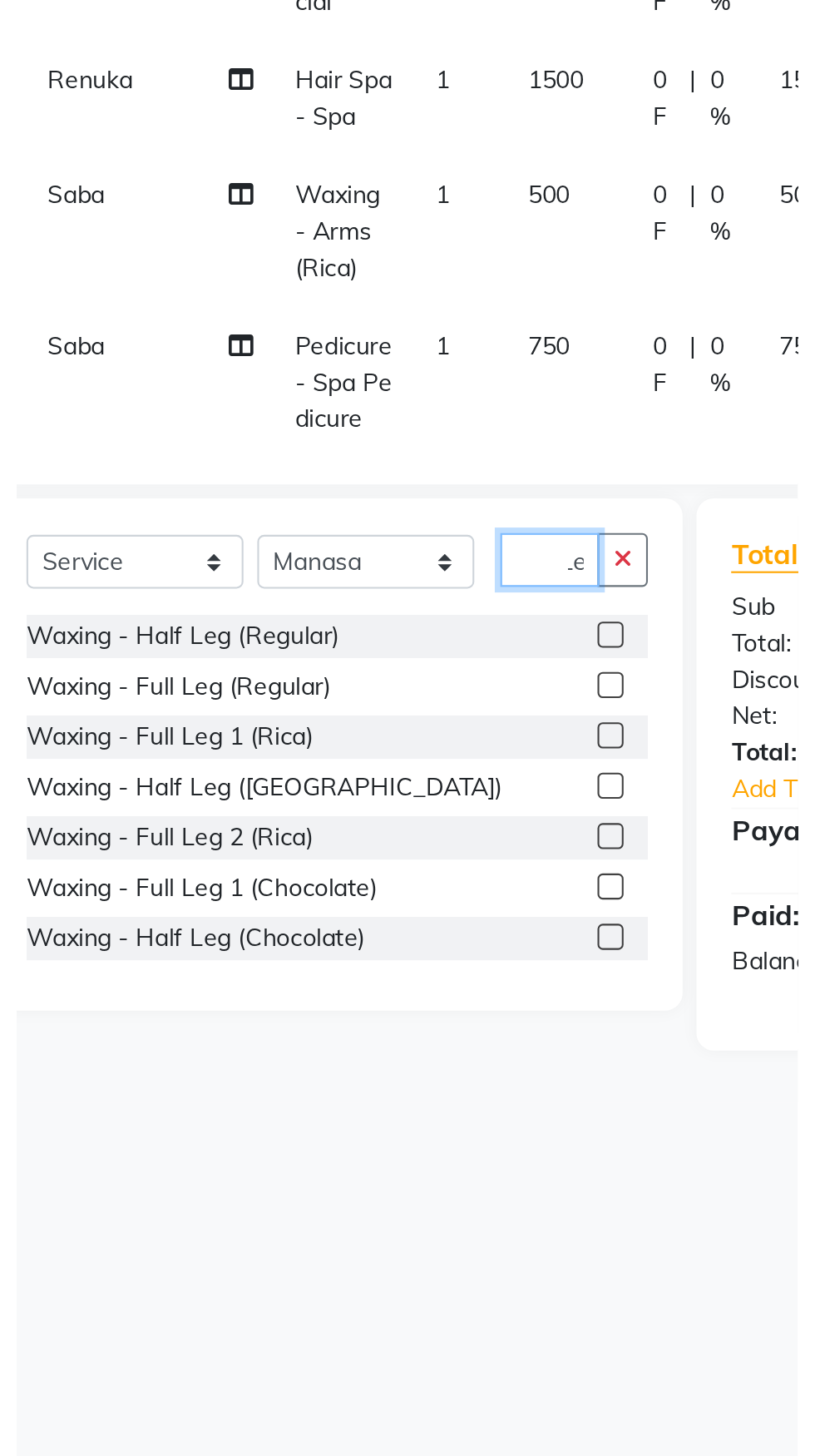
scroll to position [0, 12]
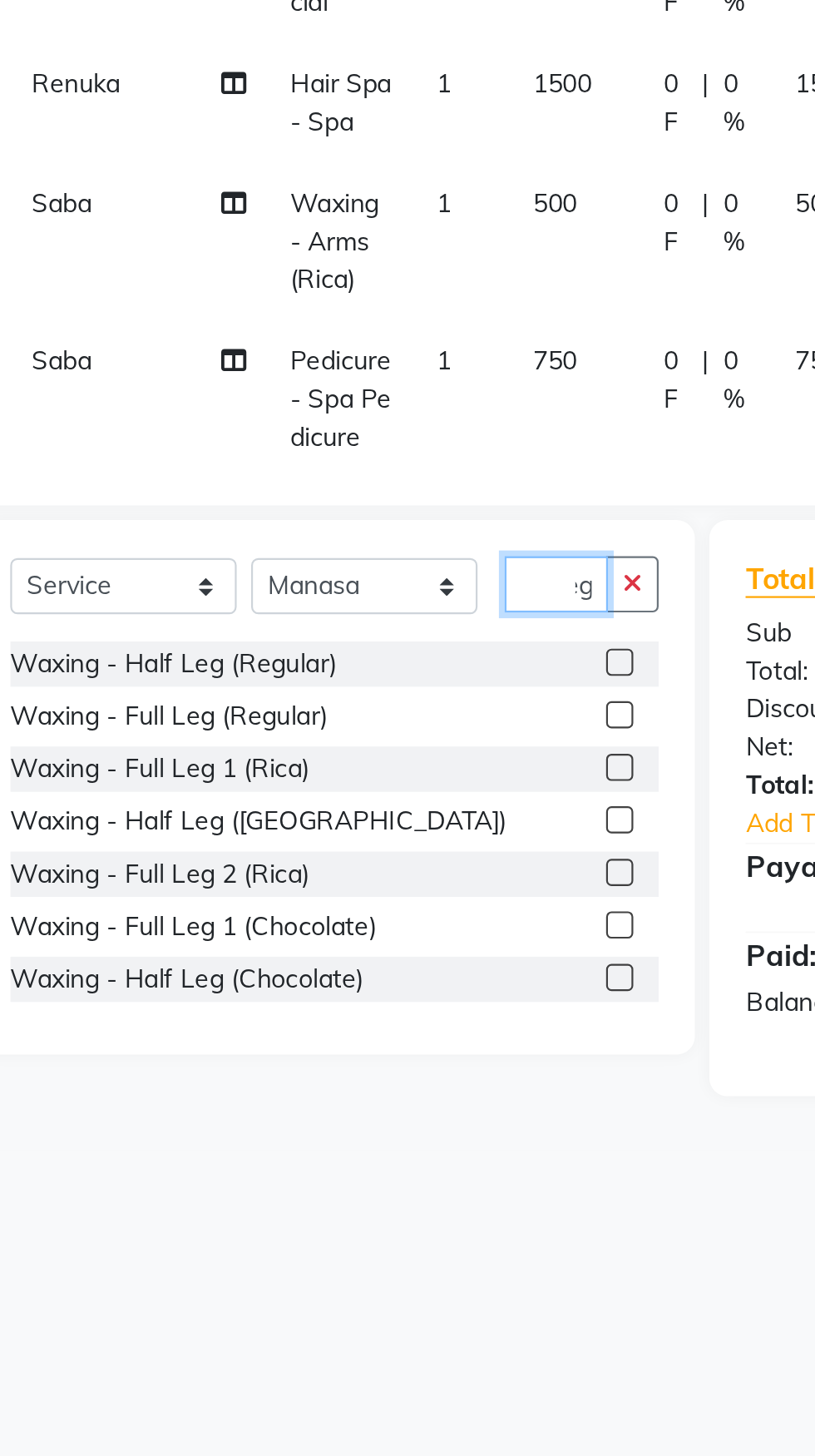
type input "Leg"
click at [353, 758] on label at bounding box center [355, 758] width 13 height 13
click at [353, 758] on input "checkbox" at bounding box center [354, 758] width 11 height 11
checkbox input "false"
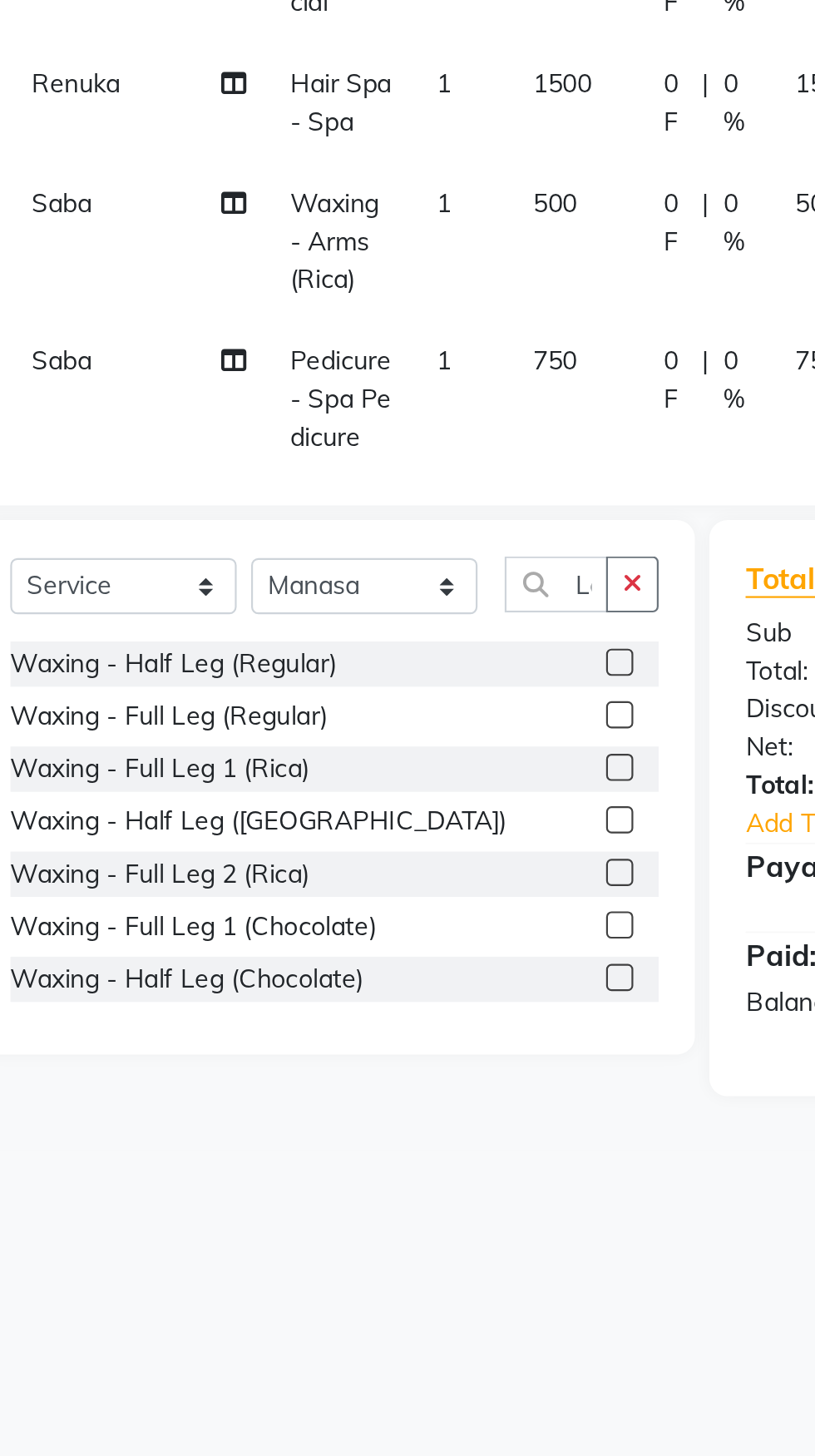
click at [353, 782] on label at bounding box center [355, 781] width 13 height 13
click at [353, 782] on input "checkbox" at bounding box center [354, 782] width 11 height 11
checkbox input "false"
click at [361, 698] on icon "button" at bounding box center [360, 697] width 9 height 12
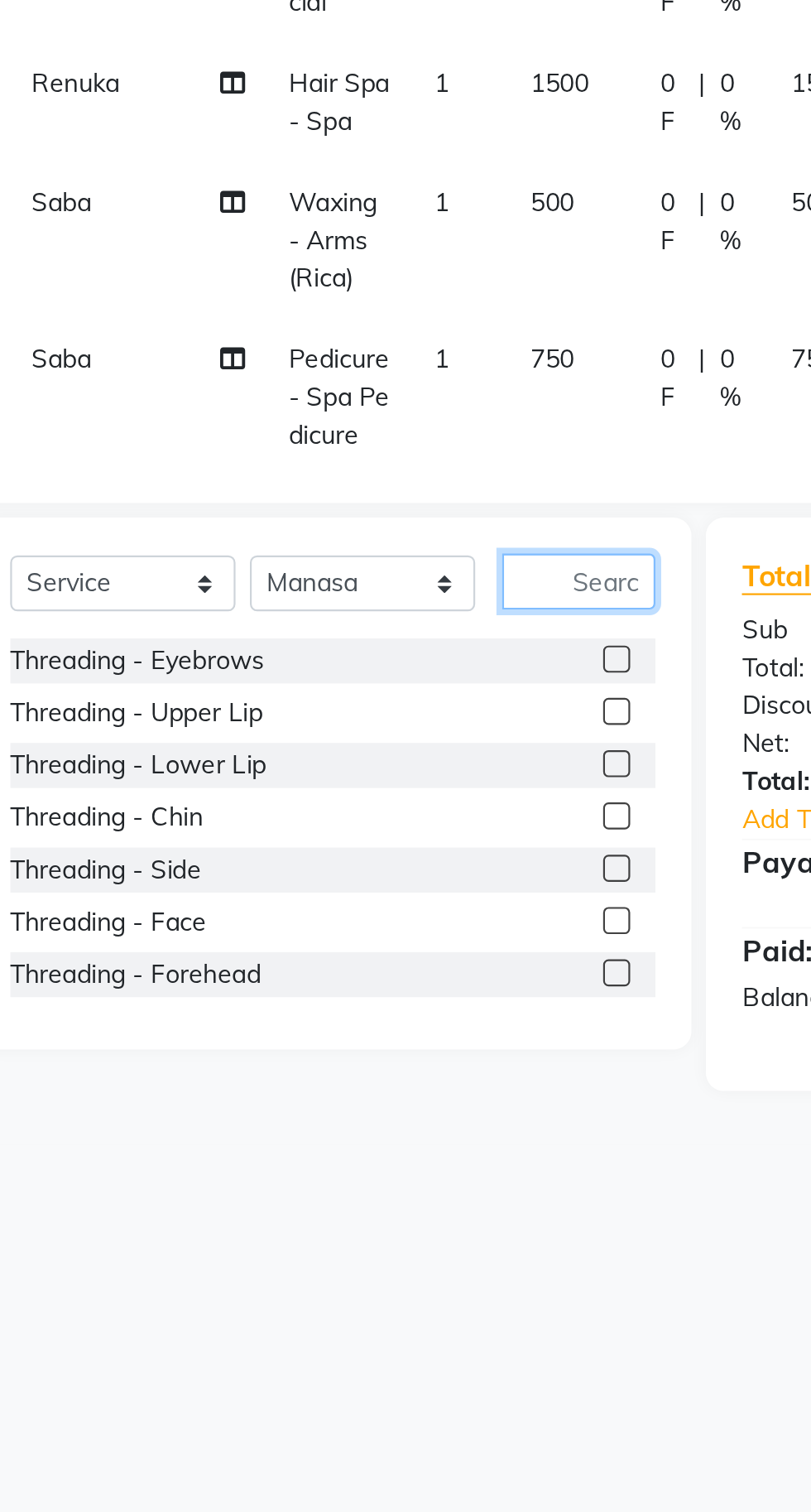
type input "U"
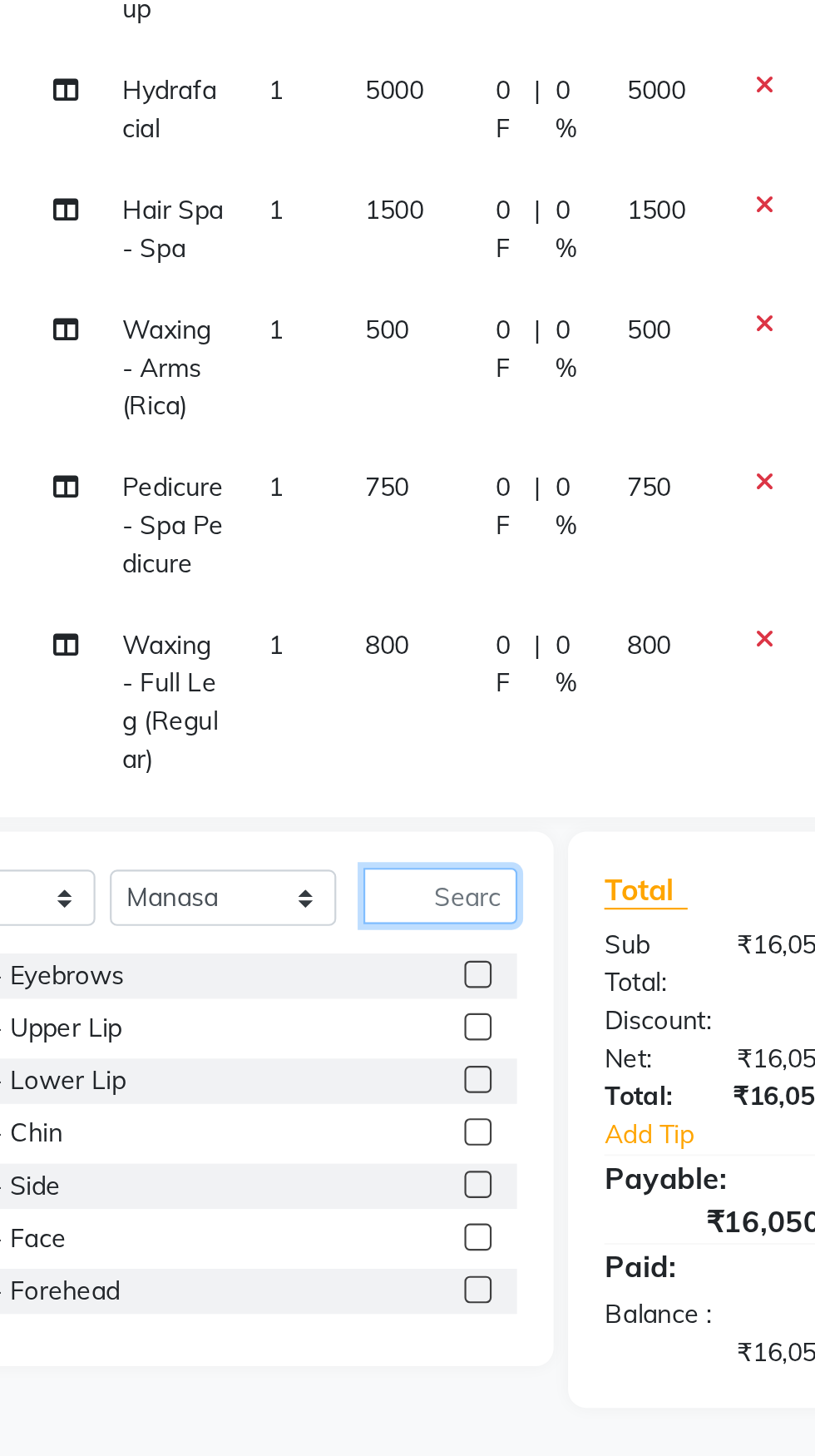
scroll to position [192, 13]
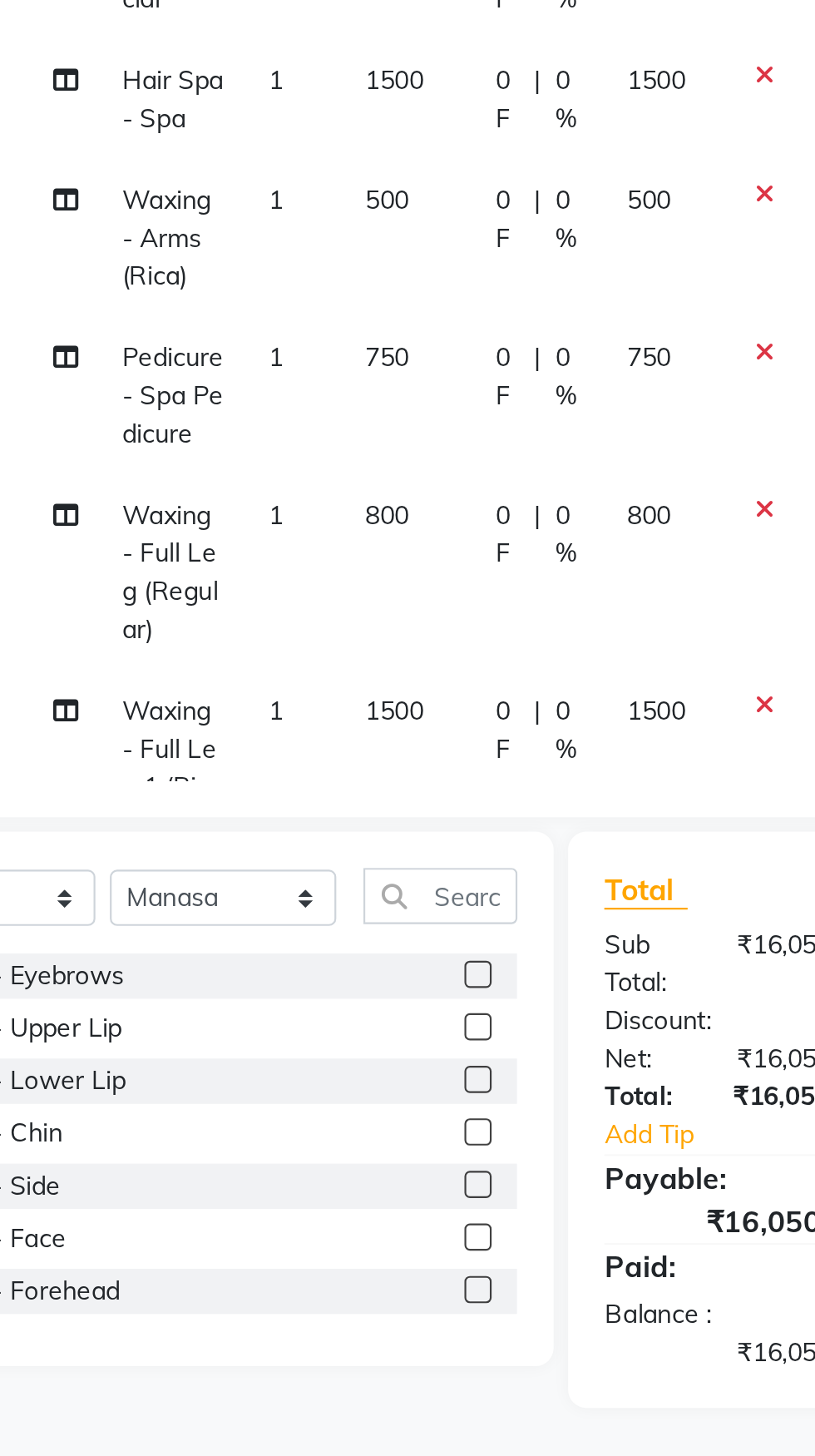
click at [484, 604] on icon at bounding box center [486, 609] width 9 height 12
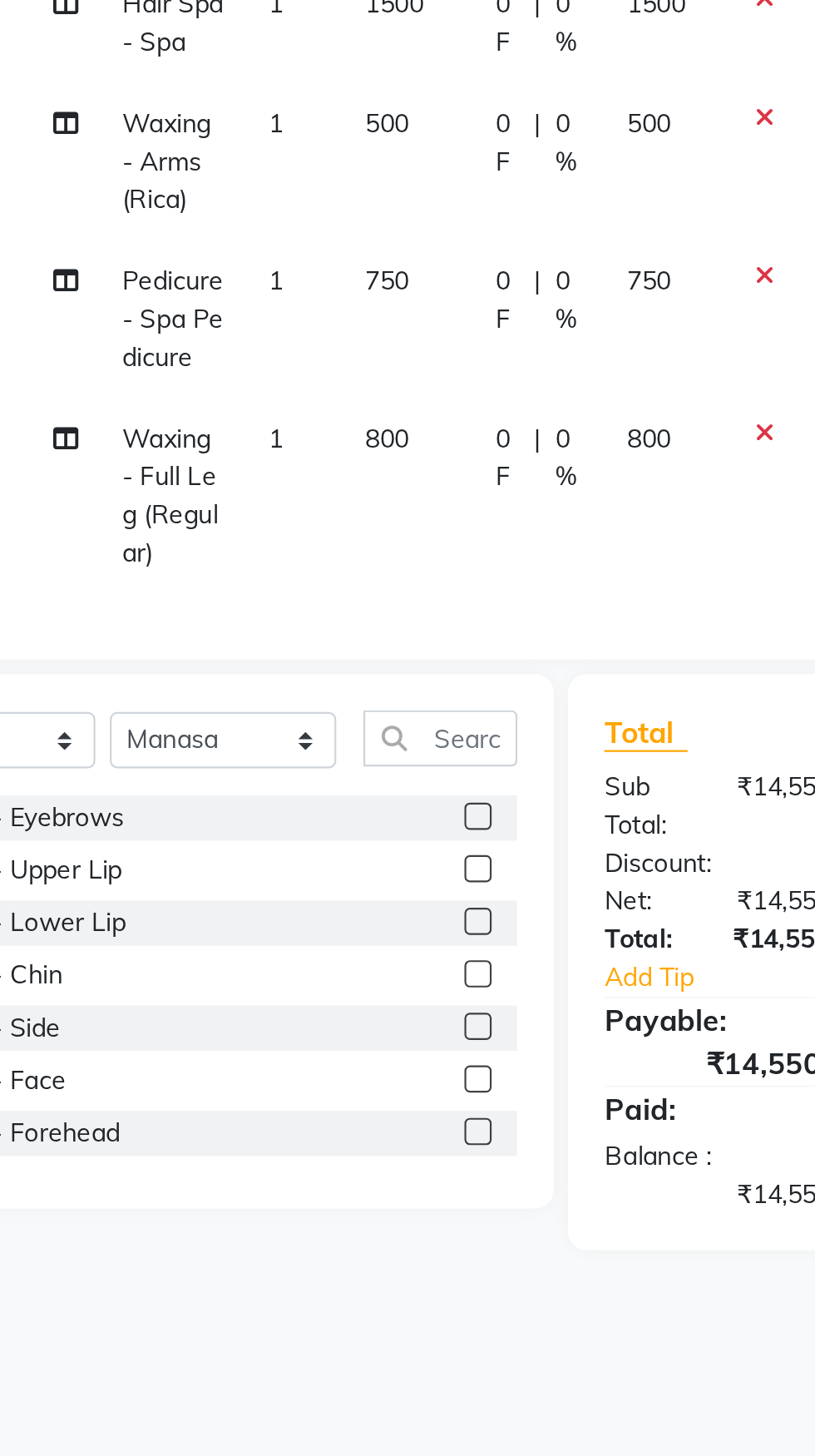
scroll to position [120, 13]
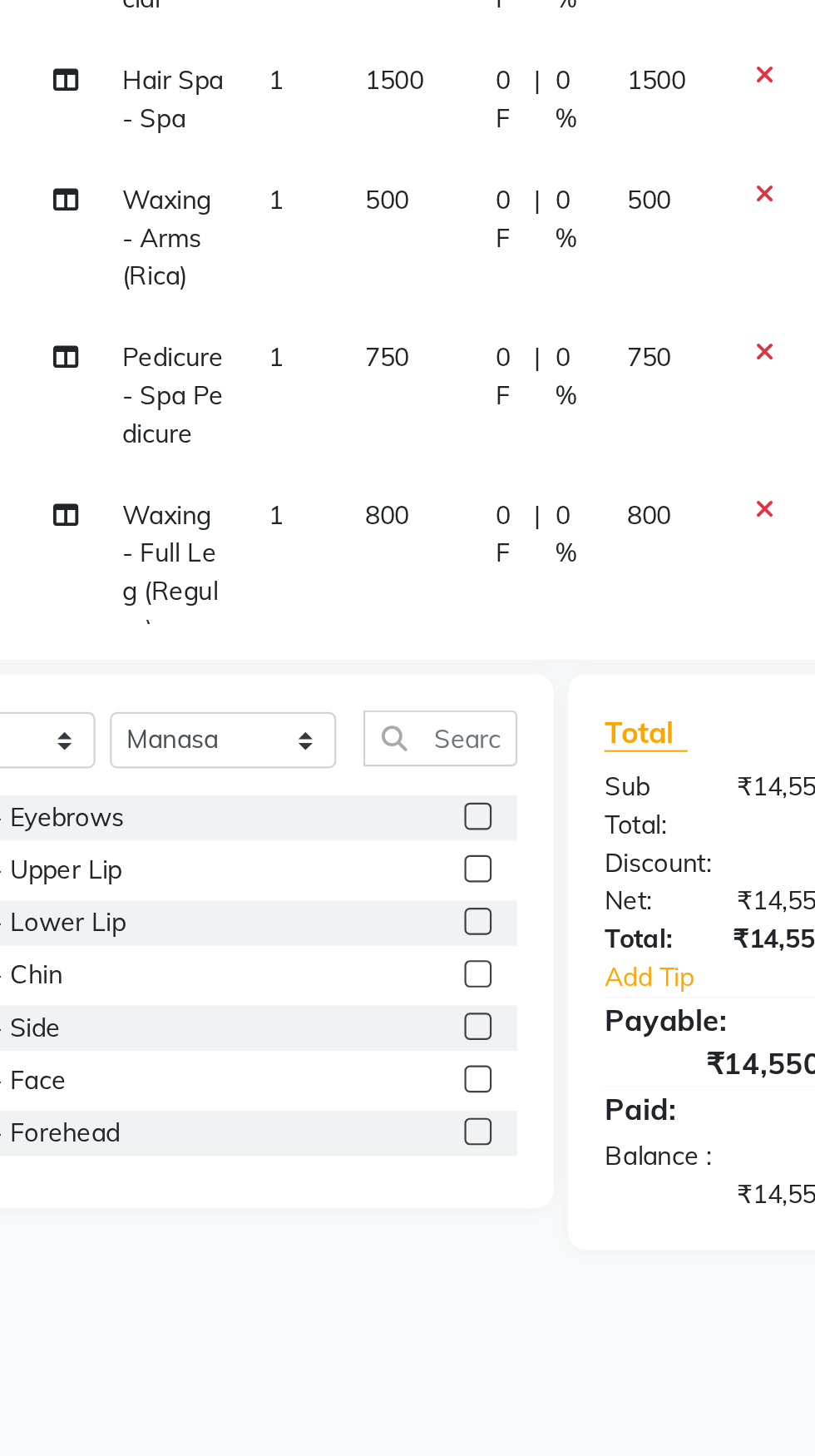
click at [303, 588] on span "800" at bounding box center [313, 595] width 20 height 15
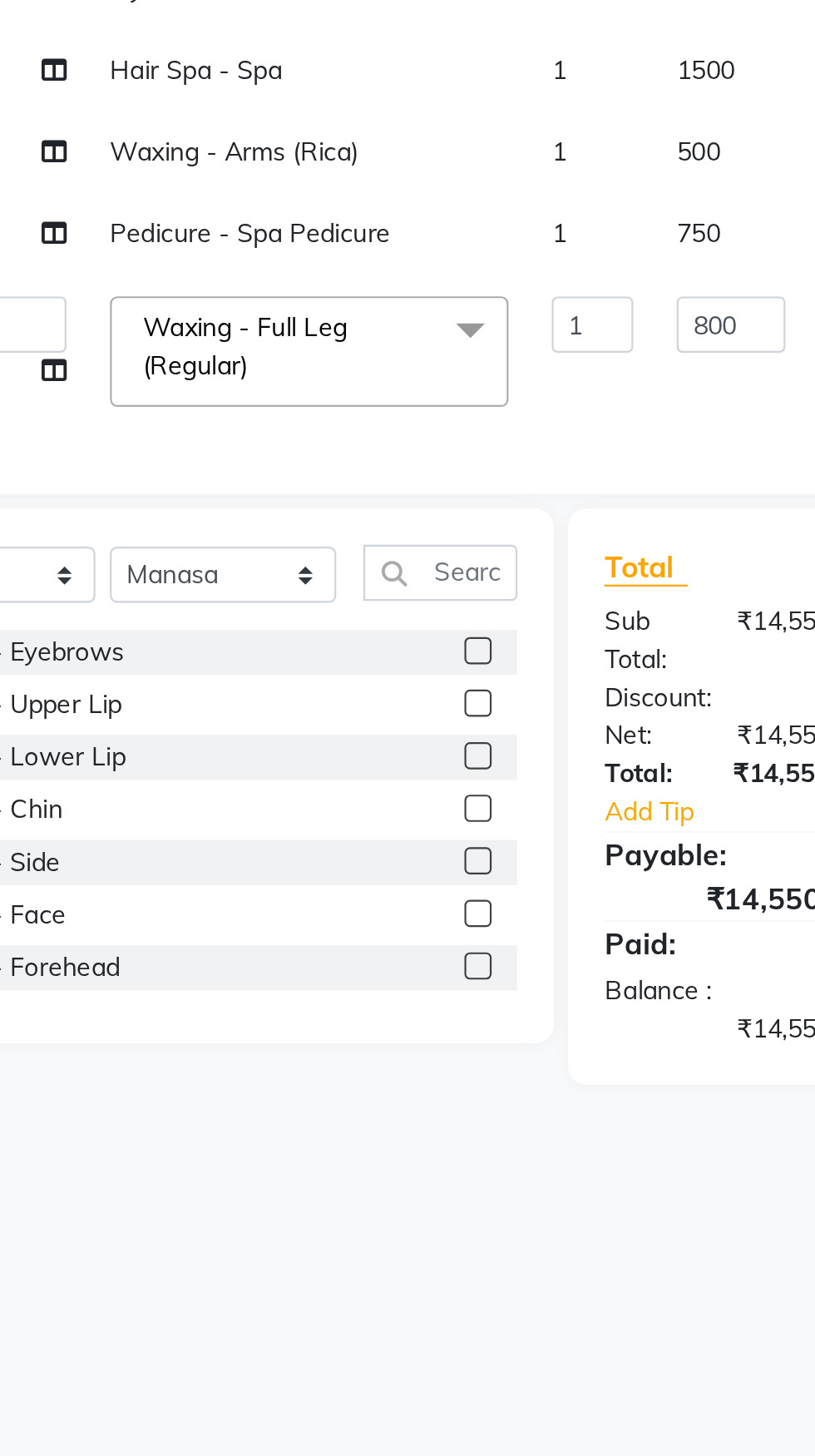
scroll to position [30, 13]
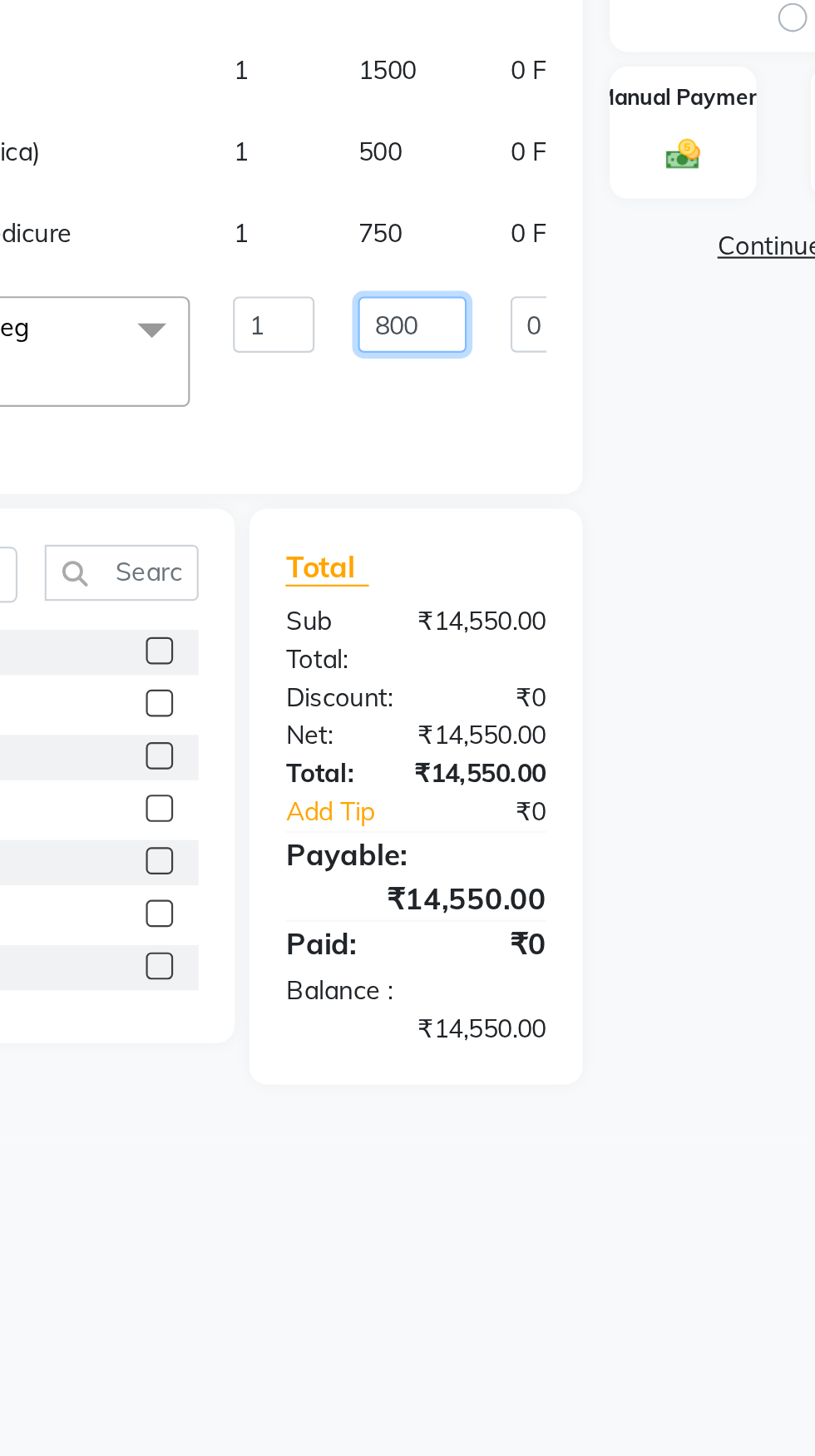
click at [446, 588] on input "800" at bounding box center [471, 580] width 50 height 26
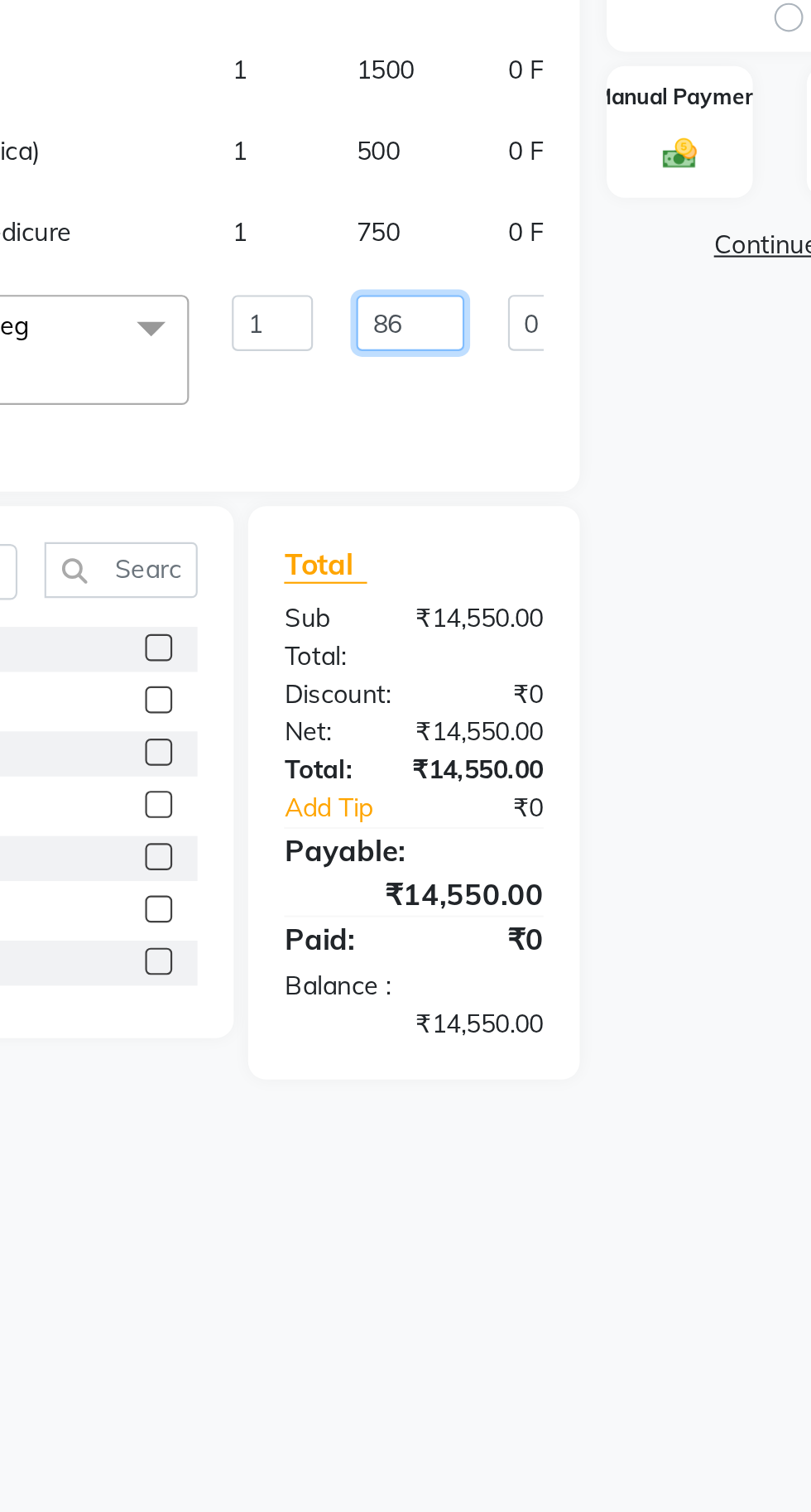
type input "8"
type input "600"
click at [416, 543] on tbody "Zeenath Hydrafacial 1 5000 0 F | 0 % 5000 Zeenath Hair Colour - Color Touchup 1…" at bounding box center [410, 460] width 696 height 328
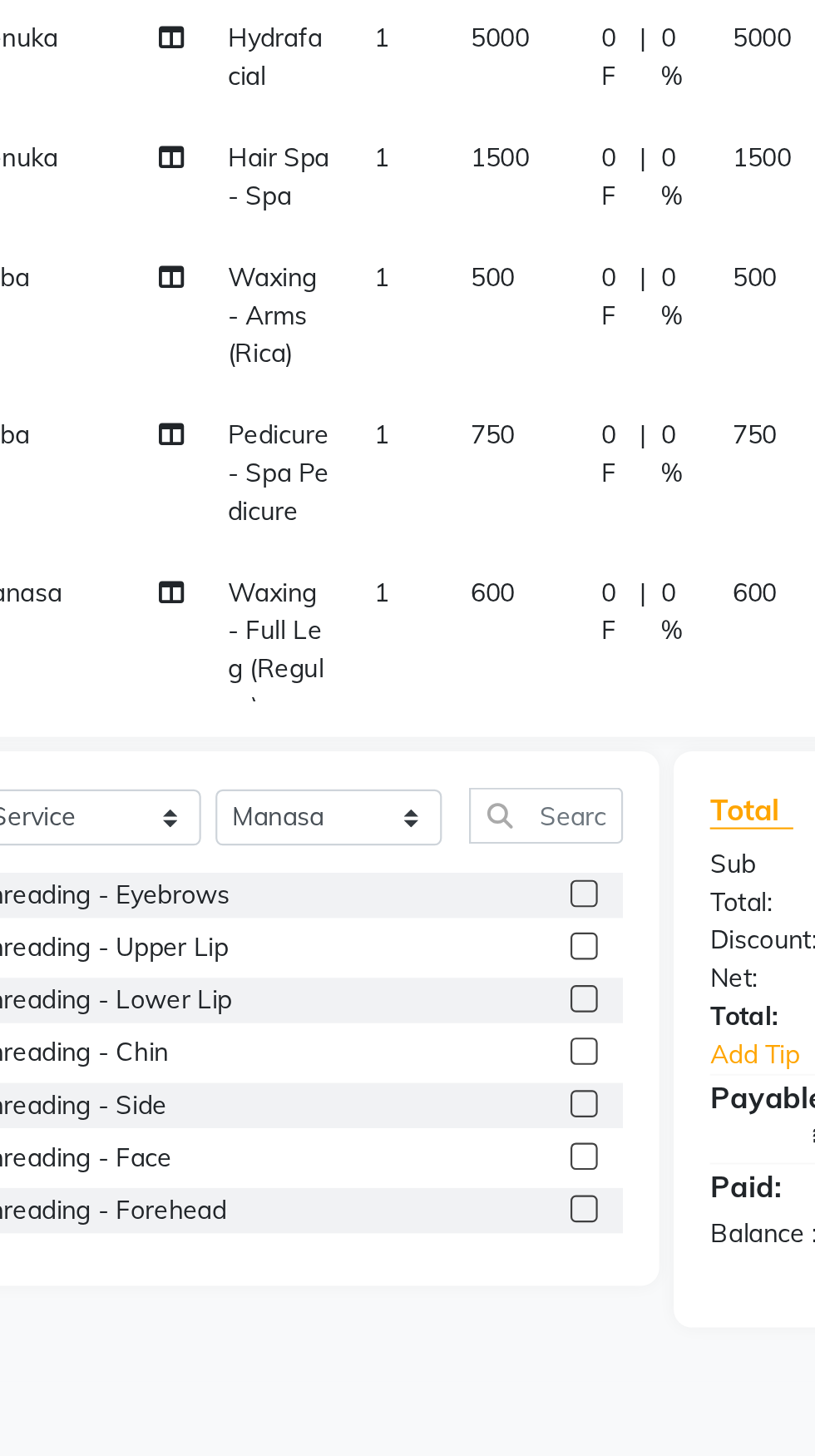
scroll to position [120, 0]
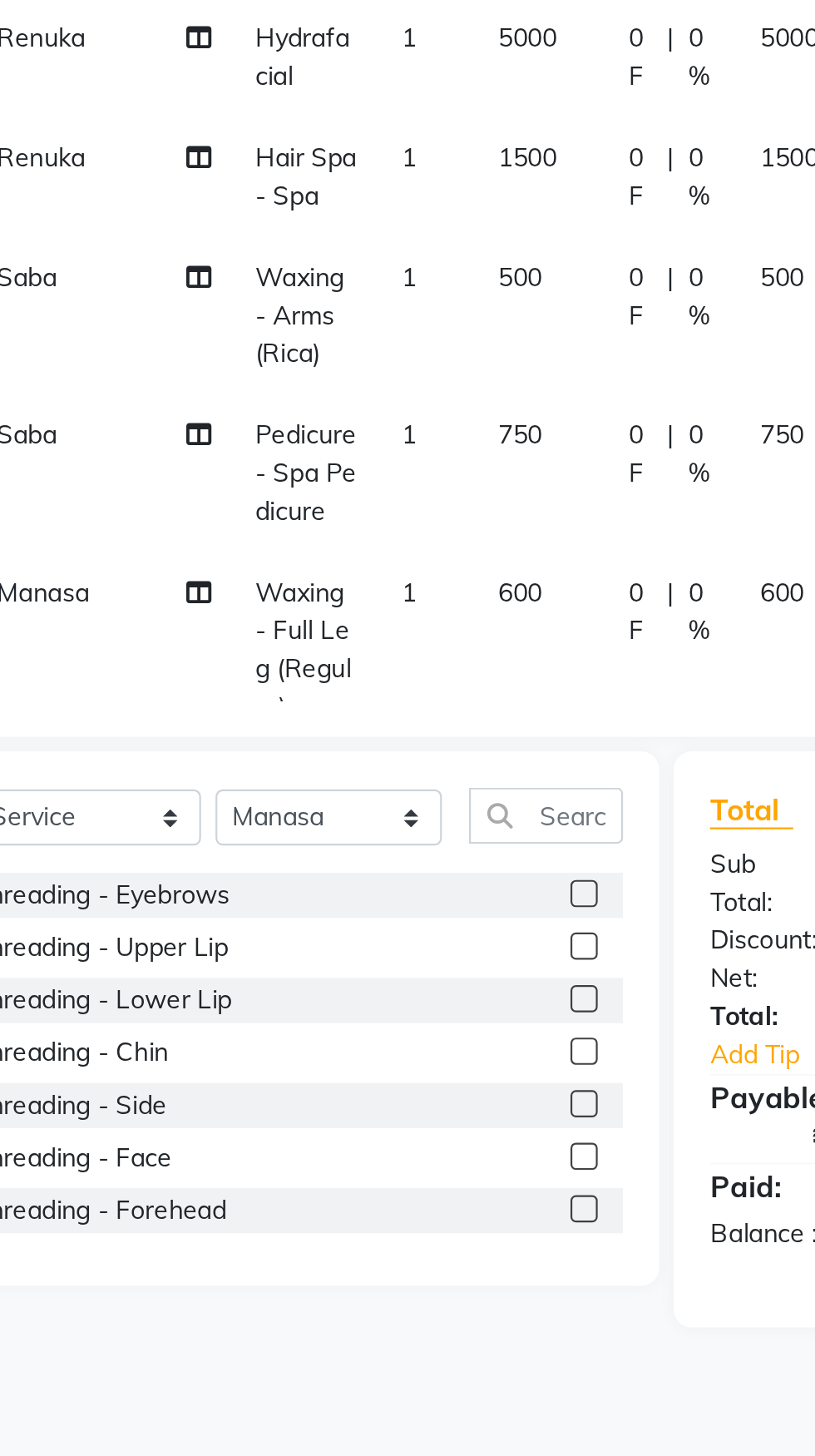
click at [437, 515] on span "750" at bounding box center [446, 522] width 20 height 15
select select "15618"
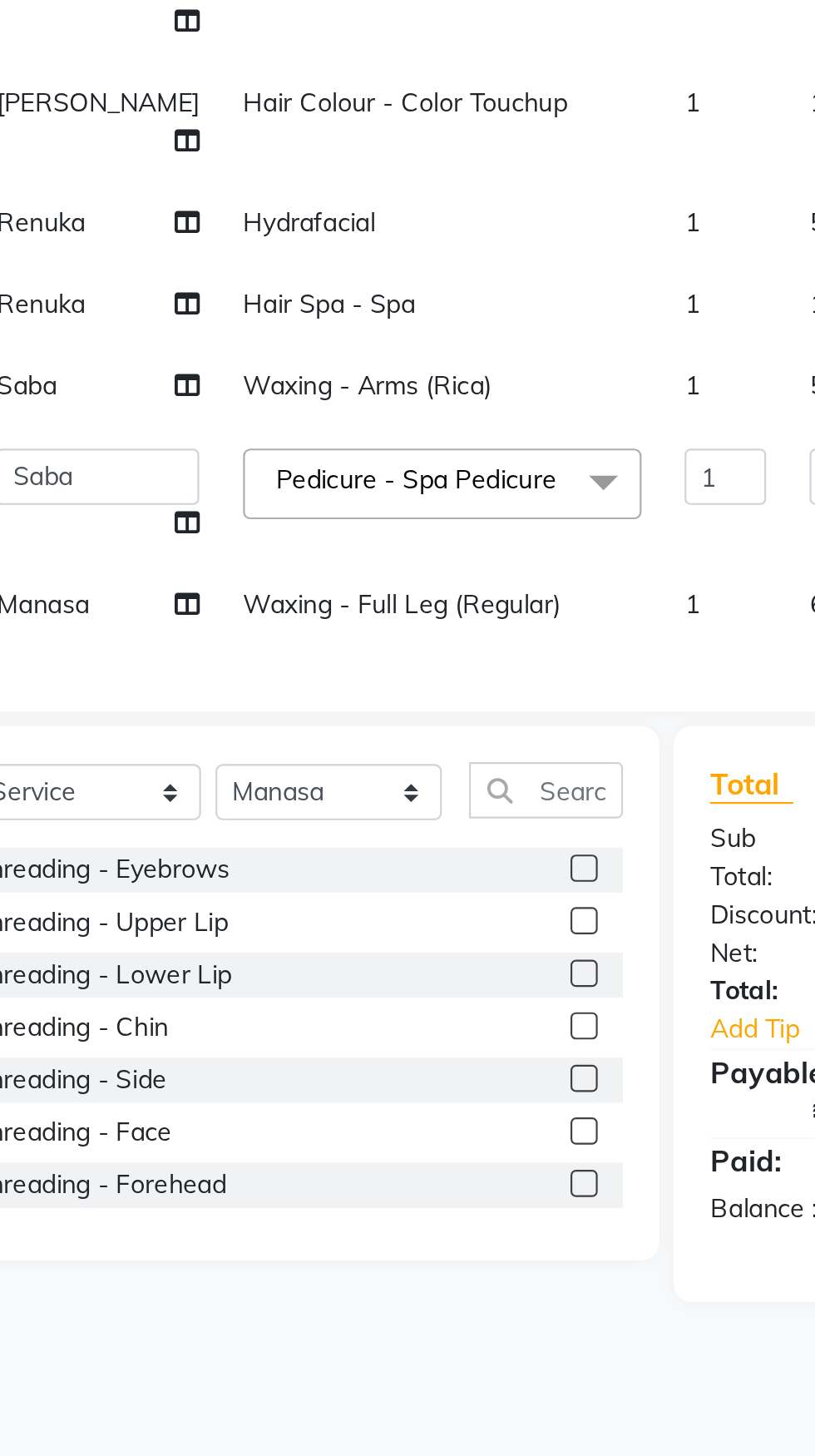
scroll to position [48, 0]
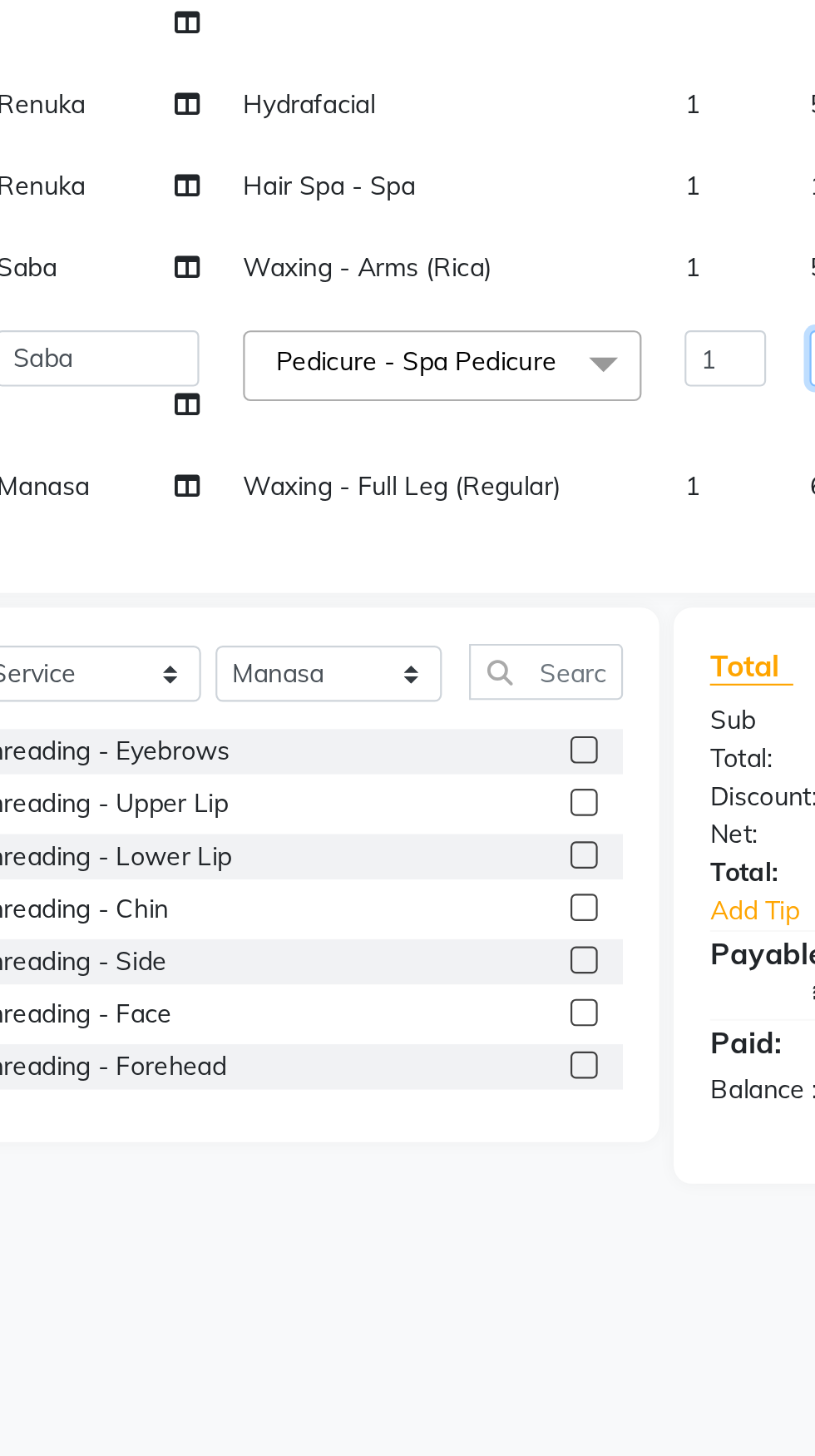
click at [458, 533] on input "750" at bounding box center [483, 542] width 50 height 26
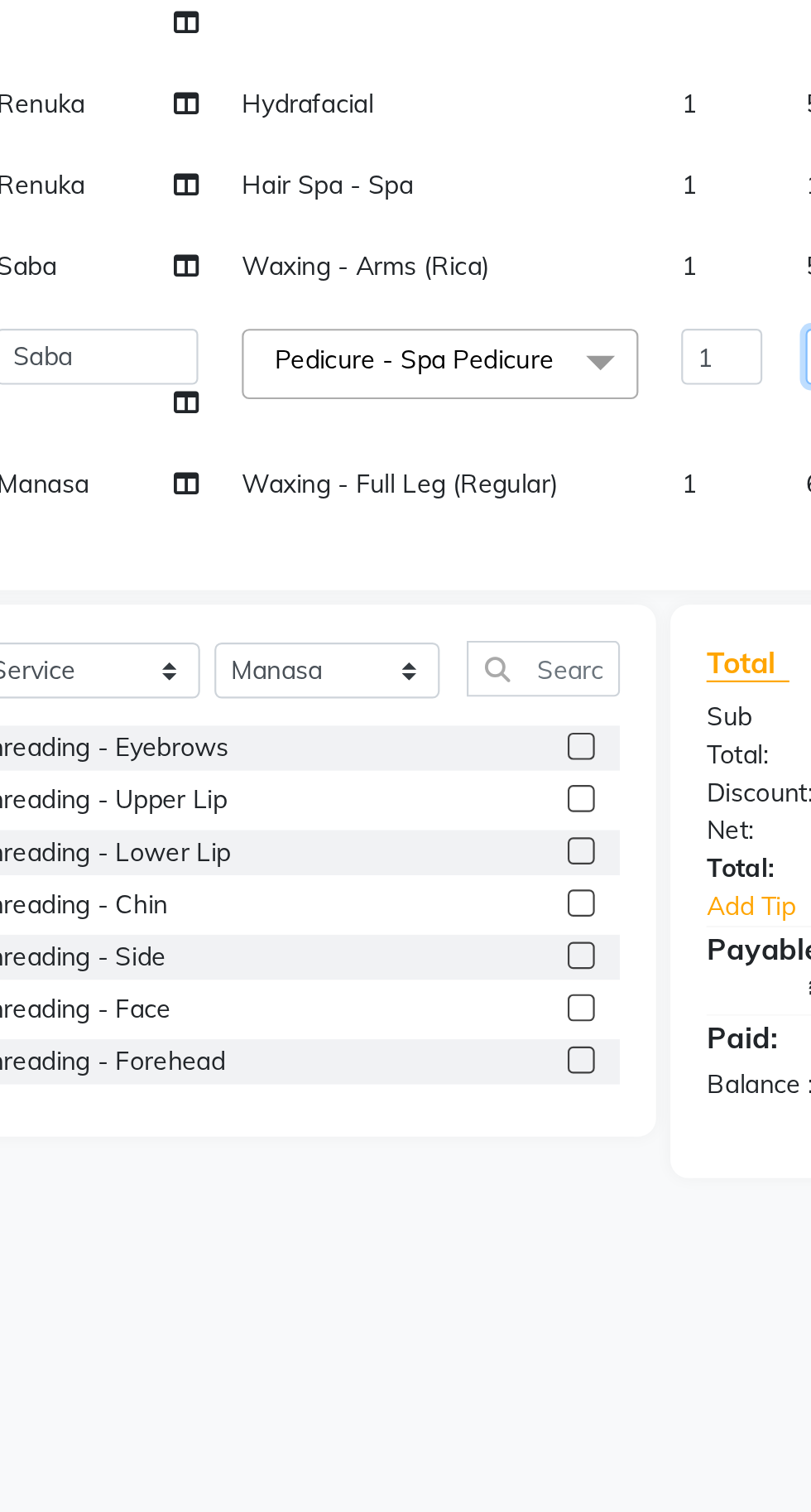
type input "7"
type input "800"
click at [434, 617] on tbody "Zeenath Hydrafacial 1 5000 0 F | 0 % 5000 Zeenath Hair Colour - Color Touchup 1…" at bounding box center [422, 456] width 696 height 321
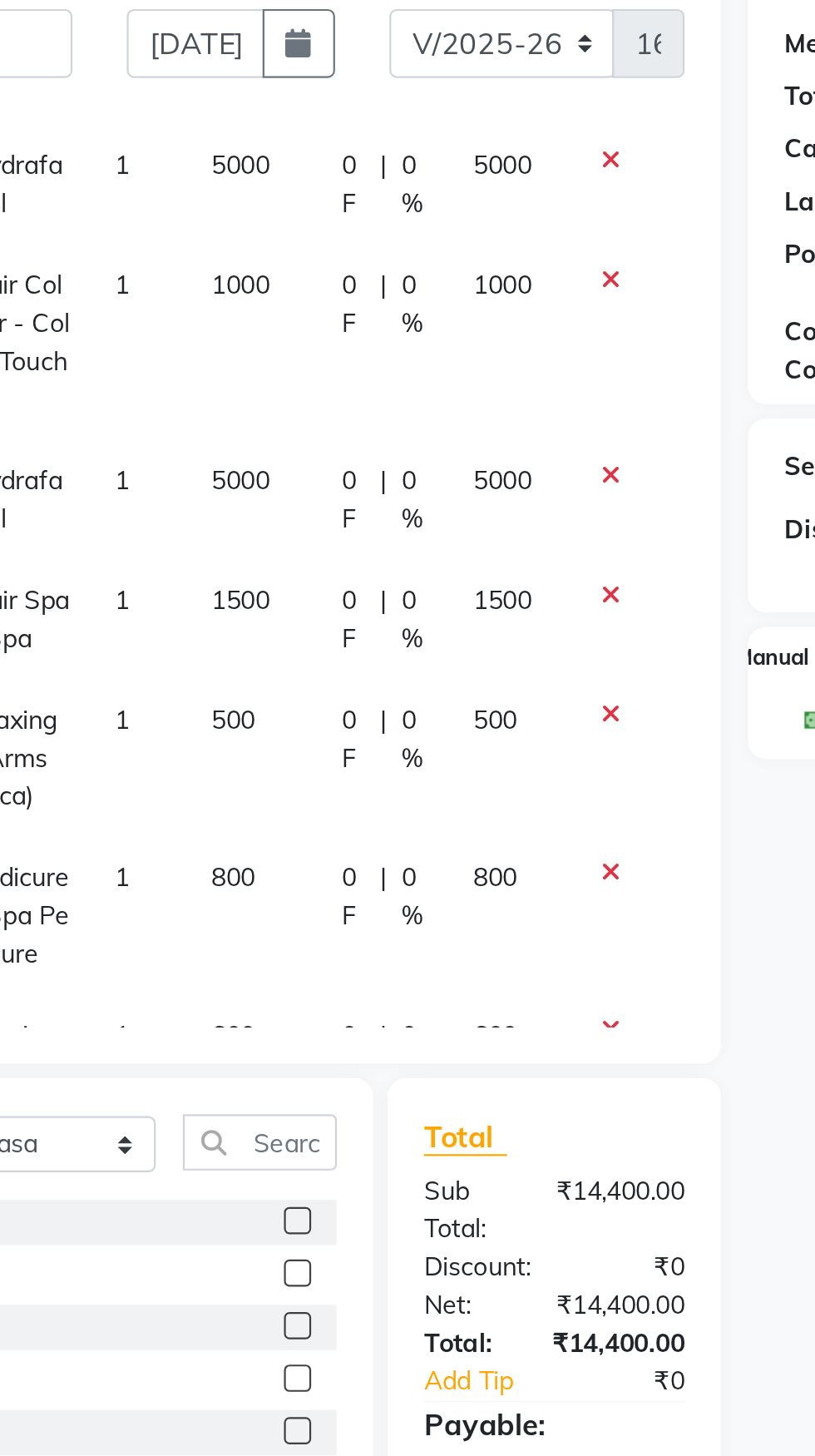
scroll to position [111, 0]
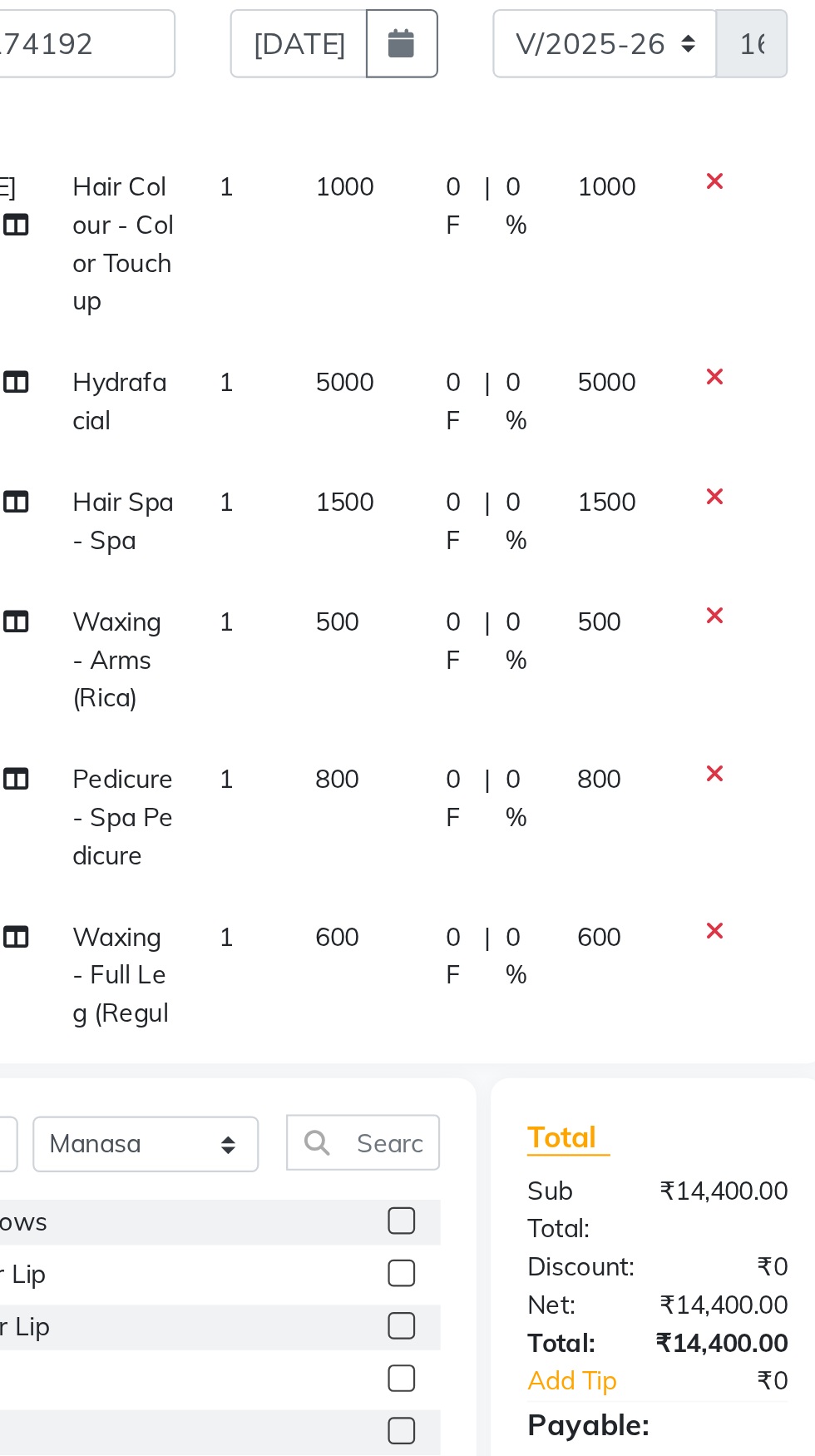
click at [449, 451] on span "500" at bounding box center [446, 458] width 20 height 15
select select "15618"
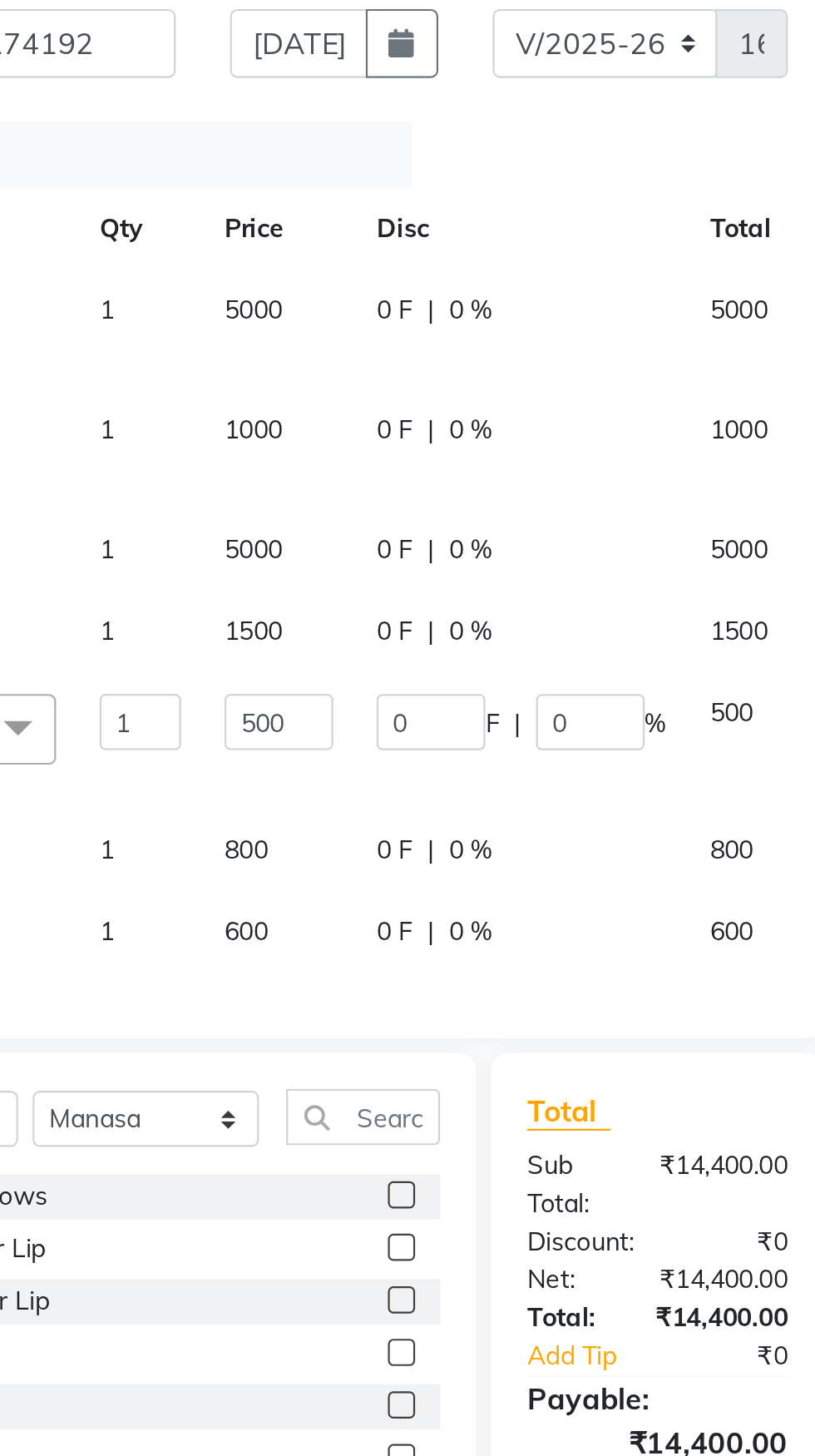
scroll to position [40, 193]
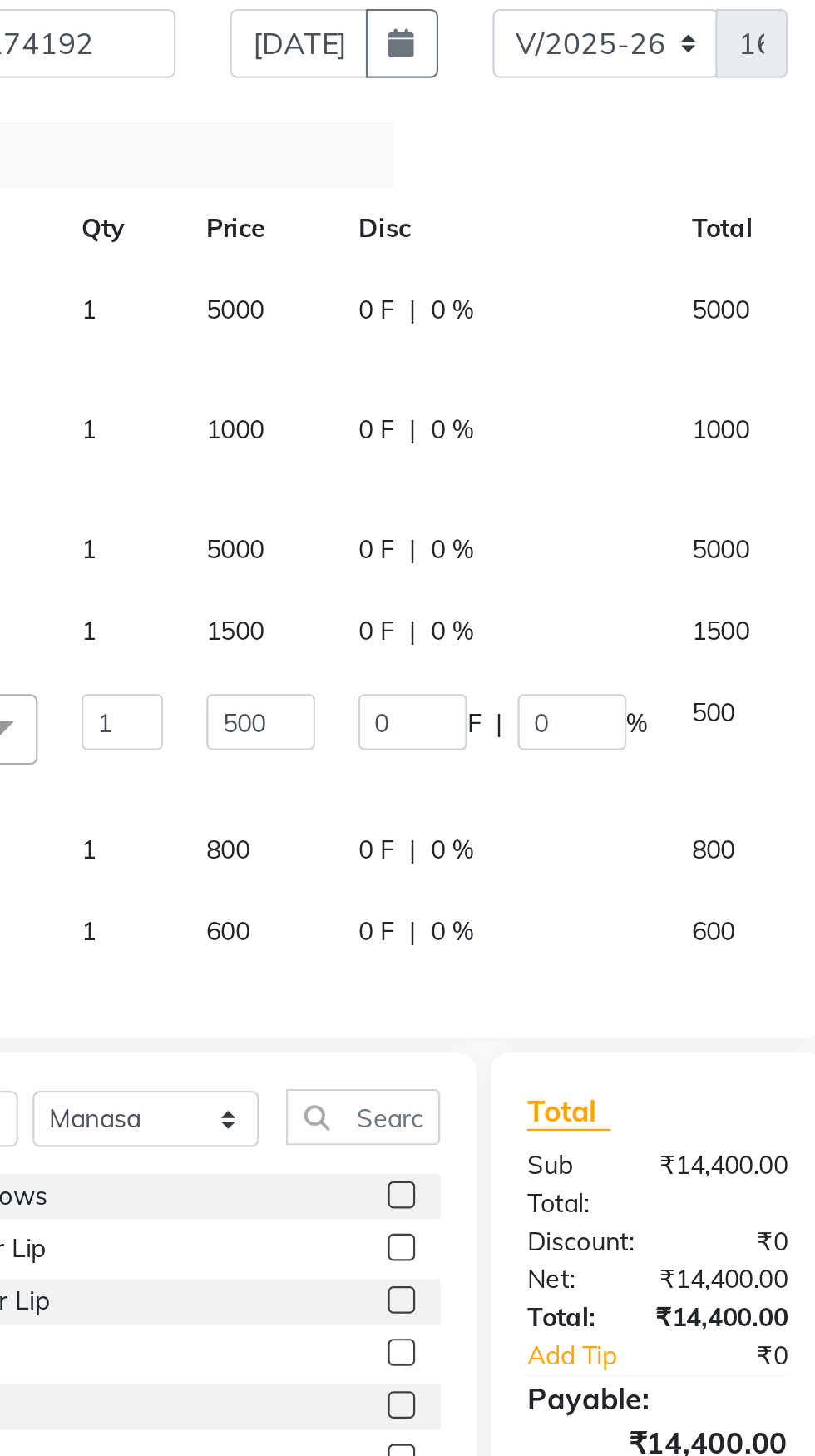
click at [488, 493] on span "500" at bounding box center [498, 500] width 20 height 15
click at [488, 493] on span "500" at bounding box center [498, 500] width 20 height 15
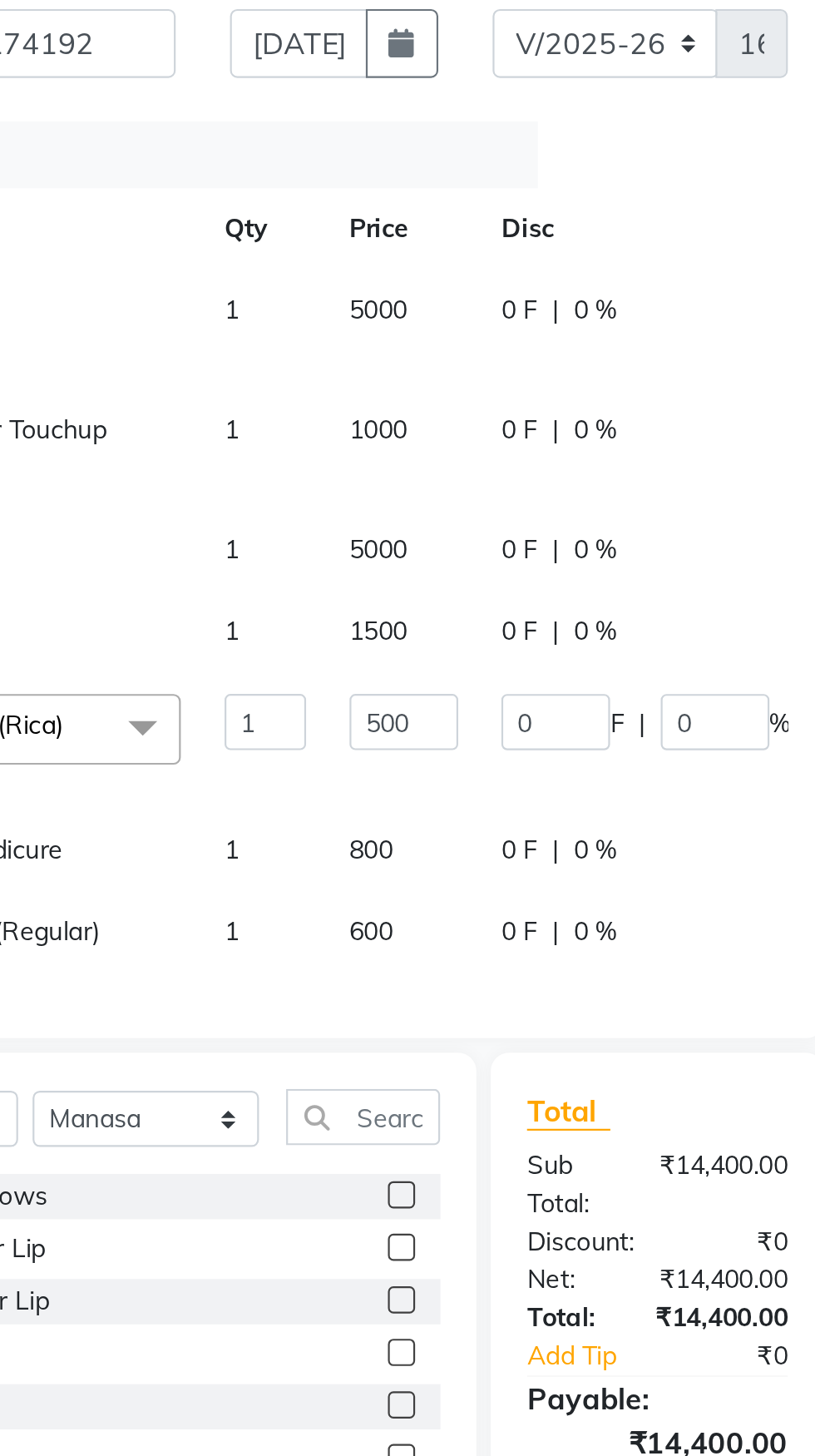
scroll to position [40, 112]
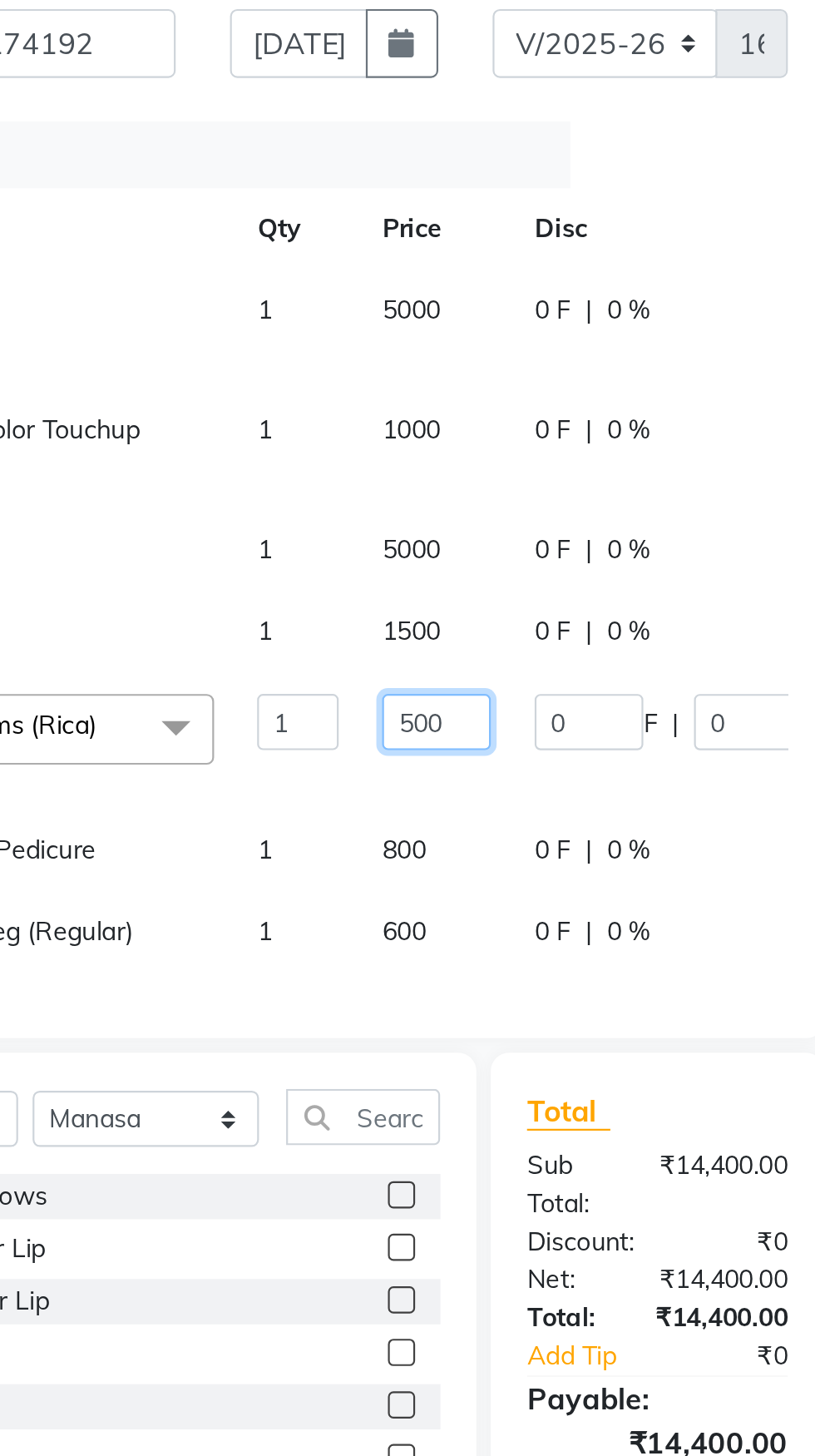
click at [346, 496] on input "500" at bounding box center [371, 504] width 50 height 26
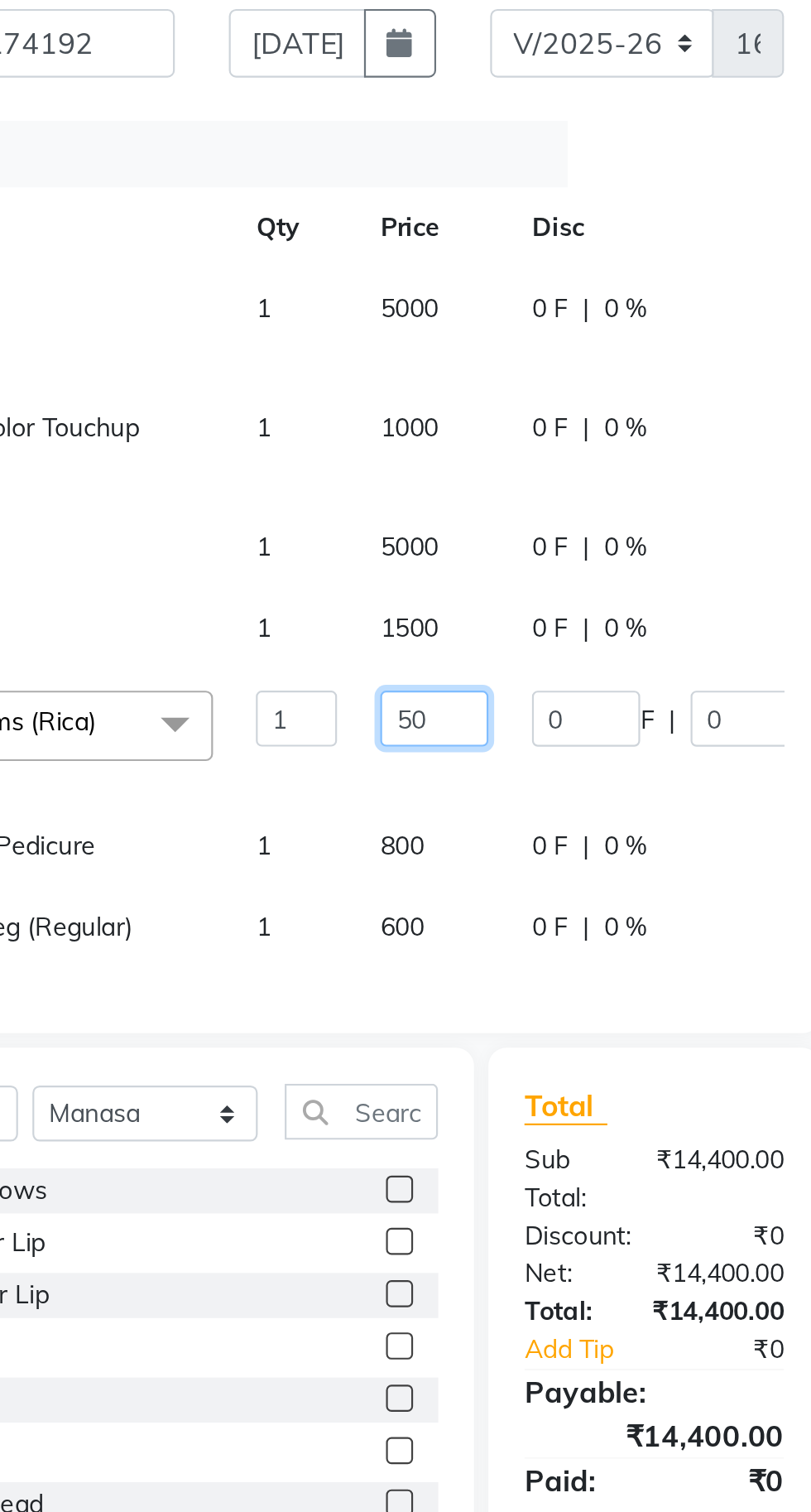
type input "5"
type input "600"
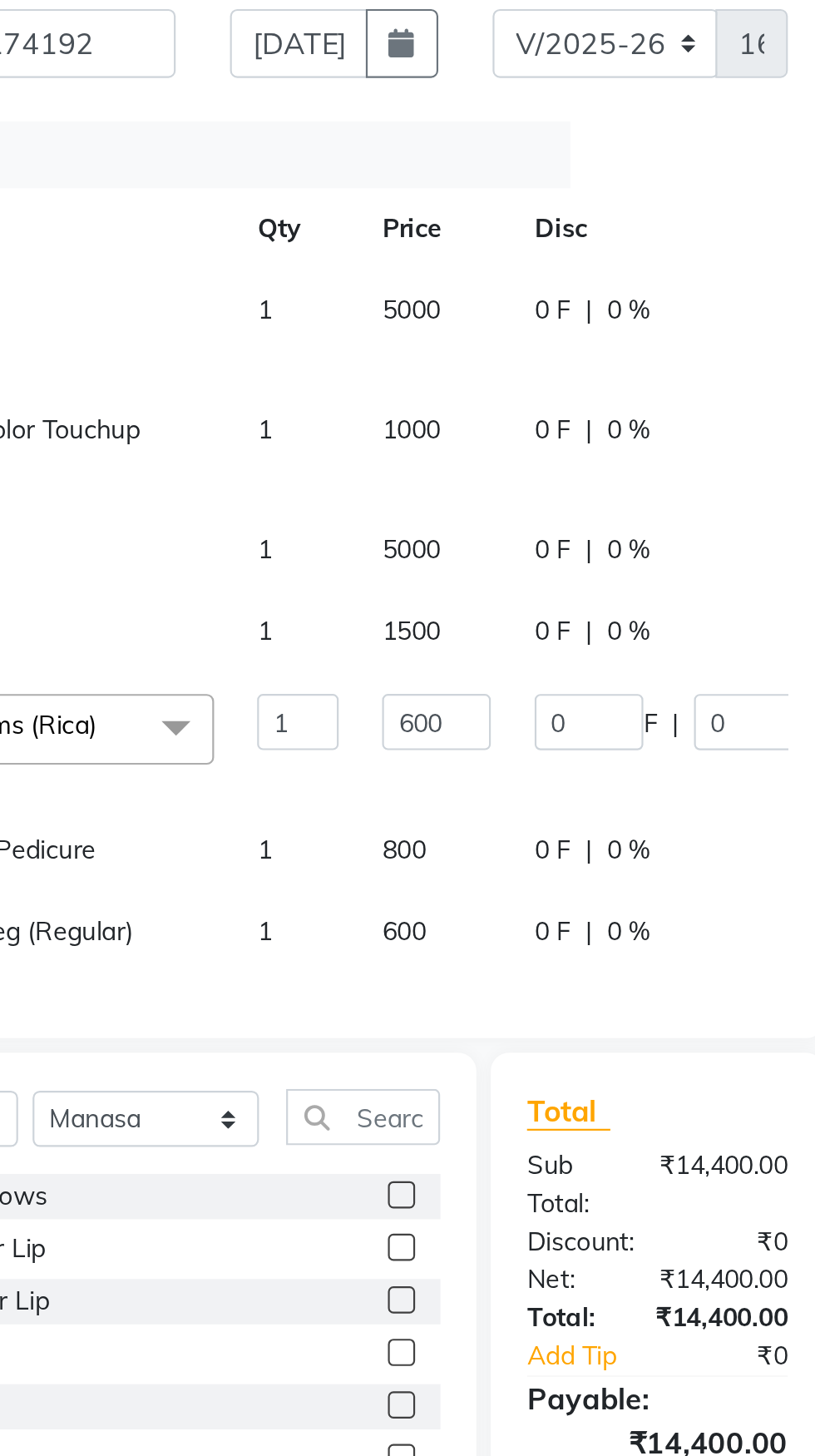
click at [478, 633] on div "Services Stylist Service Qty Price Disc Total Action Zeenath Hydrafacial 1 5000…" at bounding box center [303, 431] width 457 height 405
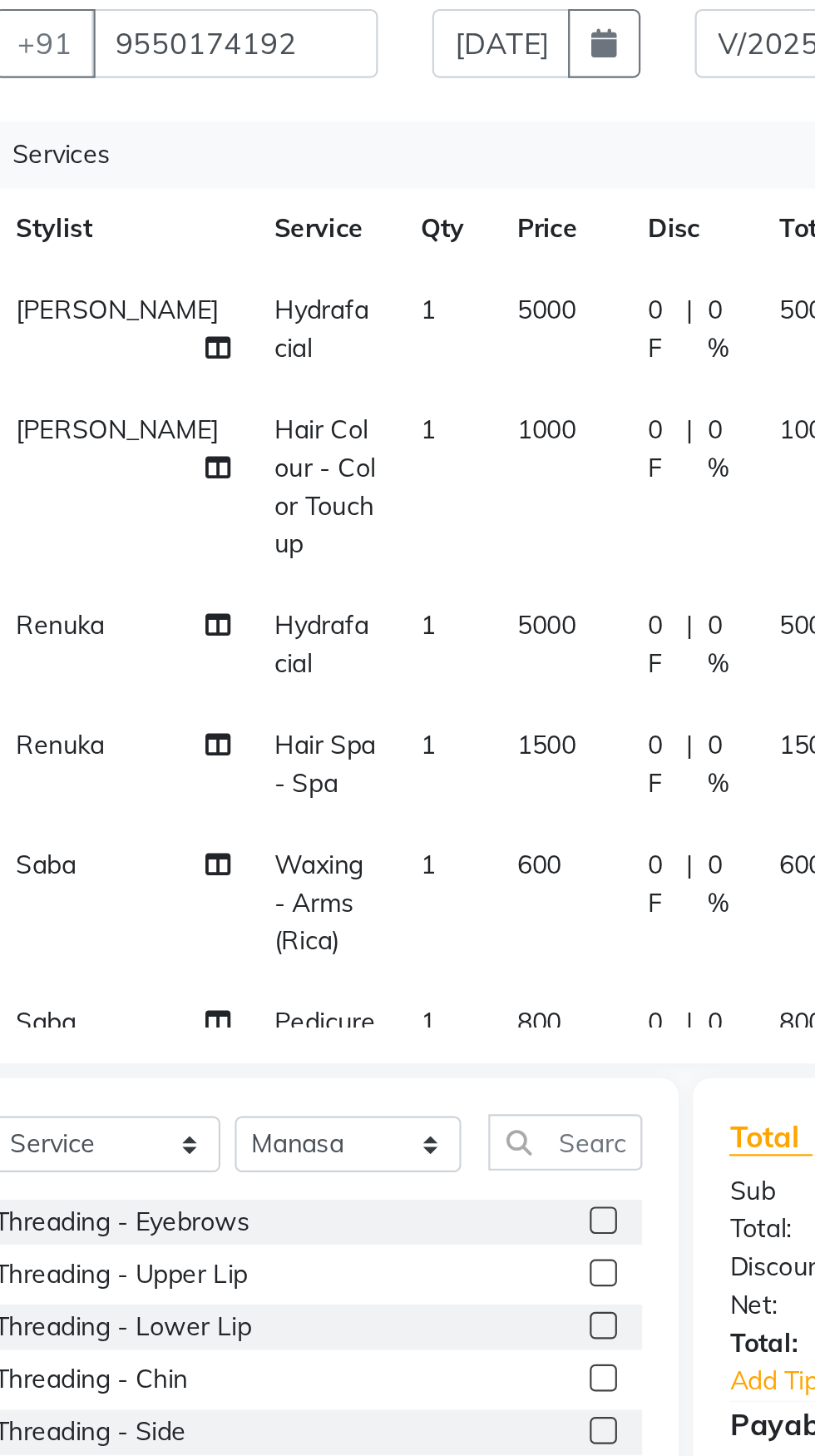
scroll to position [0, 0]
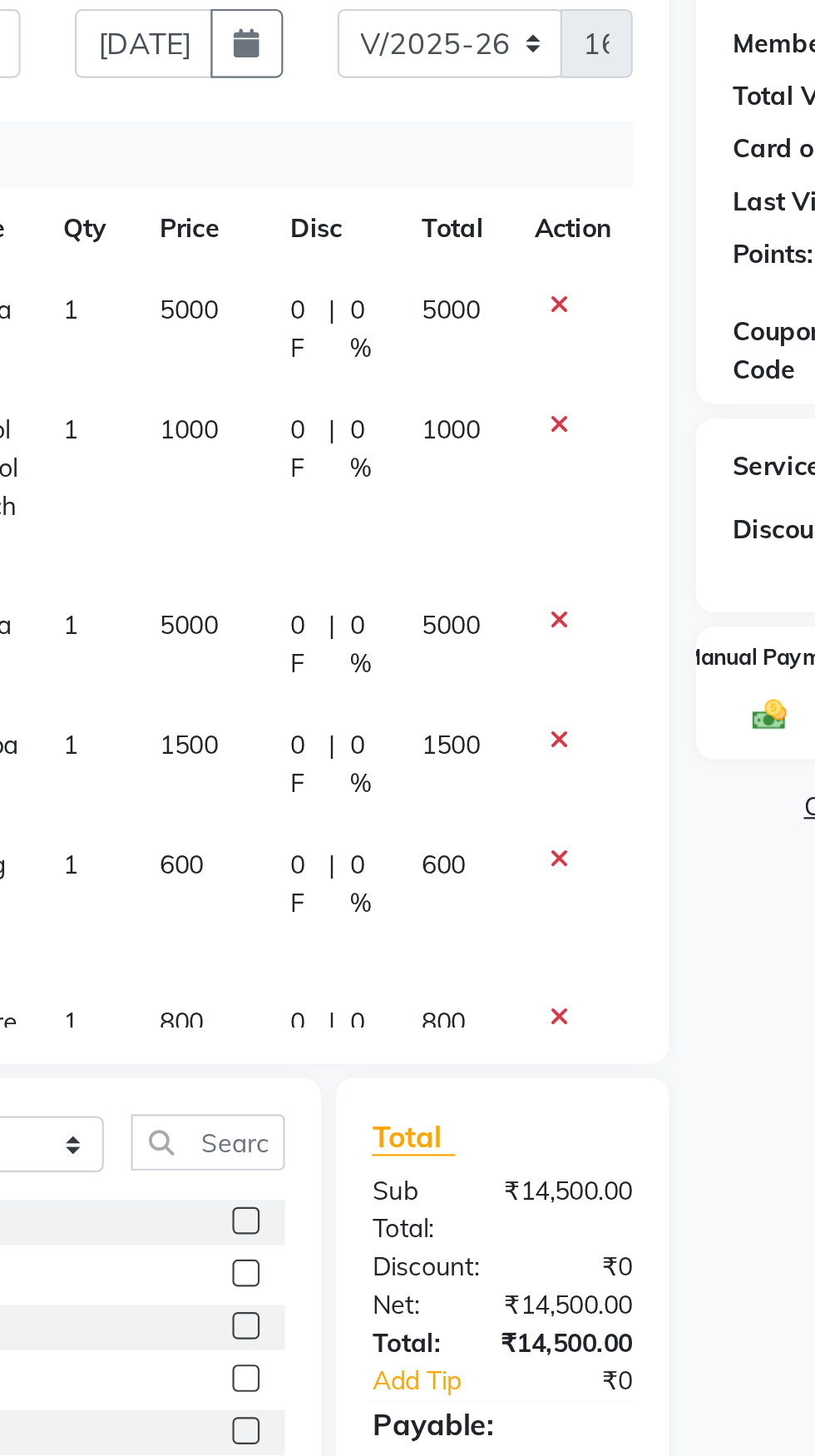
click at [452, 377] on span "1000" at bounding box center [449, 370] width 27 height 15
select select "2479"
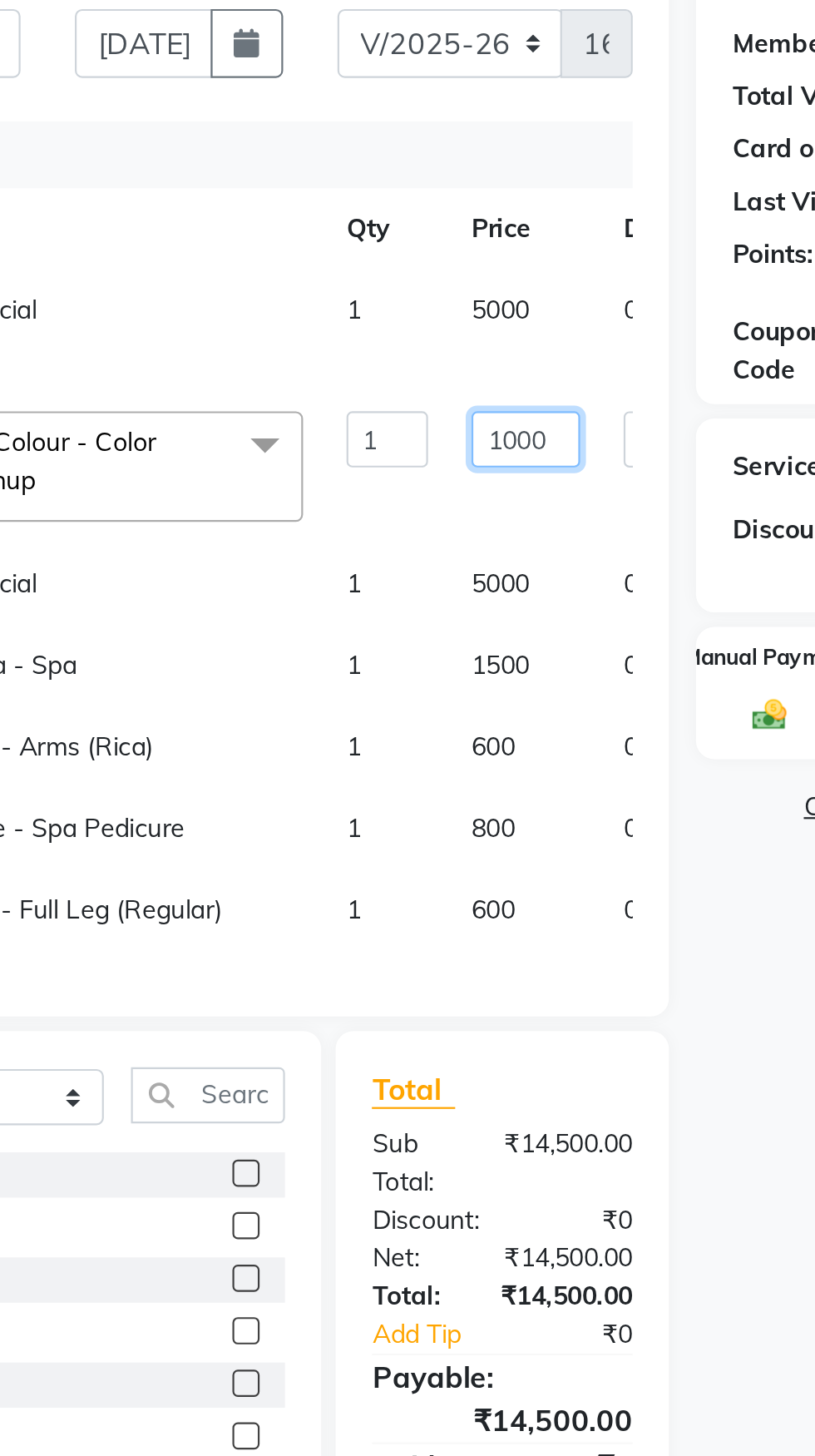
click at [458, 379] on input "1000" at bounding box center [483, 374] width 50 height 26
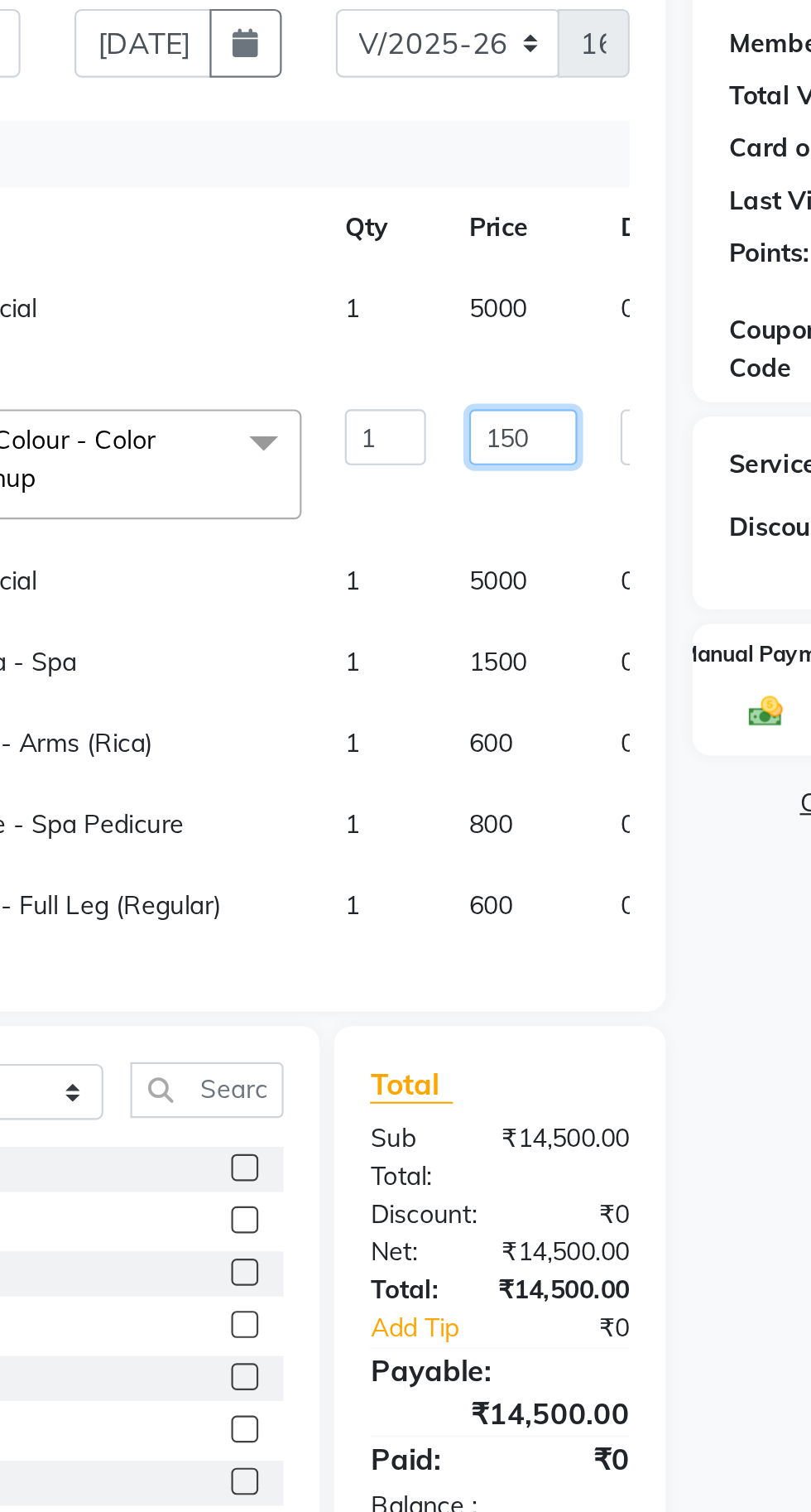
type input "1500"
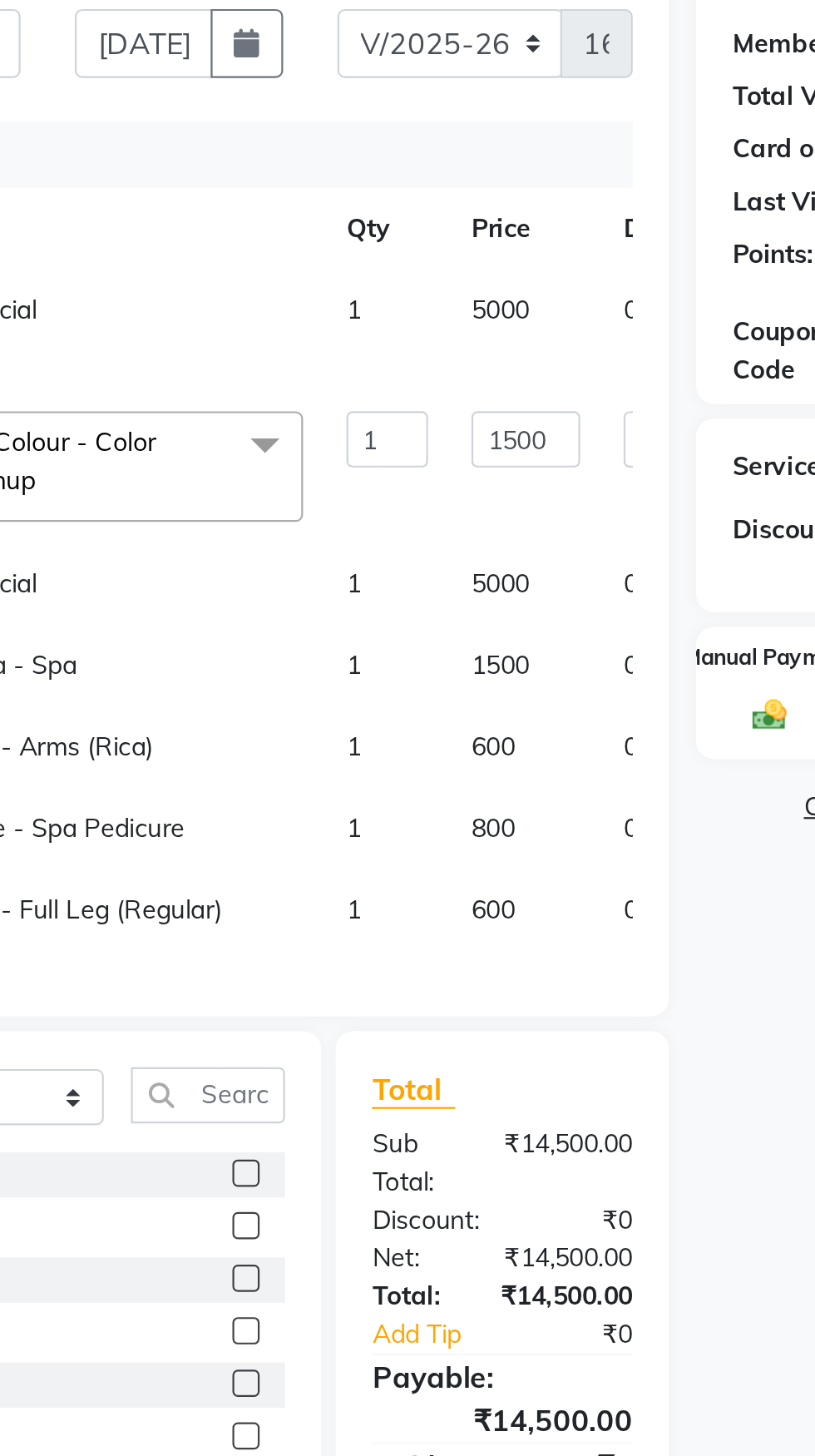
click at [589, 697] on div "Name: Sahithi Membership: No Active Membership Total Visits: 8 Card on file: 0 …" at bounding box center [690, 528] width 258 height 763
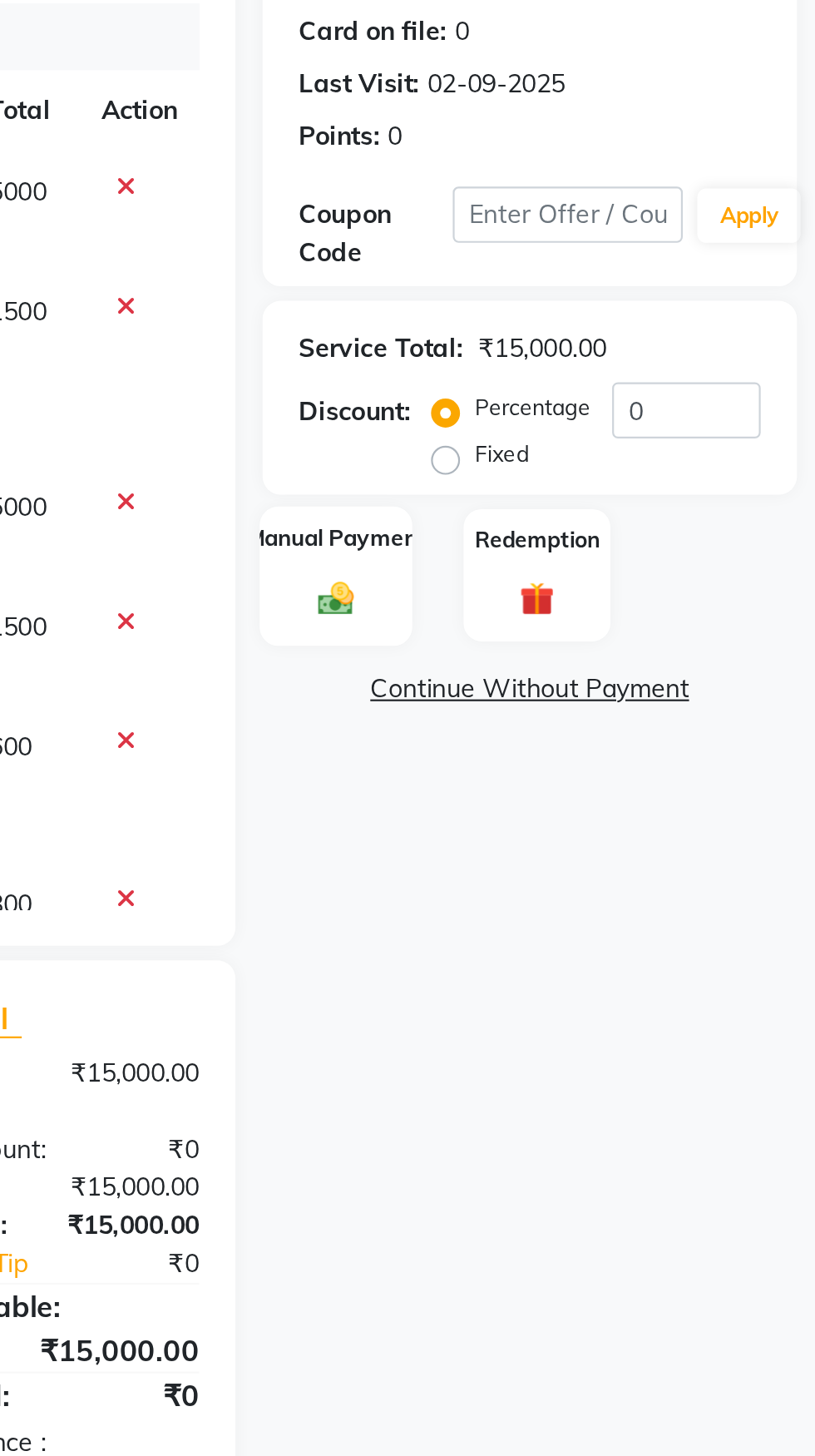
click at [594, 499] on img at bounding box center [595, 501] width 27 height 19
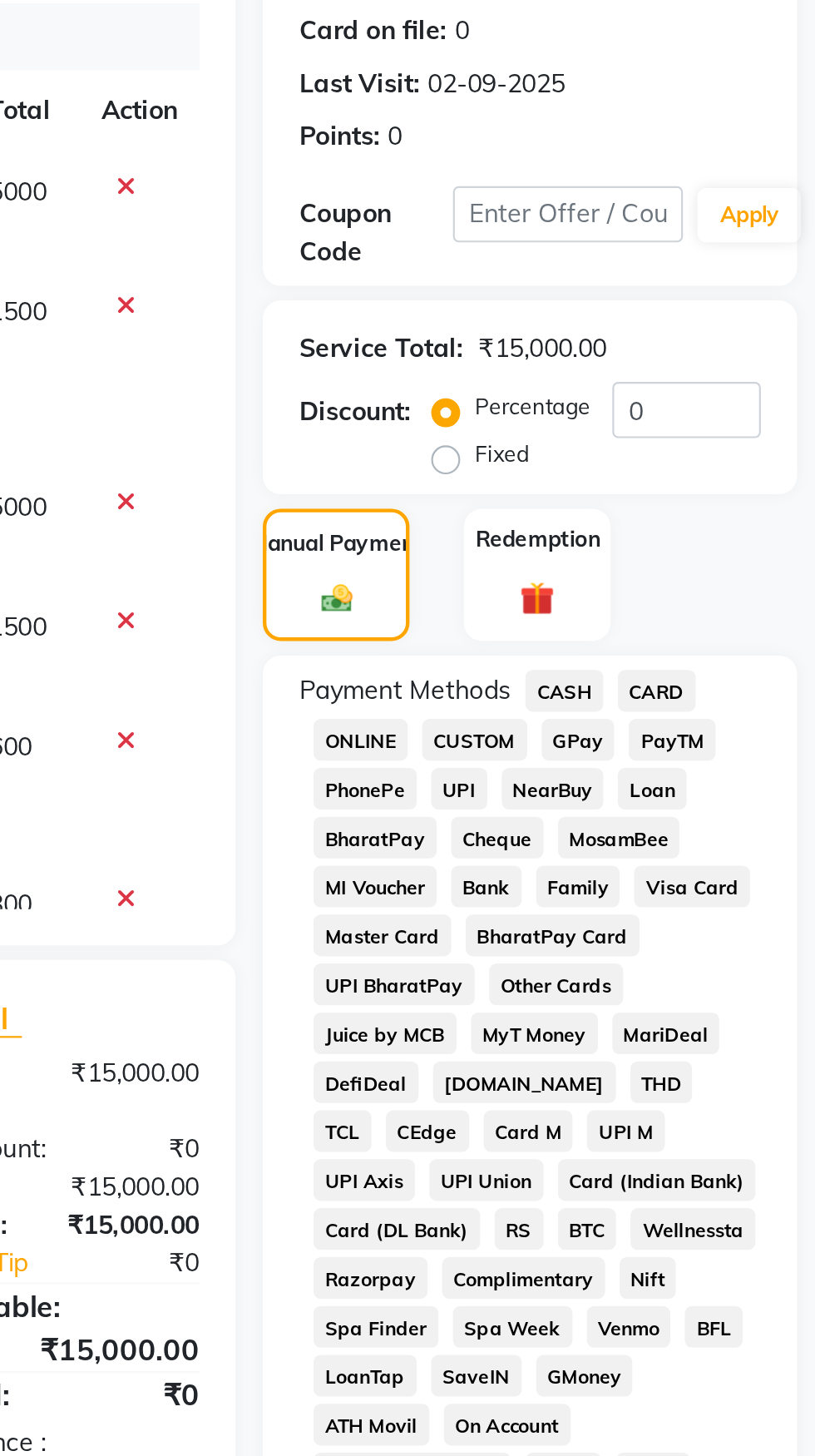
click at [698, 545] on span "CASH" at bounding box center [700, 544] width 36 height 19
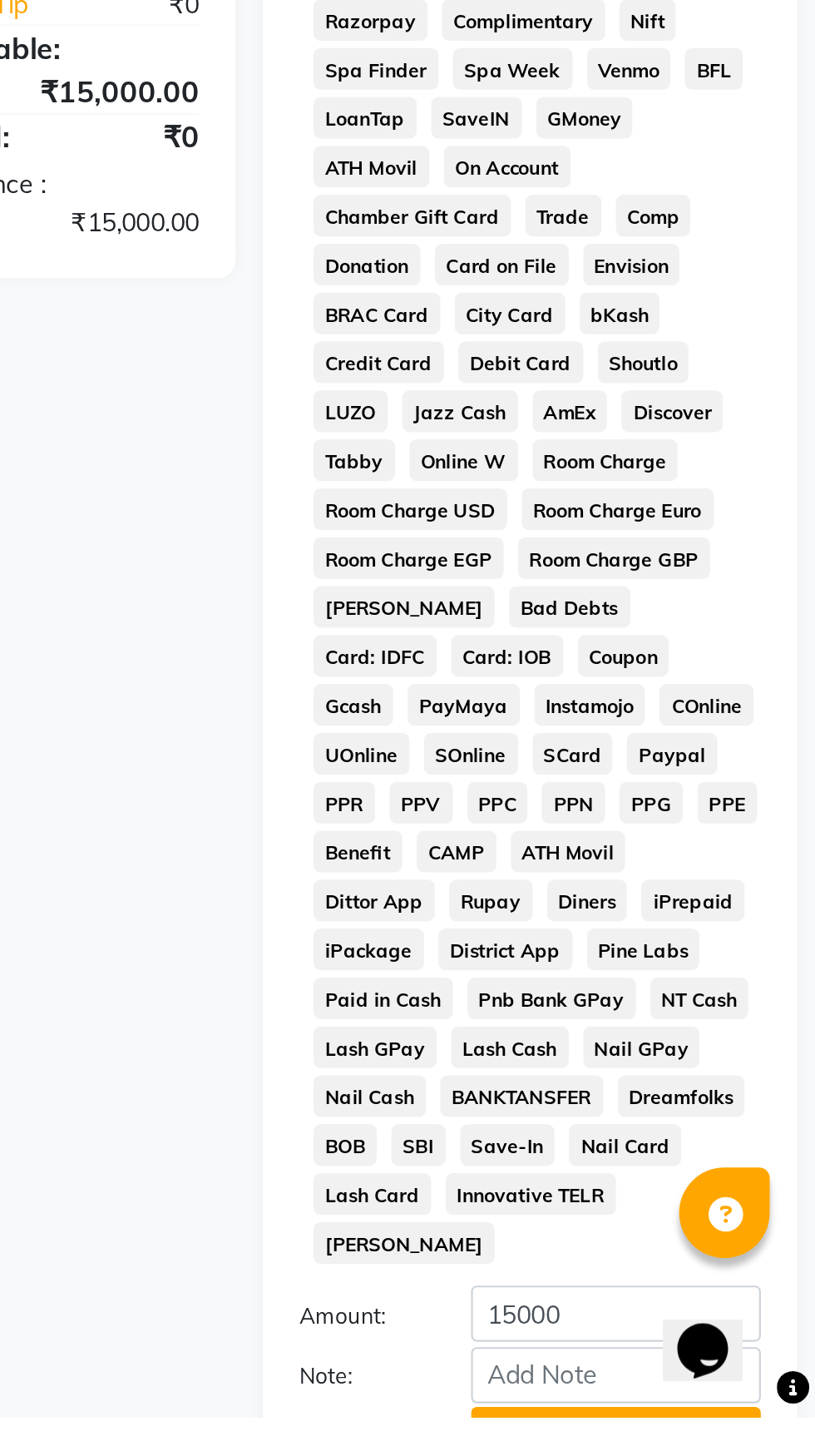
scroll to position [22, 0]
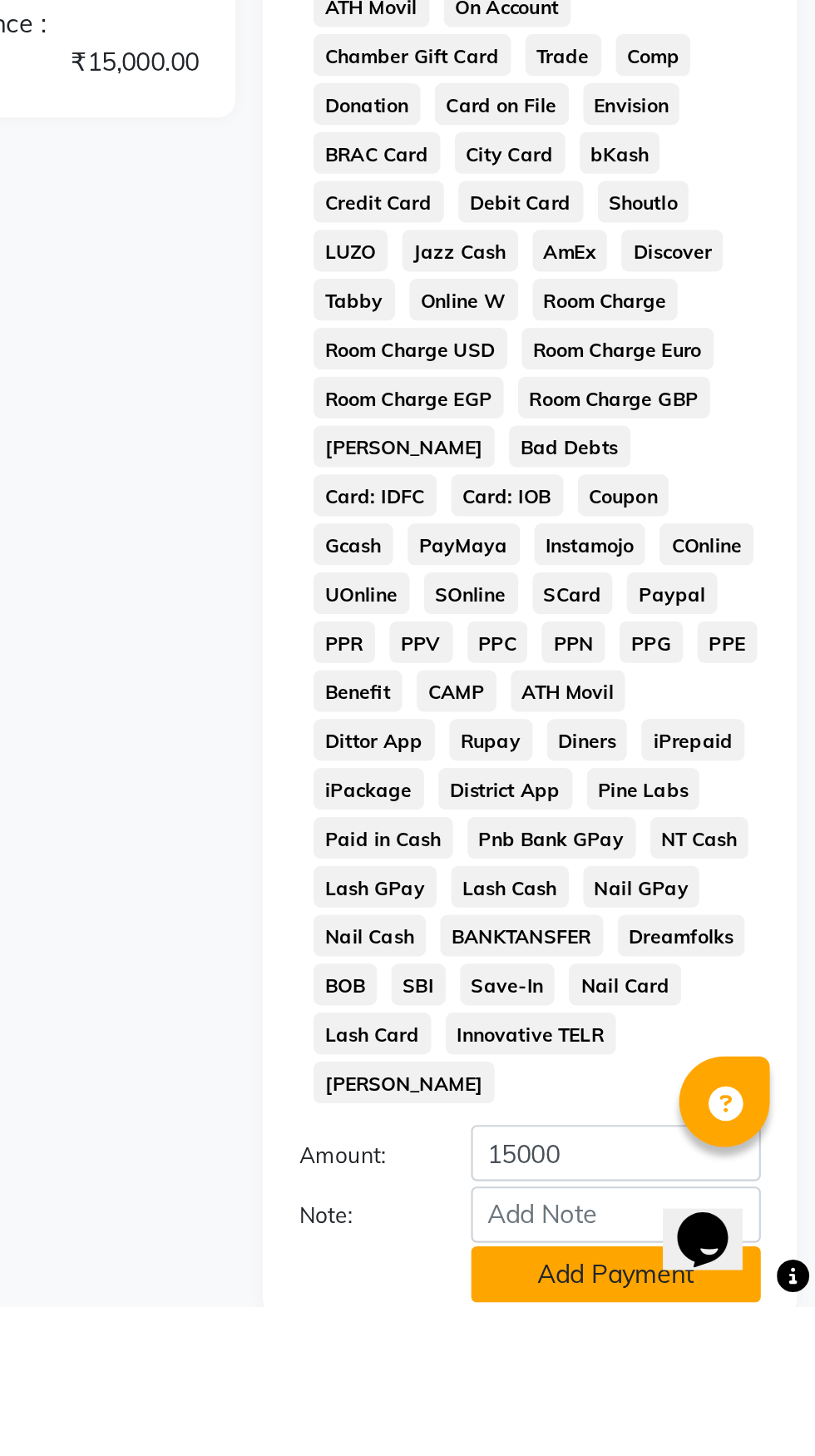
click at [747, 1428] on button "Add Payment" at bounding box center [724, 1441] width 133 height 26
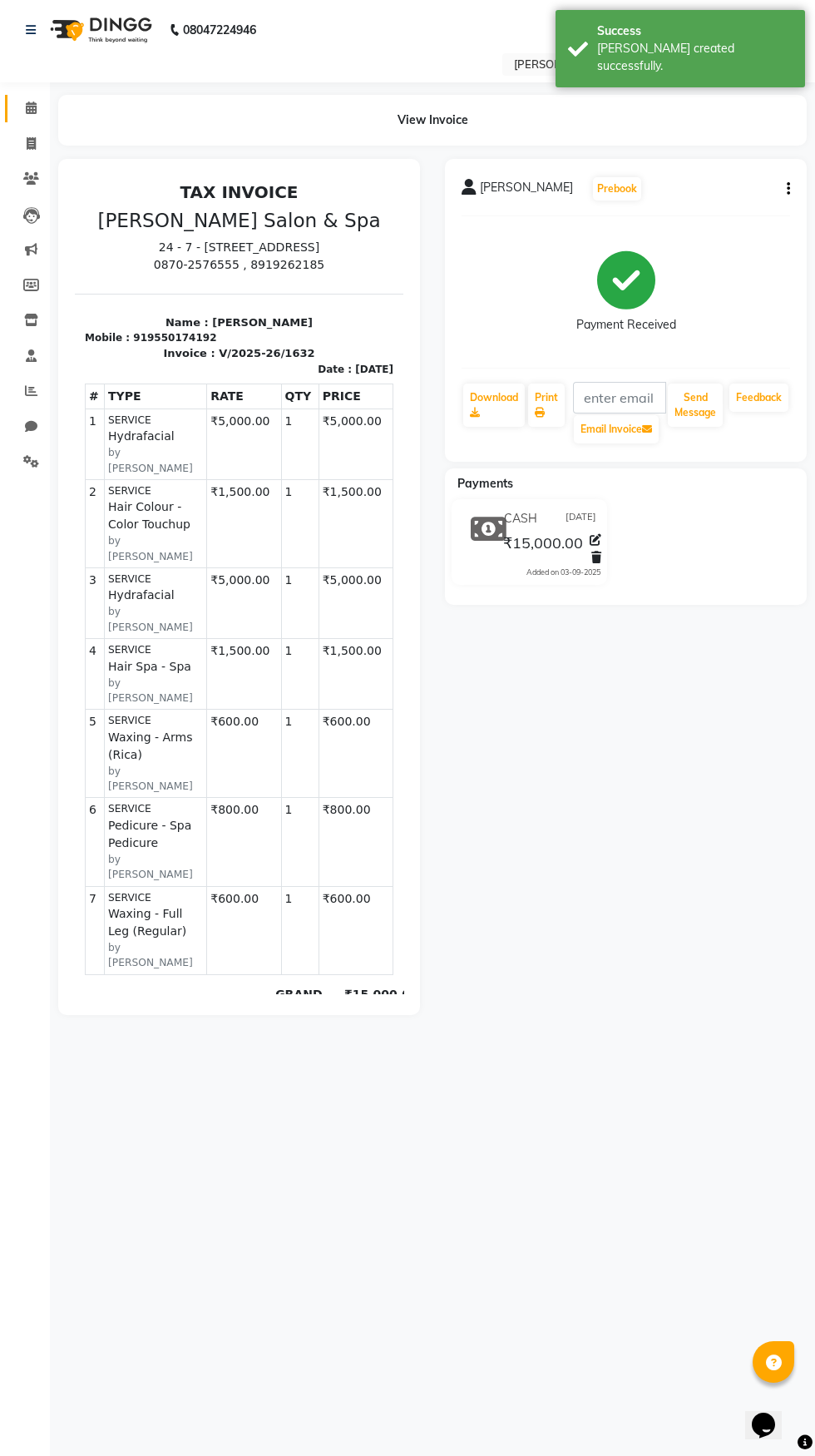
click at [28, 102] on icon at bounding box center [31, 108] width 11 height 13
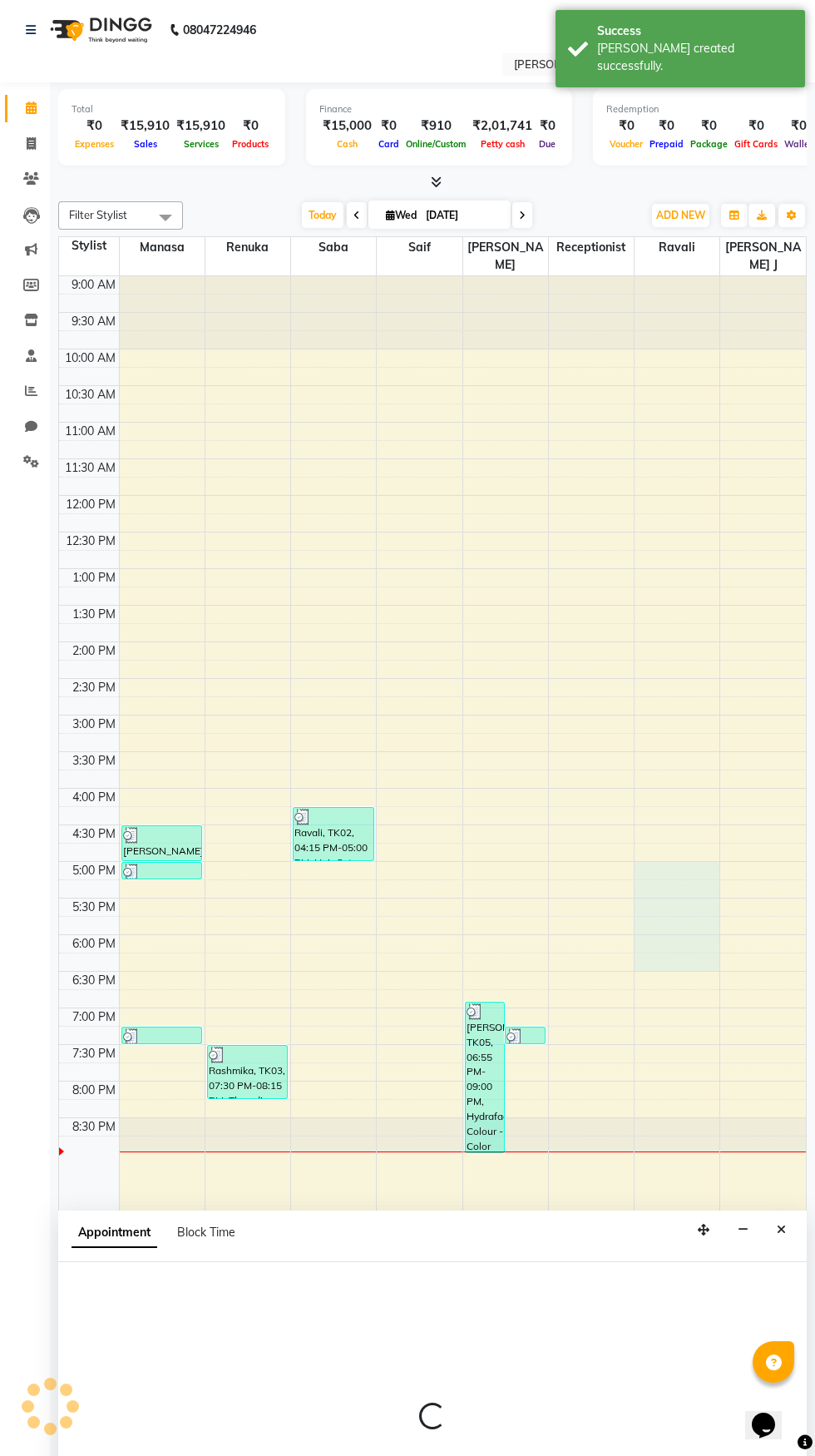
scroll to position [1, 0]
